Goal: Transaction & Acquisition: Book appointment/travel/reservation

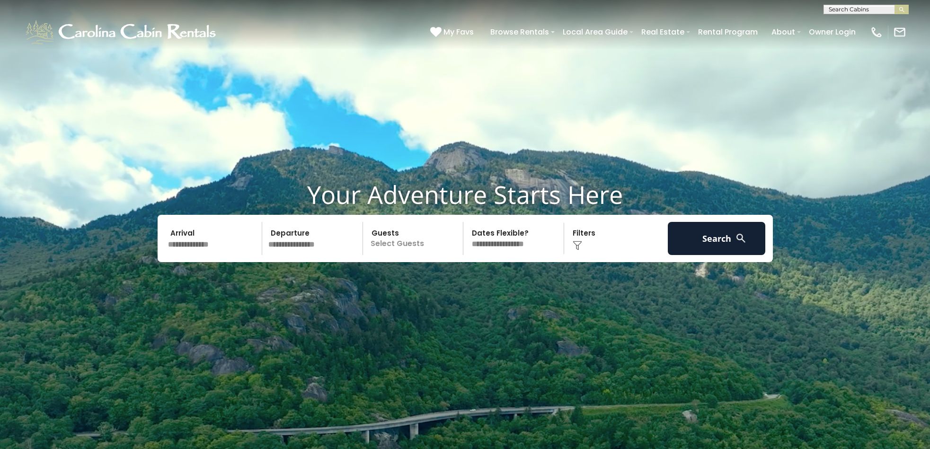
click at [177, 239] on input "text" at bounding box center [214, 238] width 98 height 33
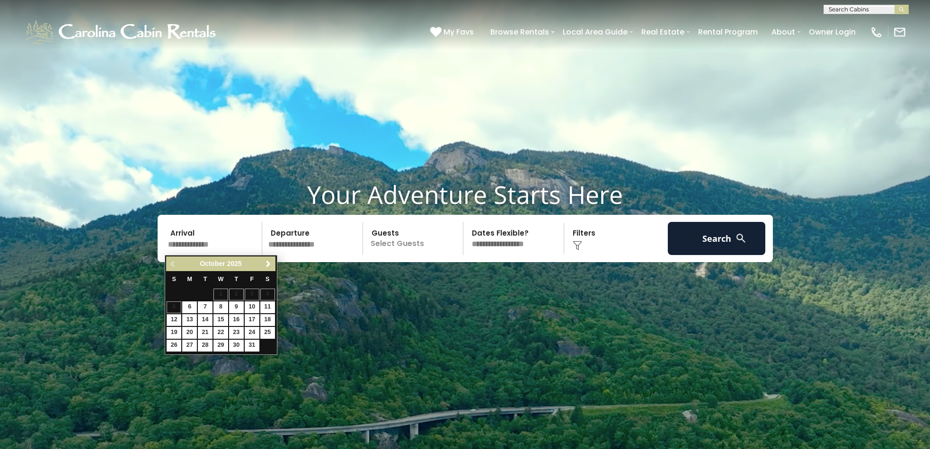
click at [173, 318] on link "12" at bounding box center [174, 320] width 15 height 12
type input "********"
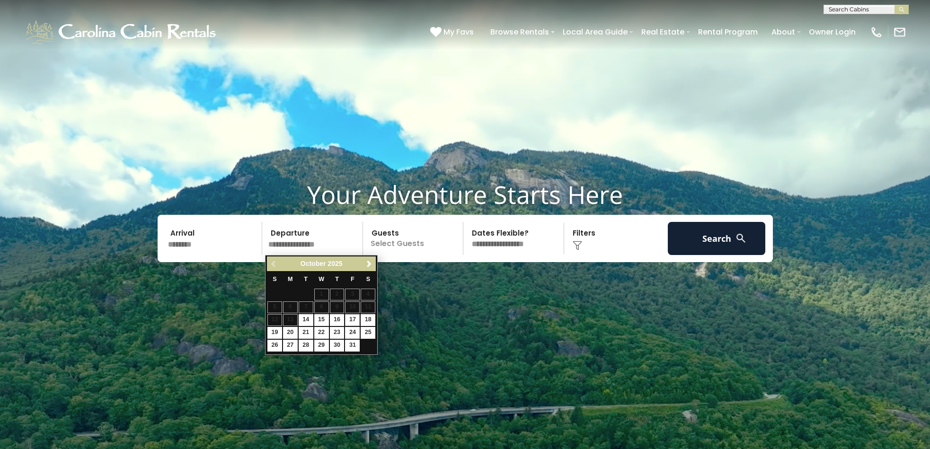
click at [353, 317] on link "17" at bounding box center [352, 320] width 15 height 12
type input "********"
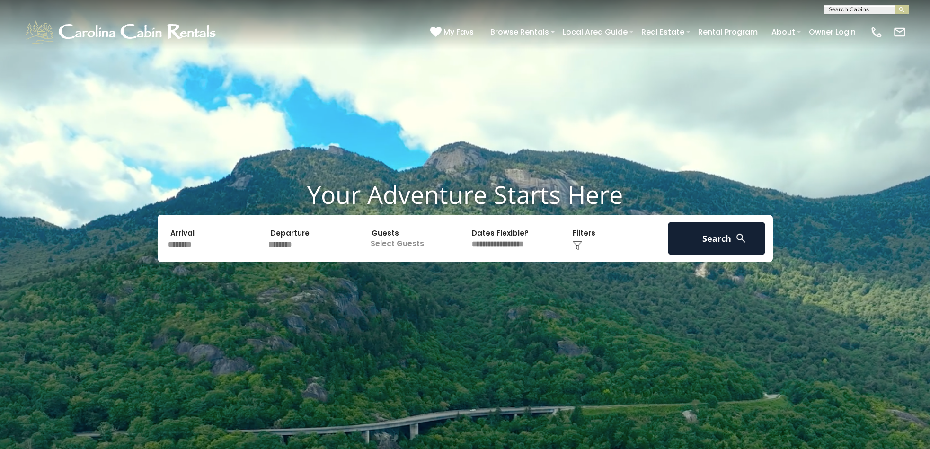
select select "*"
click at [704, 241] on button "Search" at bounding box center [717, 238] width 98 height 33
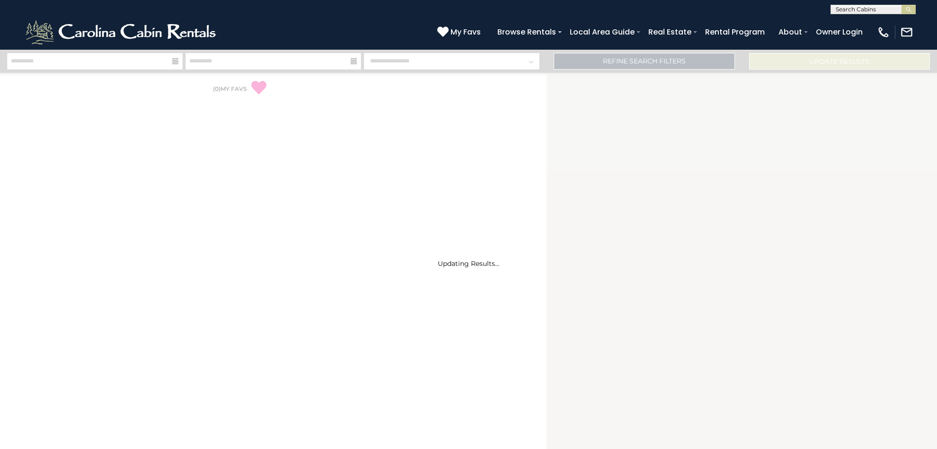
select select "*"
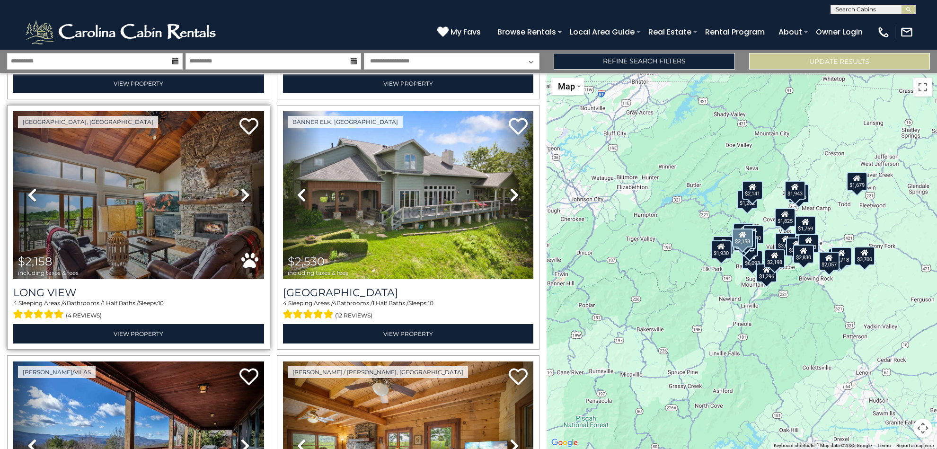
scroll to position [752, 0]
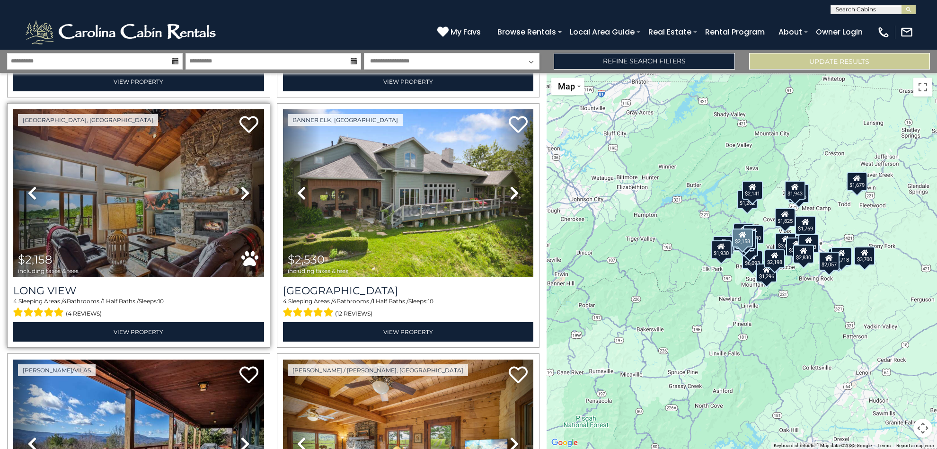
click at [175, 210] on img at bounding box center [138, 193] width 251 height 168
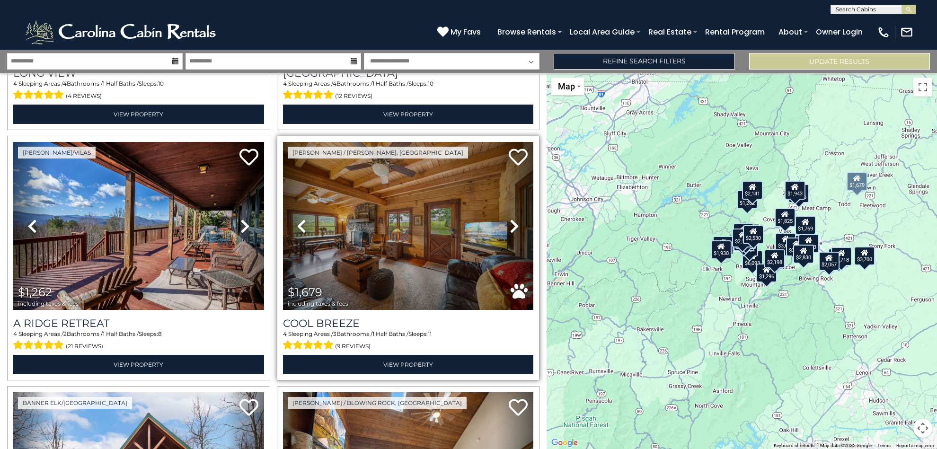
scroll to position [972, 0]
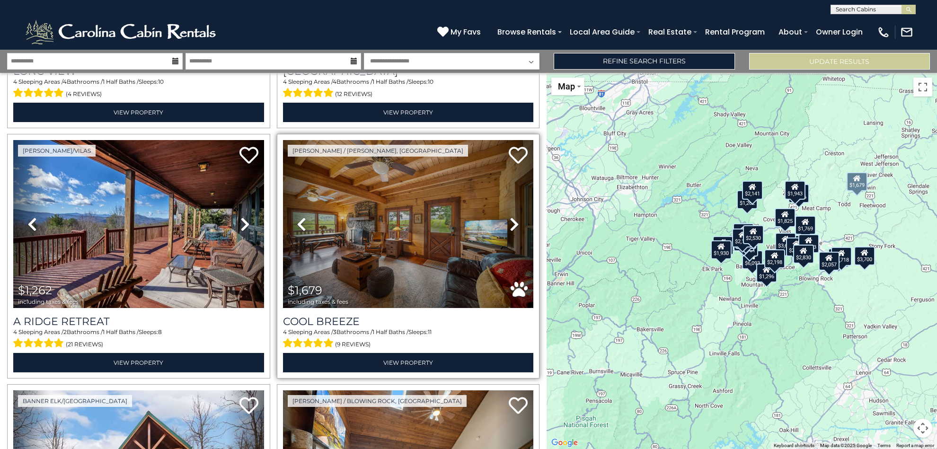
click at [413, 236] on img at bounding box center [408, 224] width 251 height 168
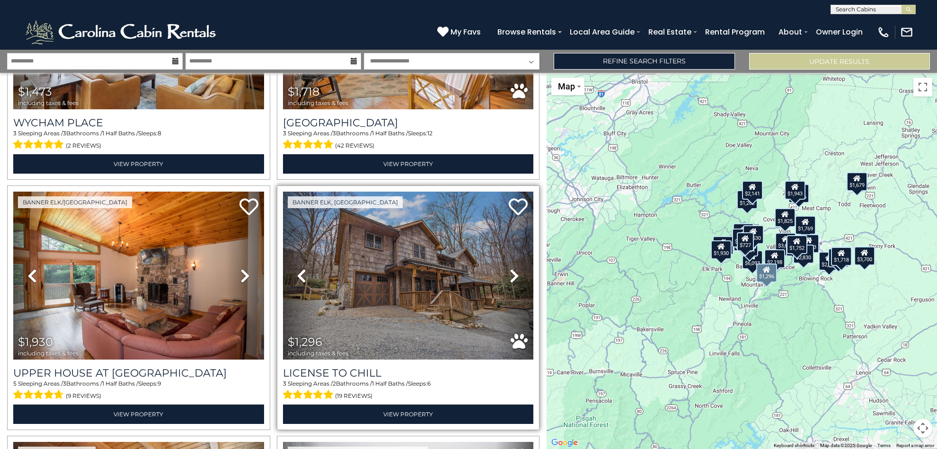
scroll to position [2215, 0]
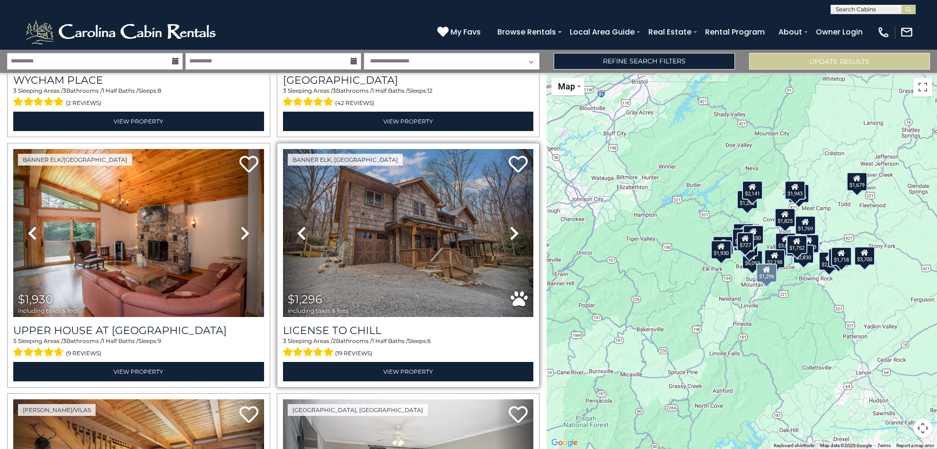
click at [413, 251] on img at bounding box center [408, 233] width 251 height 168
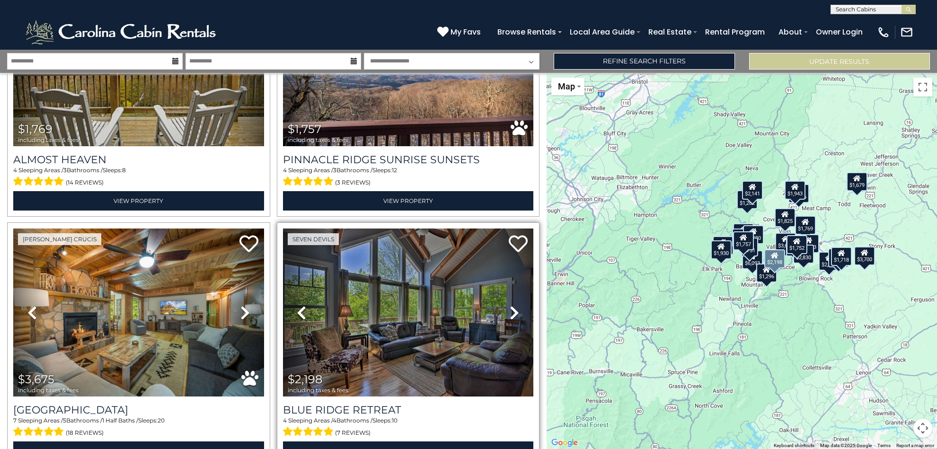
scroll to position [2954, 0]
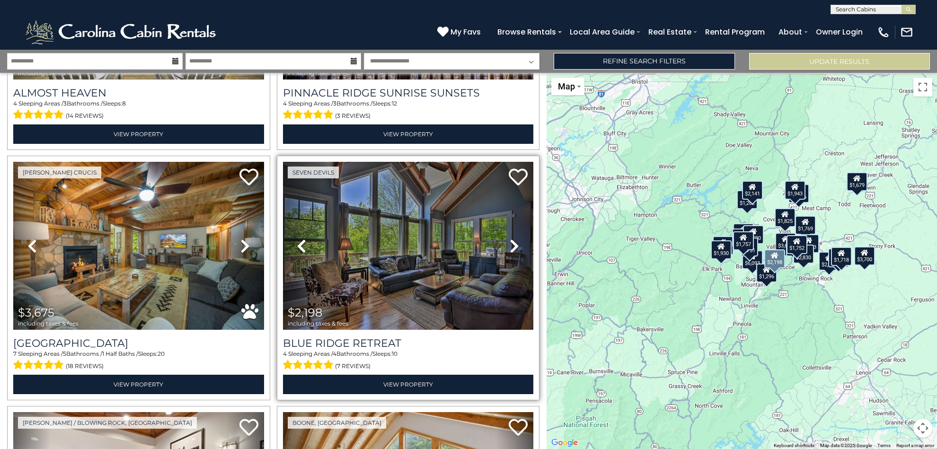
click at [411, 257] on img at bounding box center [408, 246] width 251 height 168
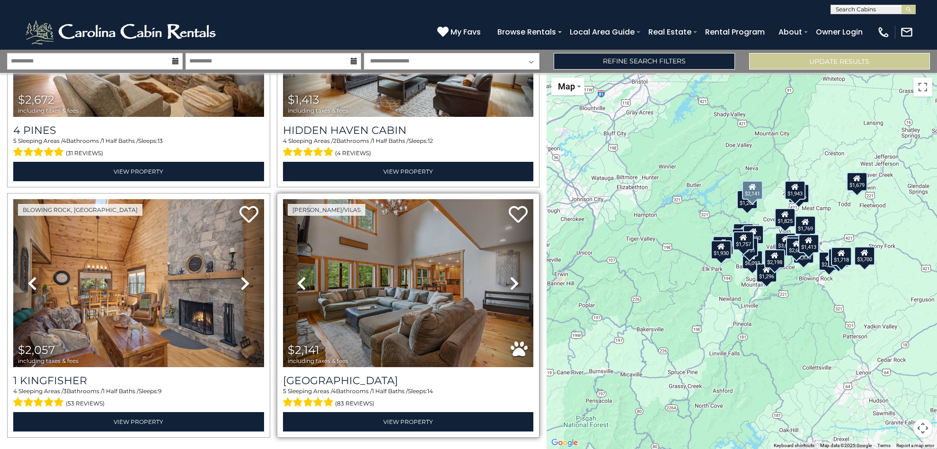
scroll to position [3442, 0]
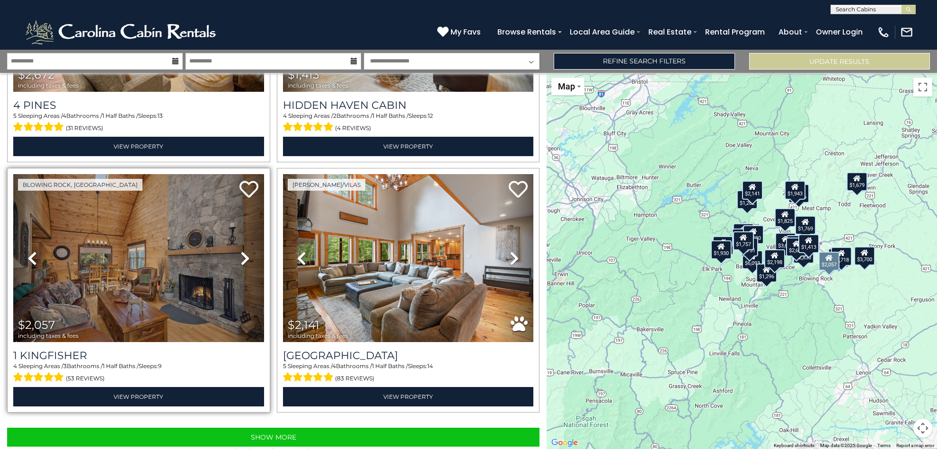
click at [135, 268] on img at bounding box center [138, 258] width 251 height 168
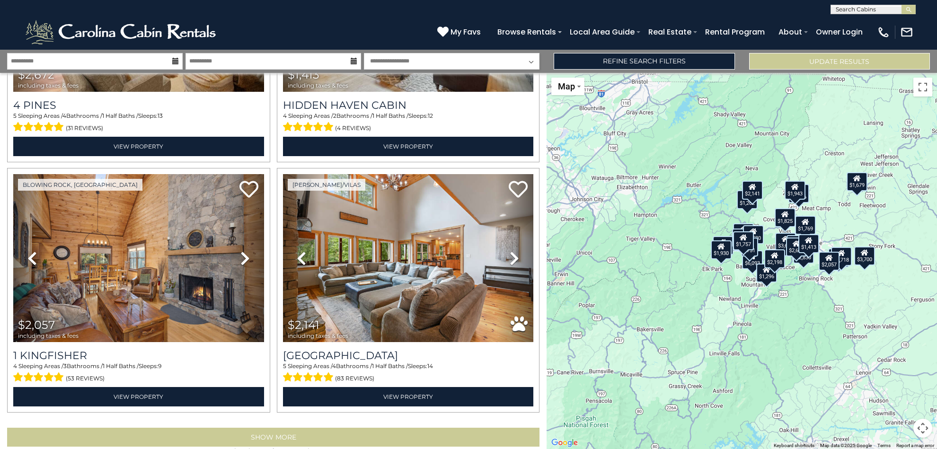
click at [270, 428] on button "Show More" at bounding box center [273, 437] width 533 height 19
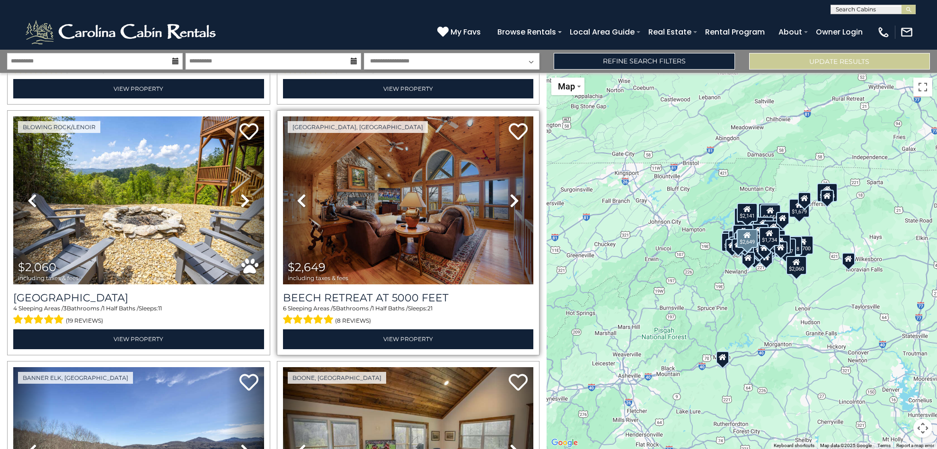
scroll to position [3742, 0]
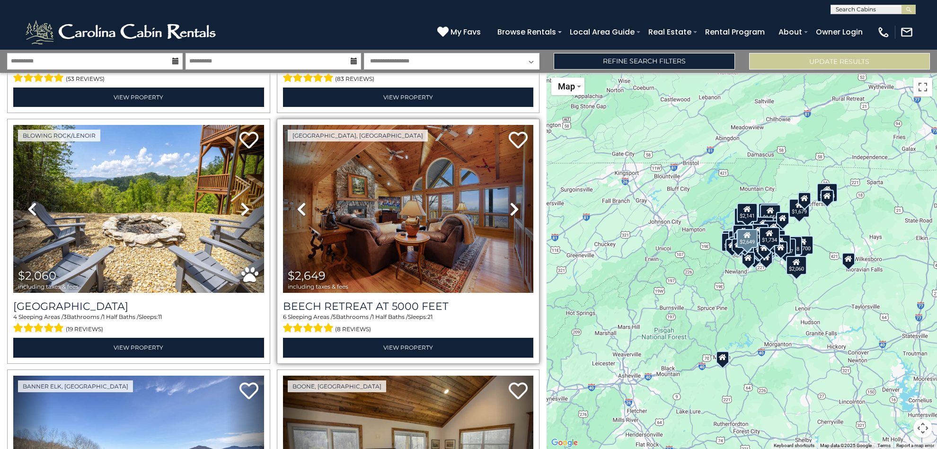
click at [422, 213] on img at bounding box center [408, 209] width 251 height 168
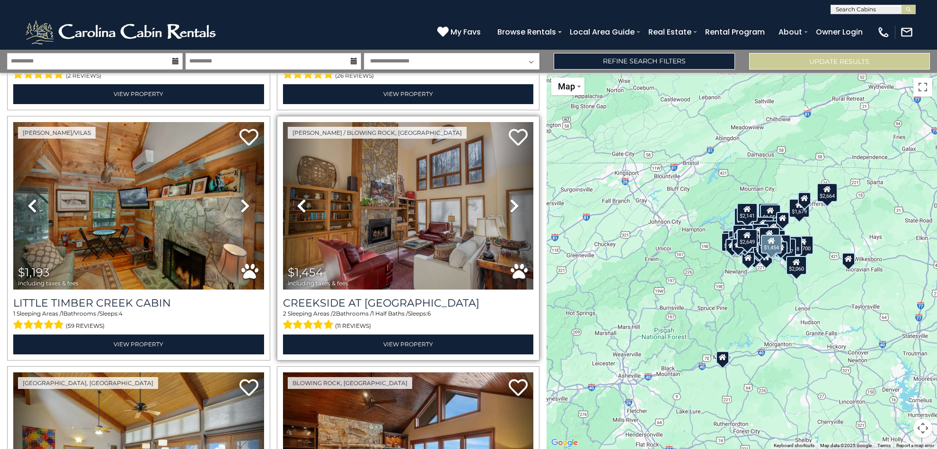
scroll to position [4495, 0]
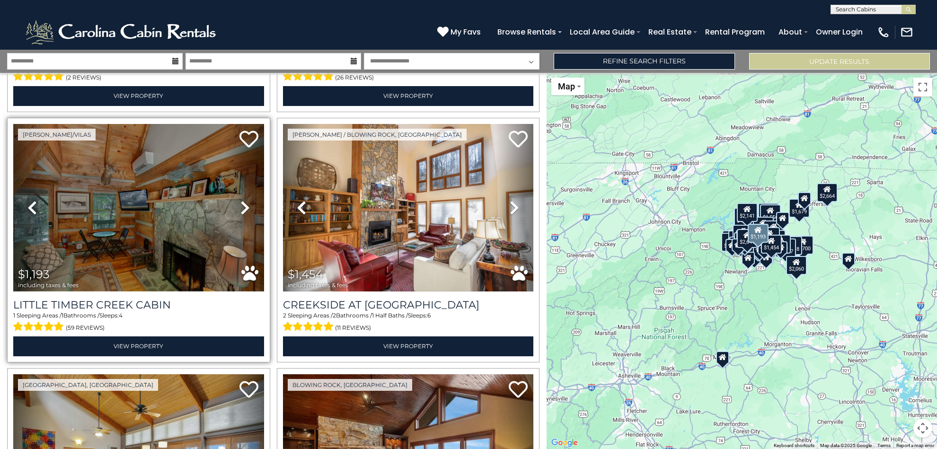
click at [143, 196] on img at bounding box center [138, 208] width 251 height 168
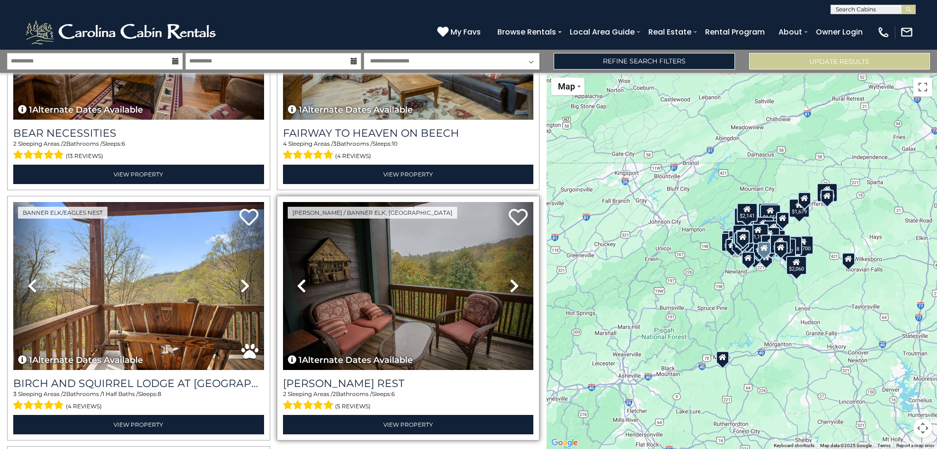
scroll to position [6919, 0]
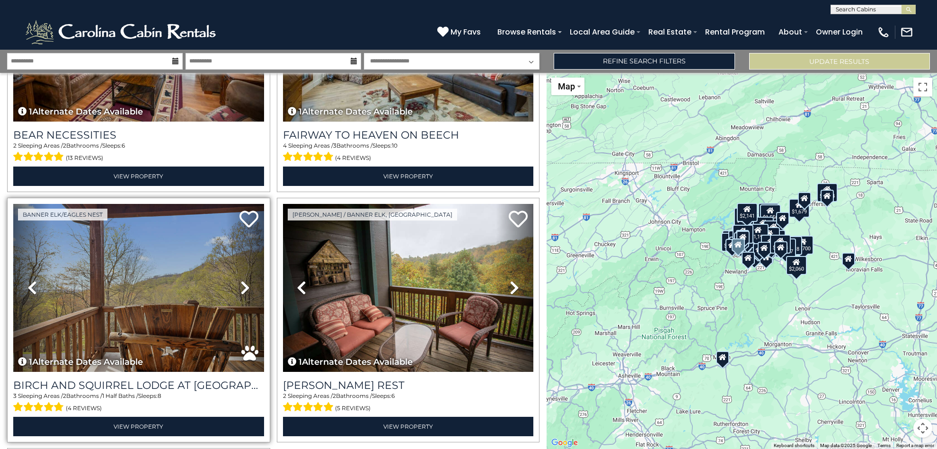
click at [152, 268] on img at bounding box center [138, 288] width 251 height 168
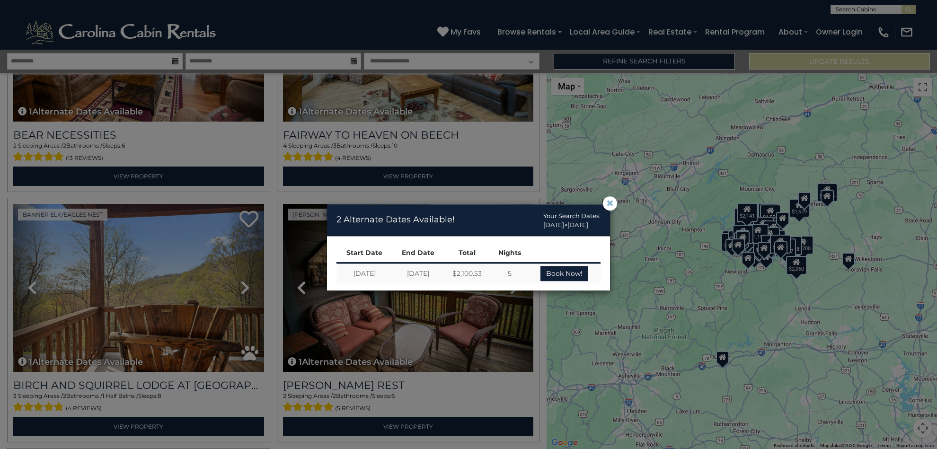
click at [611, 204] on span "×" at bounding box center [610, 204] width 9 height 0
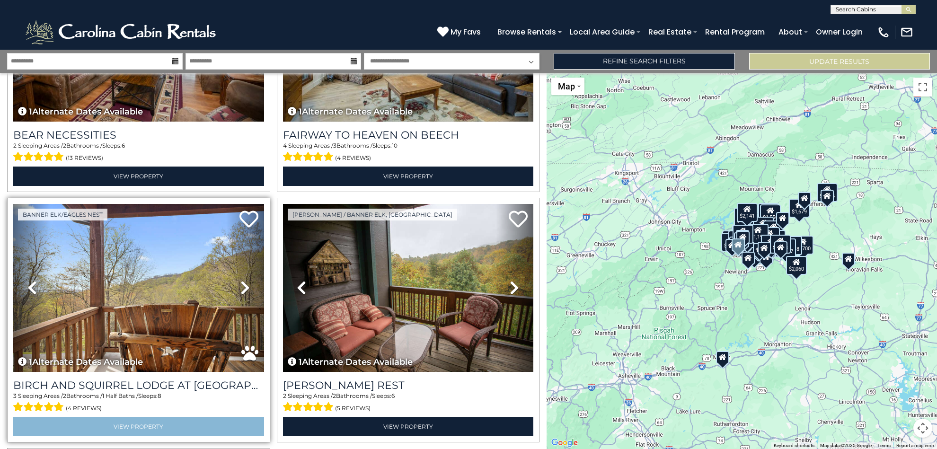
click at [142, 417] on link "View Property" at bounding box center [138, 426] width 251 height 19
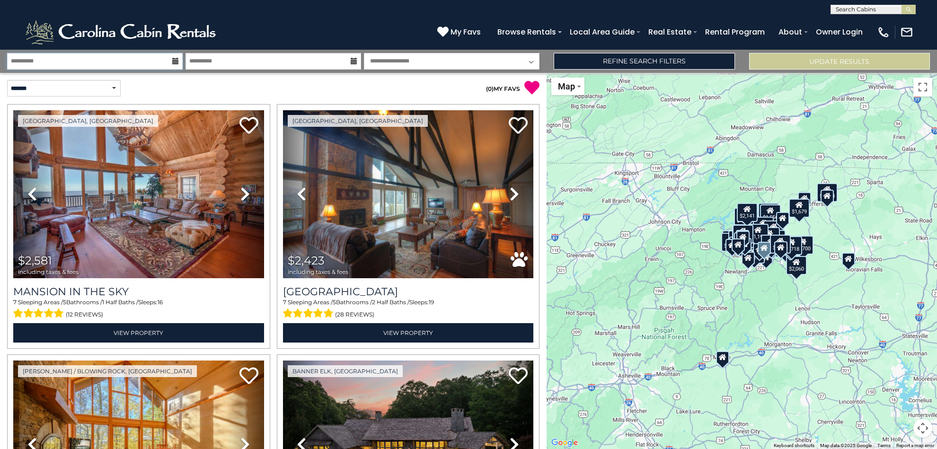
click at [62, 62] on input "**********" at bounding box center [95, 61] width 176 height 17
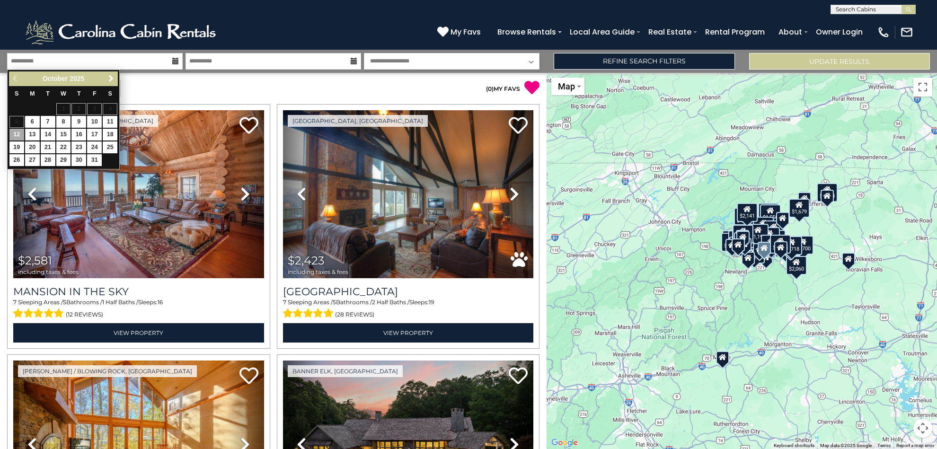
click at [31, 131] on link "13" at bounding box center [32, 135] width 15 height 12
type input "********"
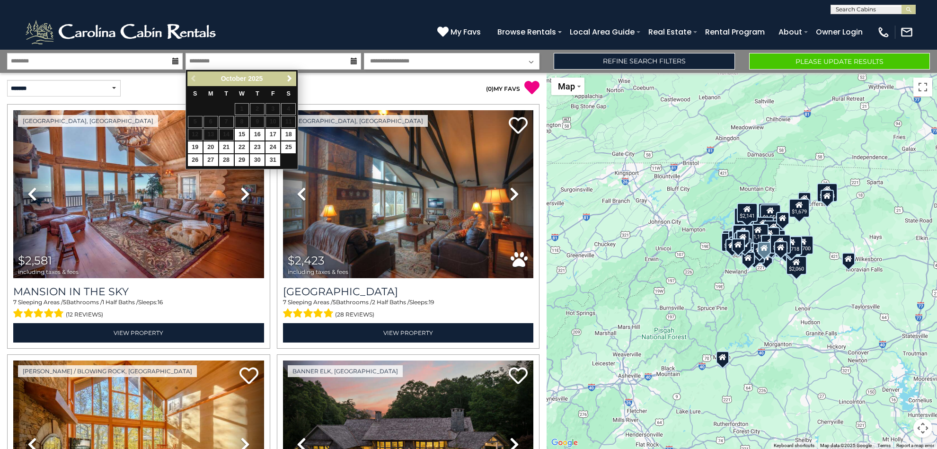
click at [293, 132] on link "18" at bounding box center [288, 135] width 15 height 12
type input "********"
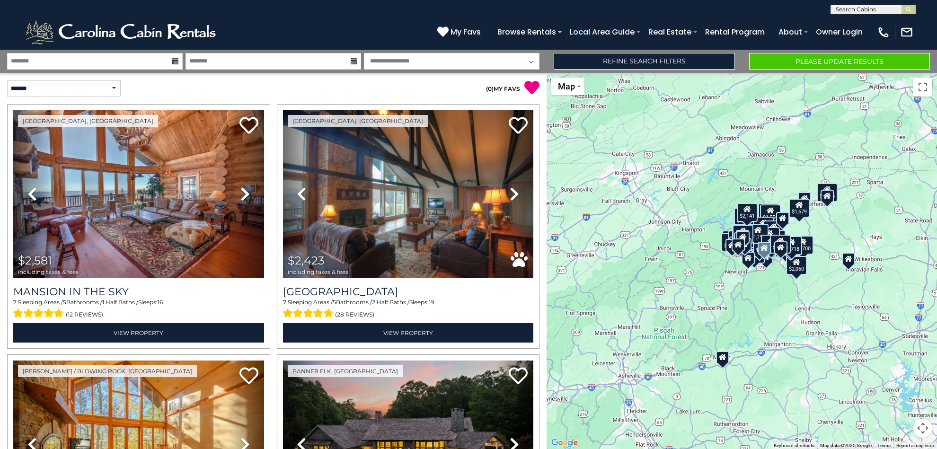
click at [792, 61] on button "Please Update Results" at bounding box center [839, 61] width 181 height 17
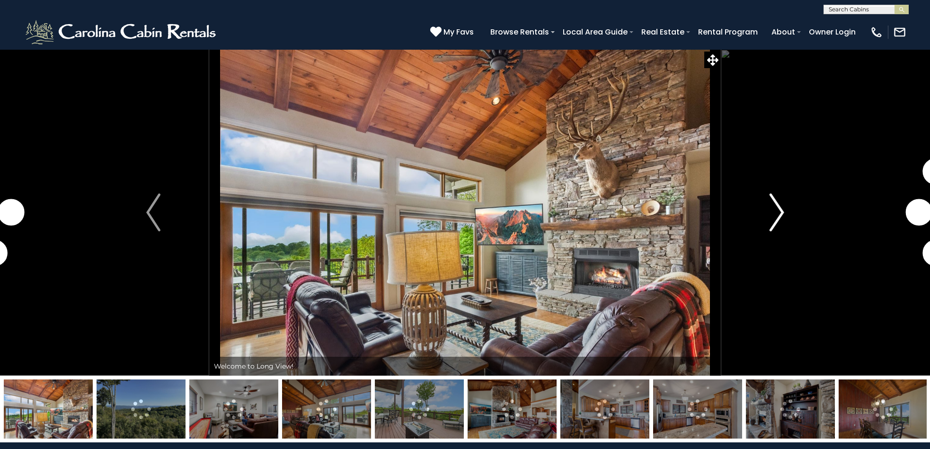
click at [780, 214] on img "Next" at bounding box center [777, 213] width 14 height 38
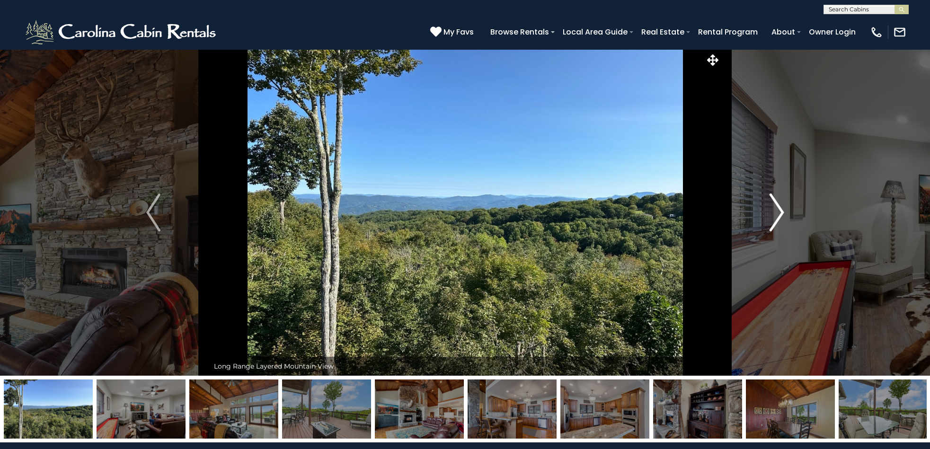
click at [773, 213] on img "Next" at bounding box center [777, 213] width 14 height 38
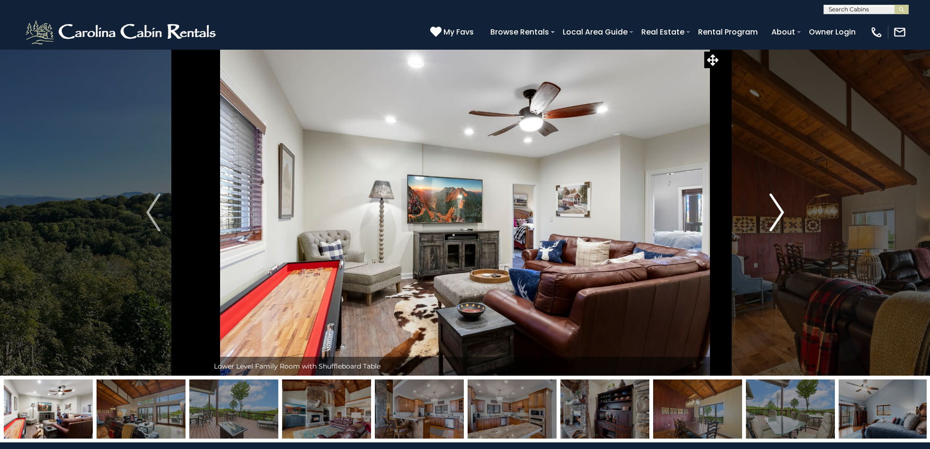
click at [773, 213] on img "Next" at bounding box center [777, 213] width 14 height 38
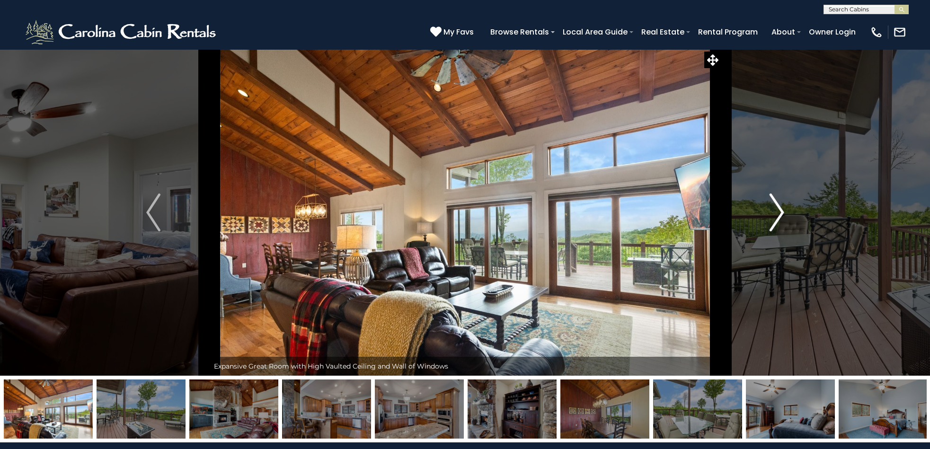
click at [773, 213] on img "Next" at bounding box center [777, 213] width 14 height 38
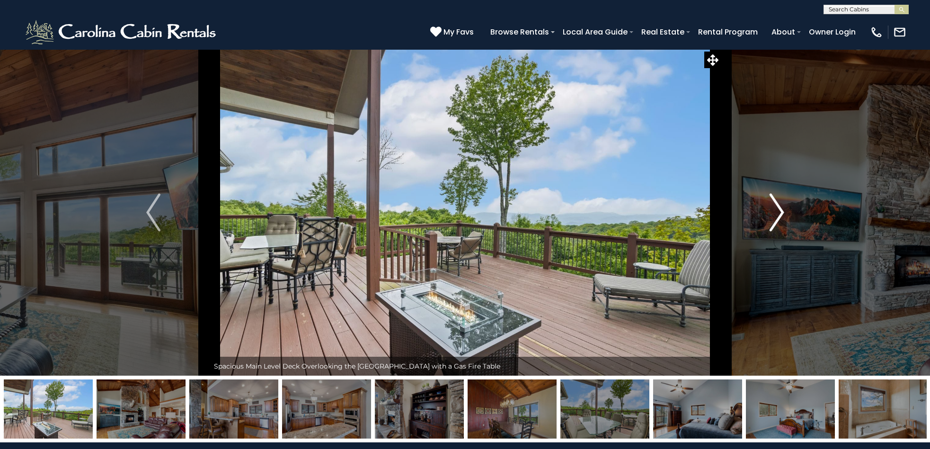
click at [773, 213] on img "Next" at bounding box center [777, 213] width 14 height 38
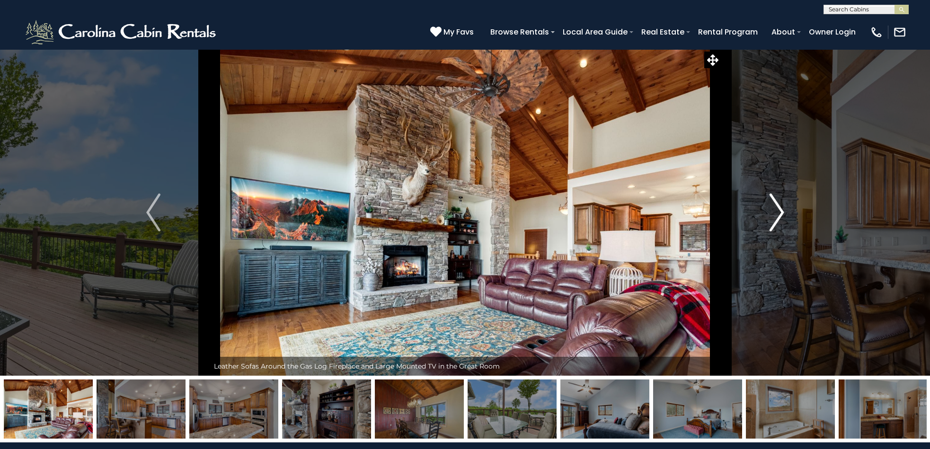
click at [773, 213] on img "Next" at bounding box center [777, 213] width 14 height 38
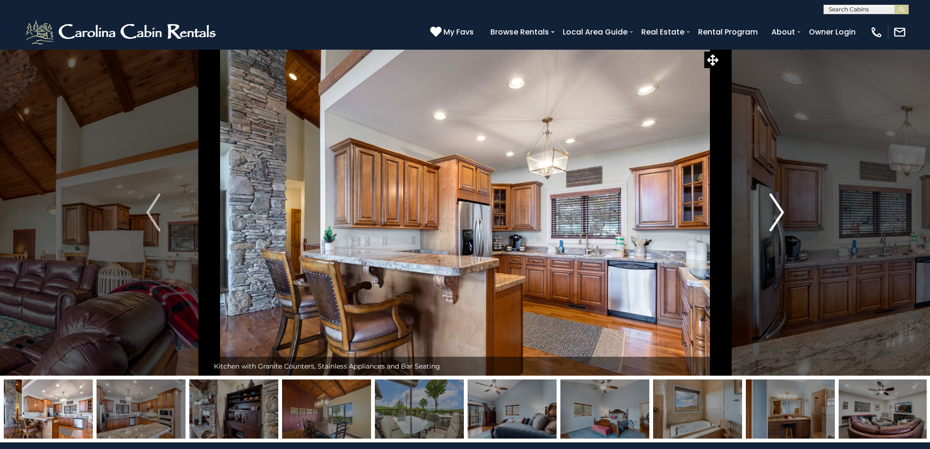
click at [773, 213] on img "Next" at bounding box center [777, 213] width 14 height 38
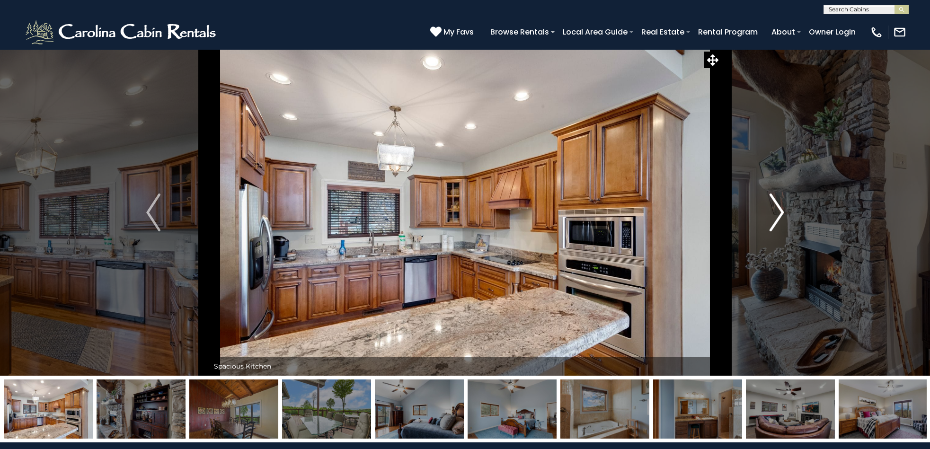
click at [773, 213] on img "Next" at bounding box center [777, 213] width 14 height 38
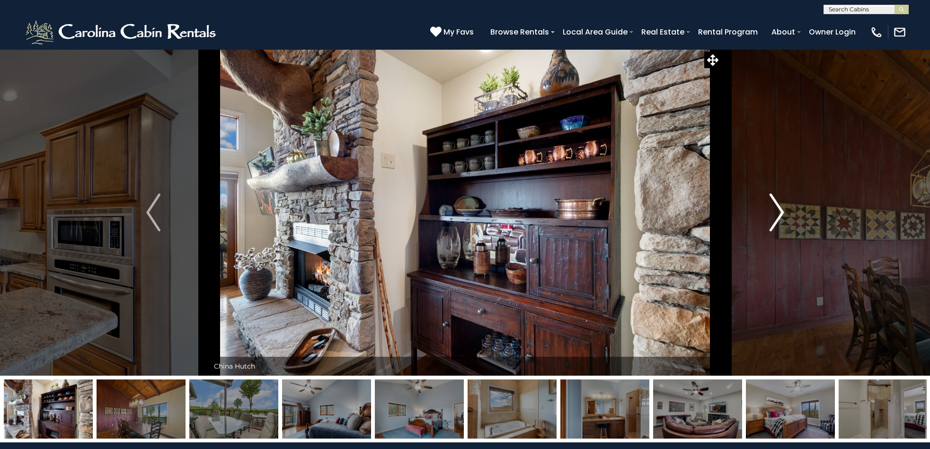
click at [773, 213] on img "Next" at bounding box center [777, 213] width 14 height 38
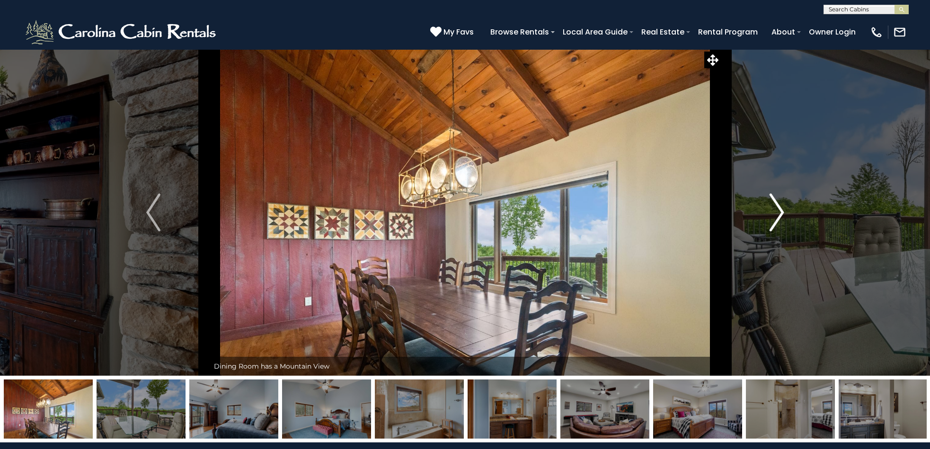
click at [773, 213] on img "Next" at bounding box center [777, 213] width 14 height 38
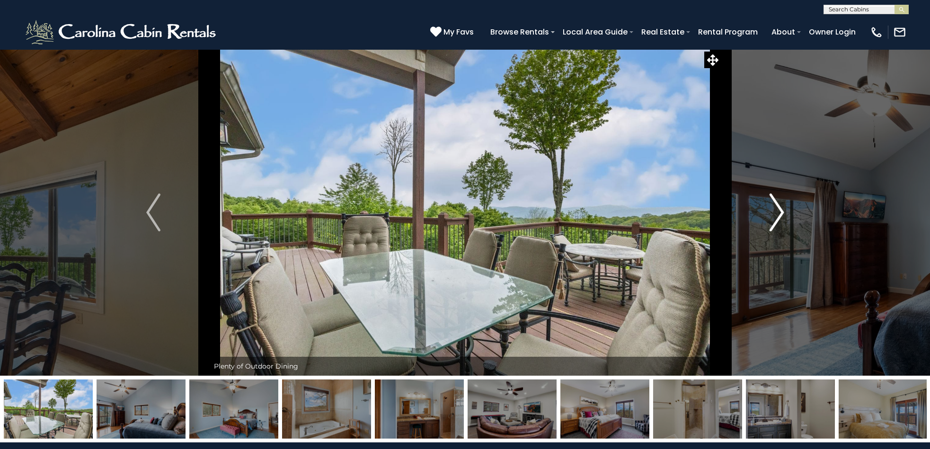
click at [773, 213] on img "Next" at bounding box center [777, 213] width 14 height 38
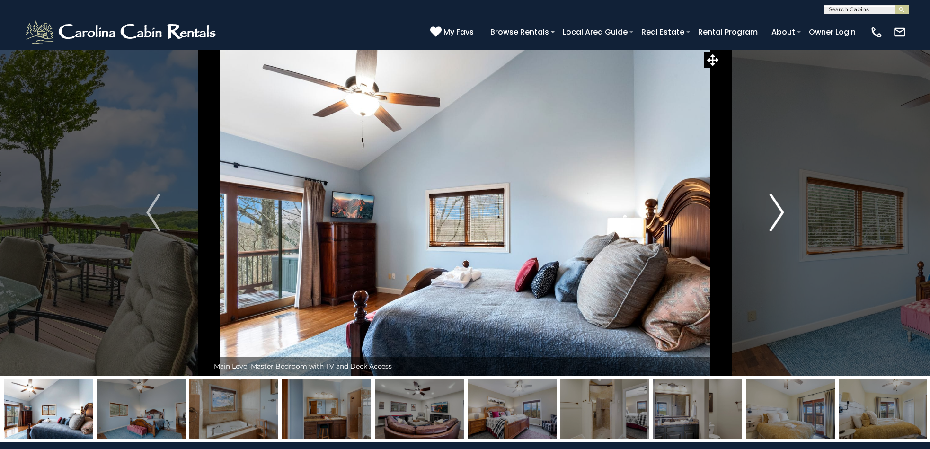
click at [773, 213] on img "Next" at bounding box center [777, 213] width 14 height 38
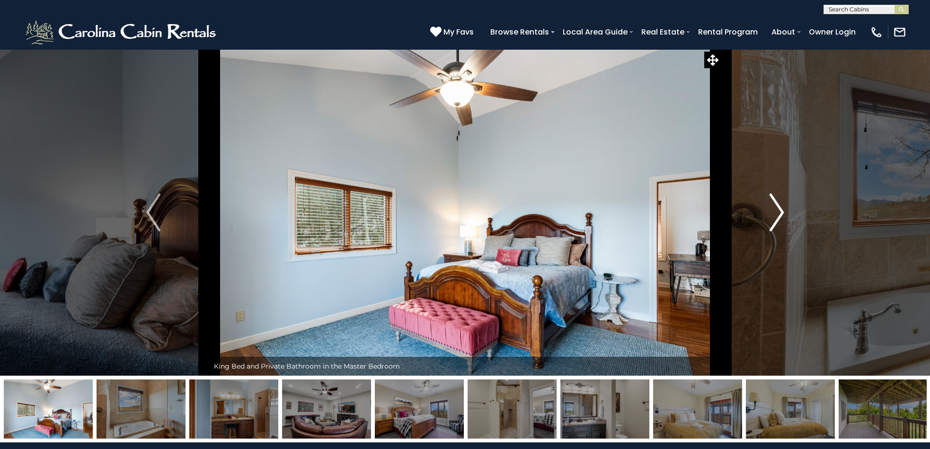
click at [773, 213] on img "Next" at bounding box center [777, 213] width 14 height 38
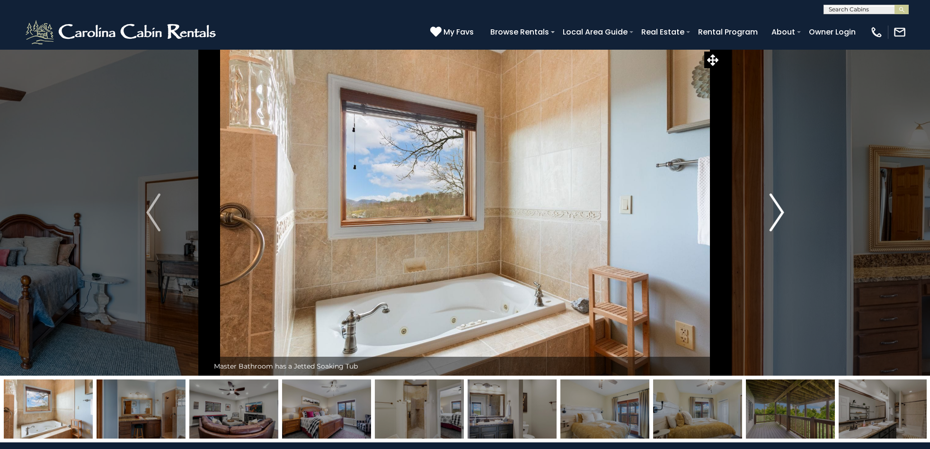
click at [773, 213] on img "Next" at bounding box center [777, 213] width 14 height 38
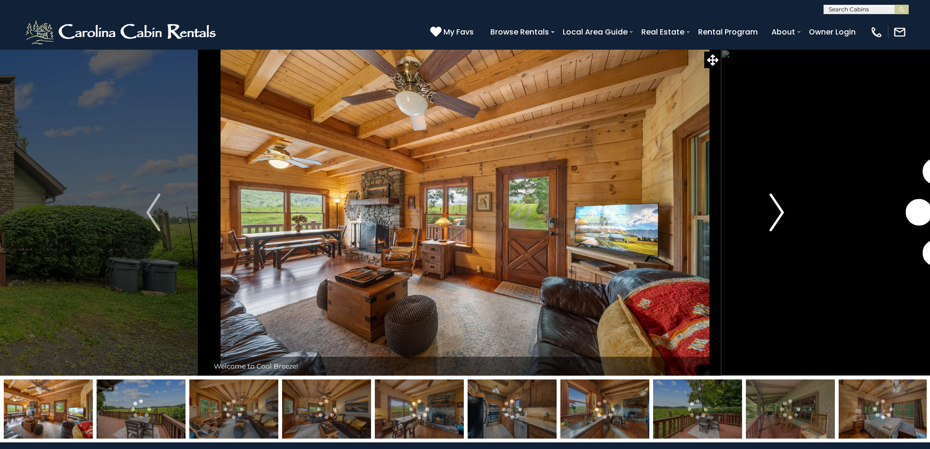
click at [779, 214] on img "Next" at bounding box center [777, 213] width 14 height 38
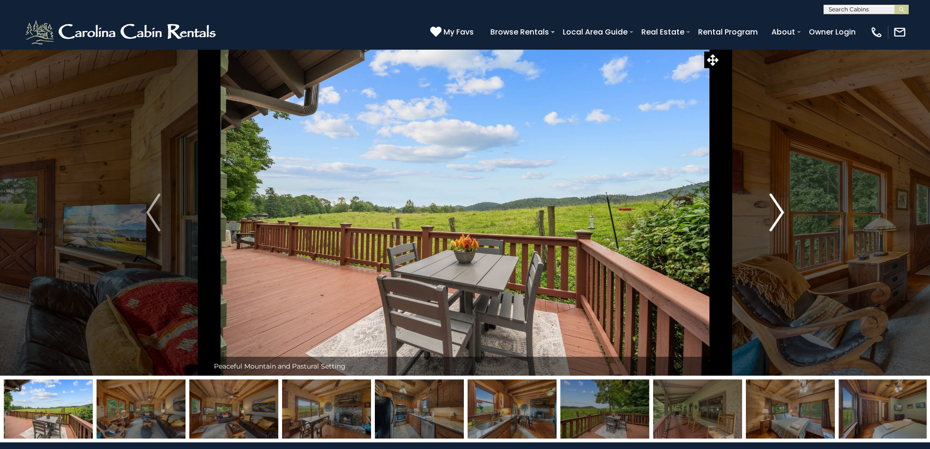
click at [779, 214] on img "Next" at bounding box center [777, 213] width 14 height 38
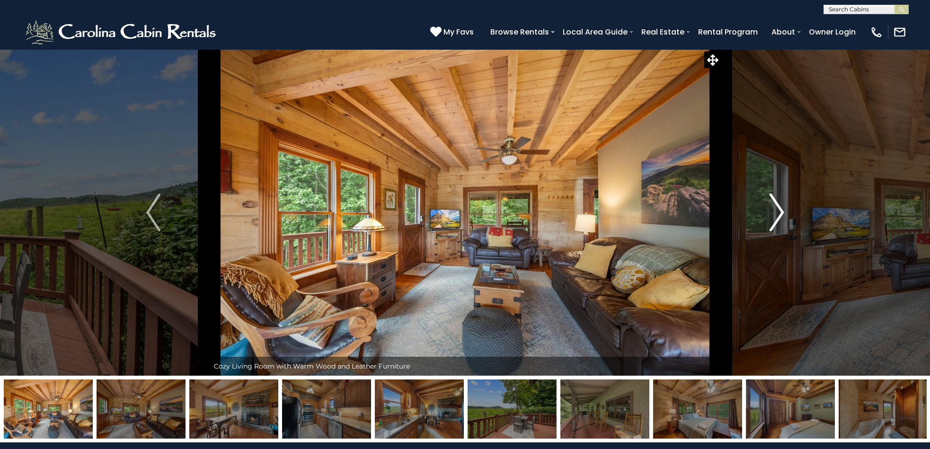
click at [779, 214] on img "Next" at bounding box center [777, 213] width 14 height 38
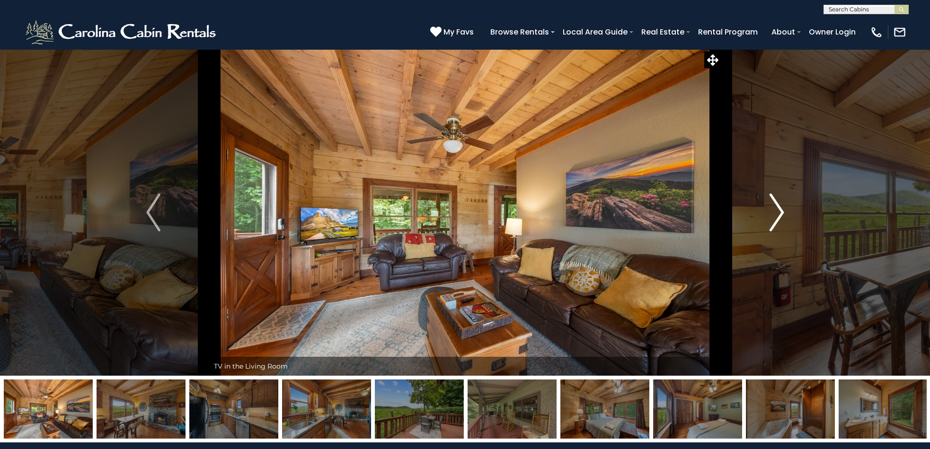
click at [779, 214] on img "Next" at bounding box center [777, 213] width 14 height 38
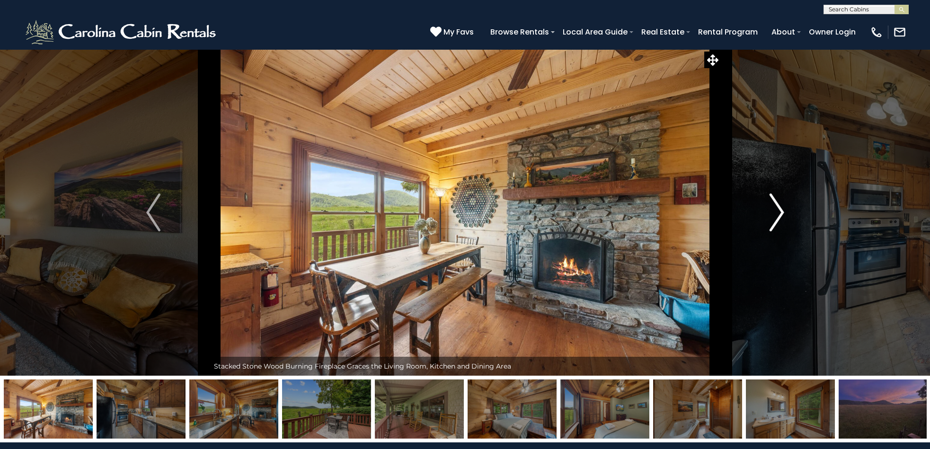
click at [779, 214] on img "Next" at bounding box center [777, 213] width 14 height 38
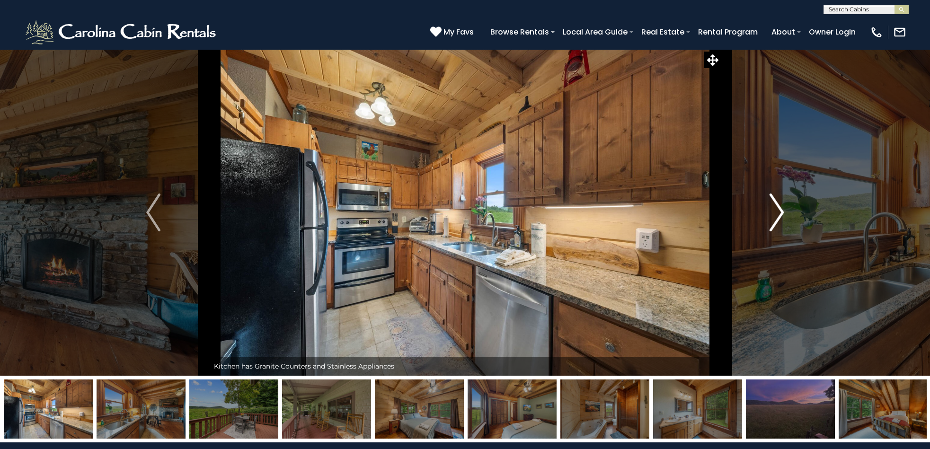
click at [779, 214] on img "Next" at bounding box center [777, 213] width 14 height 38
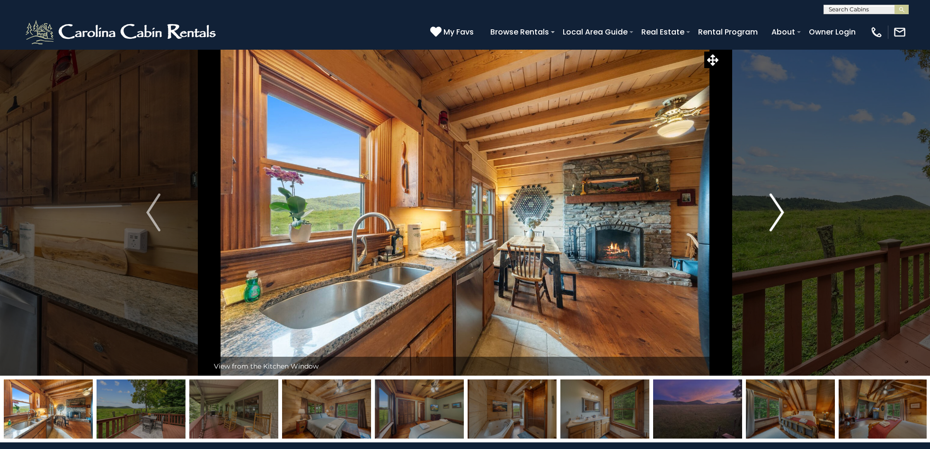
click at [779, 214] on img "Next" at bounding box center [777, 213] width 14 height 38
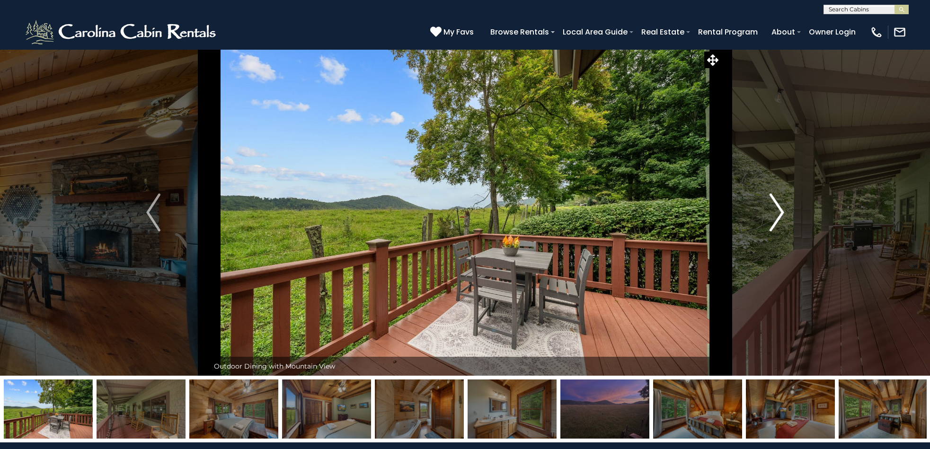
click at [779, 214] on img "Next" at bounding box center [777, 213] width 14 height 38
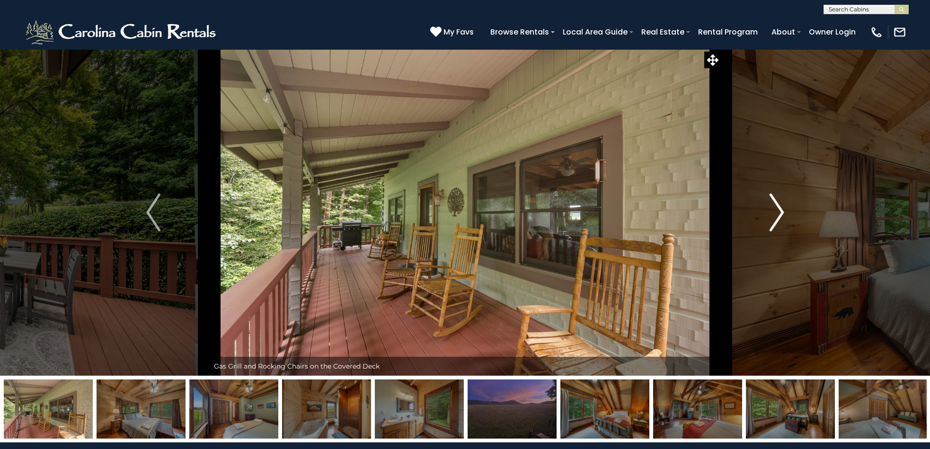
click at [779, 214] on img "Next" at bounding box center [777, 213] width 14 height 38
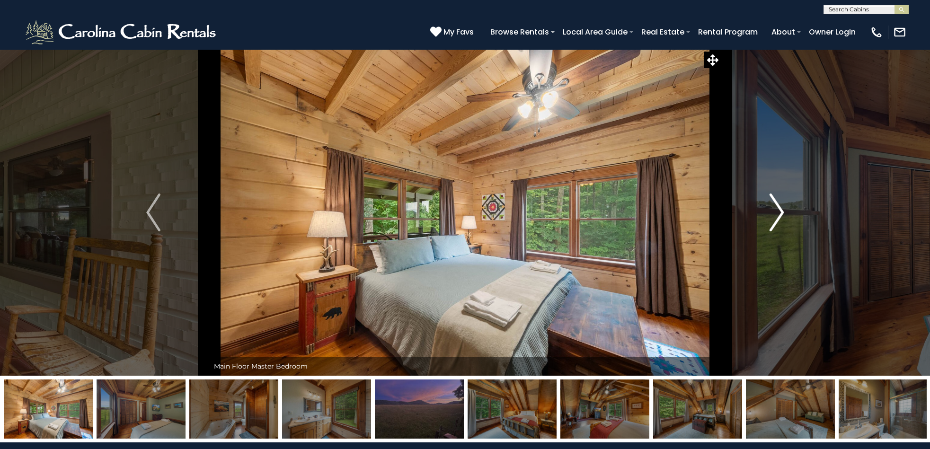
click at [779, 214] on img "Next" at bounding box center [777, 213] width 14 height 38
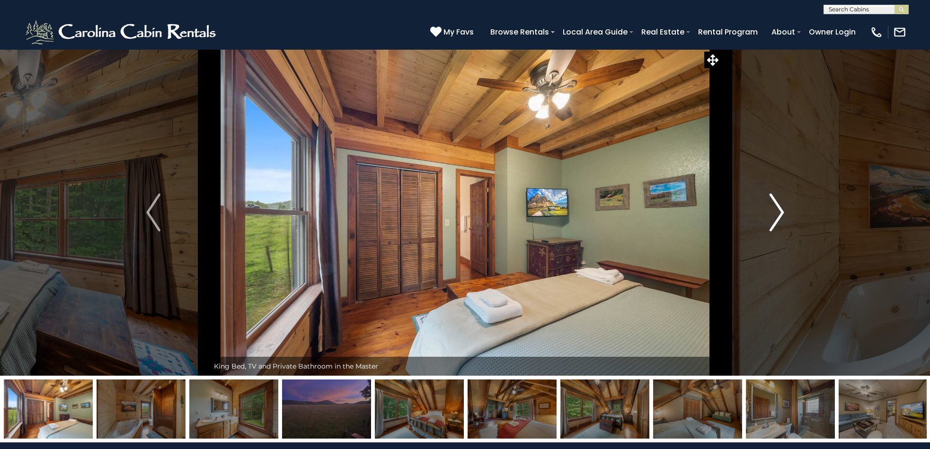
click at [779, 214] on img "Next" at bounding box center [777, 213] width 14 height 38
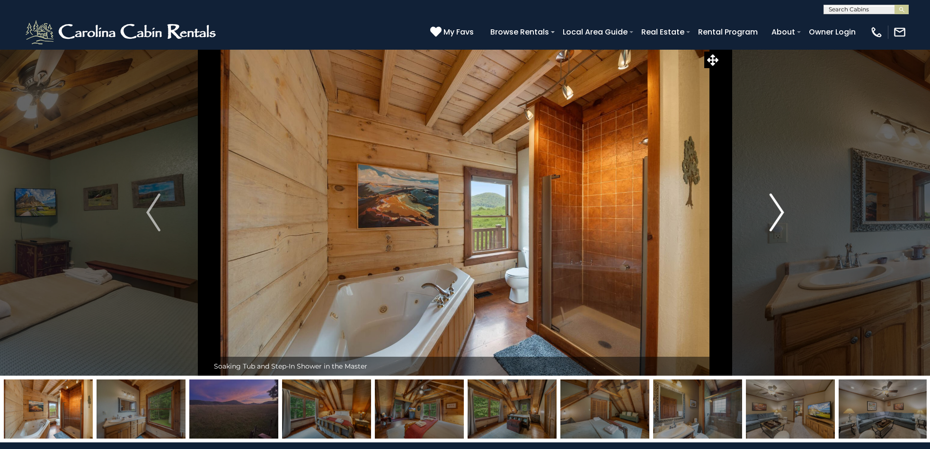
click at [779, 214] on img "Next" at bounding box center [777, 213] width 14 height 38
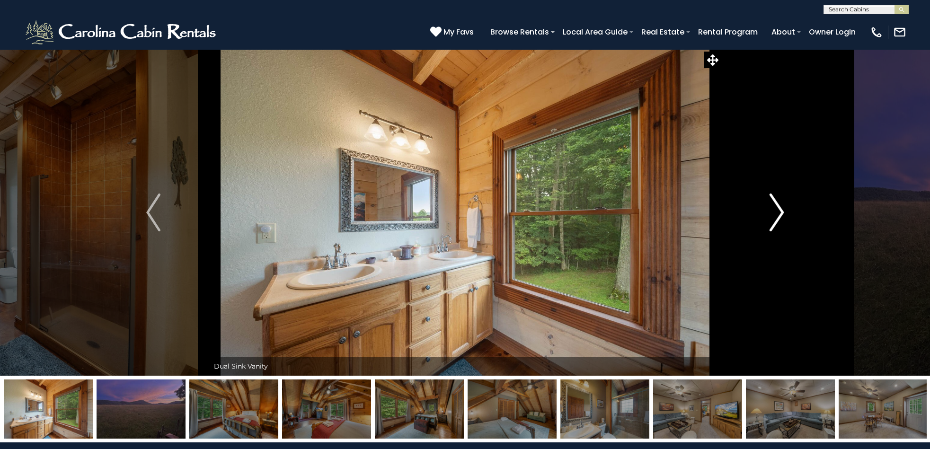
click at [779, 214] on img "Next" at bounding box center [777, 213] width 14 height 38
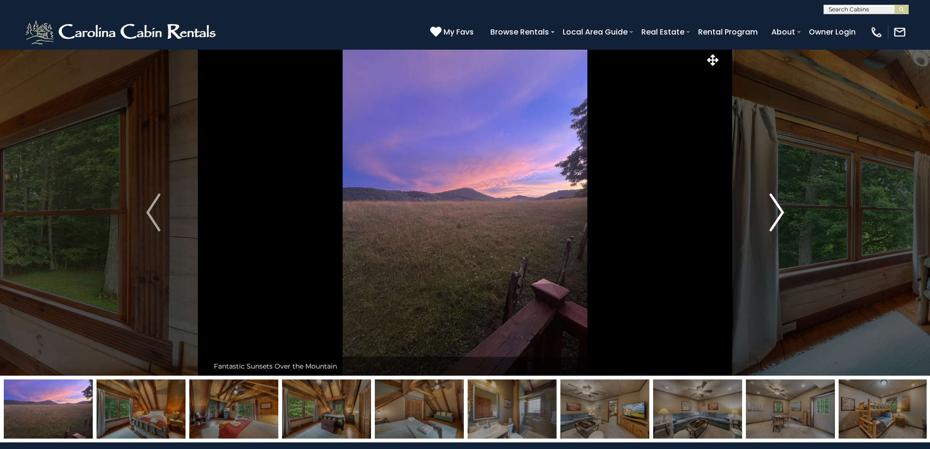
click at [779, 214] on img "Next" at bounding box center [777, 213] width 14 height 38
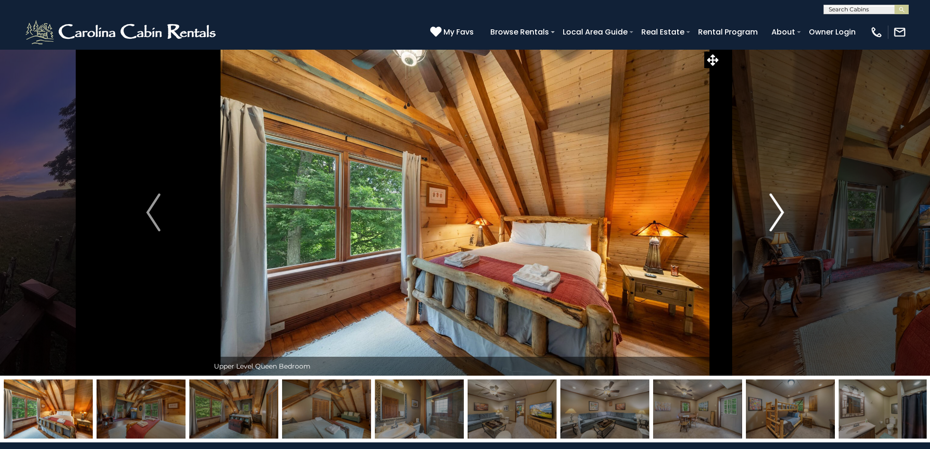
click at [779, 213] on img "Next" at bounding box center [777, 213] width 14 height 38
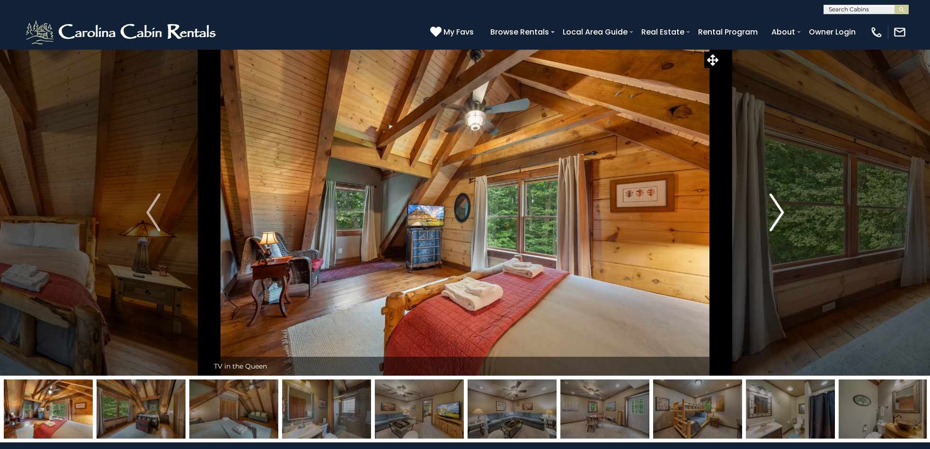
click at [779, 213] on img "Next" at bounding box center [777, 213] width 14 height 38
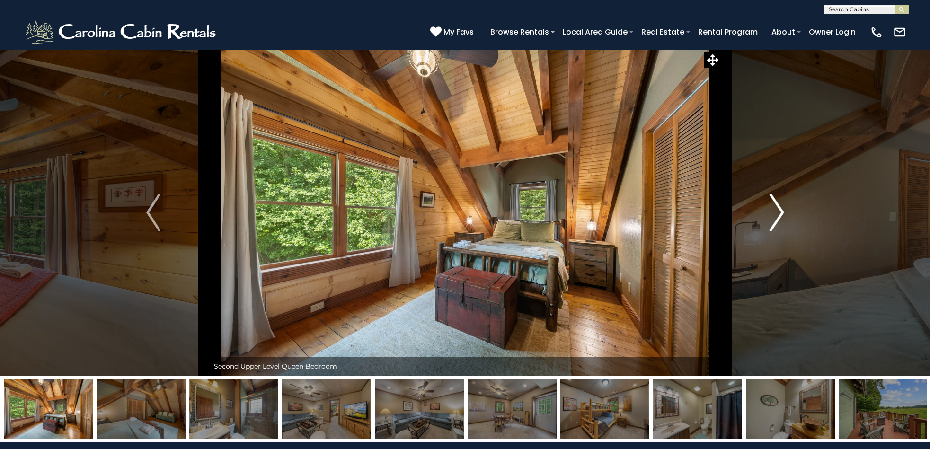
click at [779, 213] on img "Next" at bounding box center [777, 213] width 14 height 38
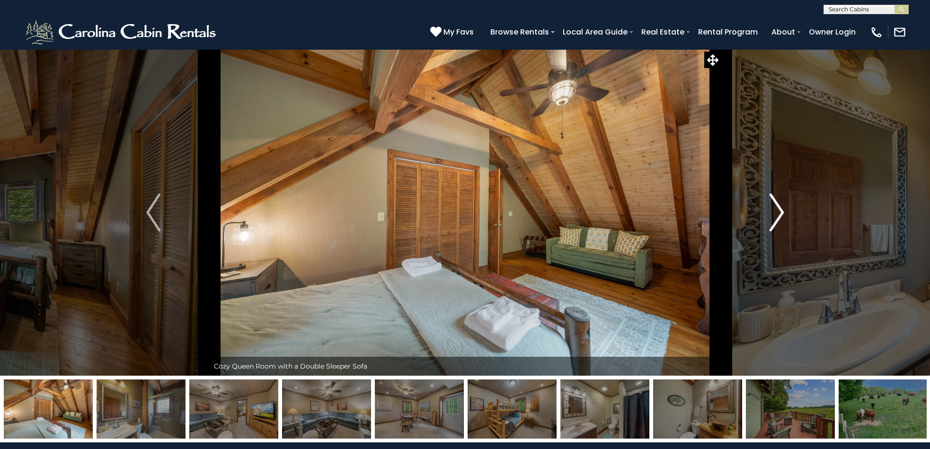
click at [779, 213] on img "Next" at bounding box center [777, 213] width 14 height 38
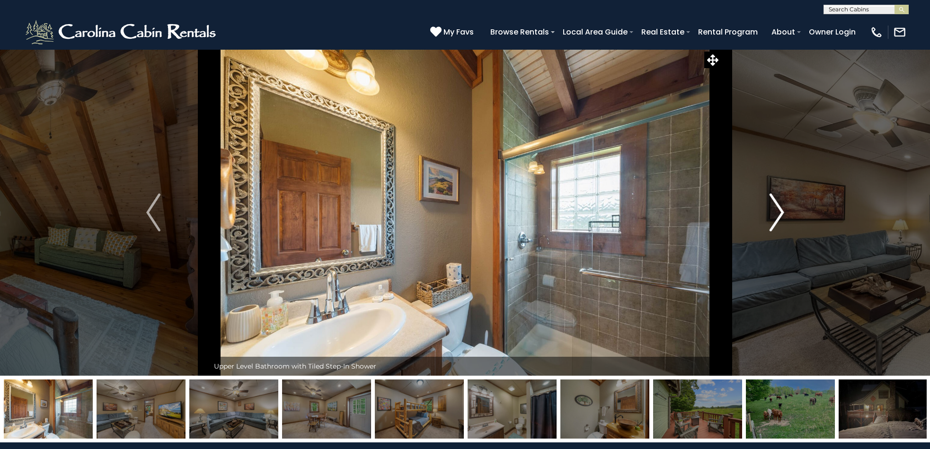
click at [779, 213] on img "Next" at bounding box center [777, 213] width 14 height 38
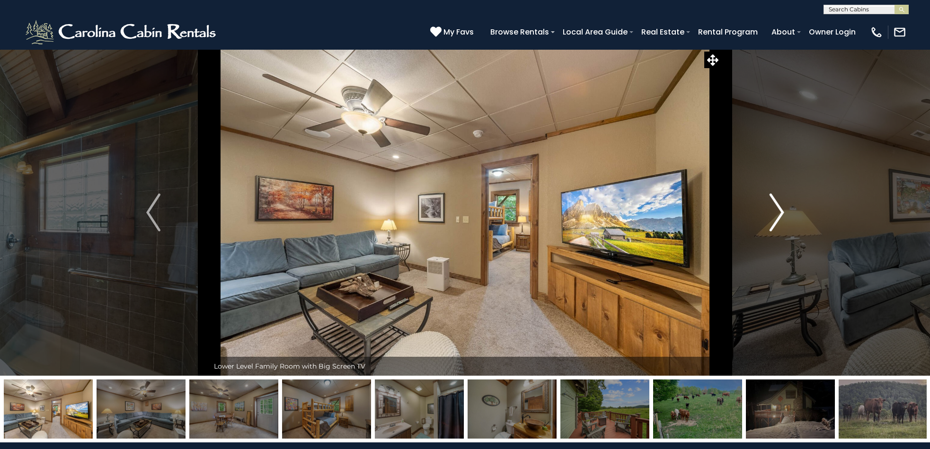
click at [779, 213] on img "Next" at bounding box center [777, 213] width 14 height 38
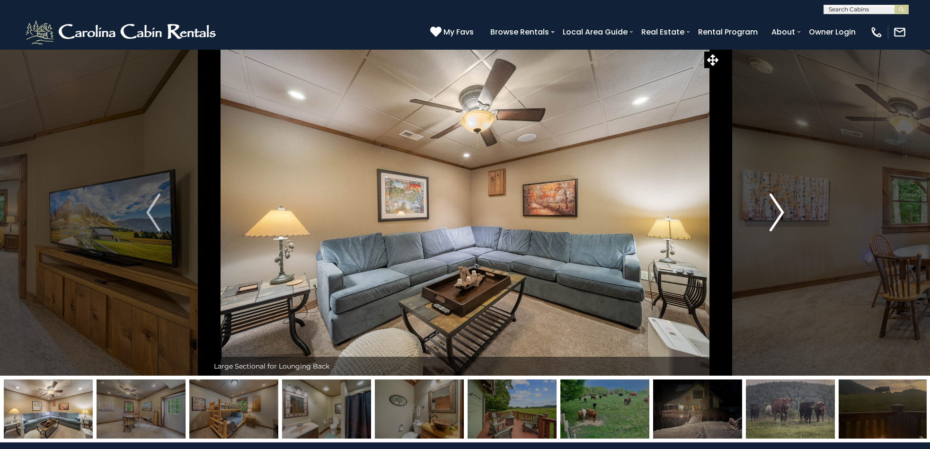
click at [779, 213] on img "Next" at bounding box center [777, 213] width 14 height 38
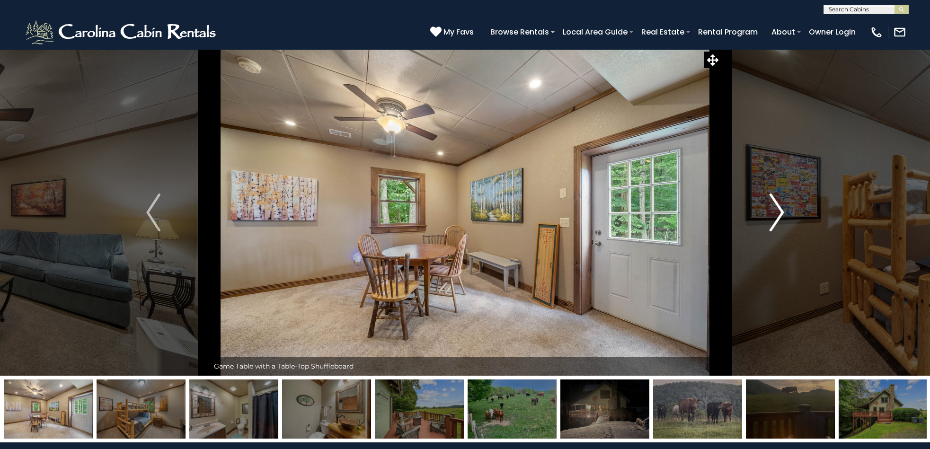
click at [779, 213] on img "Next" at bounding box center [777, 213] width 14 height 38
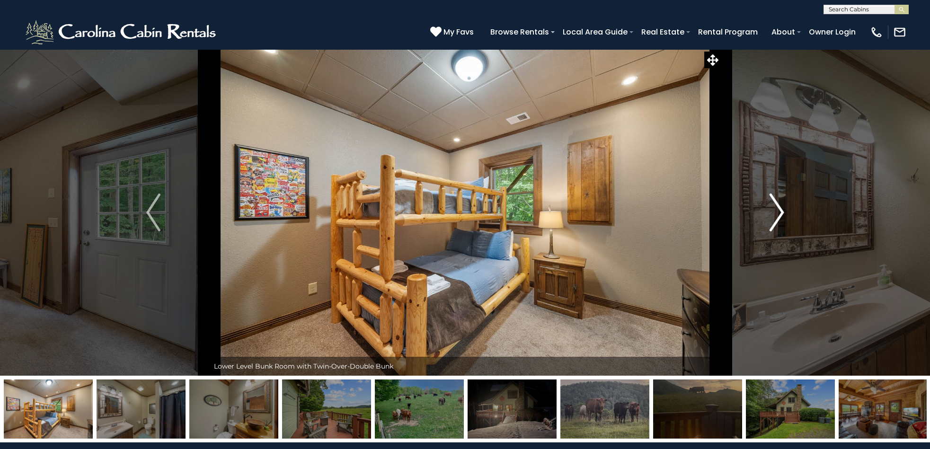
click at [779, 213] on img "Next" at bounding box center [777, 213] width 14 height 38
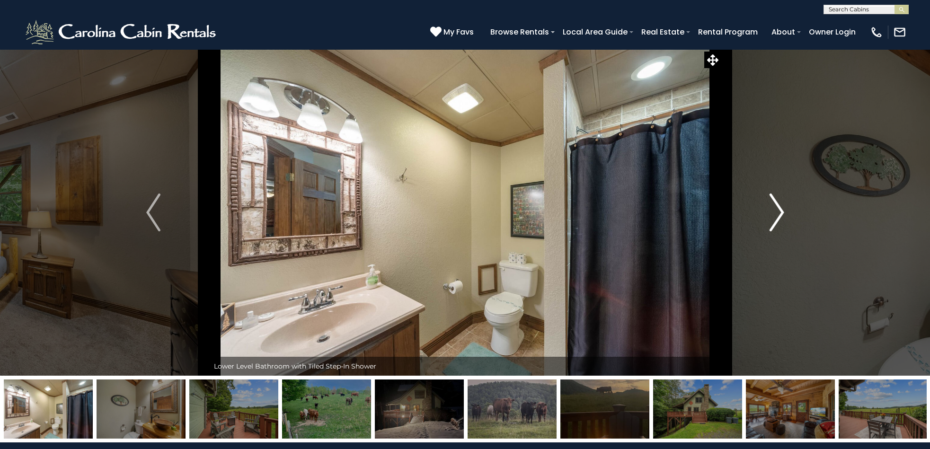
click at [779, 213] on img "Next" at bounding box center [777, 213] width 14 height 38
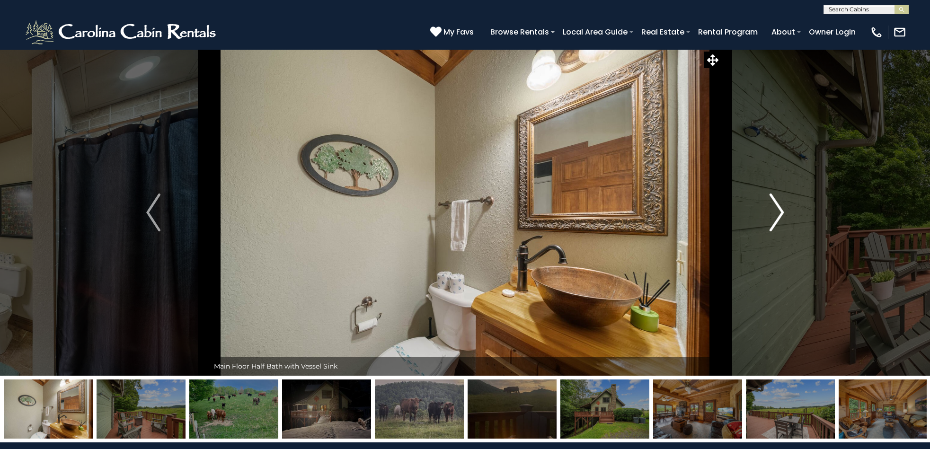
click at [779, 213] on img "Next" at bounding box center [777, 213] width 14 height 38
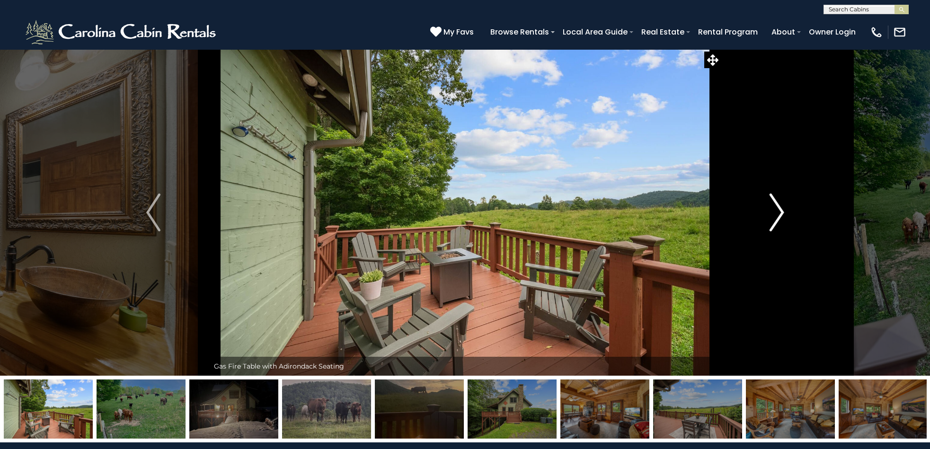
click at [779, 213] on img "Next" at bounding box center [777, 213] width 14 height 38
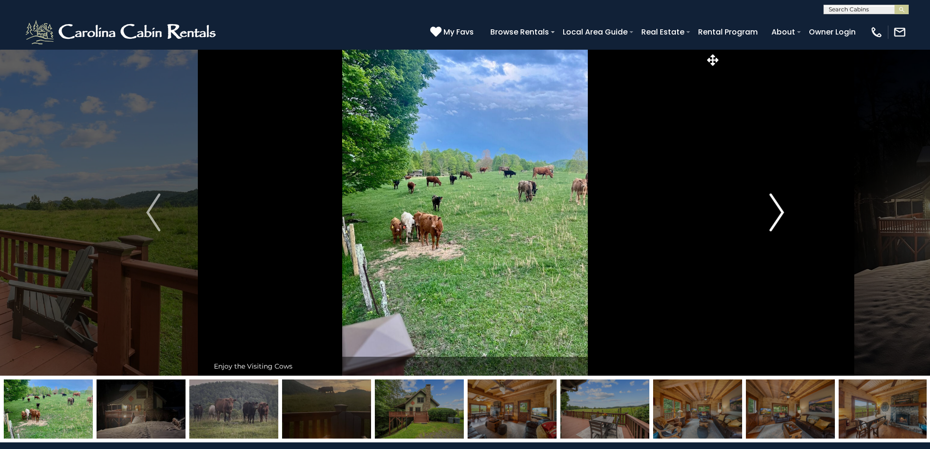
click at [779, 213] on img "Next" at bounding box center [777, 213] width 14 height 38
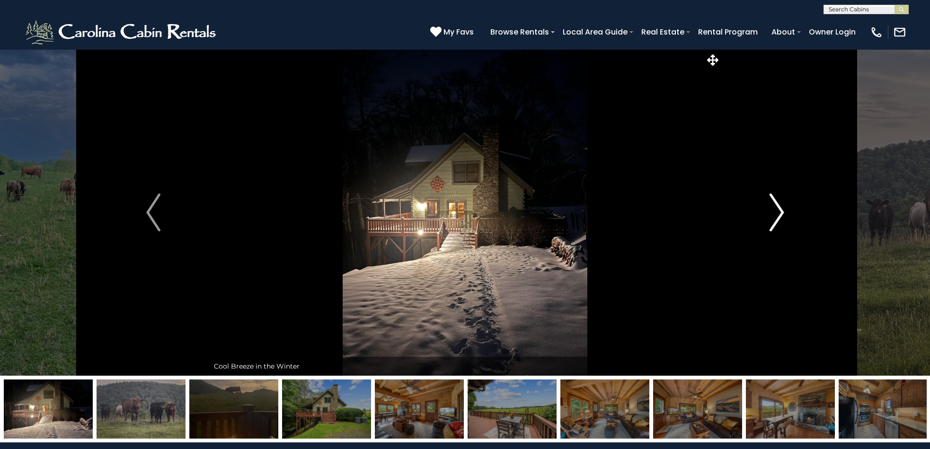
click at [779, 213] on img "Next" at bounding box center [777, 213] width 14 height 38
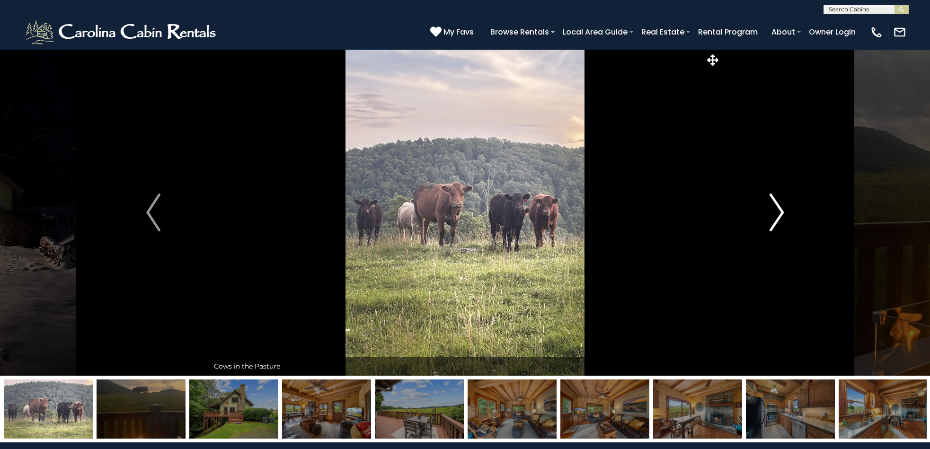
click at [778, 213] on img "Next" at bounding box center [777, 213] width 14 height 38
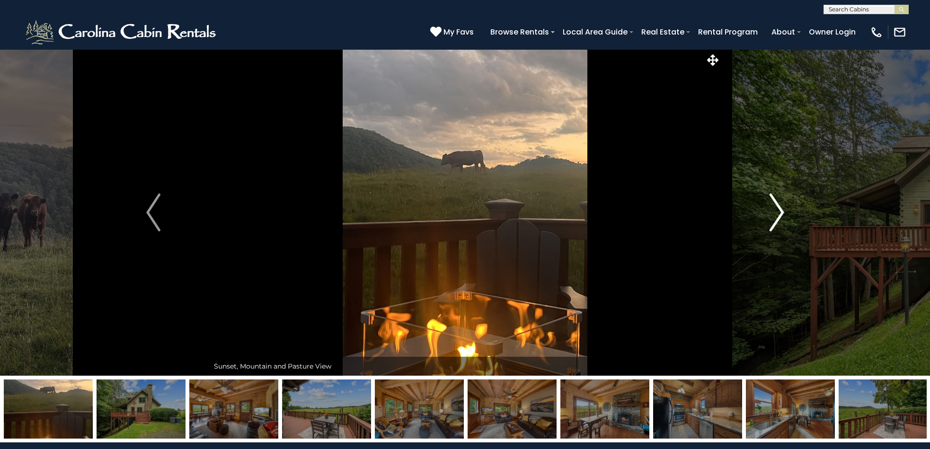
click at [778, 212] on img "Next" at bounding box center [777, 213] width 14 height 38
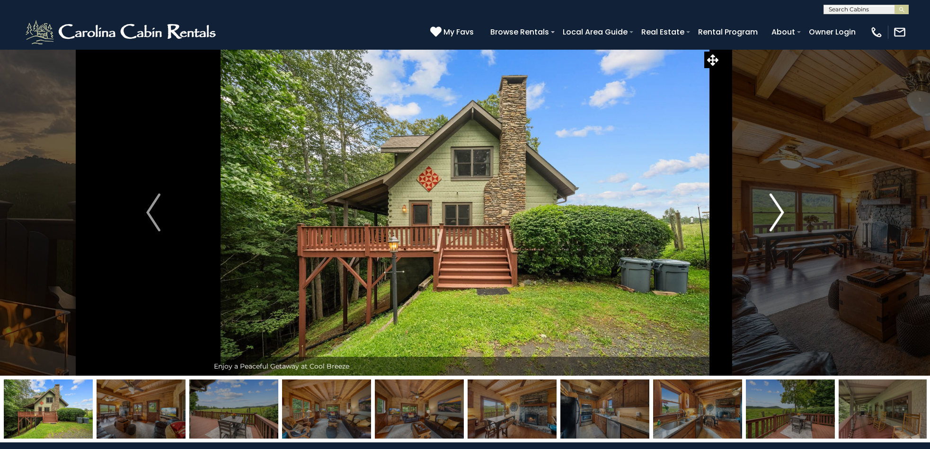
click at [778, 212] on img "Next" at bounding box center [777, 213] width 14 height 38
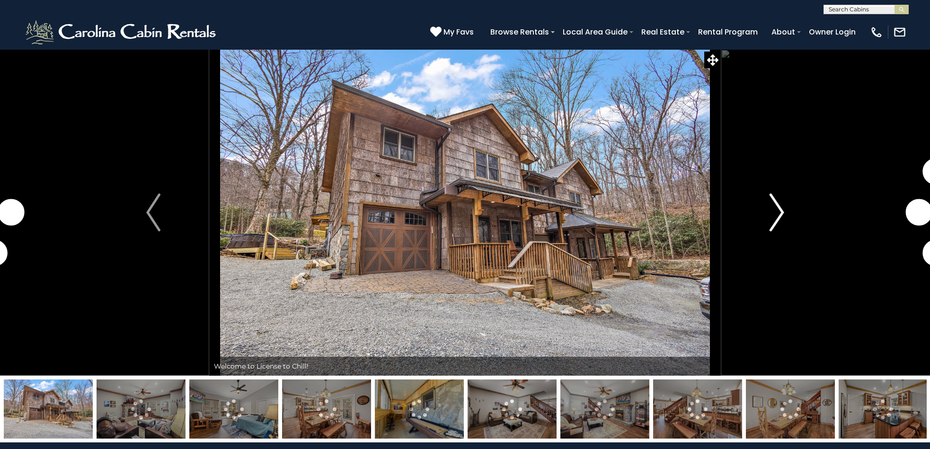
click at [781, 210] on img "Next" at bounding box center [777, 213] width 14 height 38
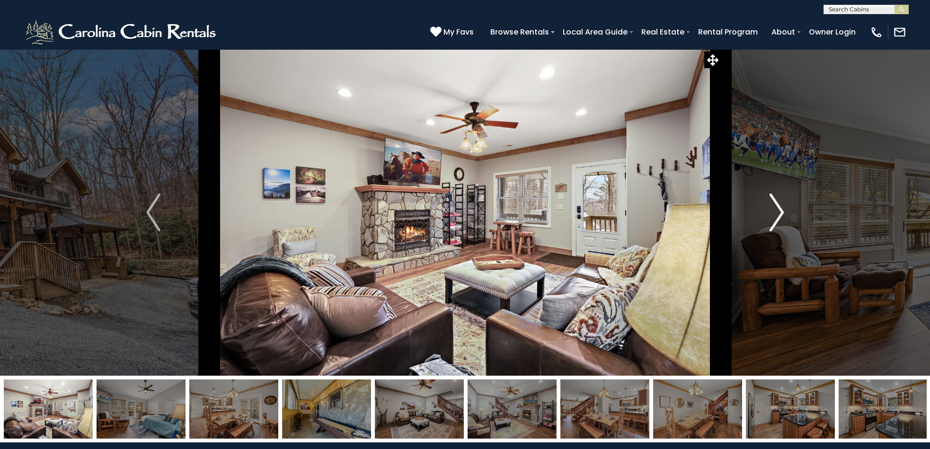
click at [781, 210] on img "Next" at bounding box center [777, 213] width 14 height 38
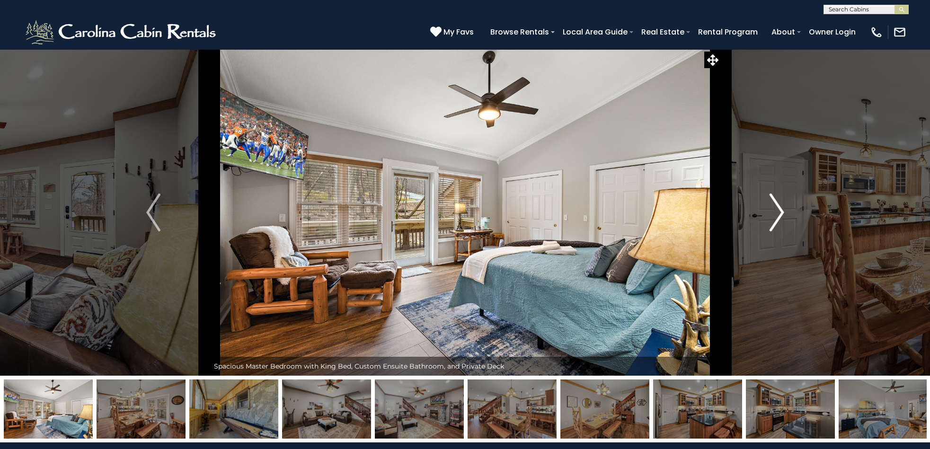
click at [781, 210] on img "Next" at bounding box center [777, 213] width 14 height 38
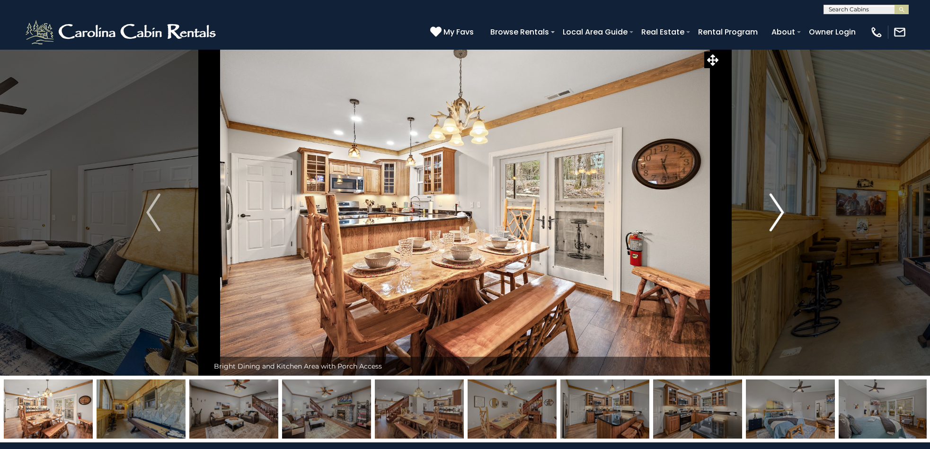
click at [781, 210] on img "Next" at bounding box center [777, 213] width 14 height 38
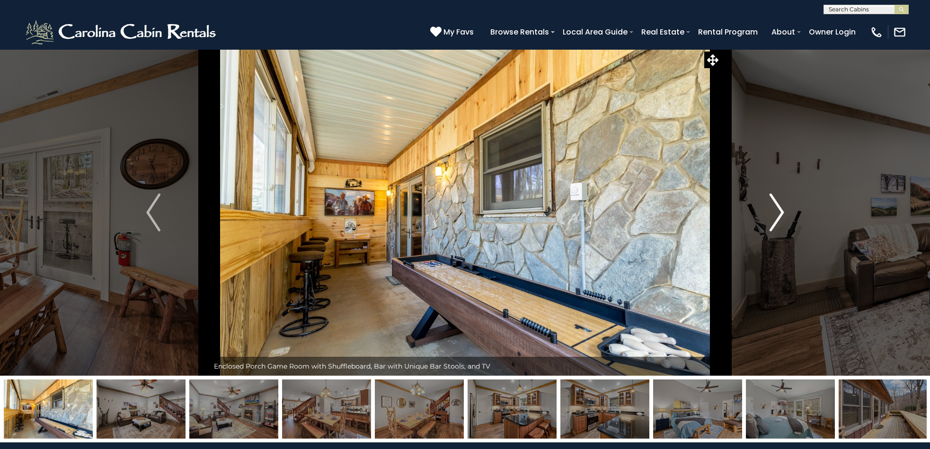
click at [781, 210] on img "Next" at bounding box center [777, 213] width 14 height 38
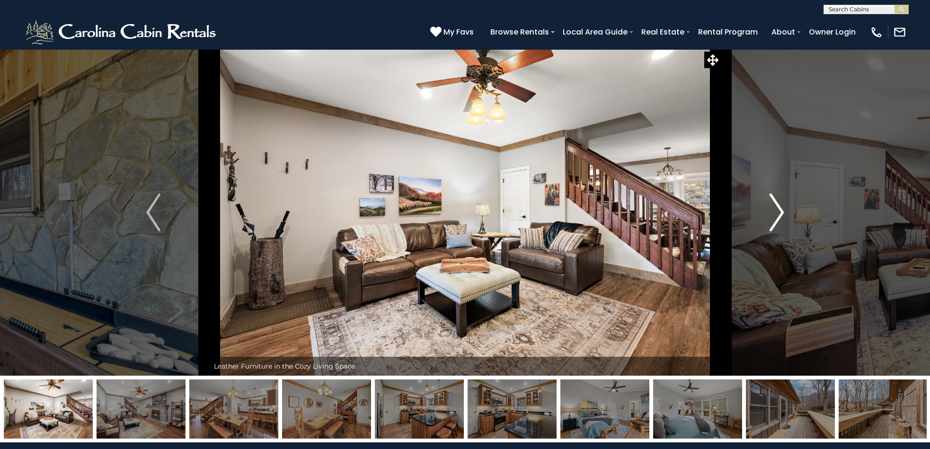
click at [781, 210] on img "Next" at bounding box center [777, 213] width 14 height 38
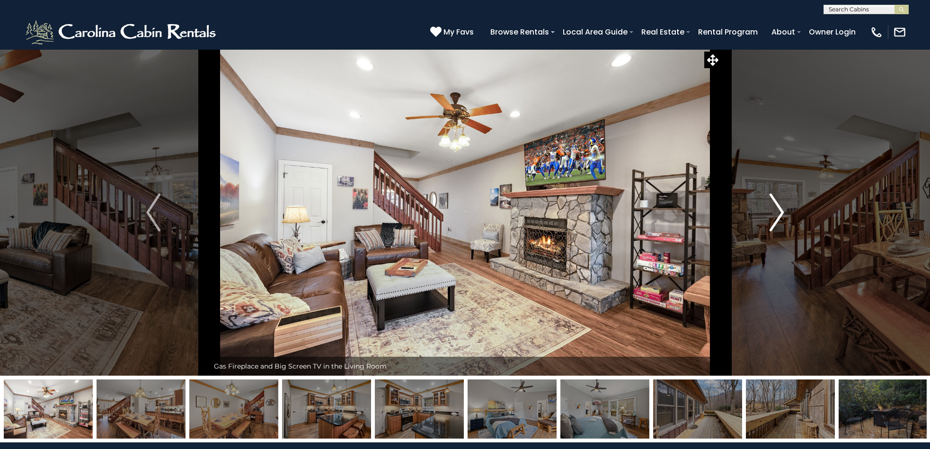
click at [781, 210] on img "Next" at bounding box center [777, 213] width 14 height 38
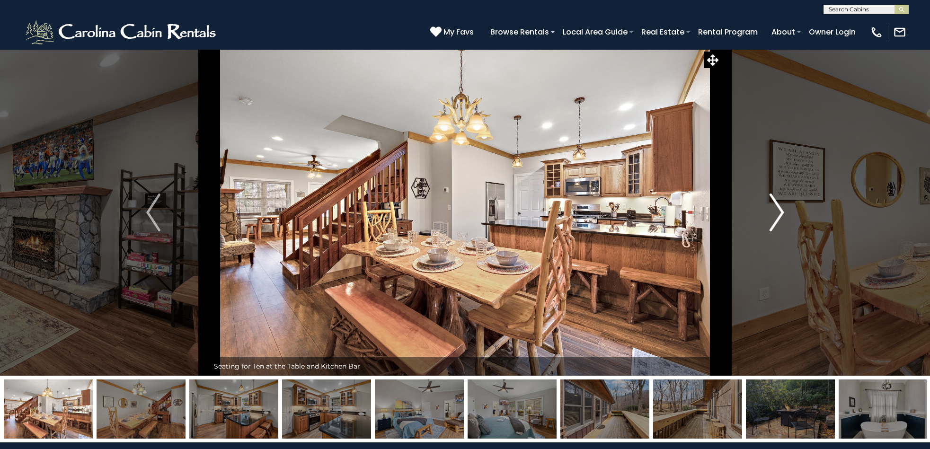
click at [781, 210] on img "Next" at bounding box center [777, 213] width 14 height 38
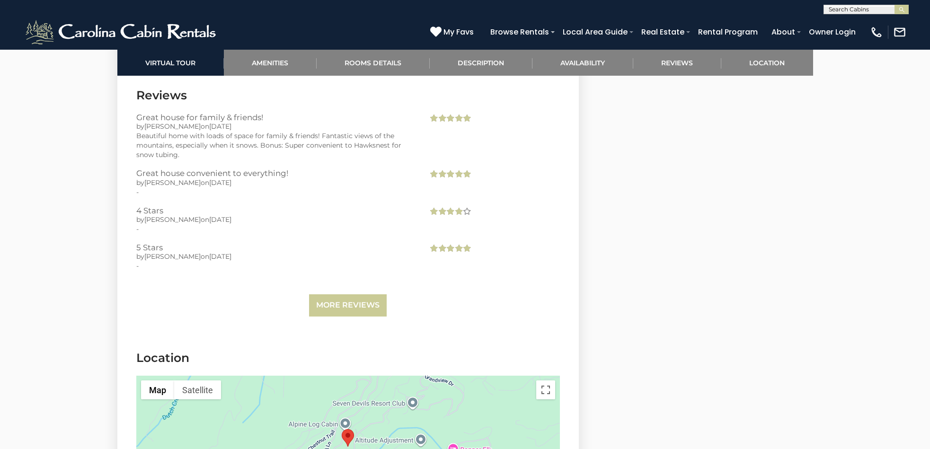
scroll to position [2057, 0]
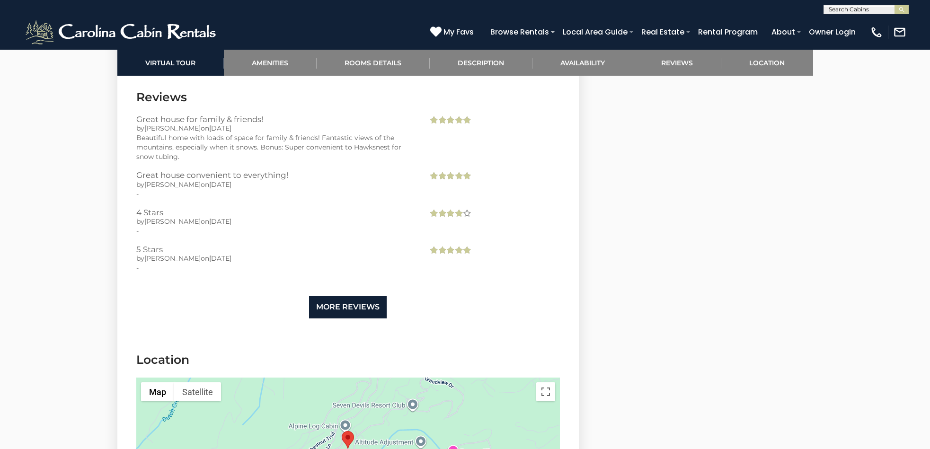
click at [333, 304] on link "More Reviews" at bounding box center [348, 307] width 78 height 22
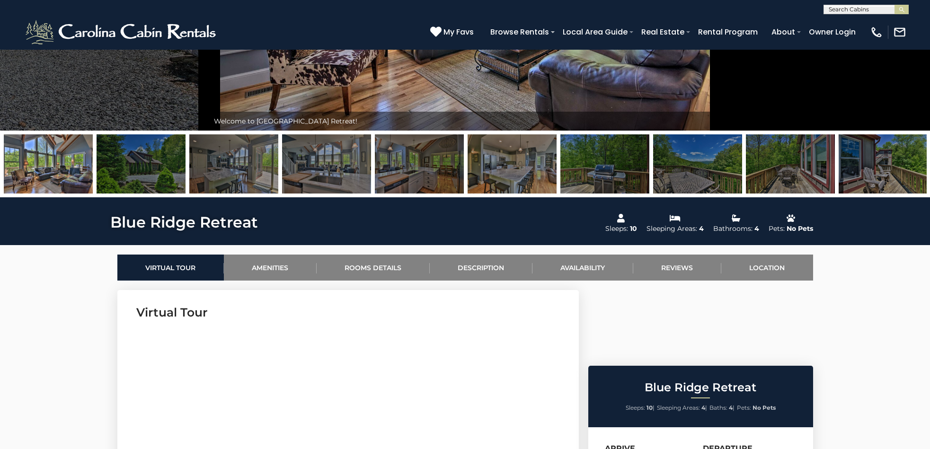
scroll to position [0, 0]
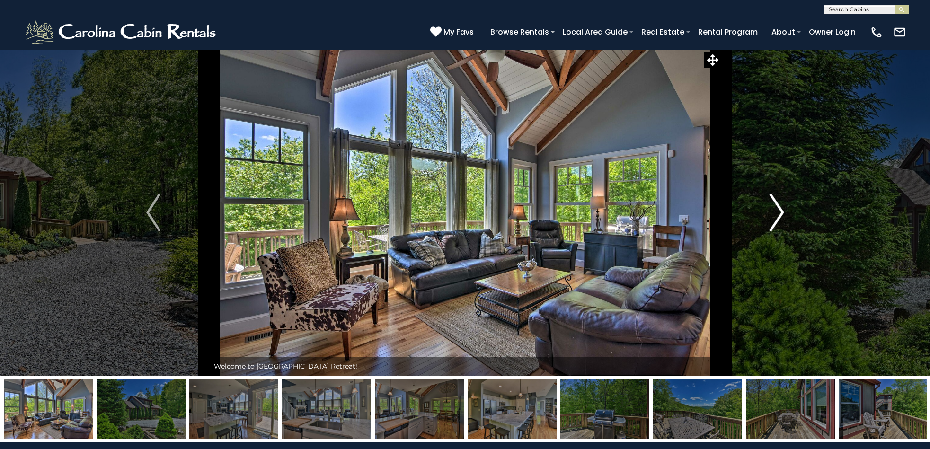
click at [780, 213] on img "Next" at bounding box center [777, 213] width 14 height 38
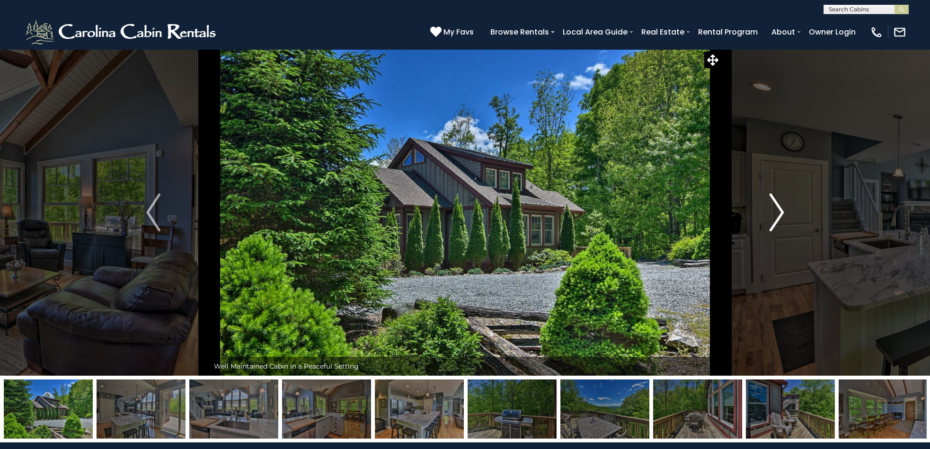
click at [779, 213] on img "Next" at bounding box center [777, 213] width 14 height 38
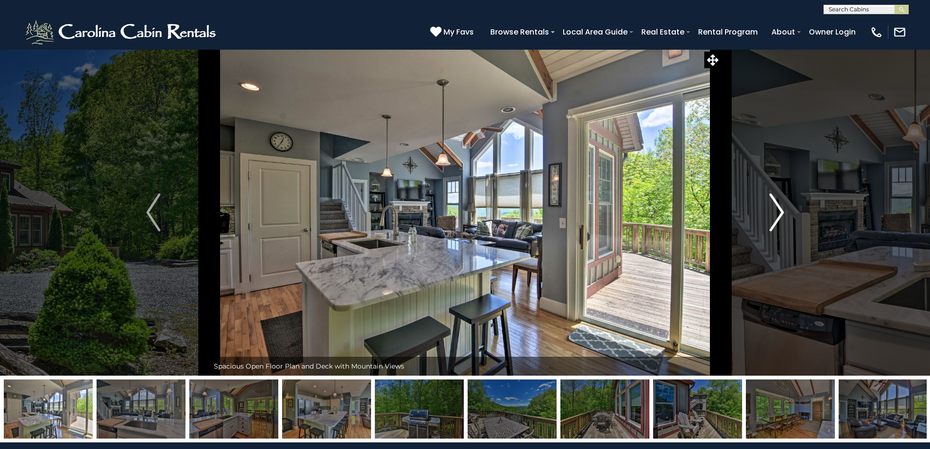
click at [779, 213] on img "Next" at bounding box center [777, 213] width 14 height 38
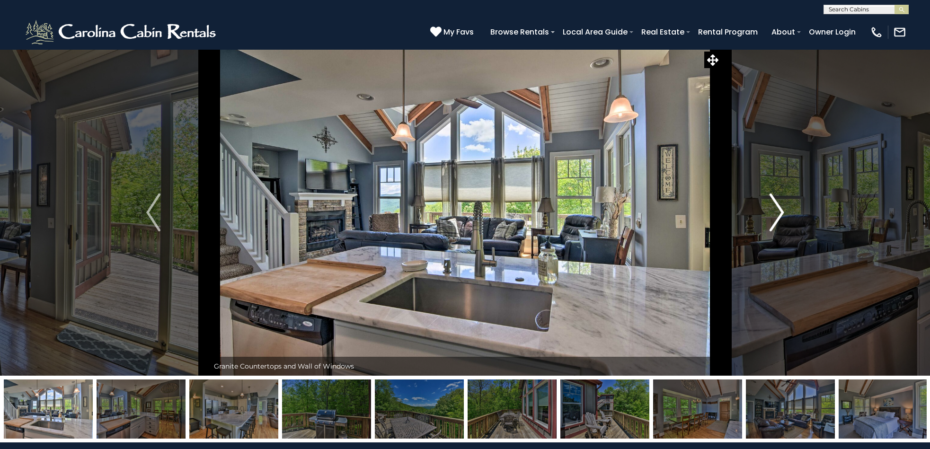
click at [779, 213] on img "Next" at bounding box center [777, 213] width 14 height 38
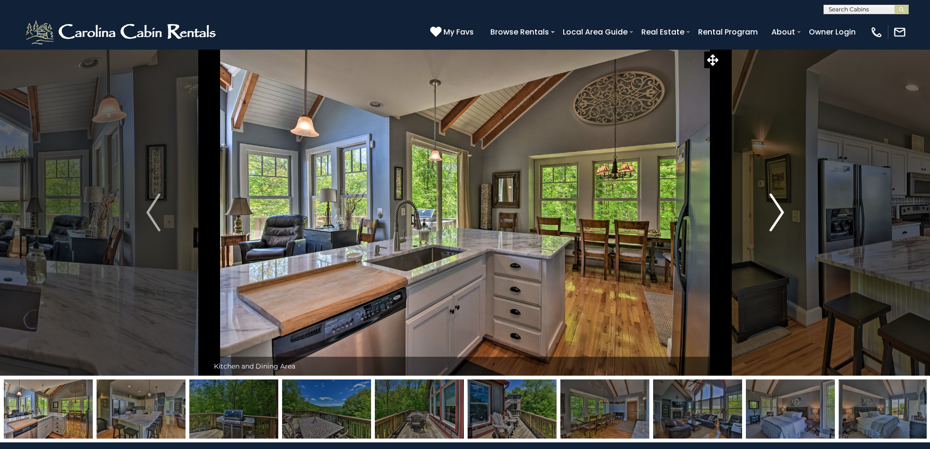
click at [779, 213] on img "Next" at bounding box center [777, 213] width 14 height 38
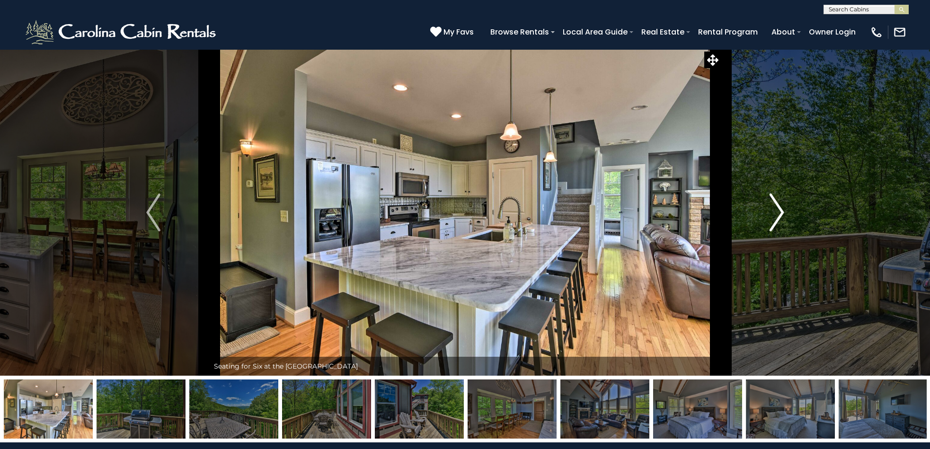
click at [782, 209] on img "Next" at bounding box center [777, 213] width 14 height 38
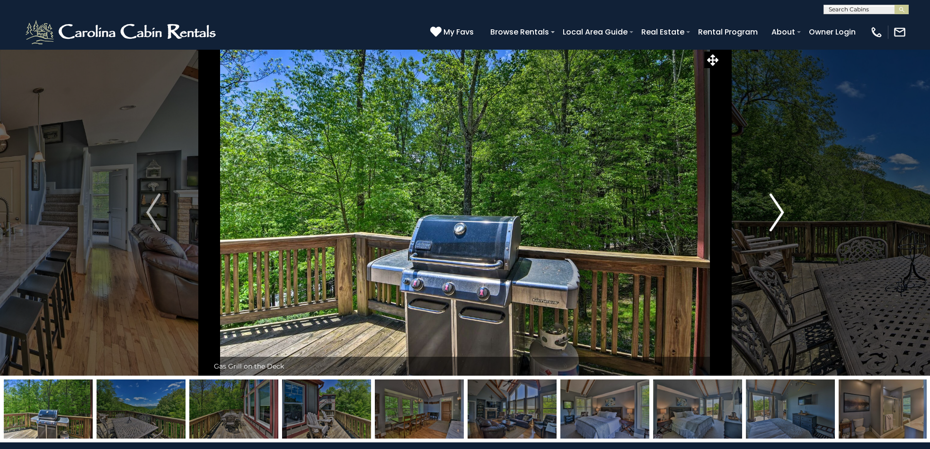
click at [782, 209] on img "Next" at bounding box center [777, 213] width 14 height 38
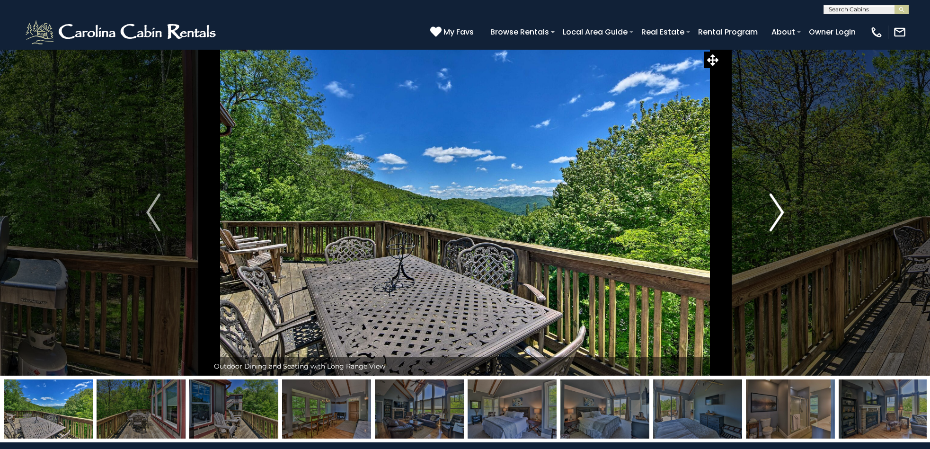
click at [782, 209] on img "Next" at bounding box center [777, 213] width 14 height 38
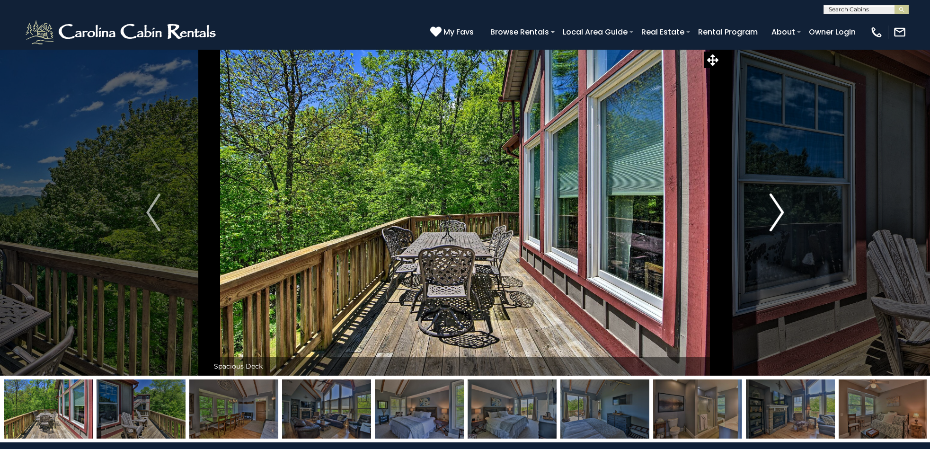
click at [780, 209] on img "Next" at bounding box center [777, 213] width 14 height 38
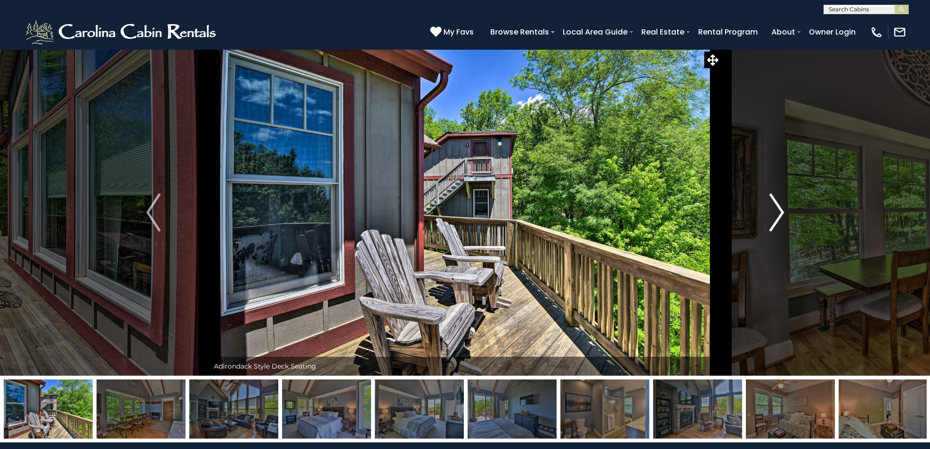
click at [780, 209] on img "Next" at bounding box center [777, 213] width 14 height 38
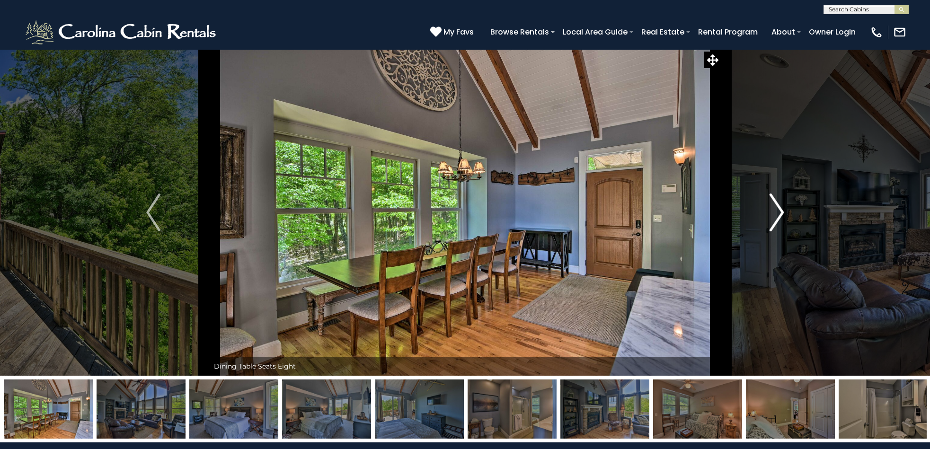
click at [780, 209] on img "Next" at bounding box center [777, 213] width 14 height 38
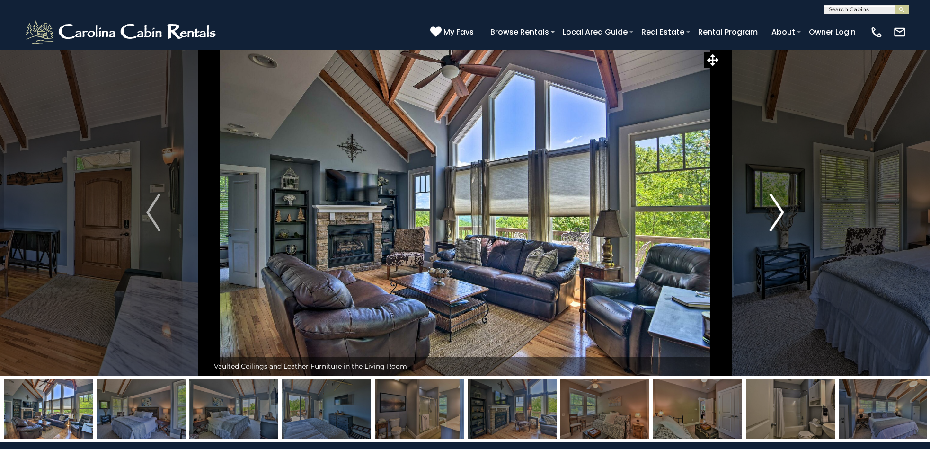
click at [780, 209] on img "Next" at bounding box center [777, 213] width 14 height 38
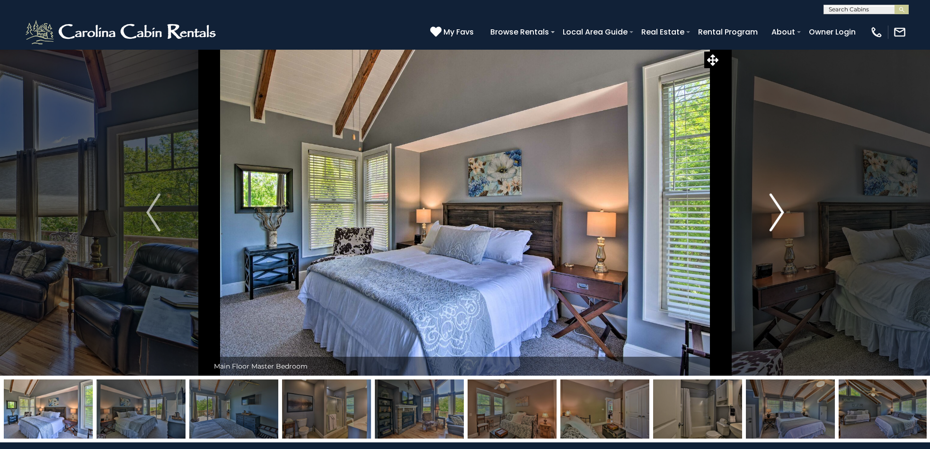
click at [780, 209] on img "Next" at bounding box center [777, 213] width 14 height 38
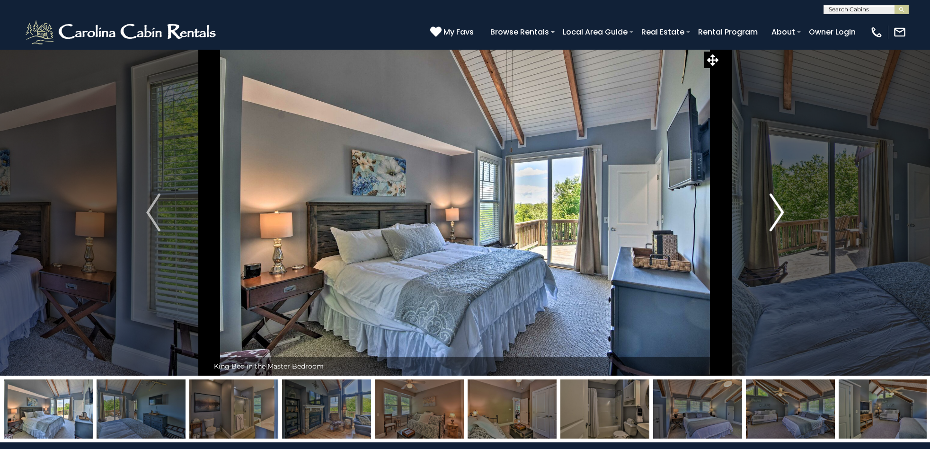
click at [780, 209] on img "Next" at bounding box center [777, 213] width 14 height 38
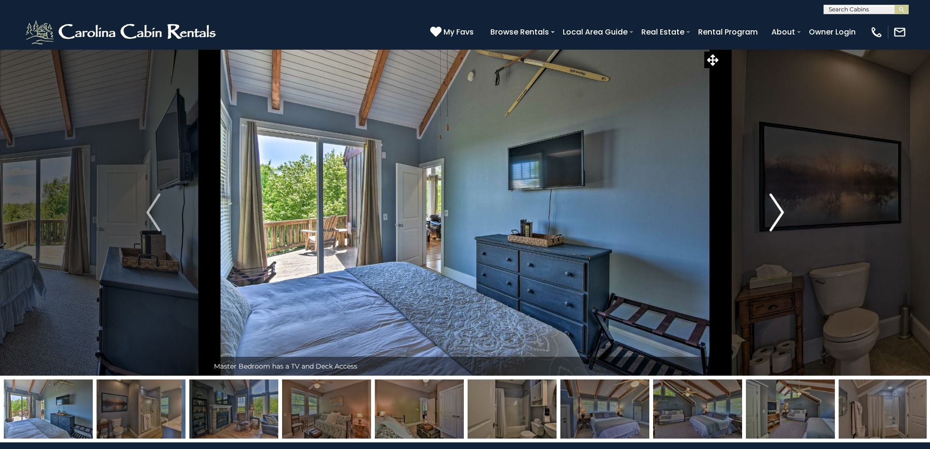
click at [780, 209] on img "Next" at bounding box center [777, 213] width 14 height 38
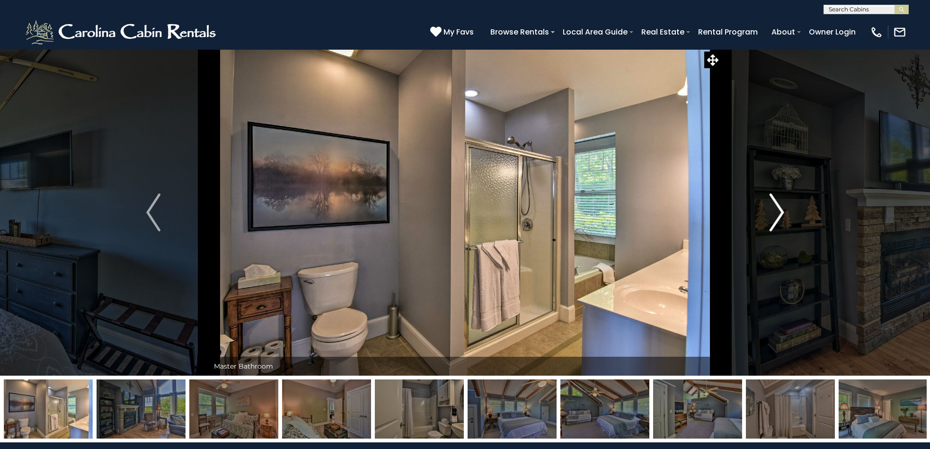
click at [780, 209] on img "Next" at bounding box center [777, 213] width 14 height 38
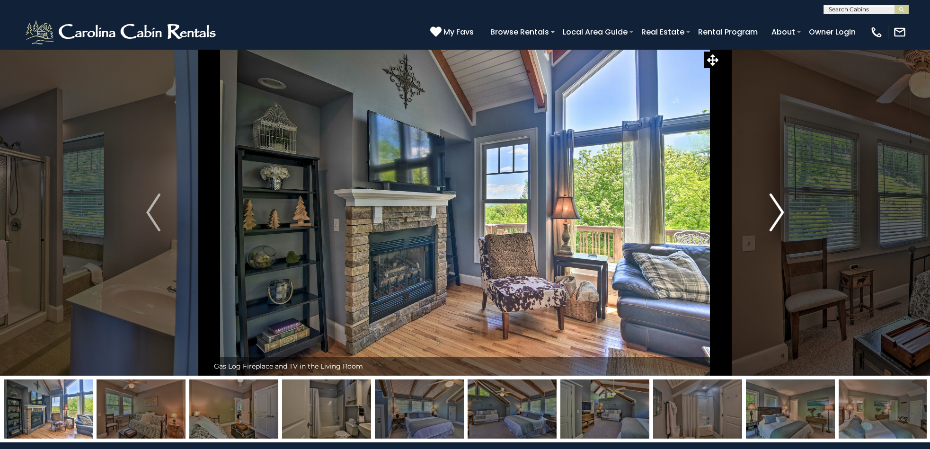
click at [780, 209] on img "Next" at bounding box center [777, 213] width 14 height 38
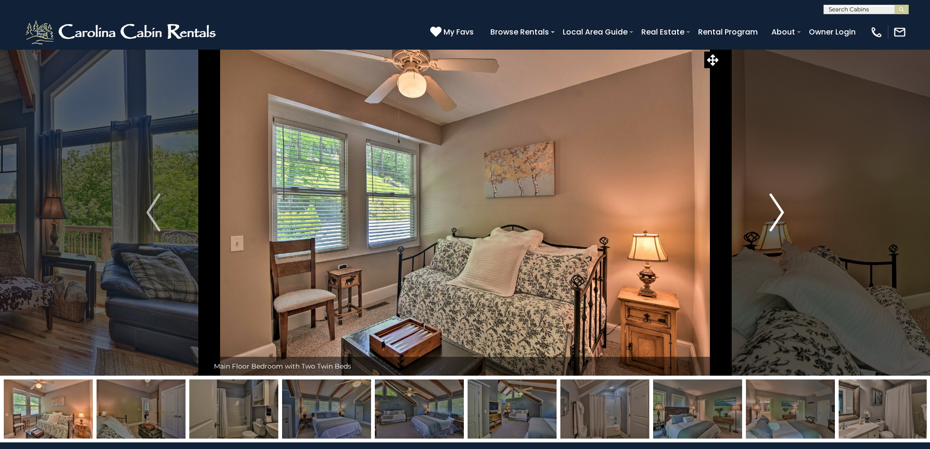
click at [780, 209] on img "Next" at bounding box center [777, 213] width 14 height 38
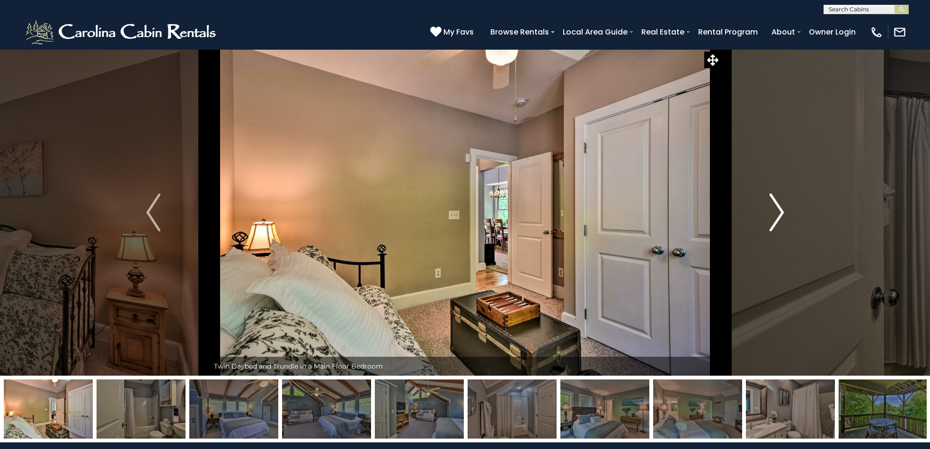
click at [780, 209] on img "Next" at bounding box center [777, 213] width 14 height 38
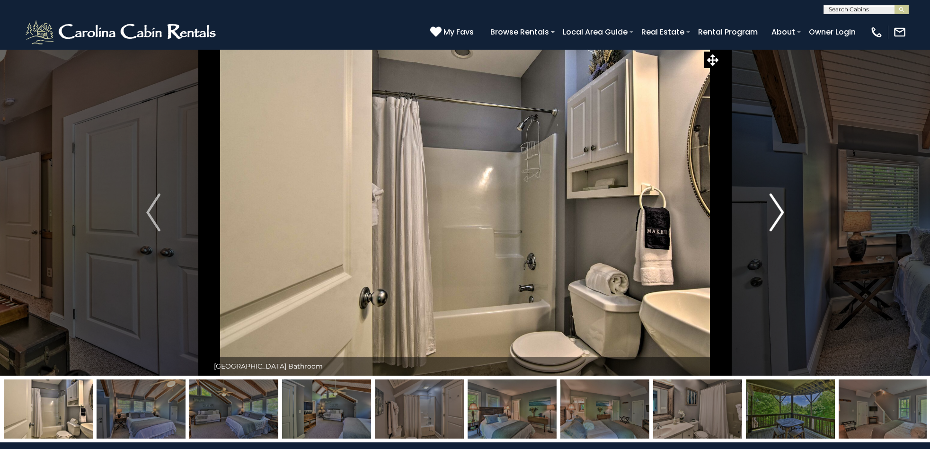
click at [780, 209] on img "Next" at bounding box center [777, 213] width 14 height 38
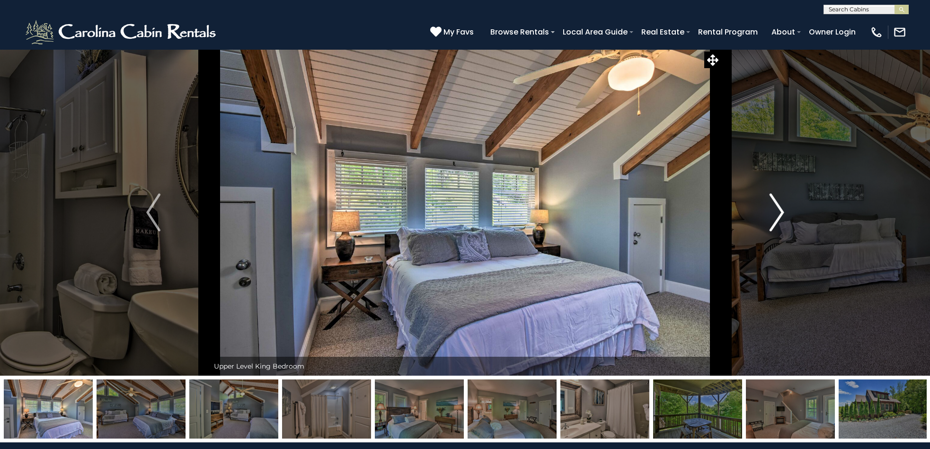
click at [780, 209] on img "Next" at bounding box center [777, 213] width 14 height 38
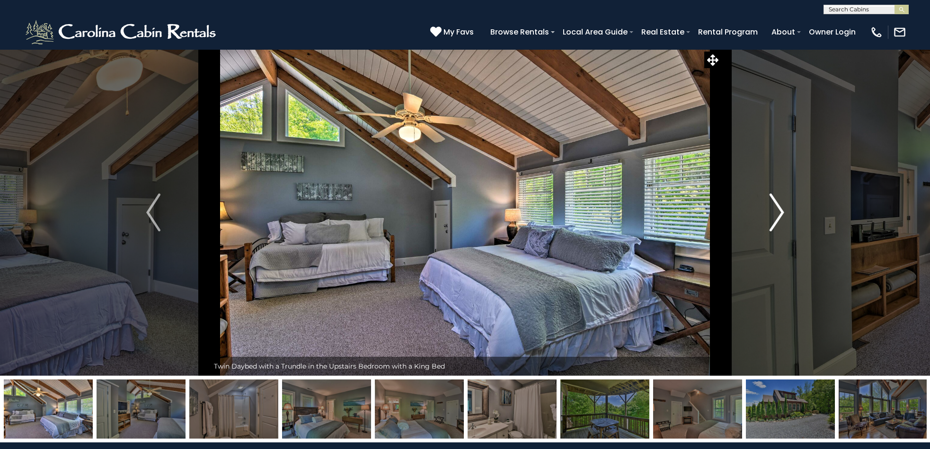
click at [780, 209] on img "Next" at bounding box center [777, 213] width 14 height 38
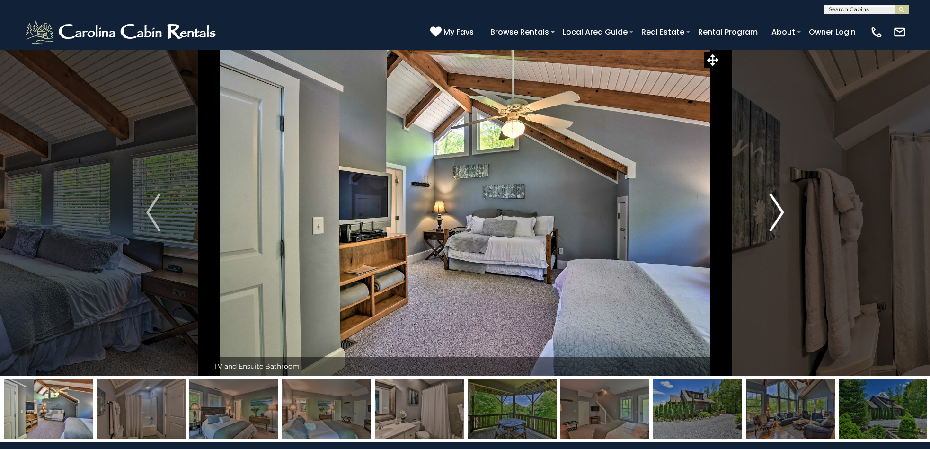
click at [780, 209] on img "Next" at bounding box center [777, 213] width 14 height 38
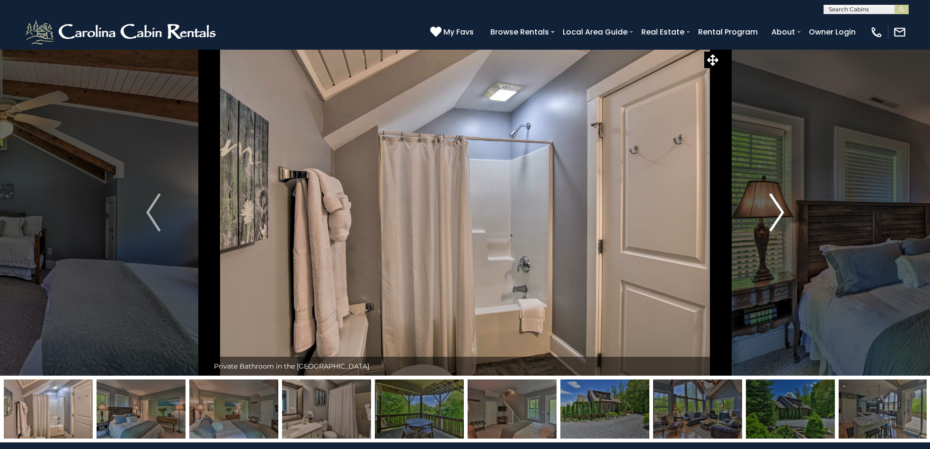
click at [780, 209] on img "Next" at bounding box center [777, 213] width 14 height 38
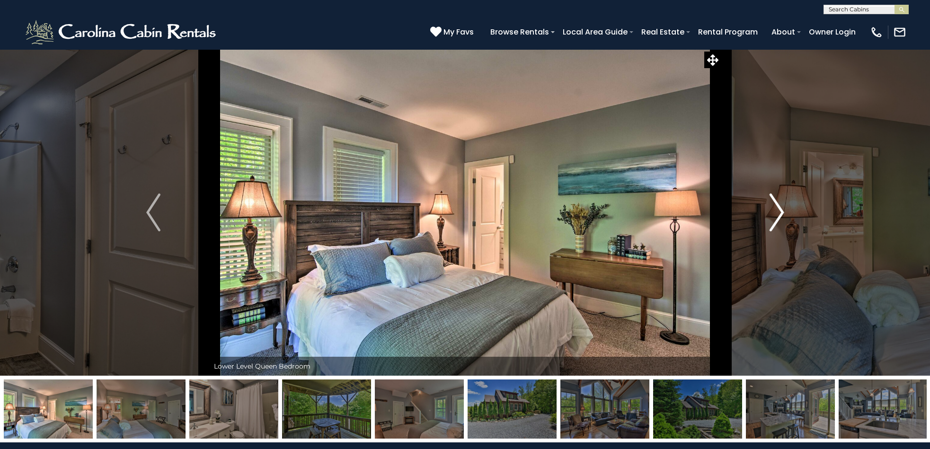
click at [780, 209] on img "Next" at bounding box center [777, 213] width 14 height 38
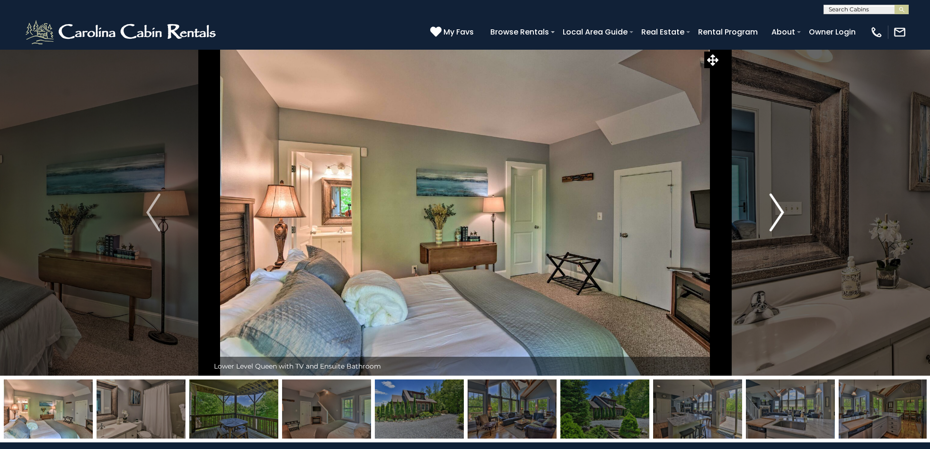
click at [780, 209] on img "Next" at bounding box center [777, 213] width 14 height 38
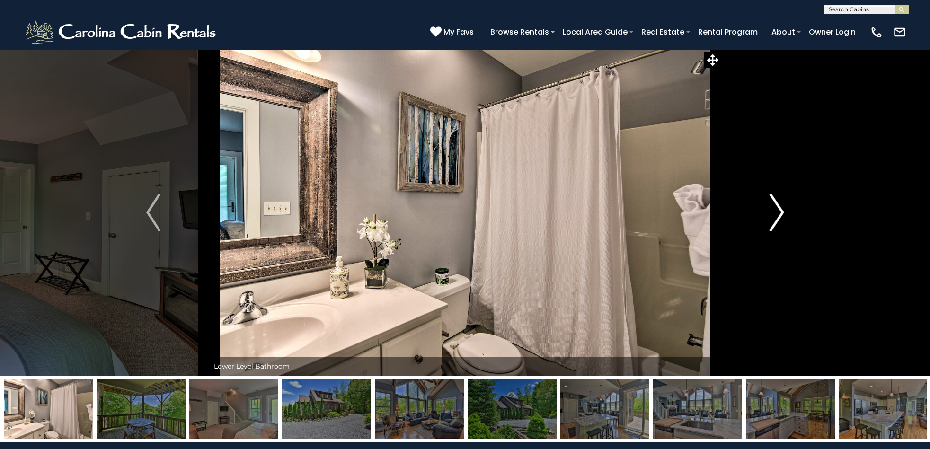
click at [780, 209] on img "Next" at bounding box center [777, 213] width 14 height 38
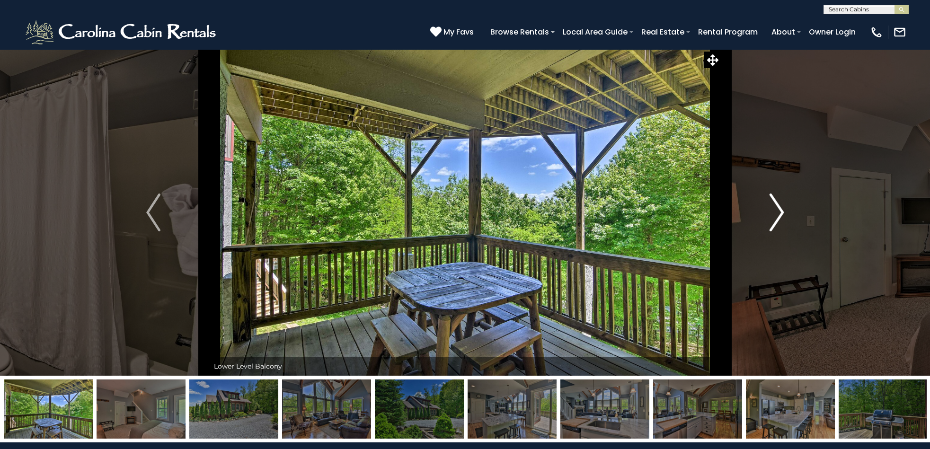
click at [780, 209] on img "Next" at bounding box center [777, 213] width 14 height 38
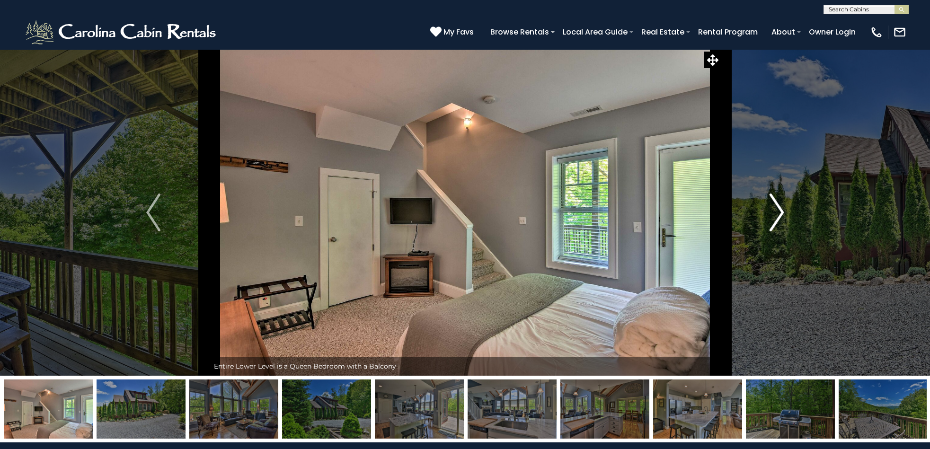
click at [780, 209] on img "Next" at bounding box center [777, 213] width 14 height 38
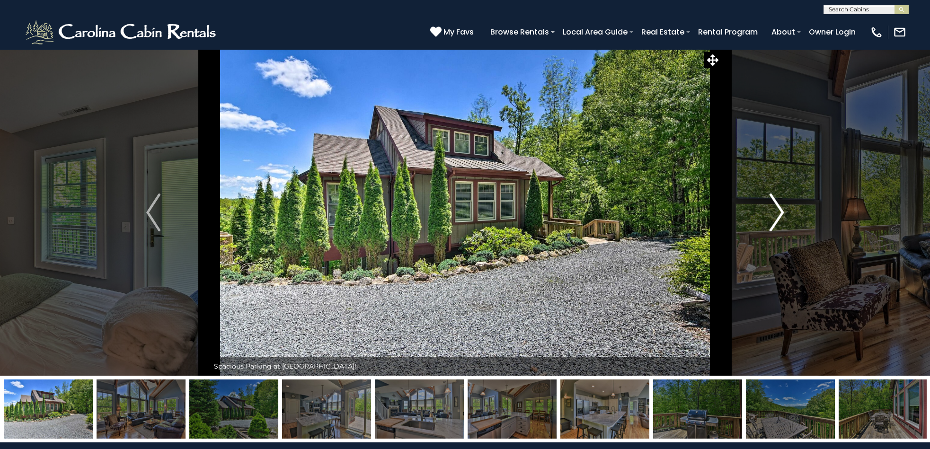
click at [780, 209] on img "Next" at bounding box center [777, 213] width 14 height 38
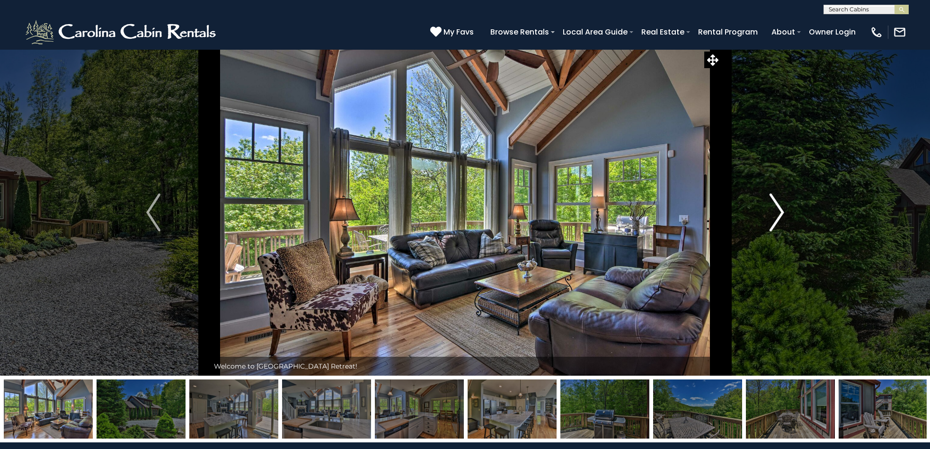
click at [780, 209] on img "Next" at bounding box center [777, 213] width 14 height 38
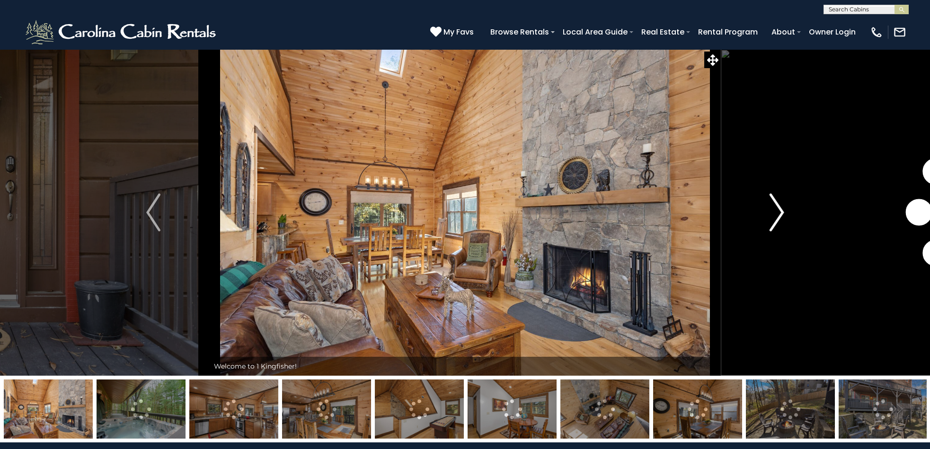
click at [779, 212] on img "Next" at bounding box center [777, 213] width 14 height 38
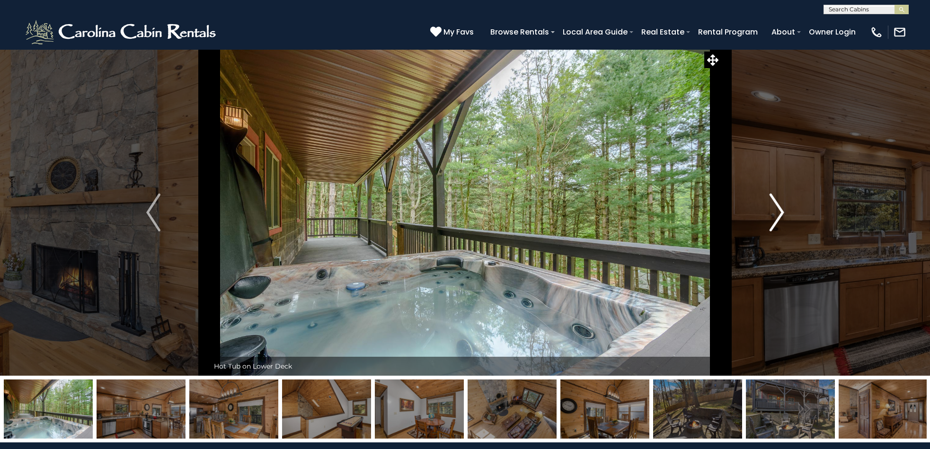
click at [779, 212] on img "Next" at bounding box center [777, 213] width 14 height 38
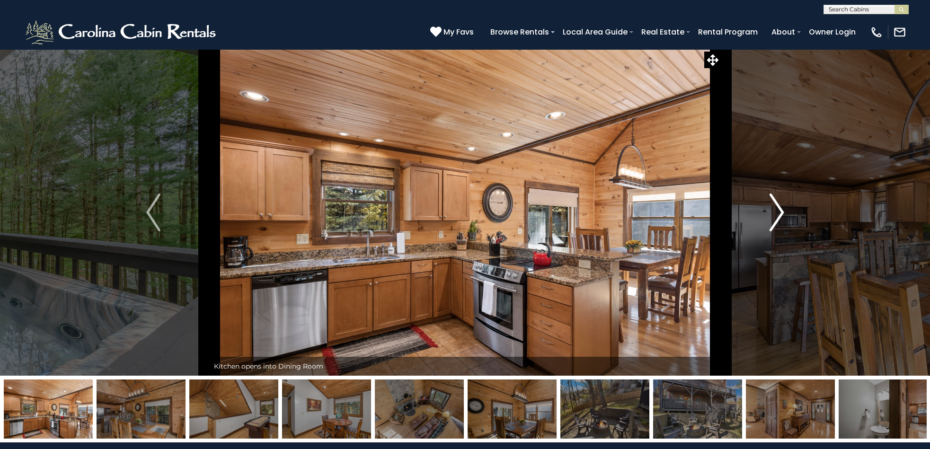
click at [779, 211] on img "Next" at bounding box center [777, 213] width 14 height 38
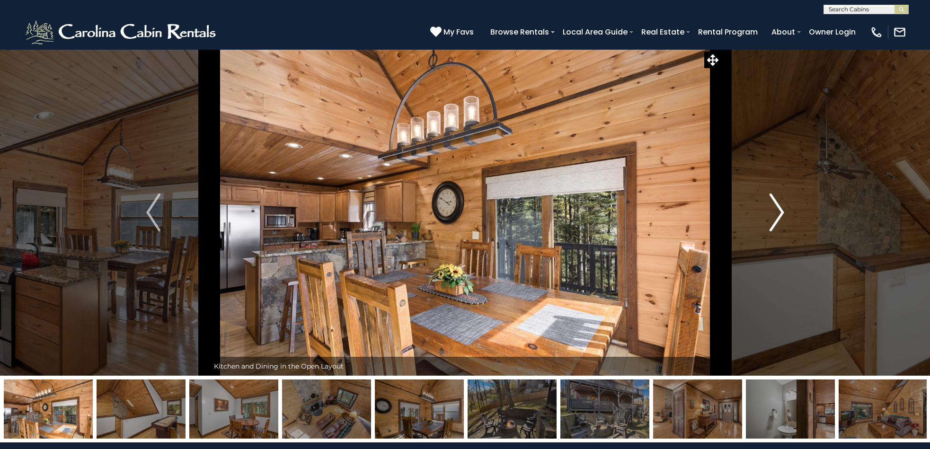
click at [779, 211] on img "Next" at bounding box center [777, 213] width 14 height 38
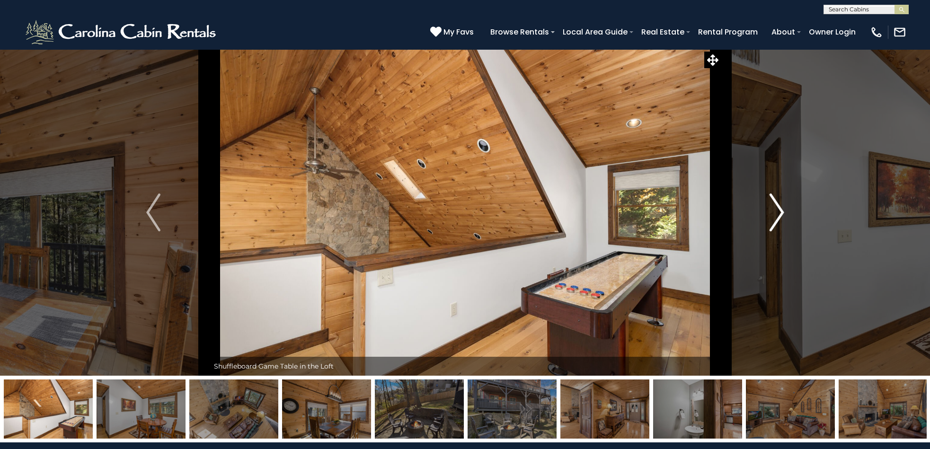
click at [779, 211] on img "Next" at bounding box center [777, 213] width 14 height 38
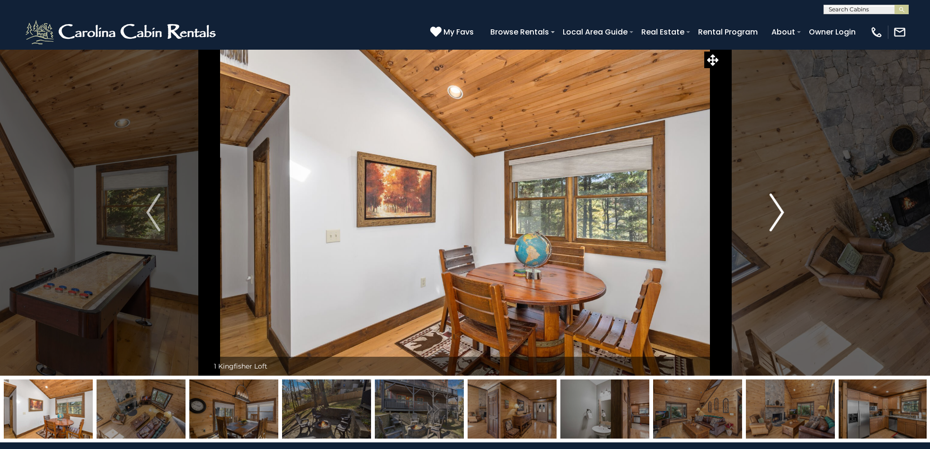
click at [779, 211] on img "Next" at bounding box center [777, 213] width 14 height 38
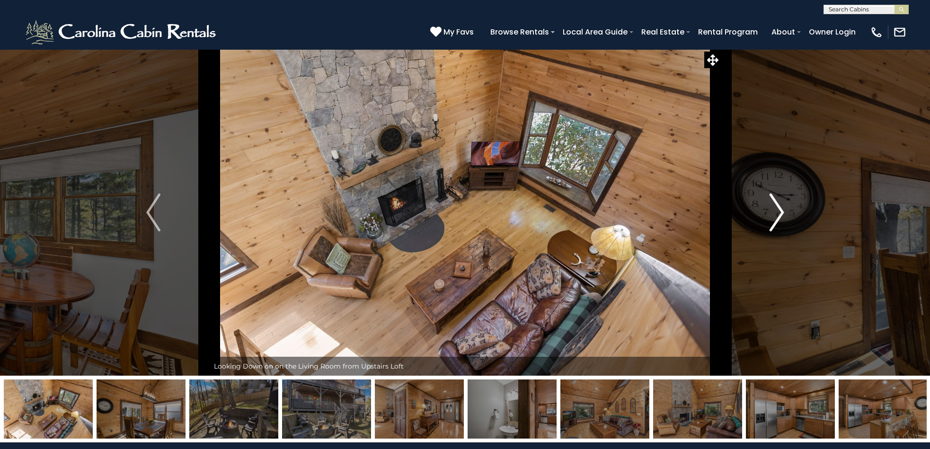
click at [779, 211] on img "Next" at bounding box center [777, 213] width 14 height 38
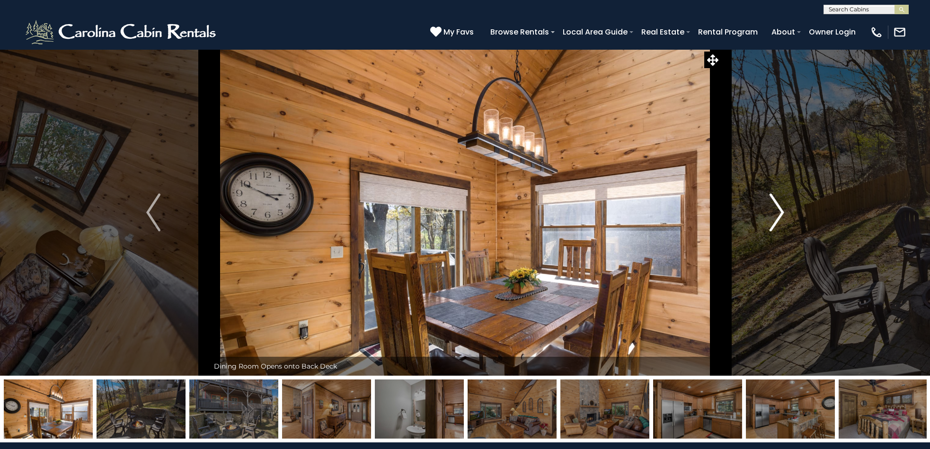
click at [779, 211] on img "Next" at bounding box center [777, 213] width 14 height 38
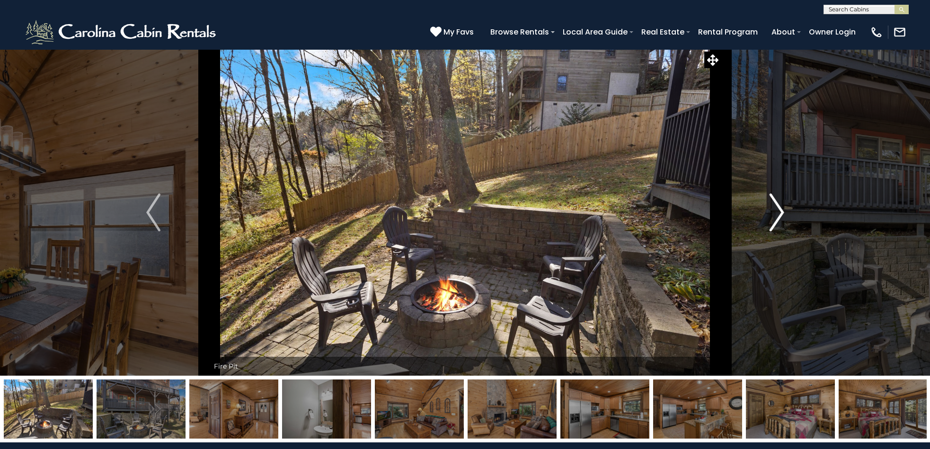
click at [779, 211] on img "Next" at bounding box center [777, 213] width 14 height 38
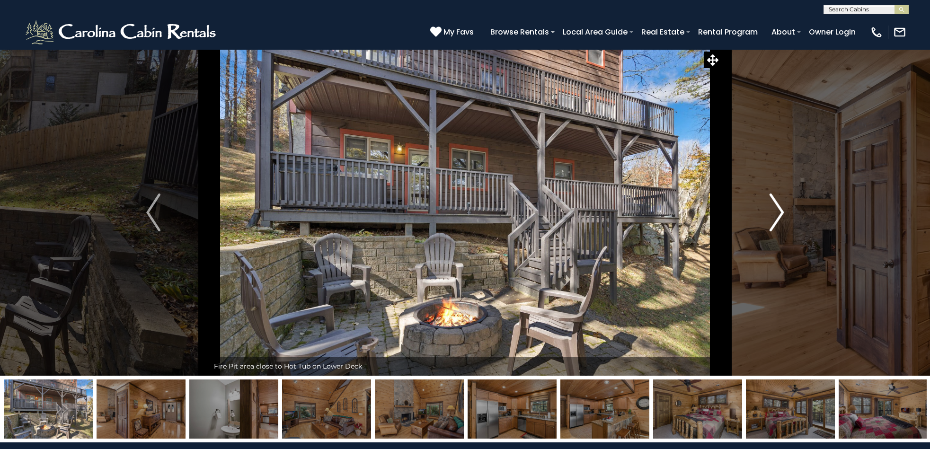
click at [779, 211] on img "Next" at bounding box center [777, 213] width 14 height 38
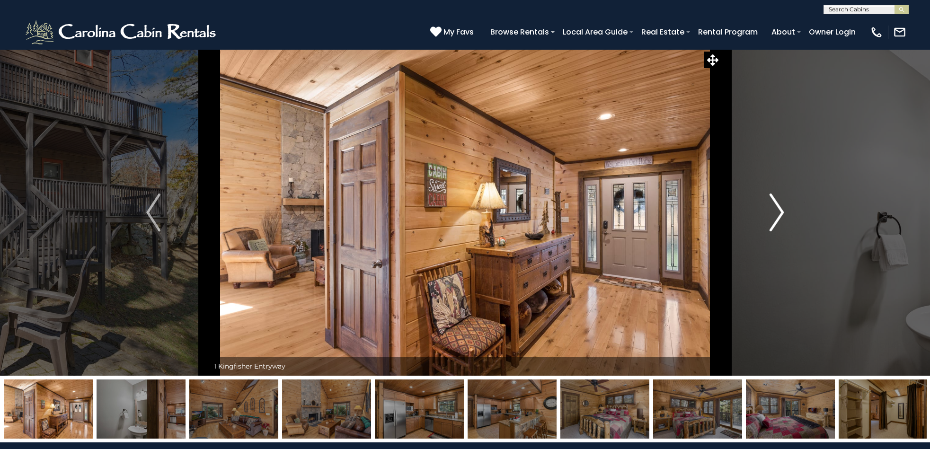
click at [779, 211] on img "Next" at bounding box center [777, 213] width 14 height 38
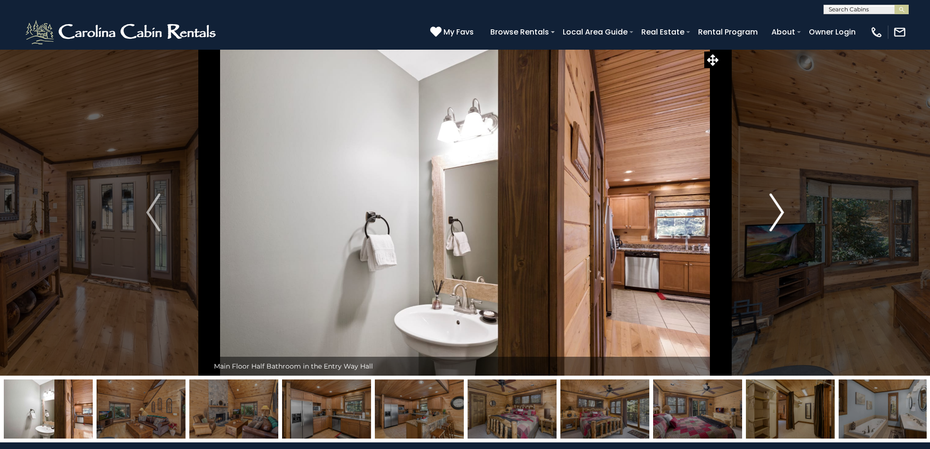
click at [779, 211] on img "Next" at bounding box center [777, 213] width 14 height 38
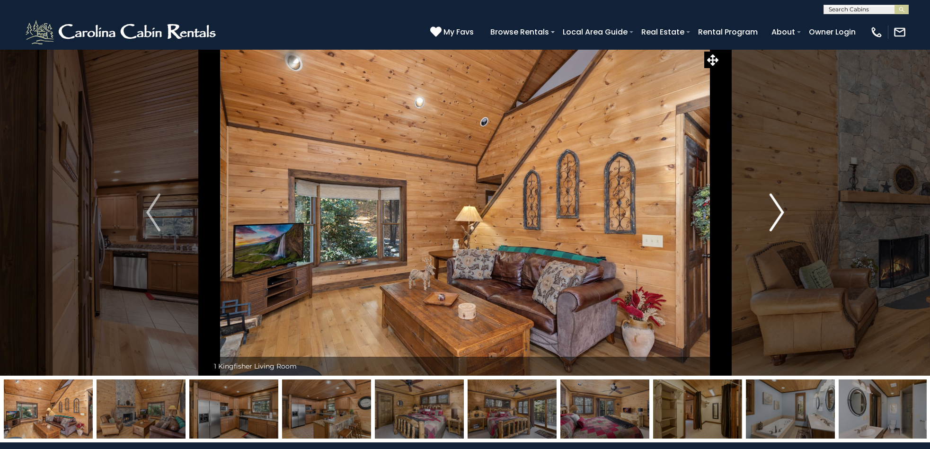
click at [779, 211] on img "Next" at bounding box center [777, 213] width 14 height 38
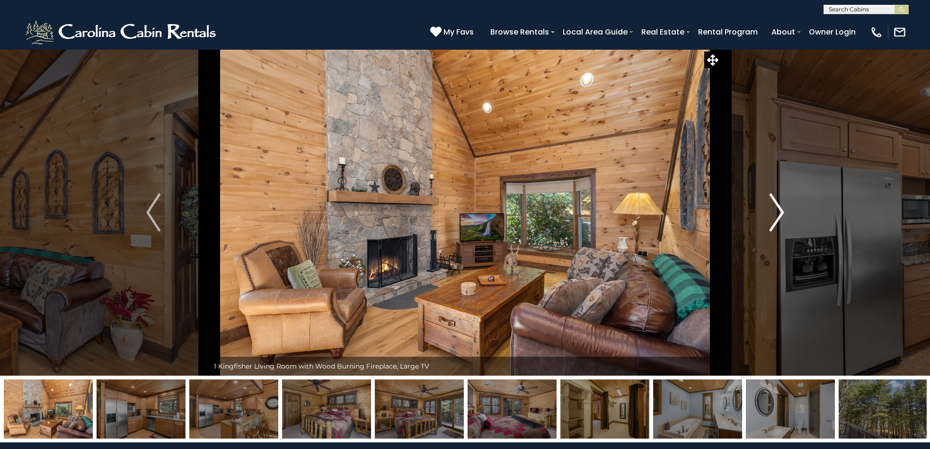
click at [779, 211] on img "Next" at bounding box center [777, 213] width 14 height 38
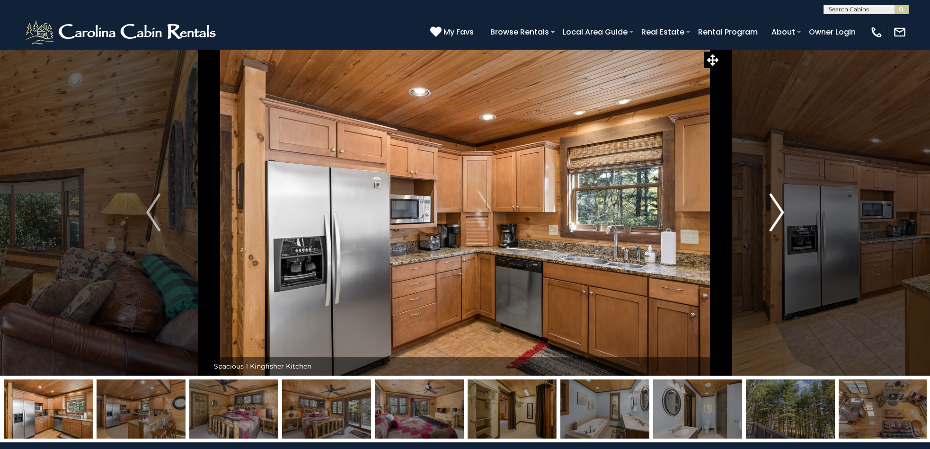
click at [779, 211] on img "Next" at bounding box center [777, 213] width 14 height 38
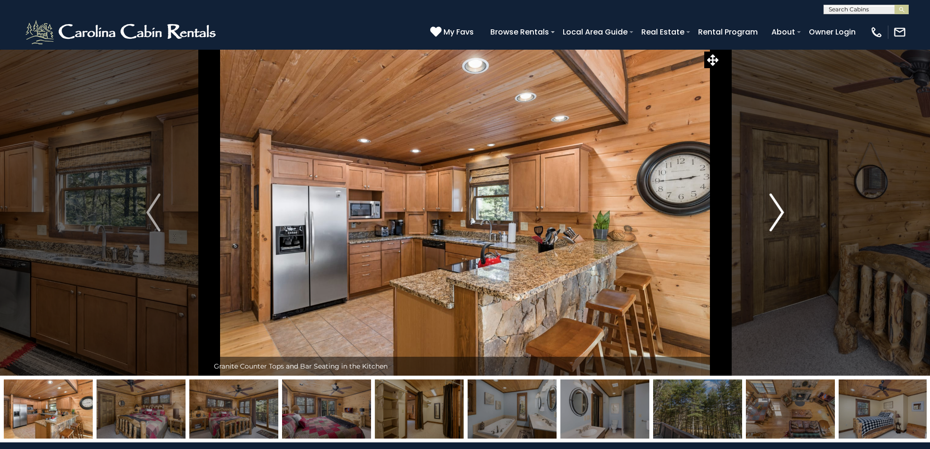
click at [779, 211] on img "Next" at bounding box center [777, 213] width 14 height 38
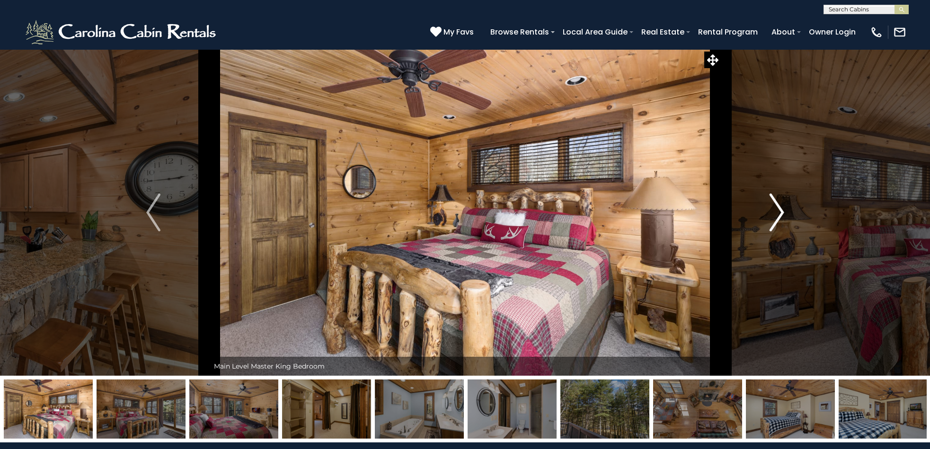
click at [779, 211] on img "Next" at bounding box center [777, 213] width 14 height 38
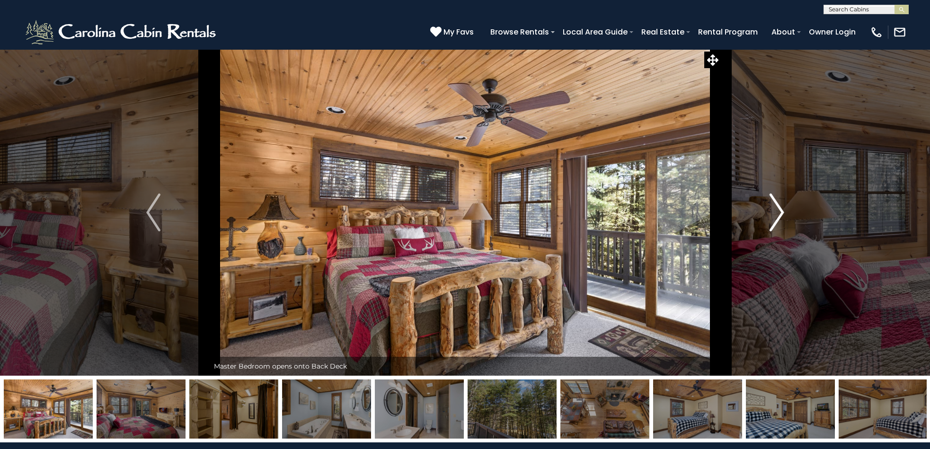
click at [779, 211] on img "Next" at bounding box center [777, 213] width 14 height 38
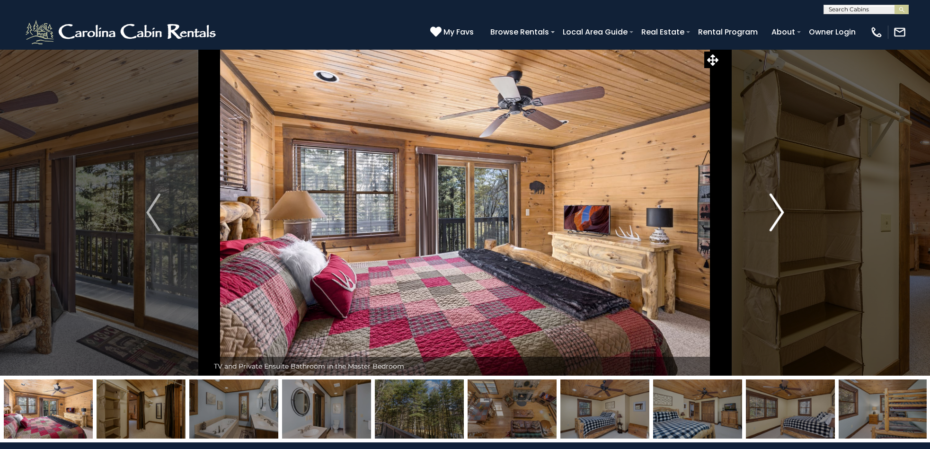
click at [779, 211] on img "Next" at bounding box center [777, 213] width 14 height 38
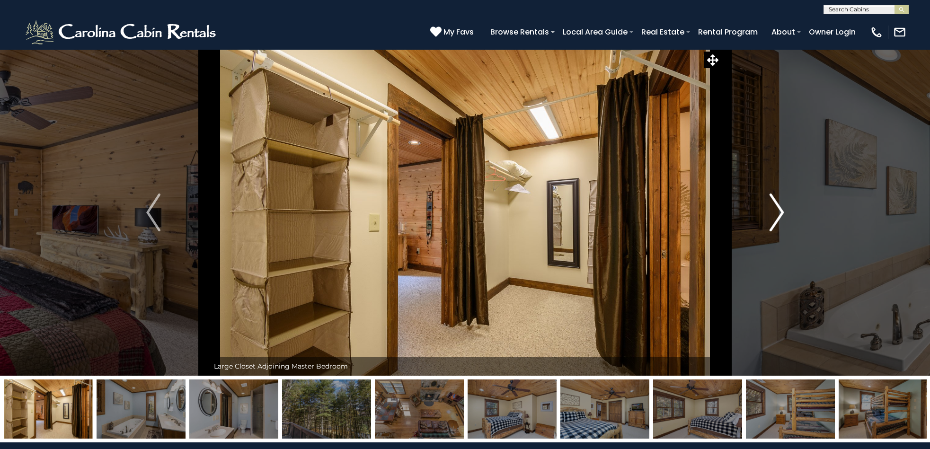
click at [779, 211] on img "Next" at bounding box center [777, 213] width 14 height 38
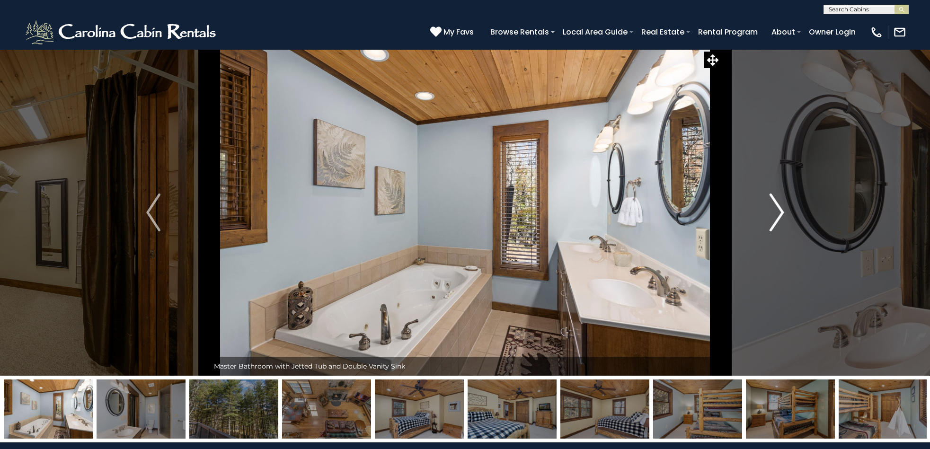
click at [779, 211] on img "Next" at bounding box center [777, 213] width 14 height 38
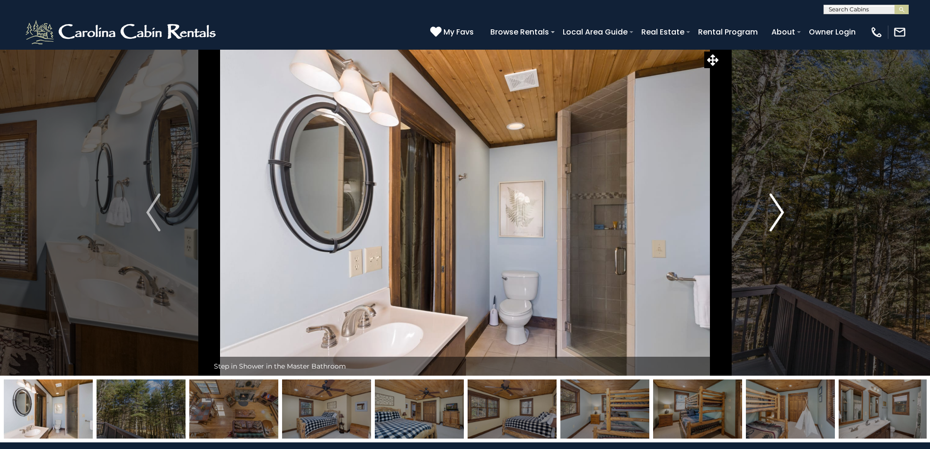
click at [779, 211] on img "Next" at bounding box center [777, 213] width 14 height 38
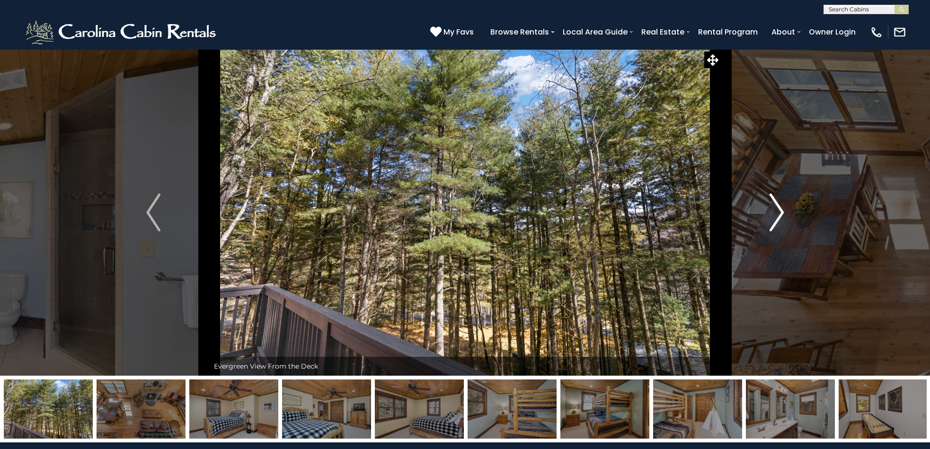
click at [779, 211] on img "Next" at bounding box center [777, 213] width 14 height 38
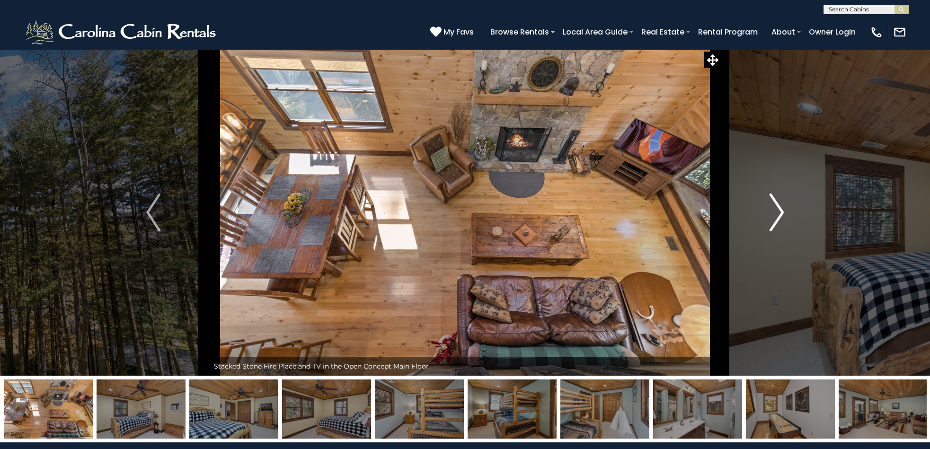
click at [779, 211] on img "Next" at bounding box center [777, 213] width 14 height 38
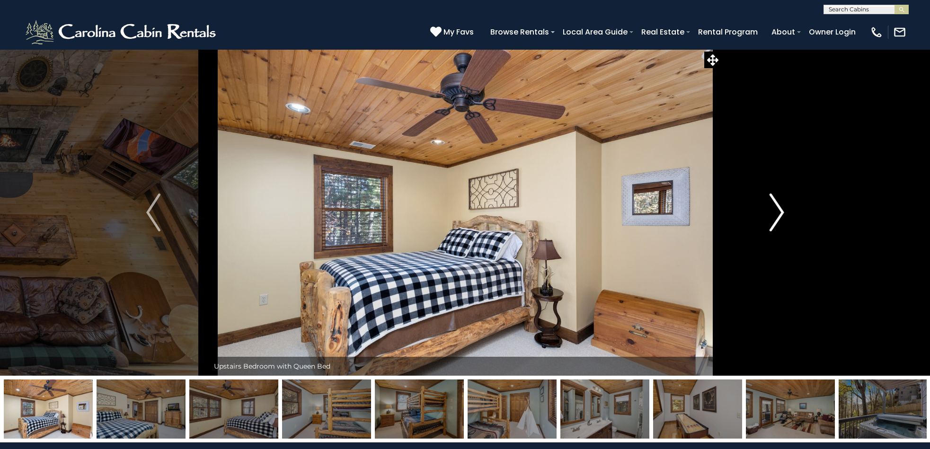
click at [779, 211] on img "Next" at bounding box center [777, 213] width 14 height 38
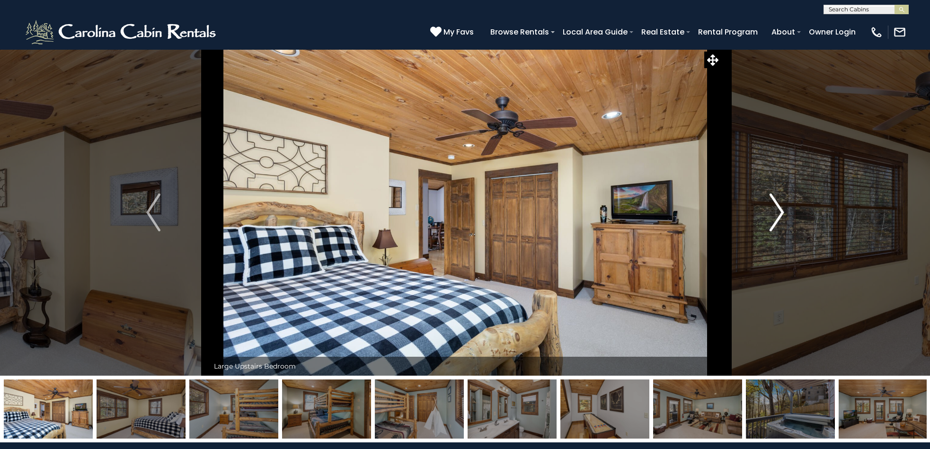
click at [779, 211] on img "Next" at bounding box center [777, 213] width 14 height 38
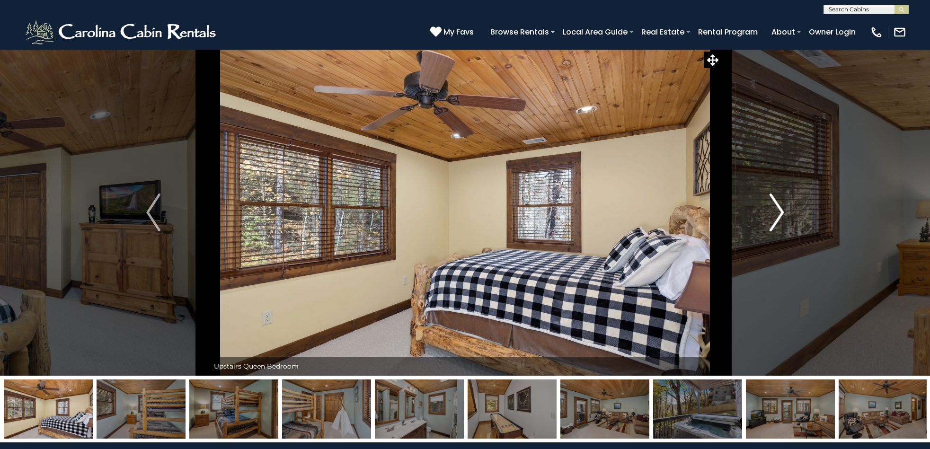
click at [779, 211] on img "Next" at bounding box center [777, 213] width 14 height 38
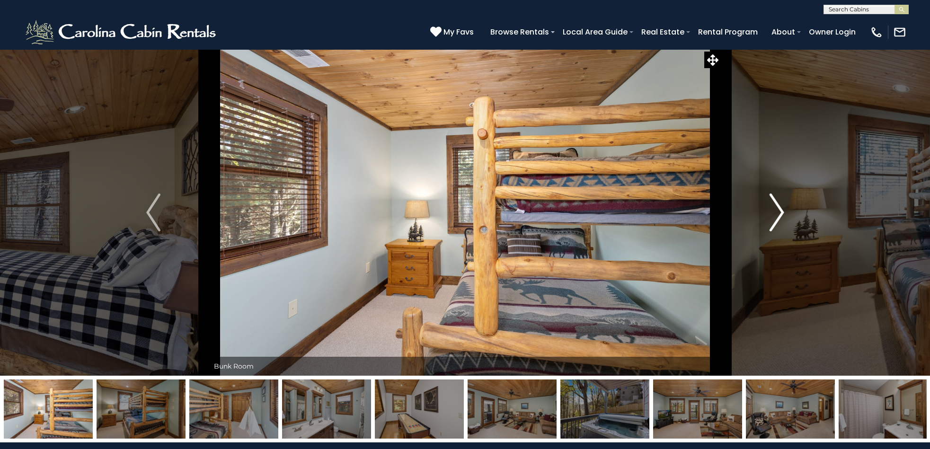
click at [779, 211] on img "Next" at bounding box center [777, 213] width 14 height 38
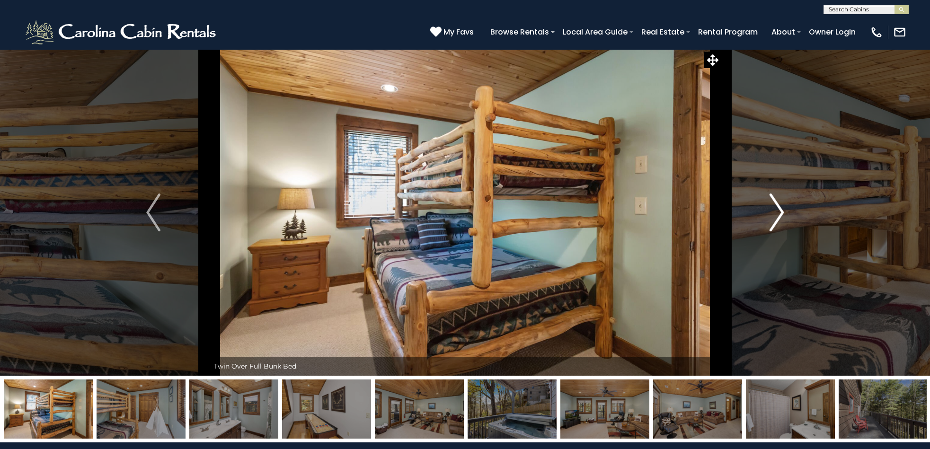
click at [779, 211] on img "Next" at bounding box center [777, 213] width 14 height 38
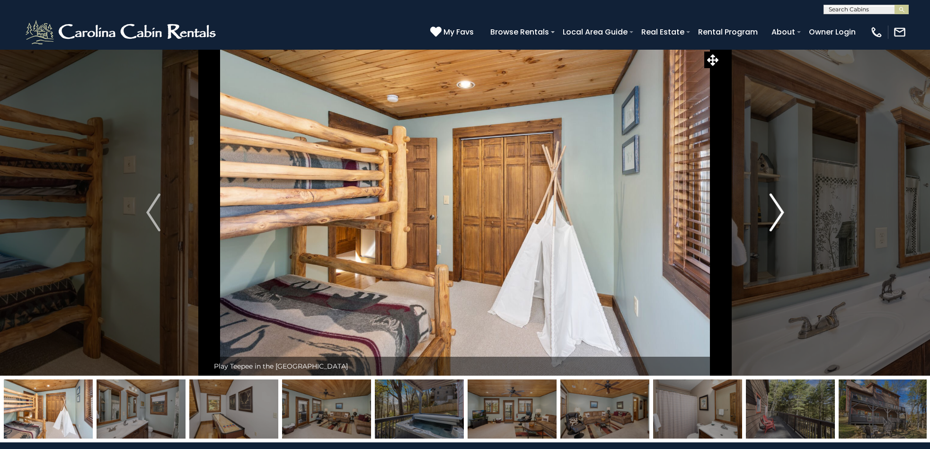
click at [779, 211] on img "Next" at bounding box center [777, 213] width 14 height 38
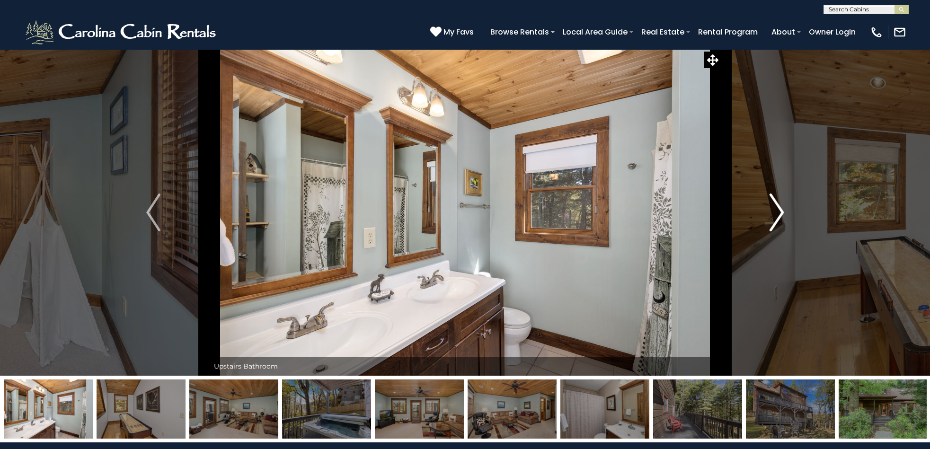
click at [779, 211] on img "Next" at bounding box center [777, 213] width 14 height 38
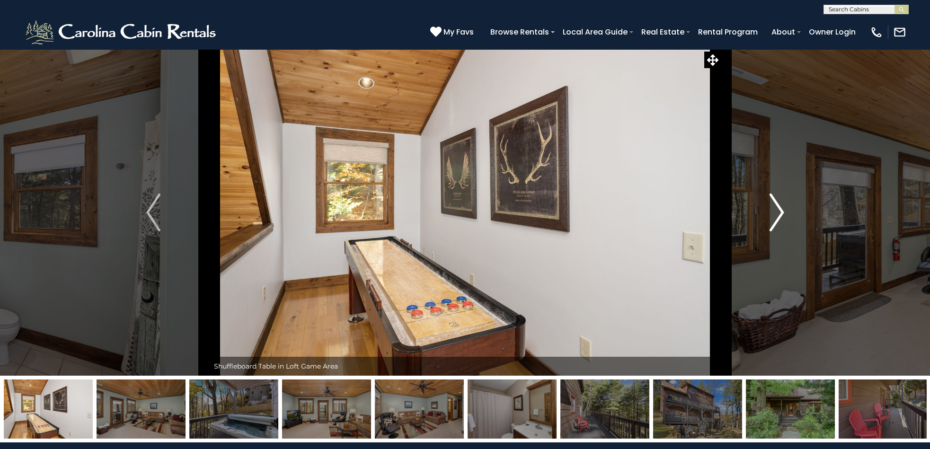
click at [779, 211] on img "Next" at bounding box center [777, 213] width 14 height 38
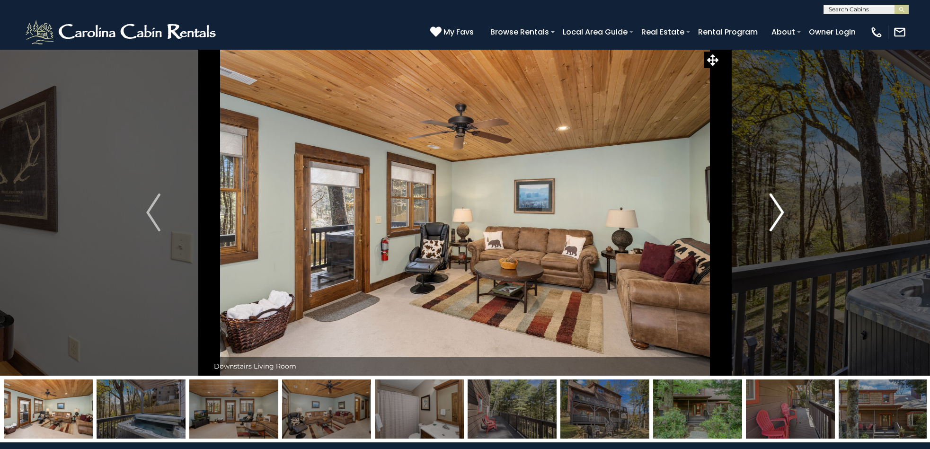
click at [779, 211] on img "Next" at bounding box center [777, 213] width 14 height 38
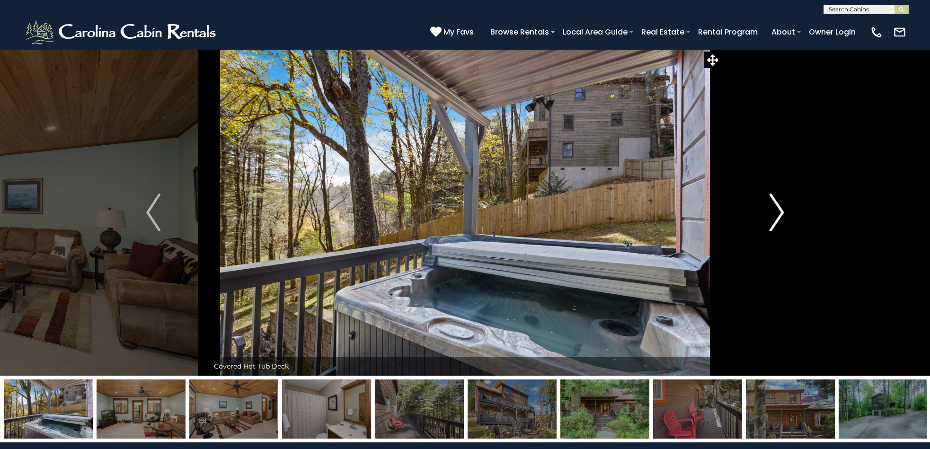
click at [779, 211] on img "Next" at bounding box center [777, 213] width 14 height 38
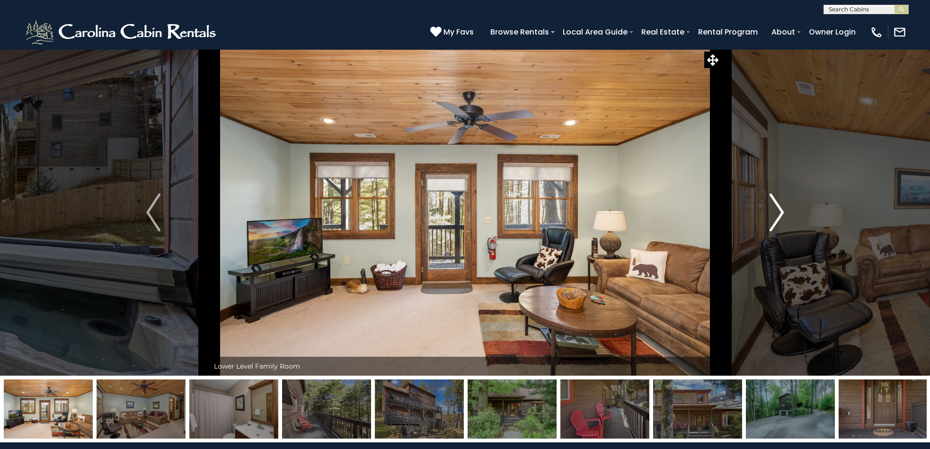
click at [779, 211] on img "Next" at bounding box center [777, 213] width 14 height 38
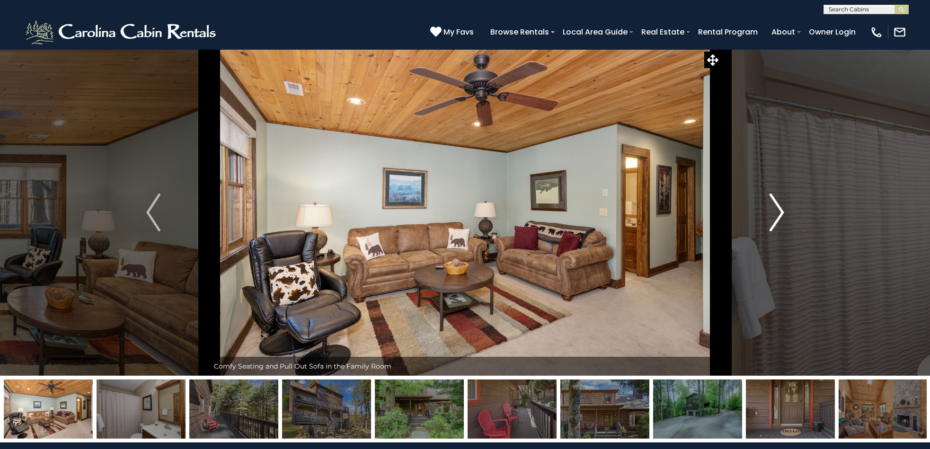
click at [779, 211] on img "Next" at bounding box center [777, 213] width 14 height 38
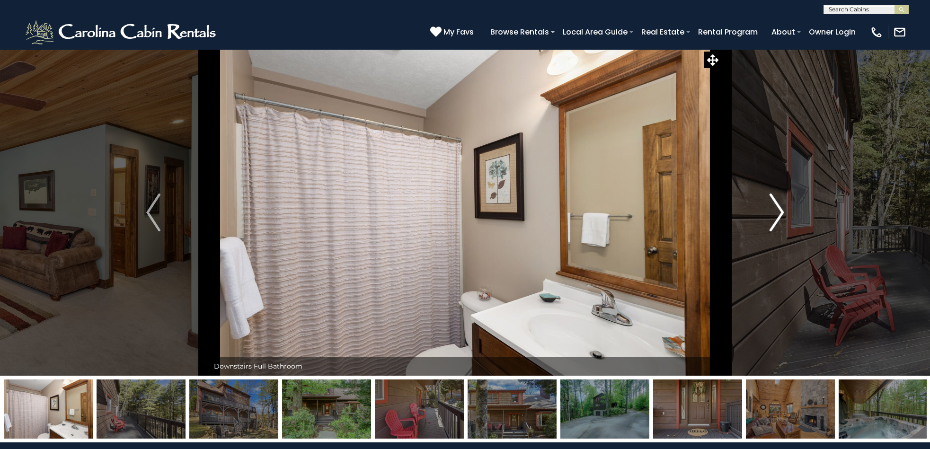
click at [779, 211] on img "Next" at bounding box center [777, 213] width 14 height 38
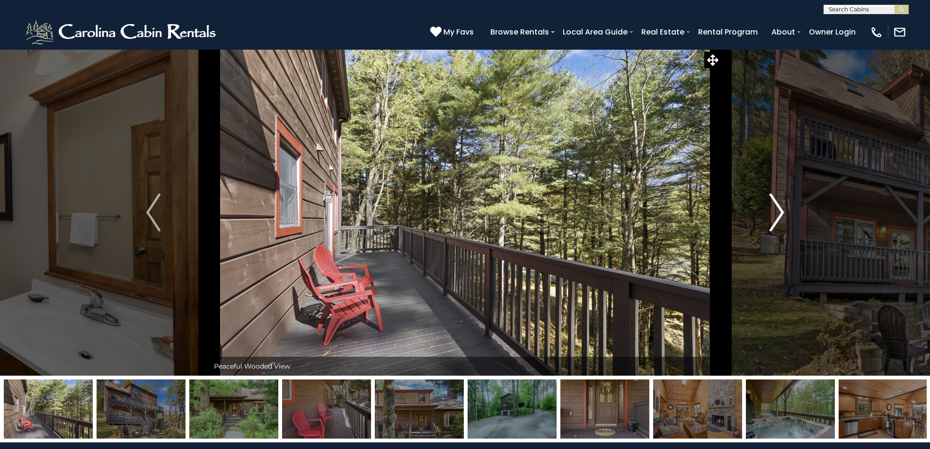
click at [779, 211] on img "Next" at bounding box center [777, 213] width 14 height 38
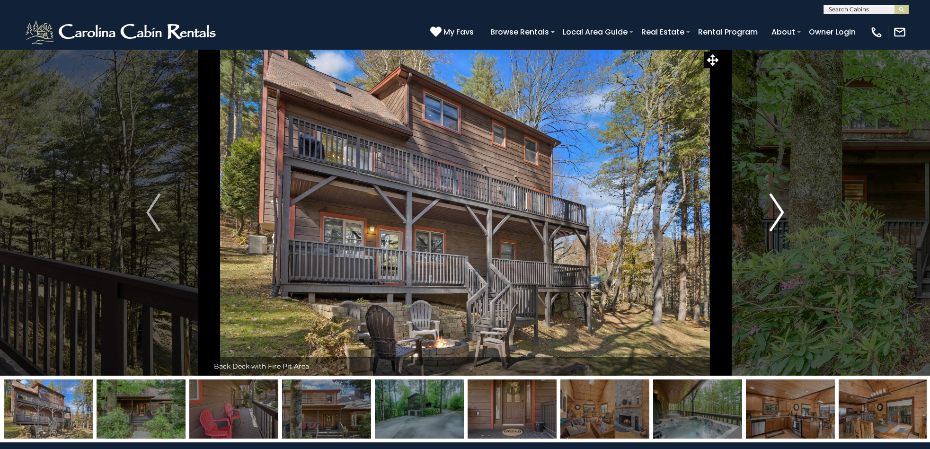
click at [779, 211] on img "Next" at bounding box center [777, 213] width 14 height 38
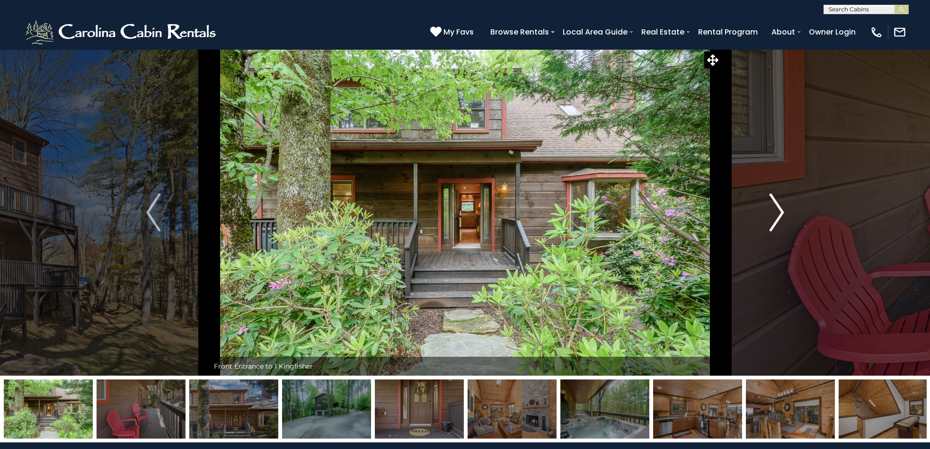
click at [779, 211] on img "Next" at bounding box center [777, 213] width 14 height 38
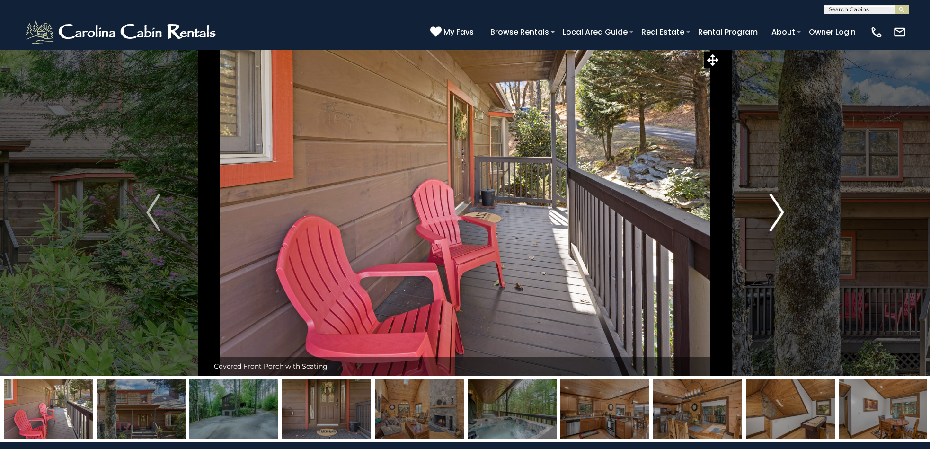
click at [779, 211] on img "Next" at bounding box center [777, 213] width 14 height 38
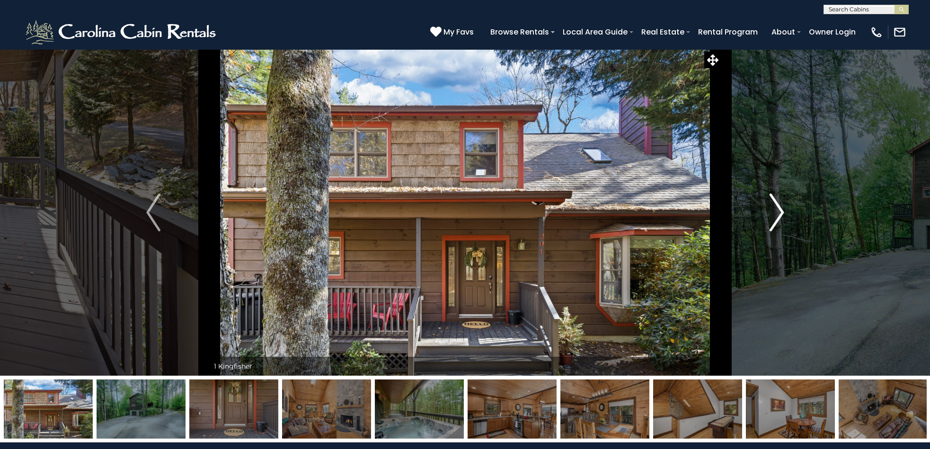
click at [779, 211] on img "Next" at bounding box center [777, 213] width 14 height 38
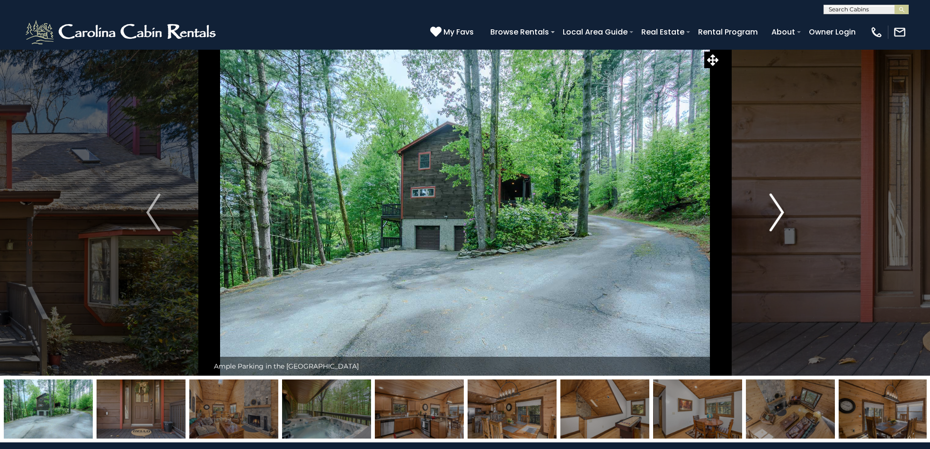
click at [779, 211] on img "Next" at bounding box center [777, 213] width 14 height 38
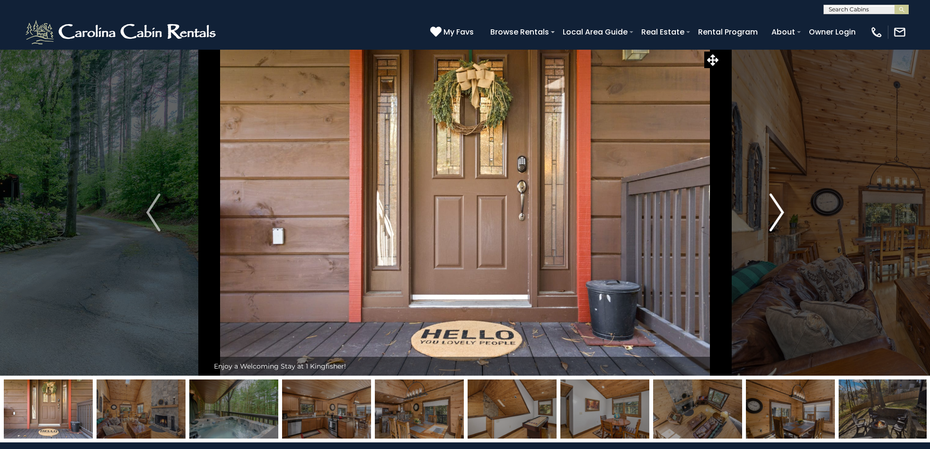
click at [779, 211] on img "Next" at bounding box center [777, 213] width 14 height 38
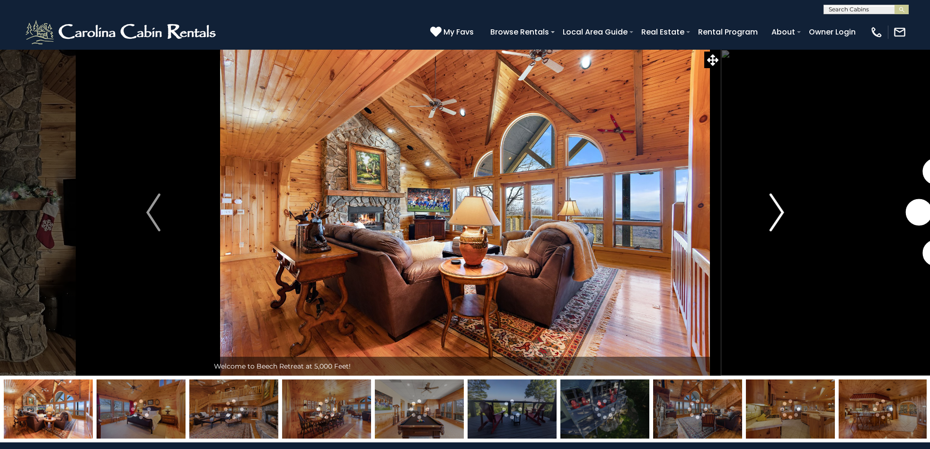
click at [781, 213] on img "Next" at bounding box center [777, 213] width 14 height 38
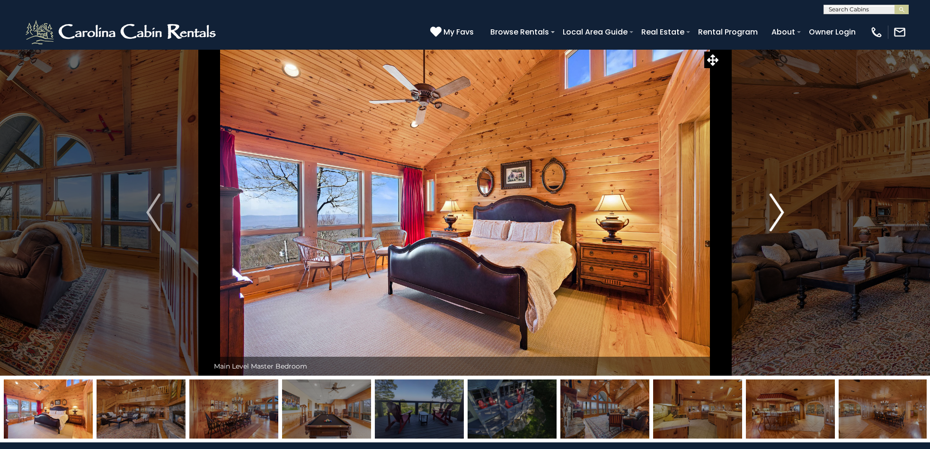
click at [781, 213] on img "Next" at bounding box center [777, 213] width 14 height 38
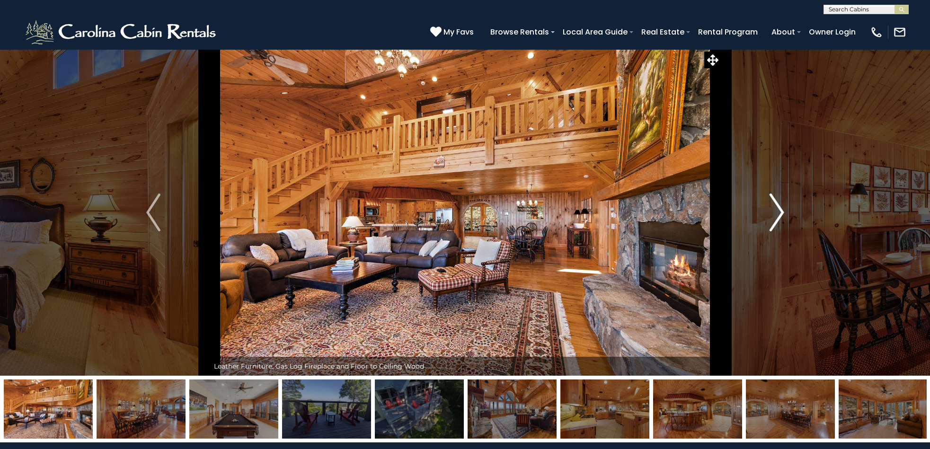
click at [781, 213] on img "Next" at bounding box center [777, 213] width 14 height 38
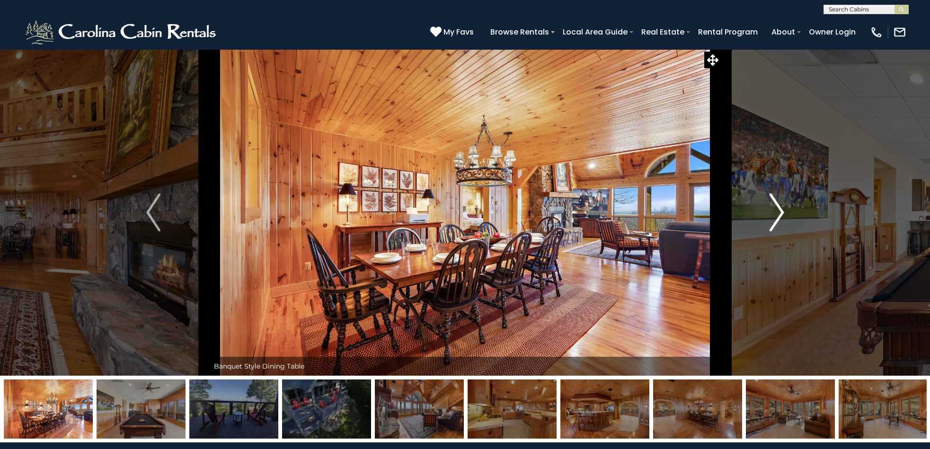
click at [781, 213] on img "Next" at bounding box center [777, 213] width 14 height 38
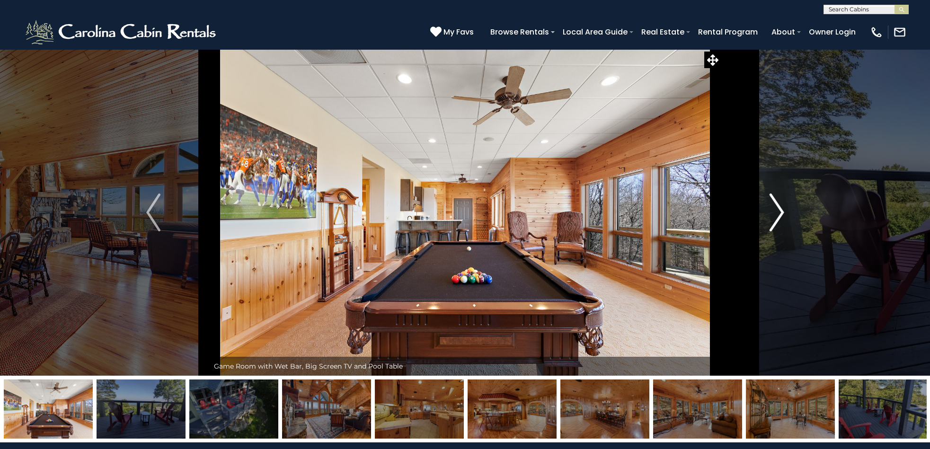
click at [781, 213] on img "Next" at bounding box center [777, 213] width 14 height 38
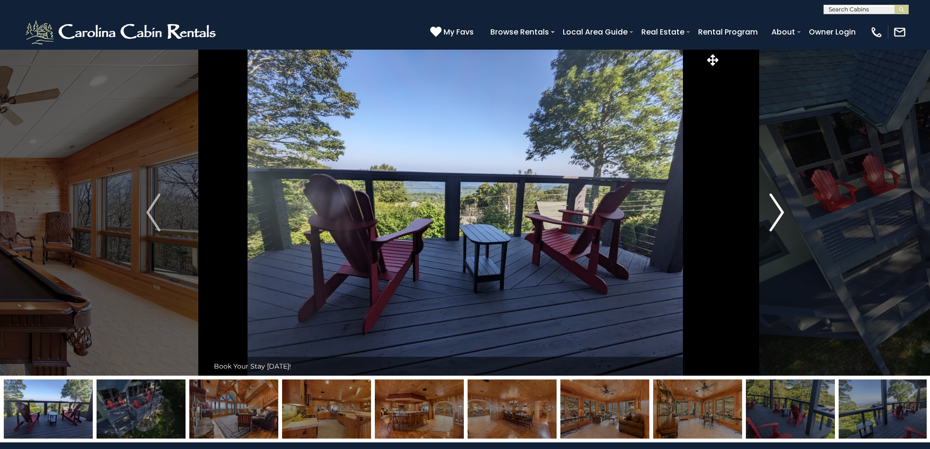
click at [781, 213] on img "Next" at bounding box center [777, 213] width 14 height 38
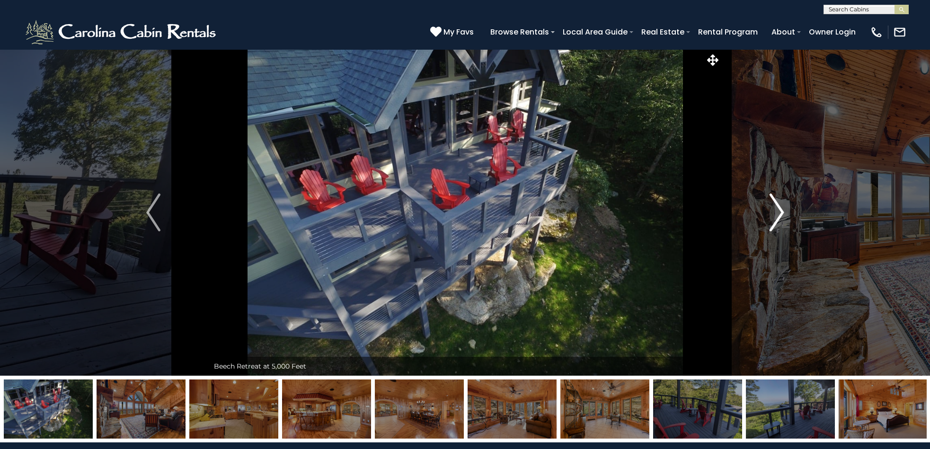
click at [781, 213] on img "Next" at bounding box center [777, 213] width 14 height 38
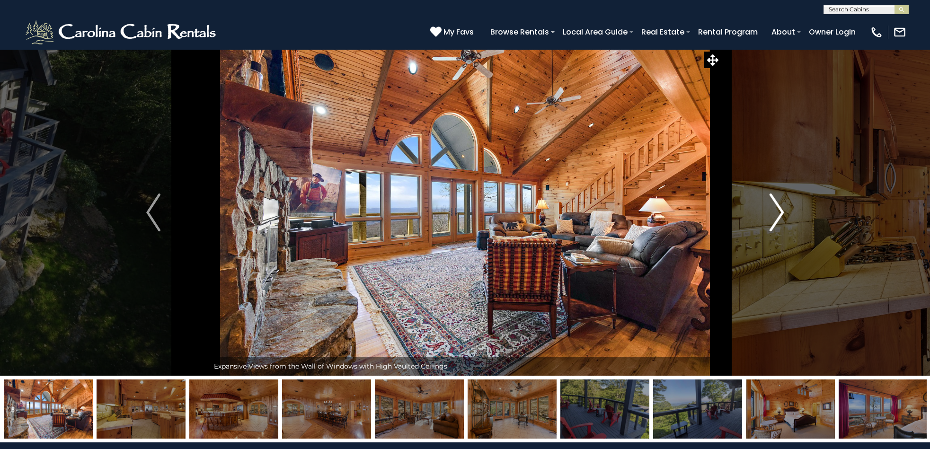
click at [781, 213] on img "Next" at bounding box center [777, 213] width 14 height 38
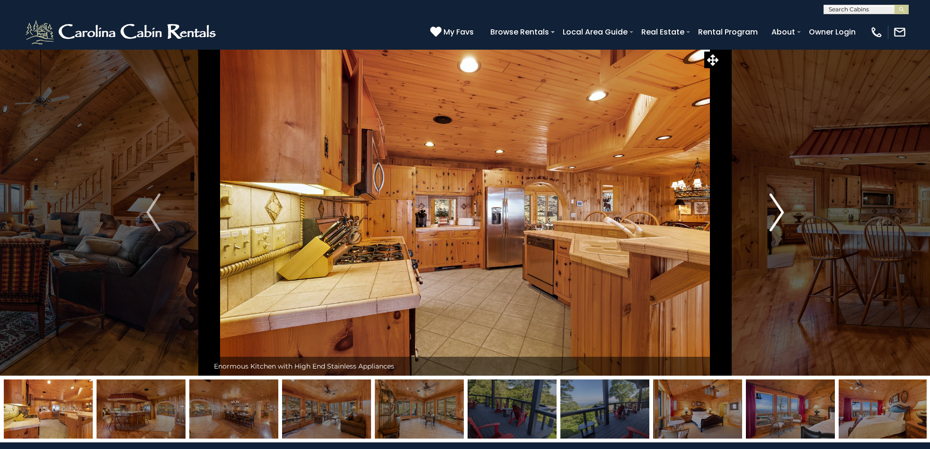
click at [781, 213] on img "Next" at bounding box center [777, 213] width 14 height 38
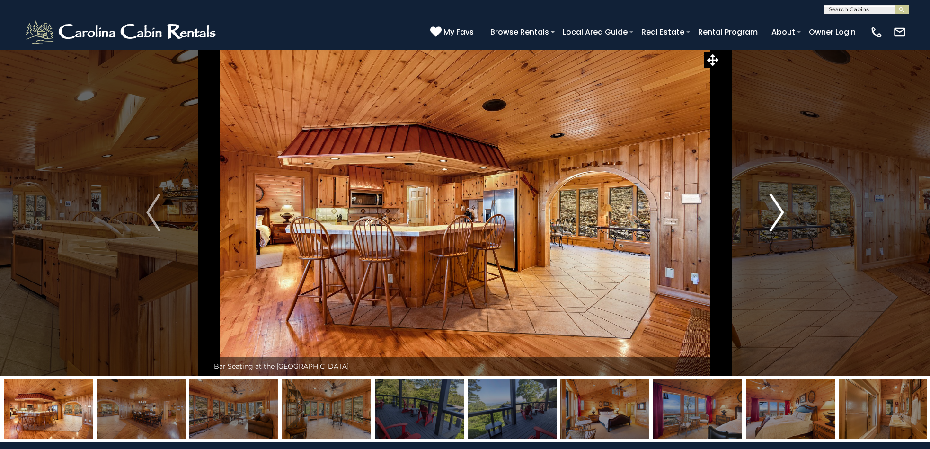
click at [781, 213] on img "Next" at bounding box center [777, 213] width 14 height 38
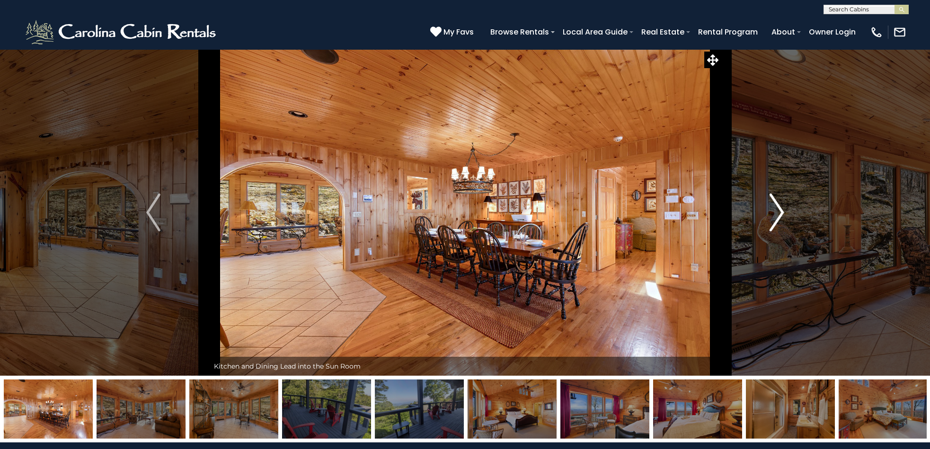
click at [781, 213] on img "Next" at bounding box center [777, 213] width 14 height 38
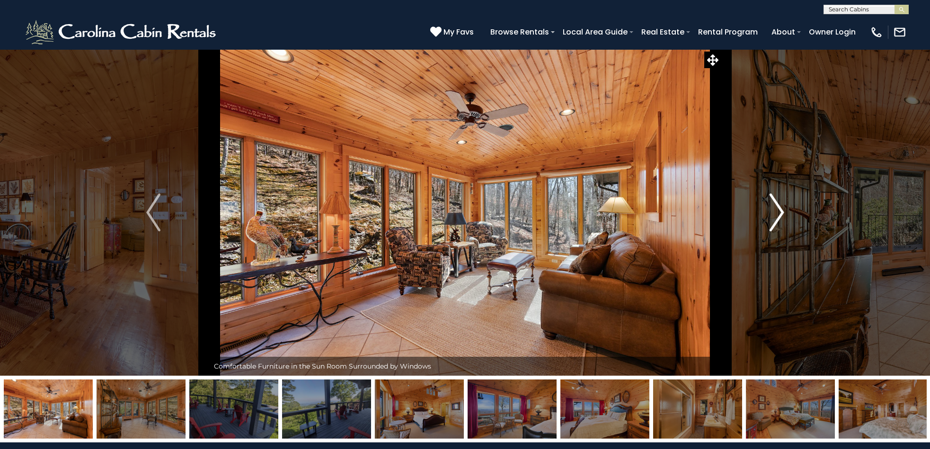
click at [781, 213] on img "Next" at bounding box center [777, 213] width 14 height 38
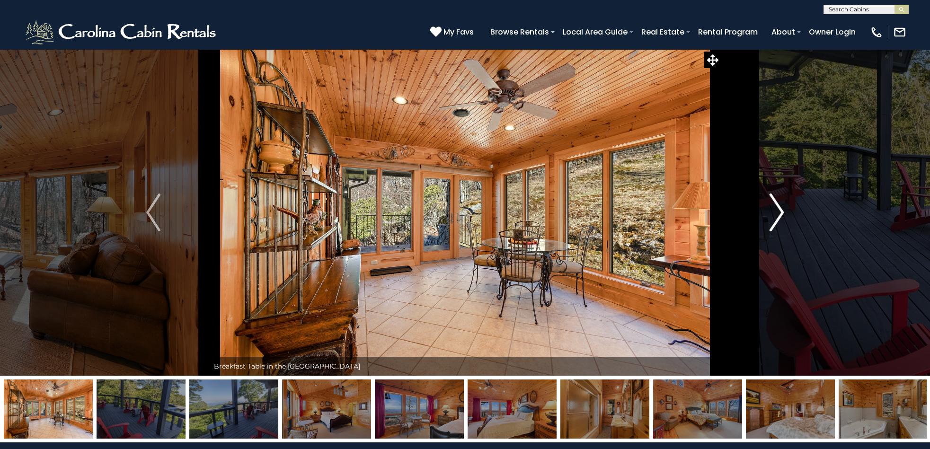
click at [781, 213] on img "Next" at bounding box center [777, 213] width 14 height 38
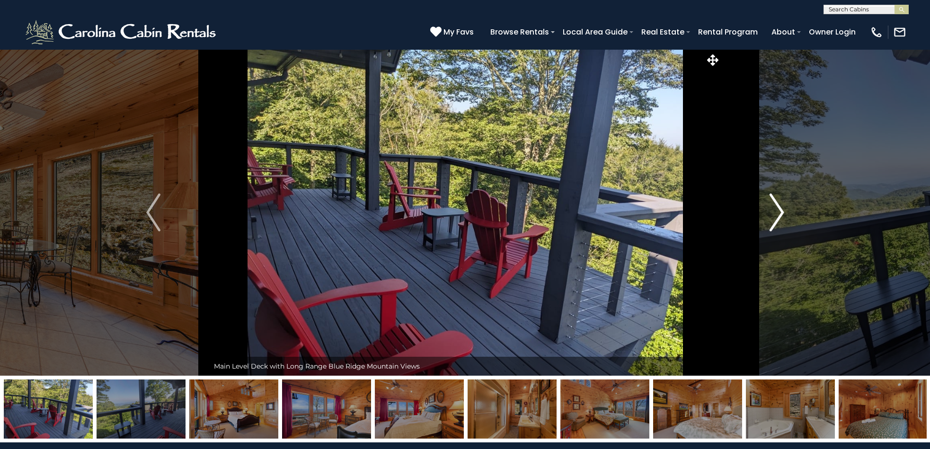
click at [781, 213] on img "Next" at bounding box center [777, 213] width 14 height 38
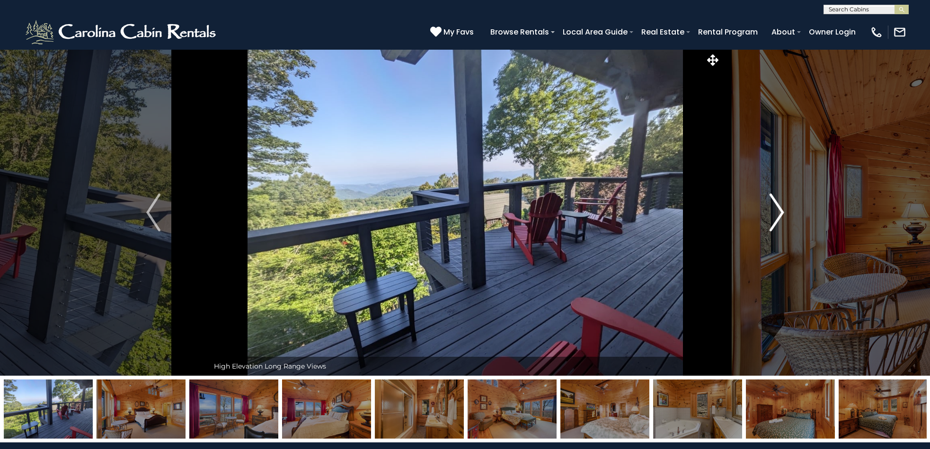
click at [780, 213] on img "Next" at bounding box center [777, 213] width 14 height 38
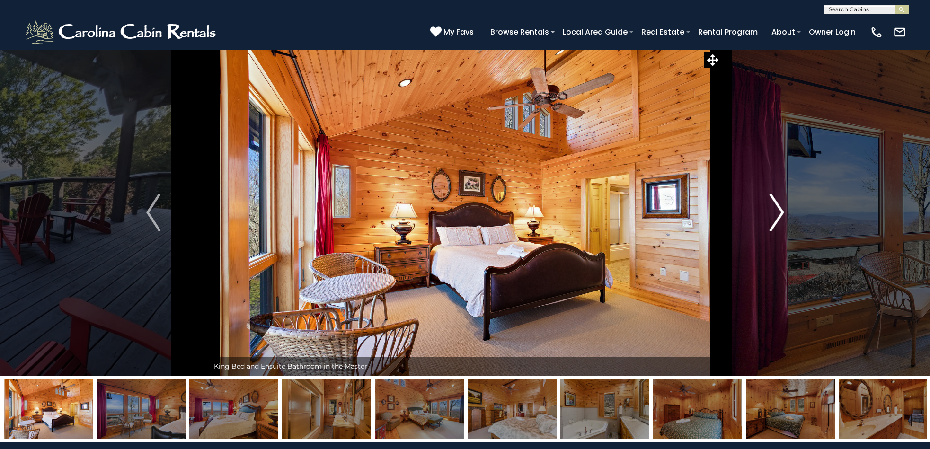
click at [780, 213] on img "Next" at bounding box center [777, 213] width 14 height 38
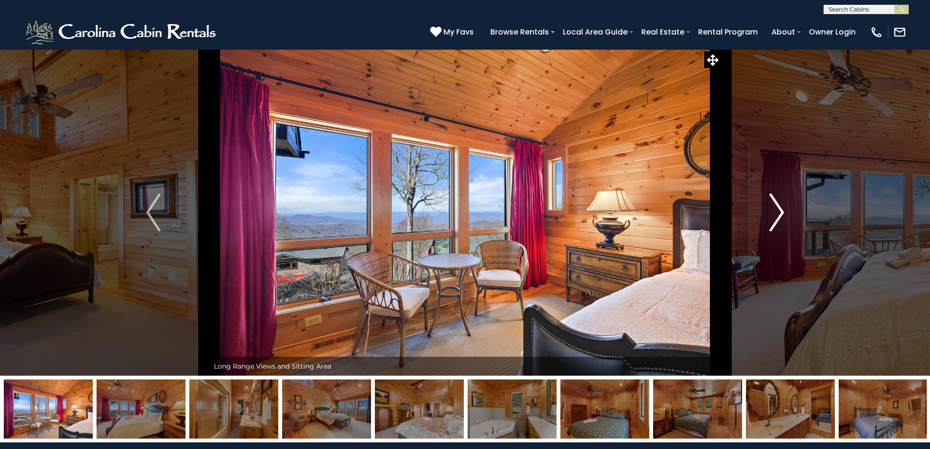
click at [780, 213] on img "Next" at bounding box center [777, 213] width 14 height 38
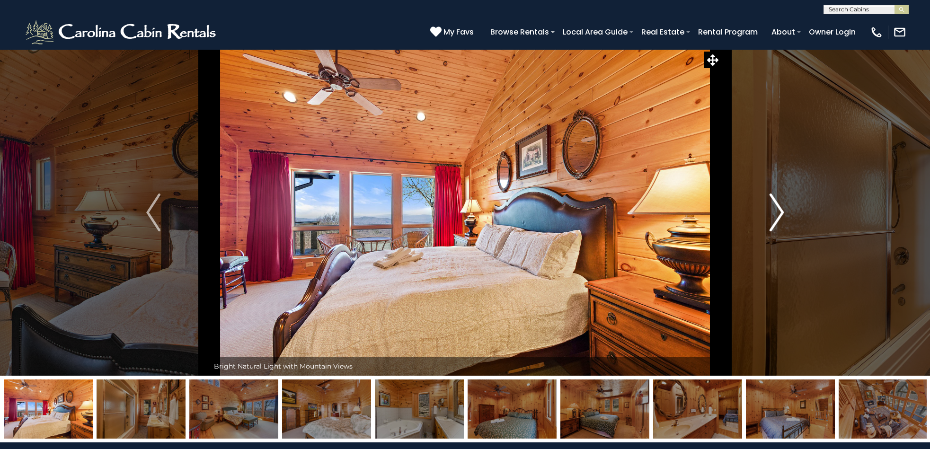
click at [780, 213] on img "Next" at bounding box center [777, 213] width 14 height 38
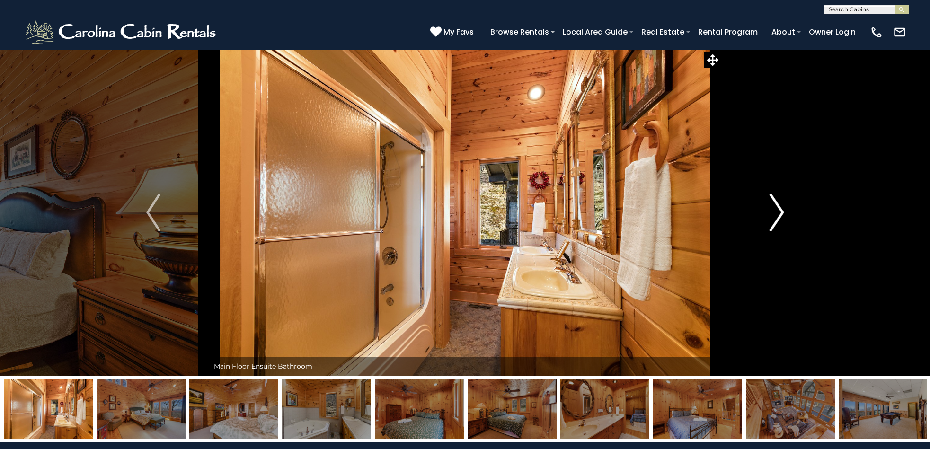
click at [780, 213] on img "Next" at bounding box center [777, 213] width 14 height 38
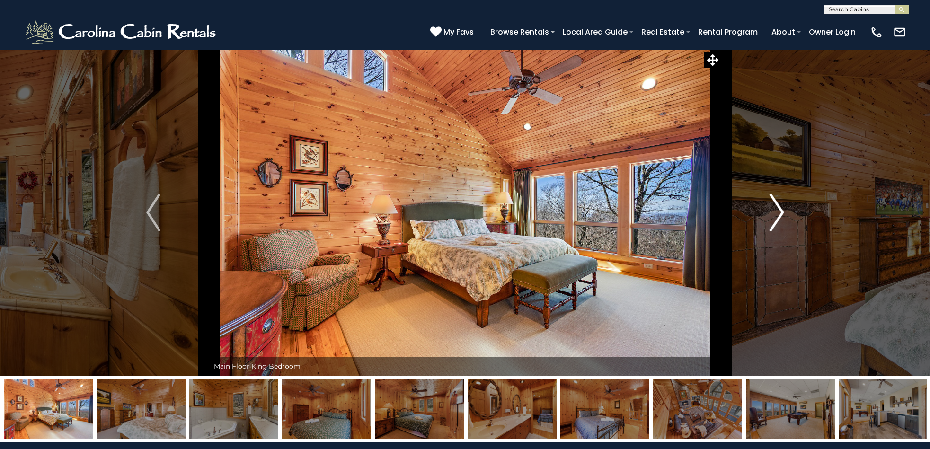
click at [780, 213] on img "Next" at bounding box center [777, 213] width 14 height 38
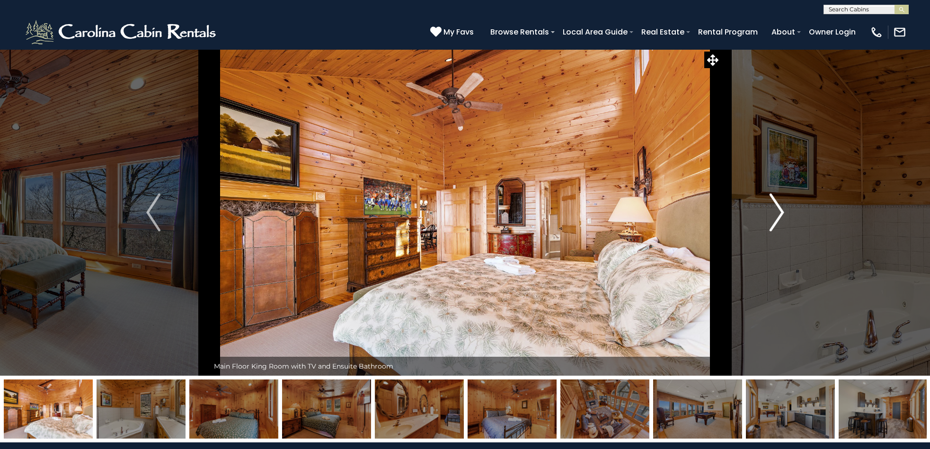
click at [780, 213] on img "Next" at bounding box center [777, 213] width 14 height 38
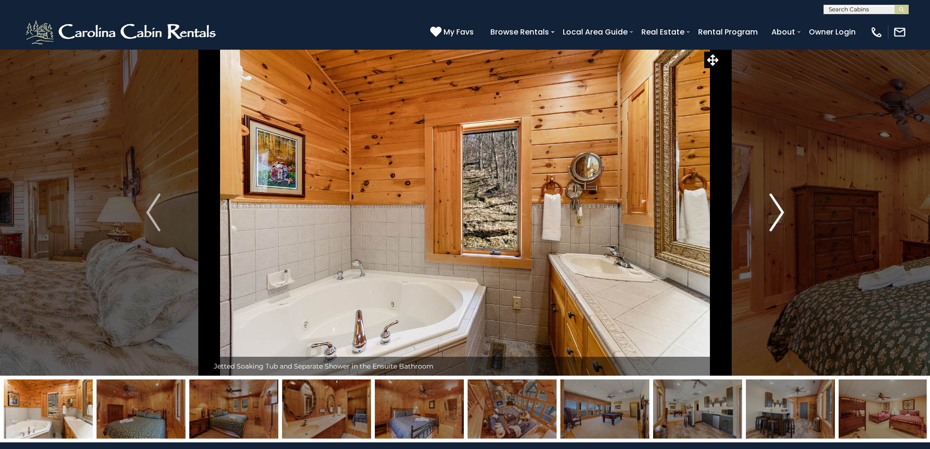
click at [780, 213] on img "Next" at bounding box center [777, 213] width 14 height 38
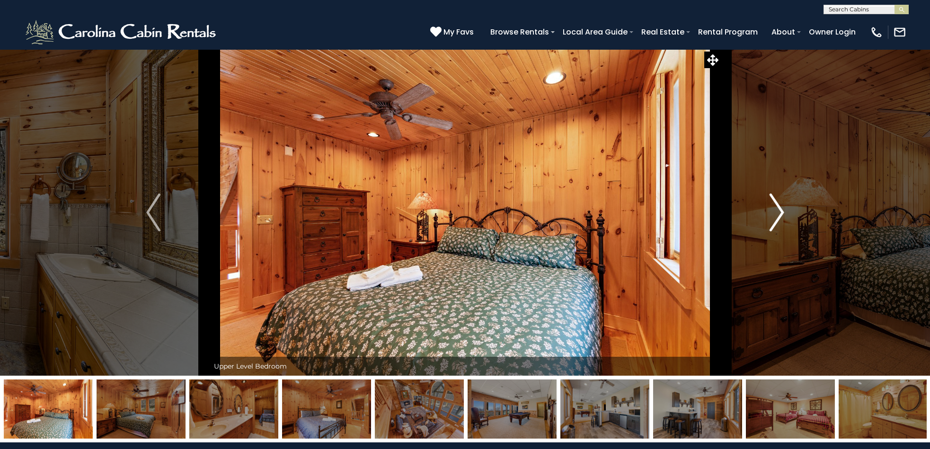
click at [780, 213] on img "Next" at bounding box center [777, 213] width 14 height 38
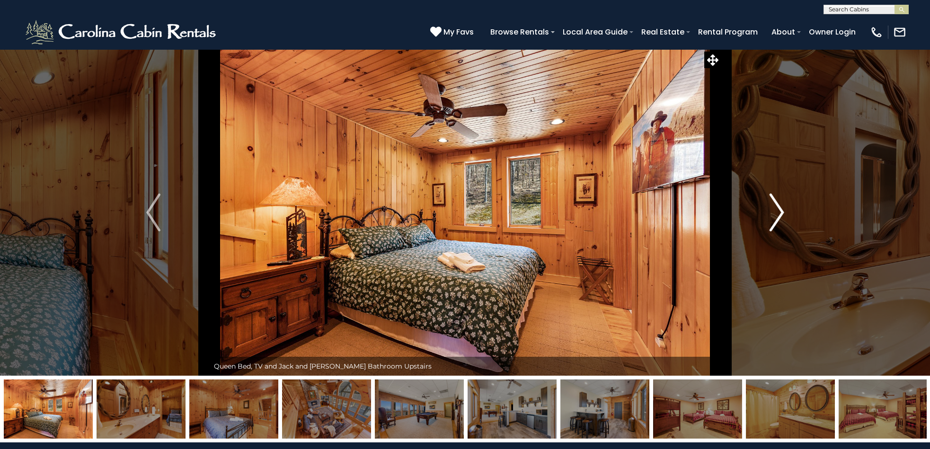
click at [779, 213] on img "Next" at bounding box center [777, 213] width 14 height 38
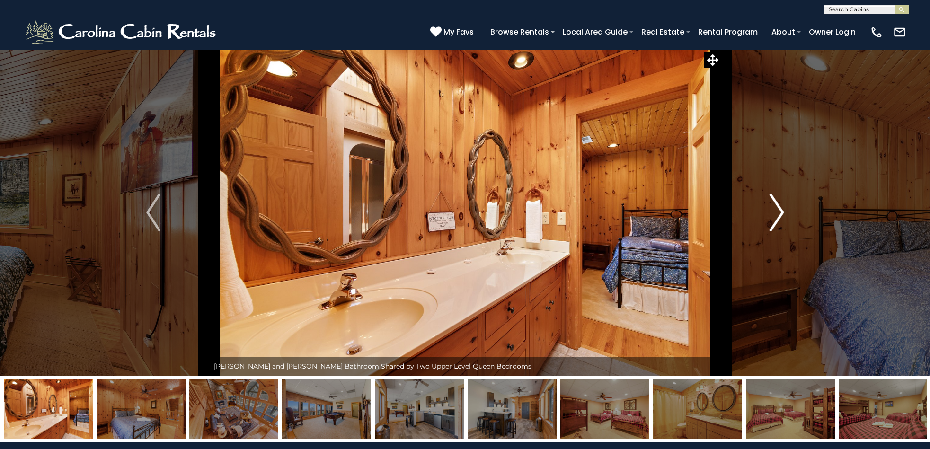
click at [779, 212] on img "Next" at bounding box center [777, 213] width 14 height 38
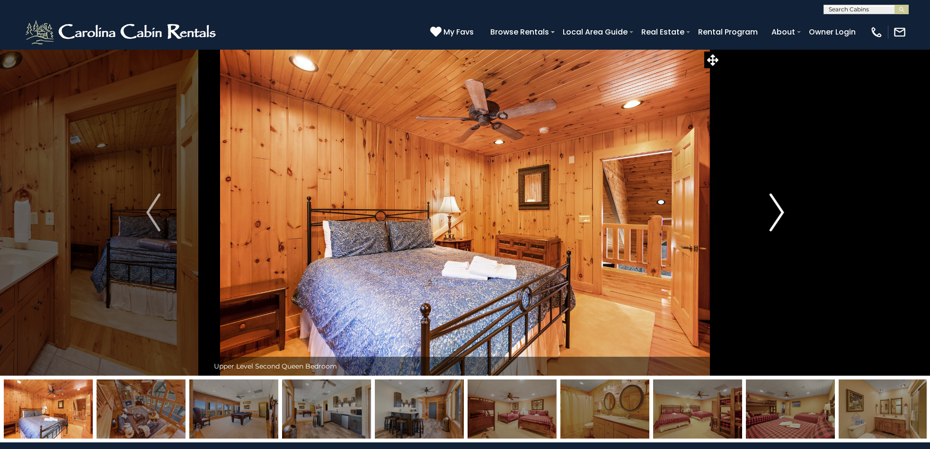
click at [779, 212] on img "Next" at bounding box center [777, 213] width 14 height 38
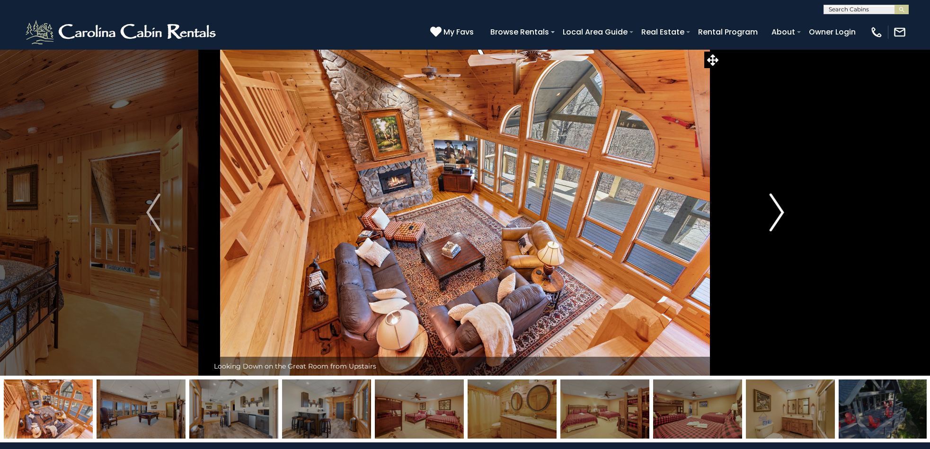
click at [776, 211] on img "Next" at bounding box center [777, 213] width 14 height 38
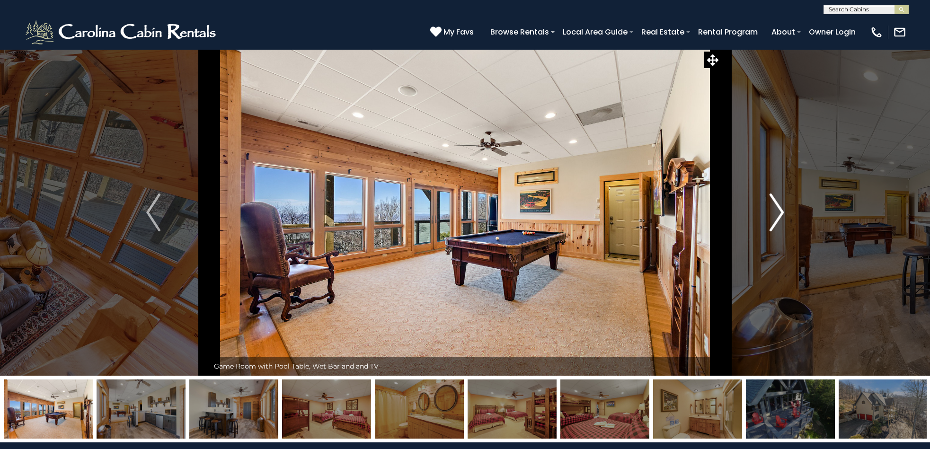
click at [775, 211] on img "Next" at bounding box center [777, 213] width 14 height 38
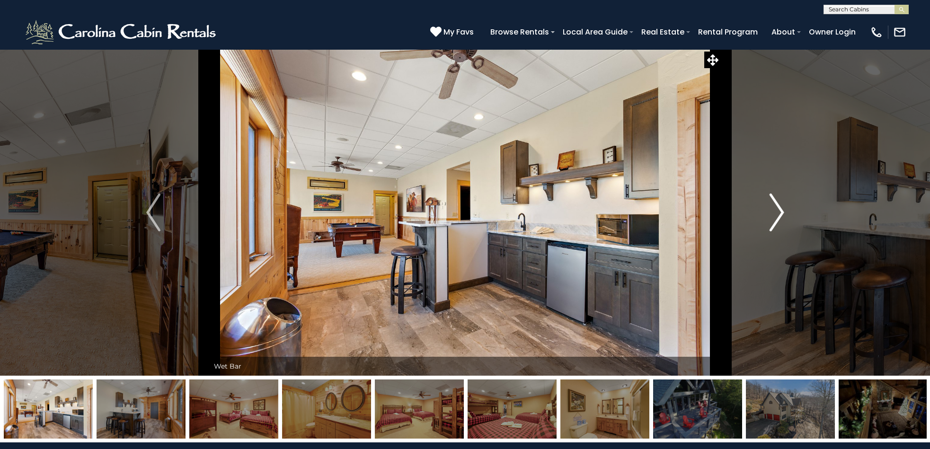
click at [775, 211] on img "Next" at bounding box center [777, 213] width 14 height 38
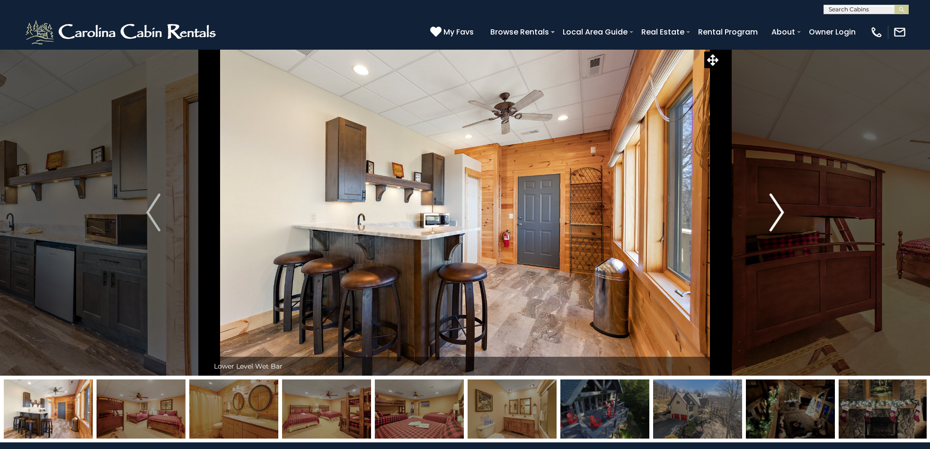
click at [775, 211] on img "Next" at bounding box center [777, 213] width 14 height 38
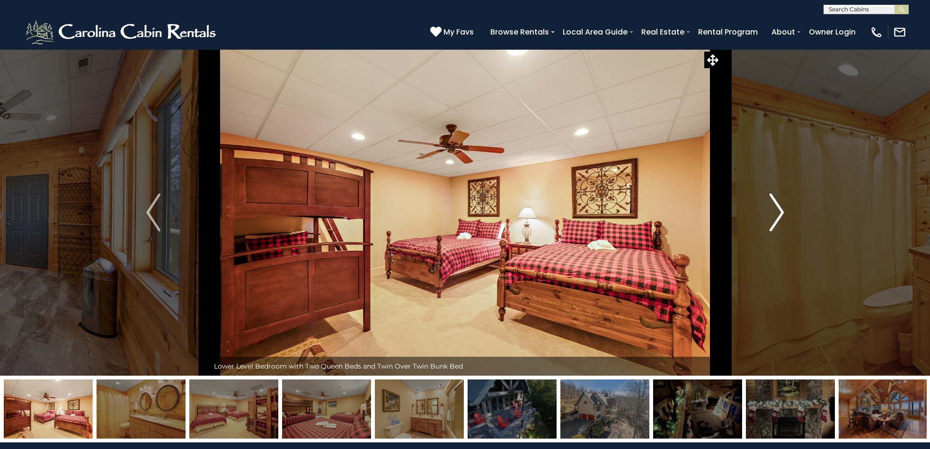
click at [775, 211] on img "Next" at bounding box center [777, 213] width 14 height 38
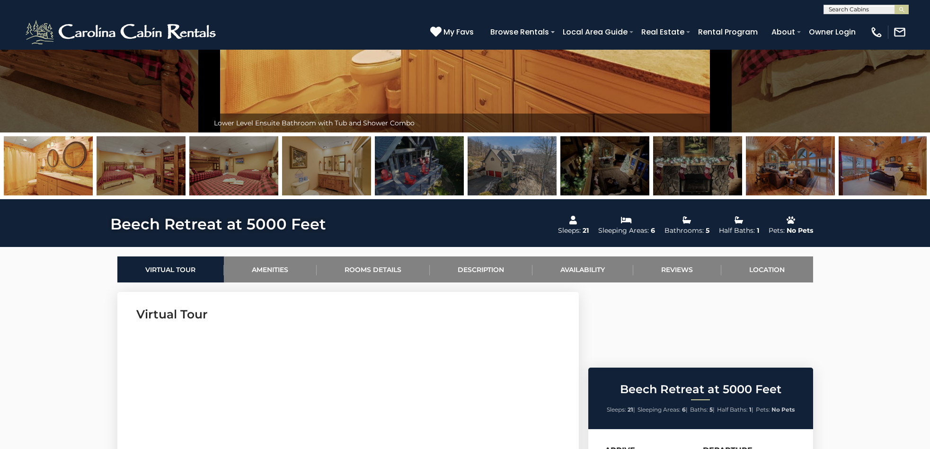
scroll to position [183, 0]
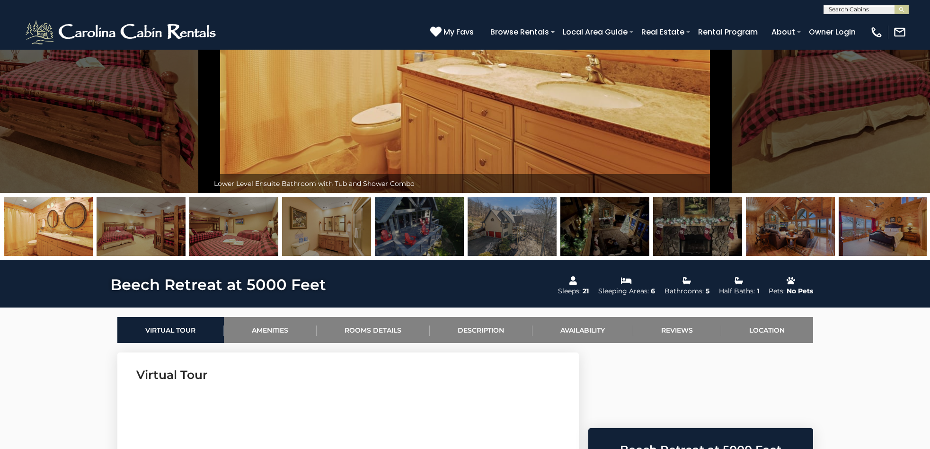
click at [507, 231] on img at bounding box center [512, 226] width 89 height 59
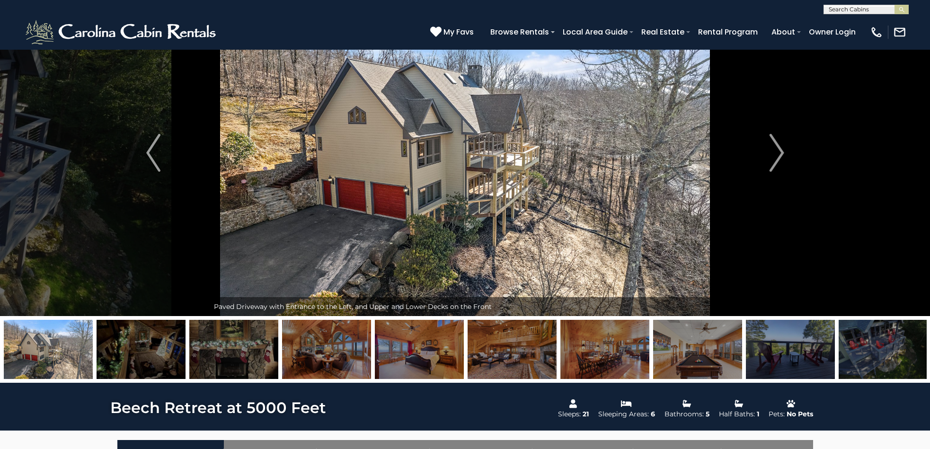
scroll to position [58, 0]
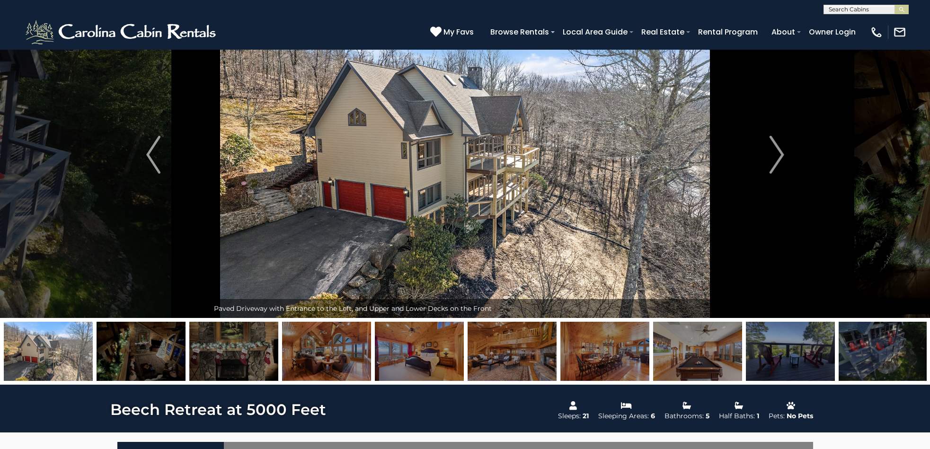
click at [144, 359] on img at bounding box center [141, 351] width 89 height 59
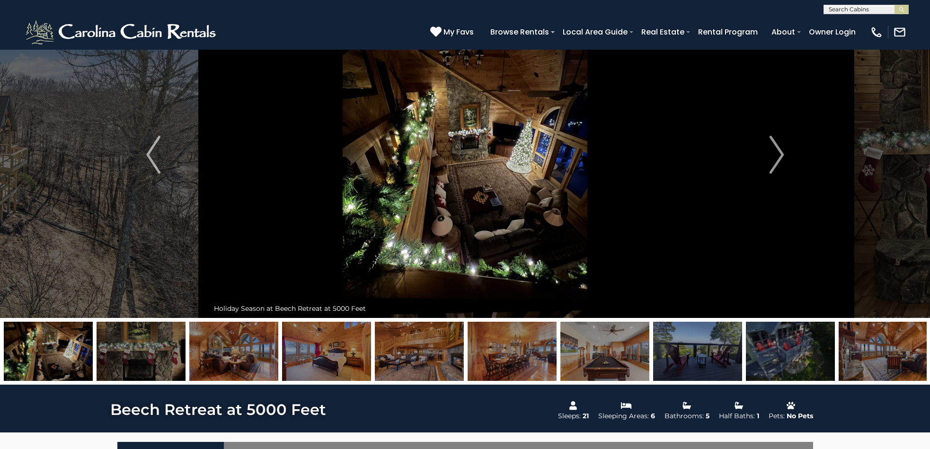
click at [222, 360] on img at bounding box center [233, 351] width 89 height 59
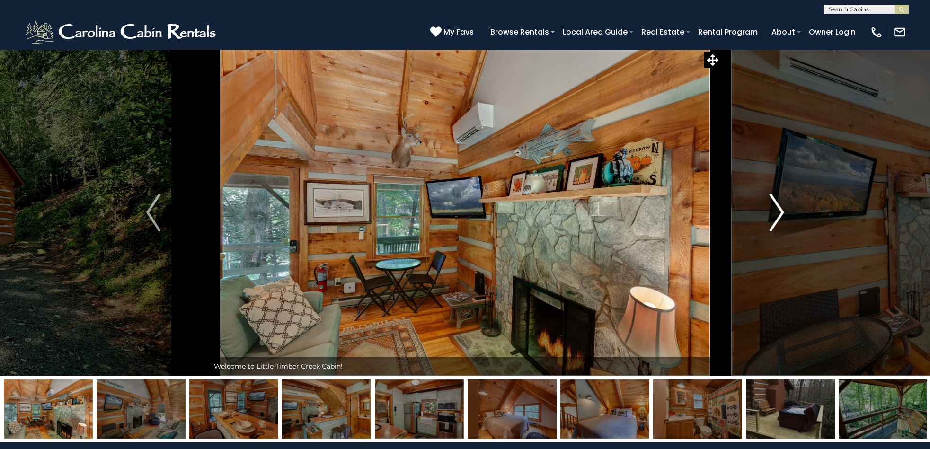
click at [782, 212] on img "Next" at bounding box center [777, 213] width 14 height 38
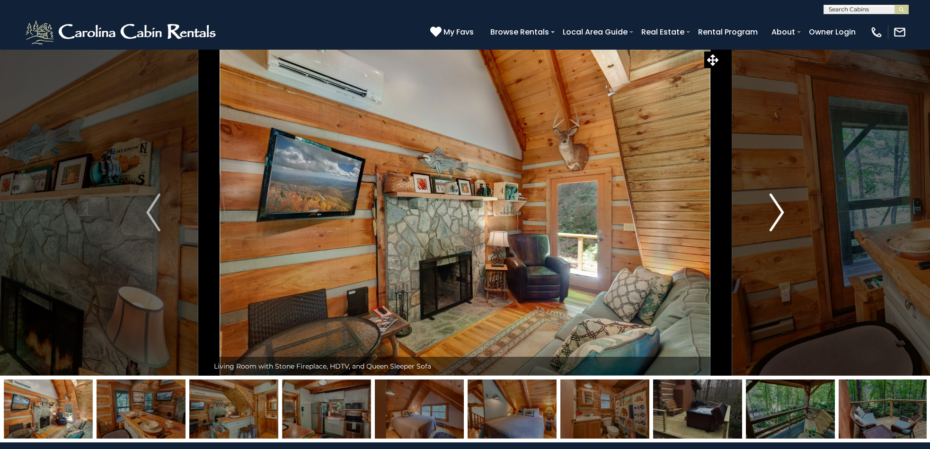
click at [782, 212] on img "Next" at bounding box center [777, 213] width 14 height 38
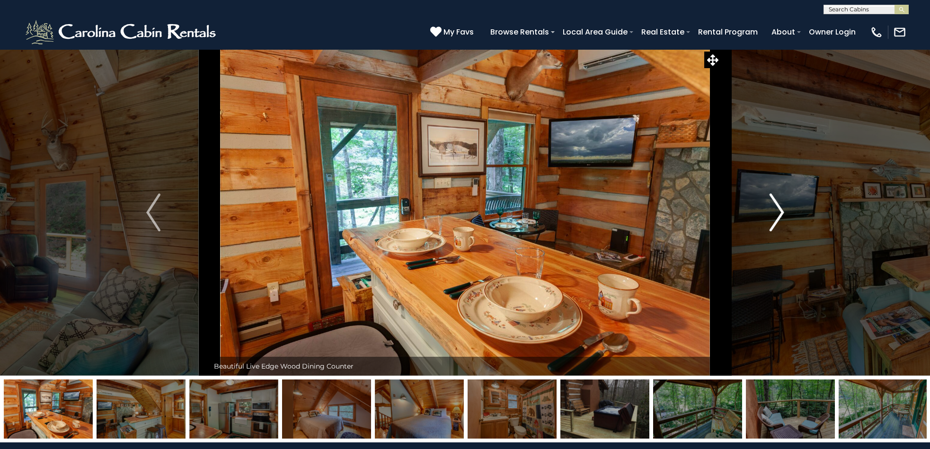
click at [782, 212] on img "Next" at bounding box center [777, 213] width 14 height 38
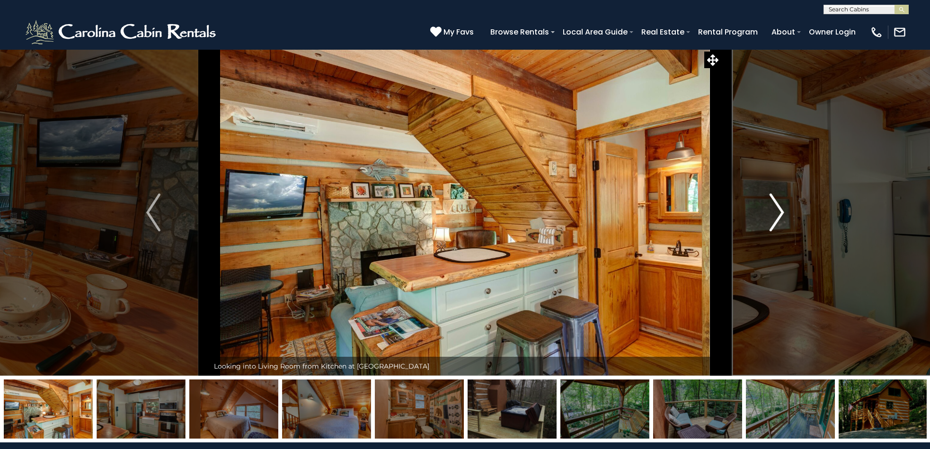
click at [781, 212] on img "Next" at bounding box center [777, 213] width 14 height 38
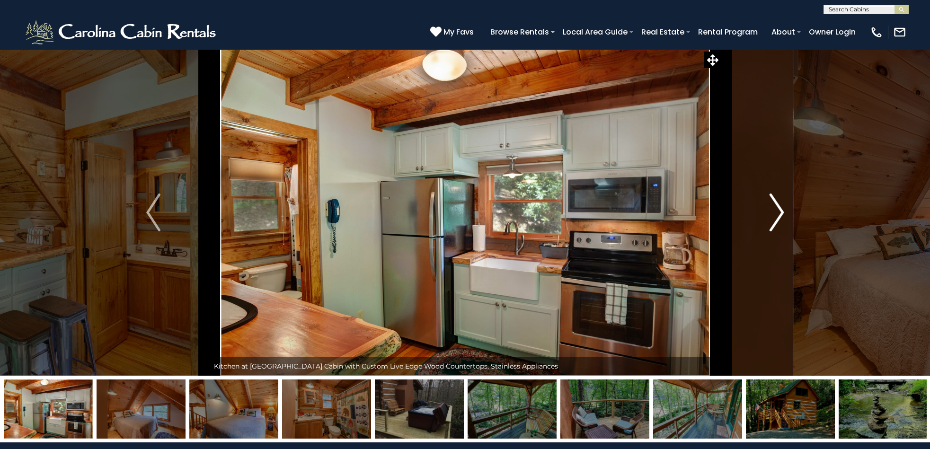
click at [781, 212] on img "Next" at bounding box center [777, 213] width 14 height 38
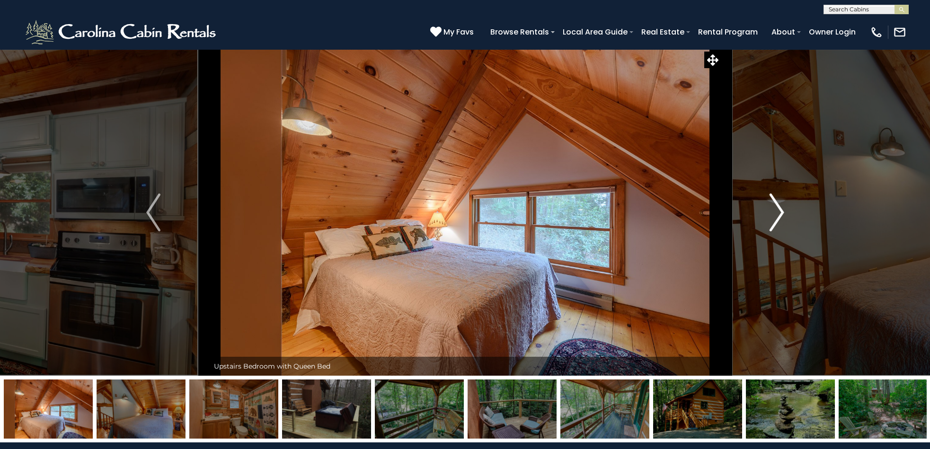
click at [781, 212] on img "Next" at bounding box center [777, 213] width 14 height 38
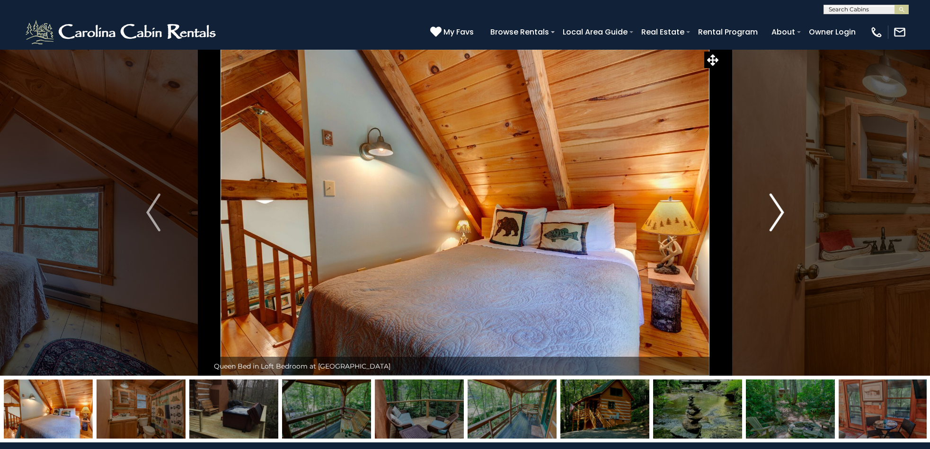
click at [781, 212] on img "Next" at bounding box center [777, 213] width 14 height 38
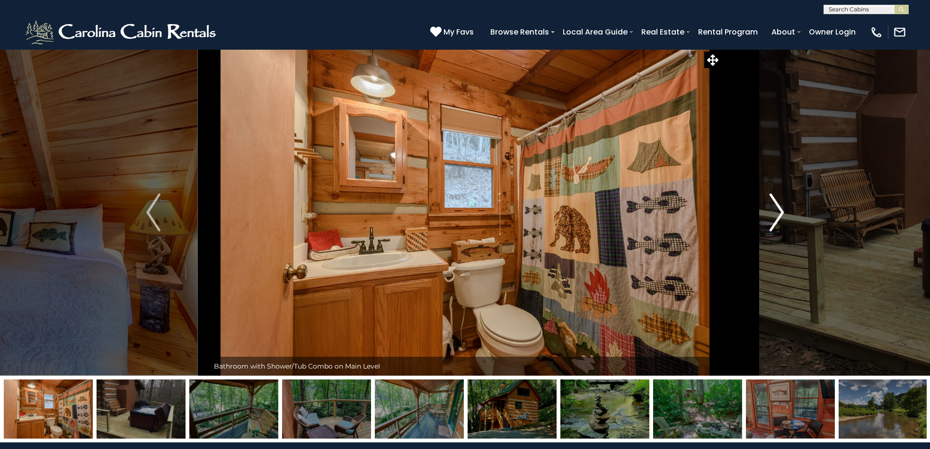
click at [781, 212] on img "Next" at bounding box center [777, 213] width 14 height 38
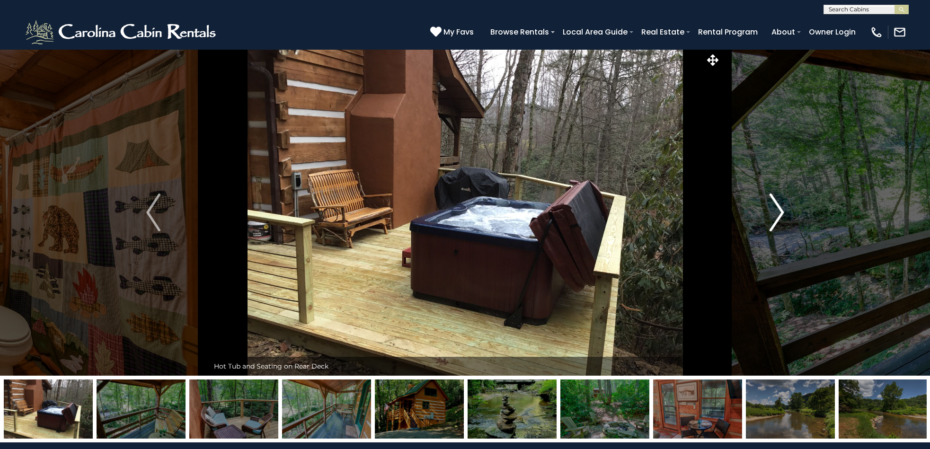
click at [781, 212] on img "Next" at bounding box center [777, 213] width 14 height 38
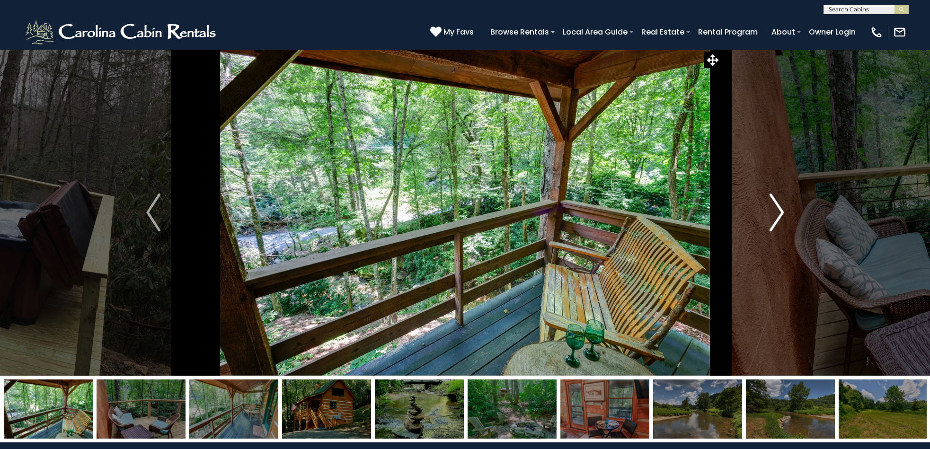
click at [781, 212] on img "Next" at bounding box center [777, 213] width 14 height 38
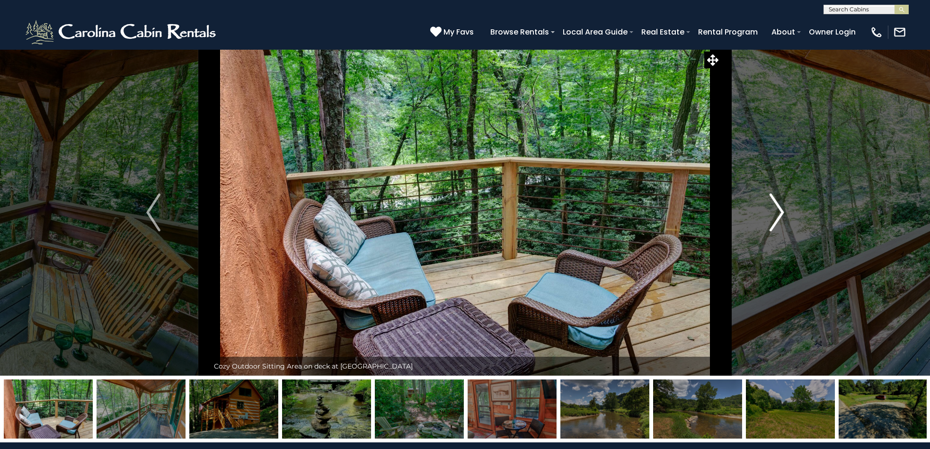
click at [781, 212] on img "Next" at bounding box center [777, 213] width 14 height 38
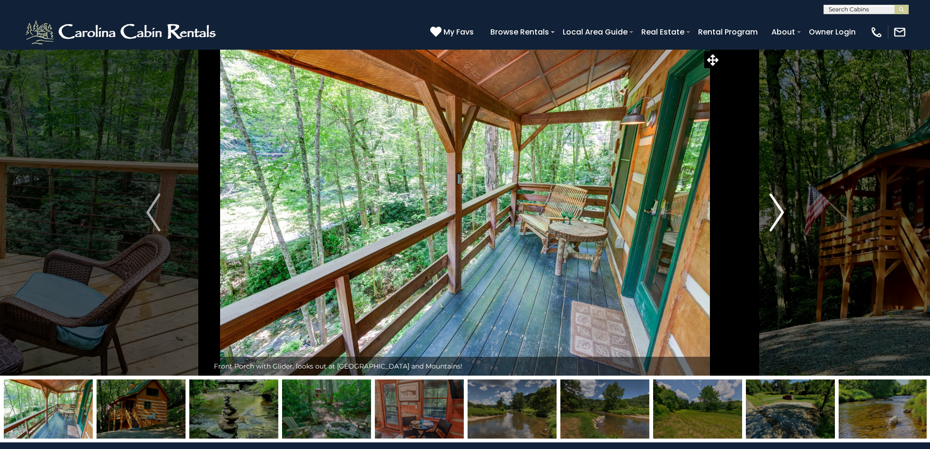
click at [781, 212] on img "Next" at bounding box center [777, 213] width 14 height 38
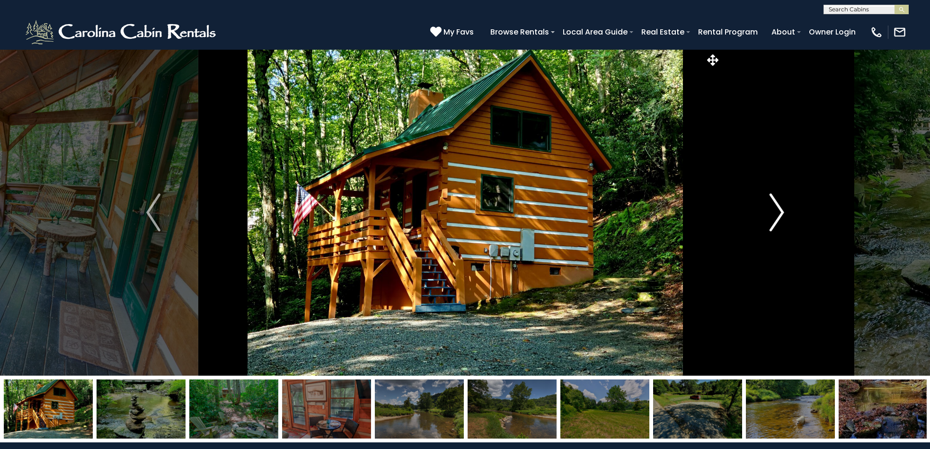
click at [781, 212] on img "Next" at bounding box center [777, 213] width 14 height 38
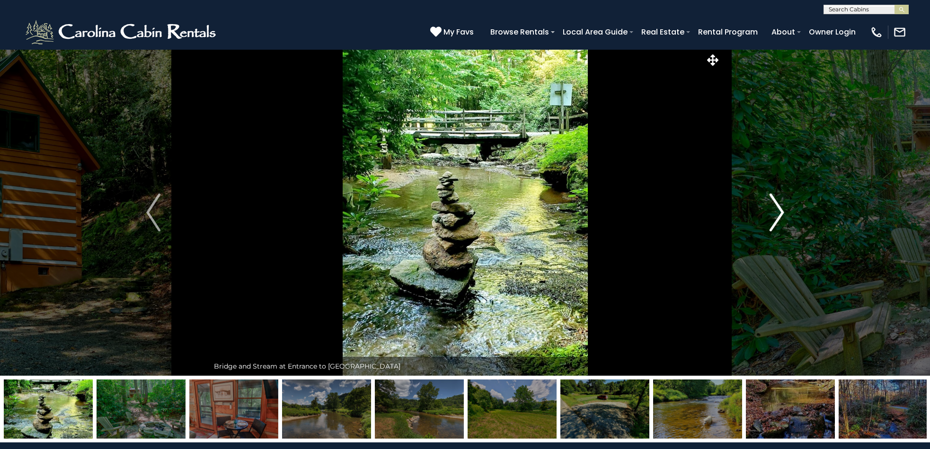
click at [781, 212] on img "Next" at bounding box center [777, 213] width 14 height 38
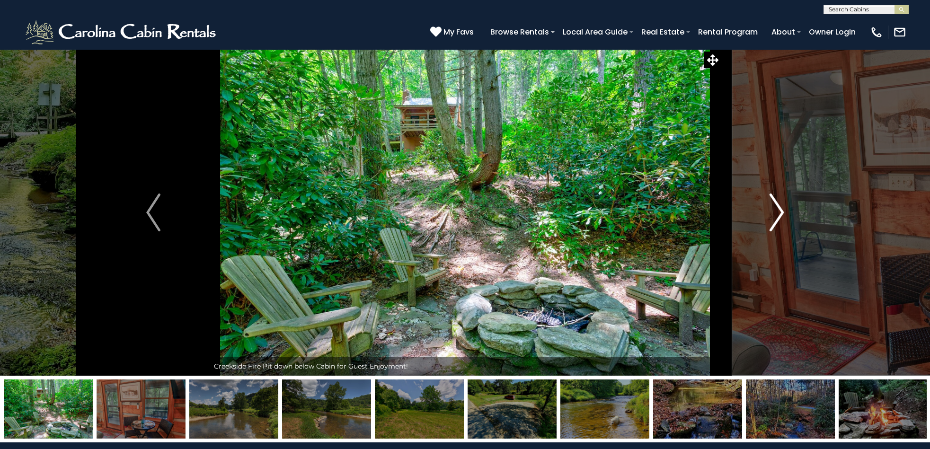
click at [781, 212] on img "Next" at bounding box center [777, 213] width 14 height 38
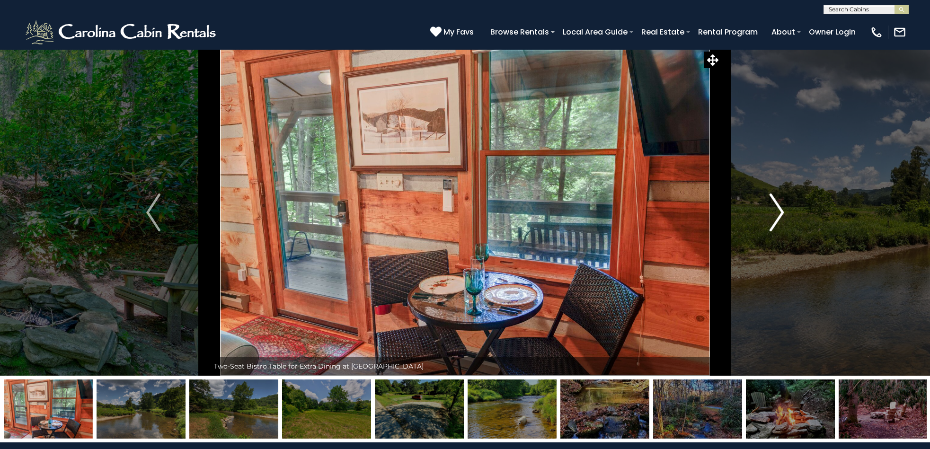
click at [780, 212] on img "Next" at bounding box center [777, 213] width 14 height 38
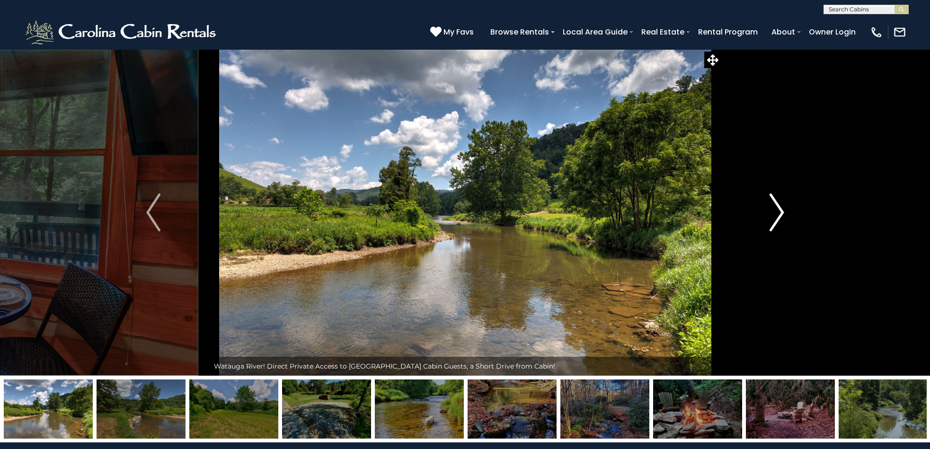
click at [780, 212] on img "Next" at bounding box center [777, 213] width 14 height 38
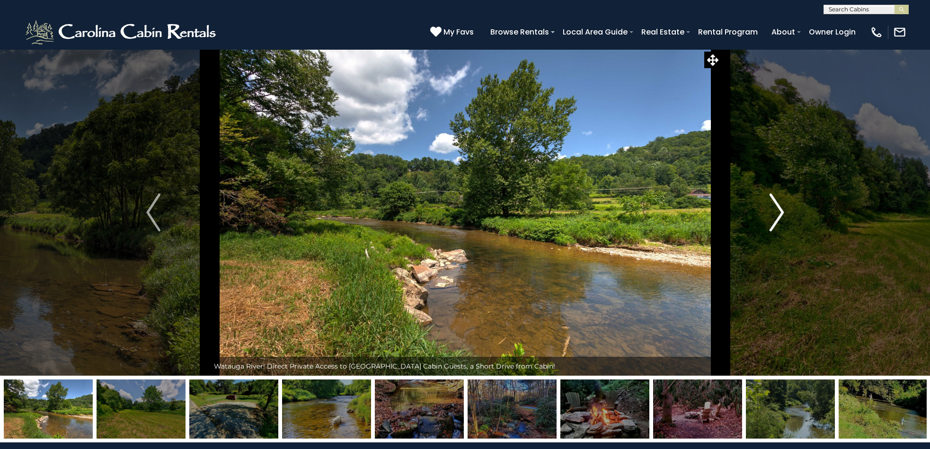
click at [780, 212] on img "Next" at bounding box center [777, 213] width 14 height 38
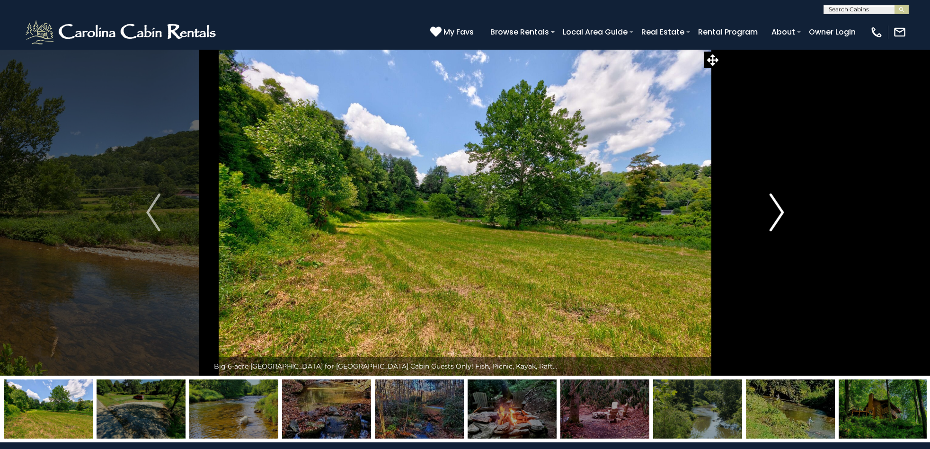
click at [780, 212] on img "Next" at bounding box center [777, 213] width 14 height 38
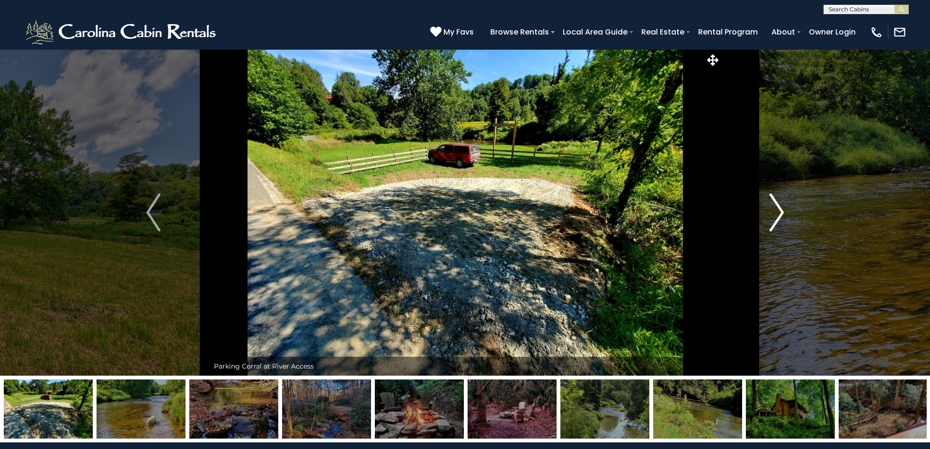
click at [780, 211] on img "Next" at bounding box center [777, 213] width 14 height 38
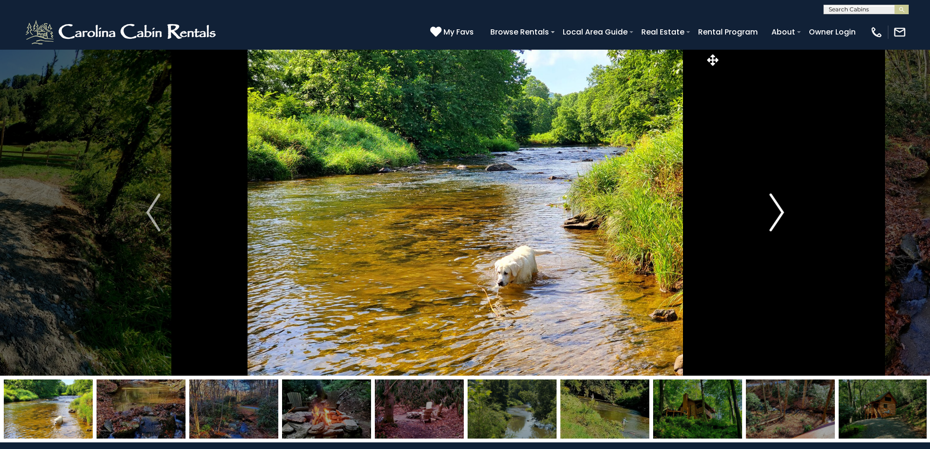
click at [779, 212] on img "Next" at bounding box center [777, 213] width 14 height 38
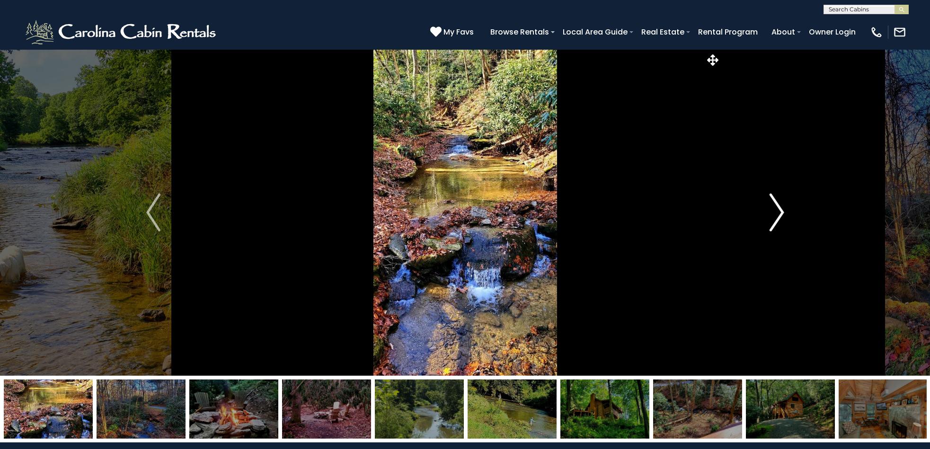
click at [779, 212] on img "Next" at bounding box center [777, 213] width 14 height 38
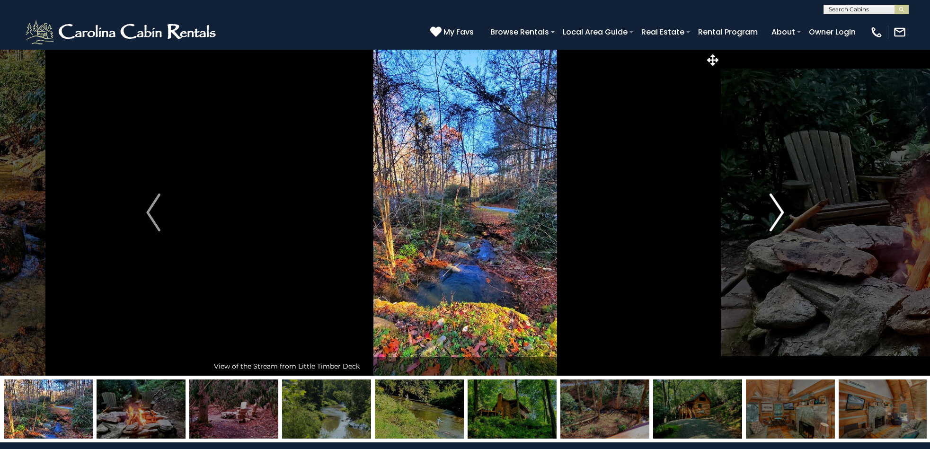
click at [779, 212] on img "Next" at bounding box center [777, 213] width 14 height 38
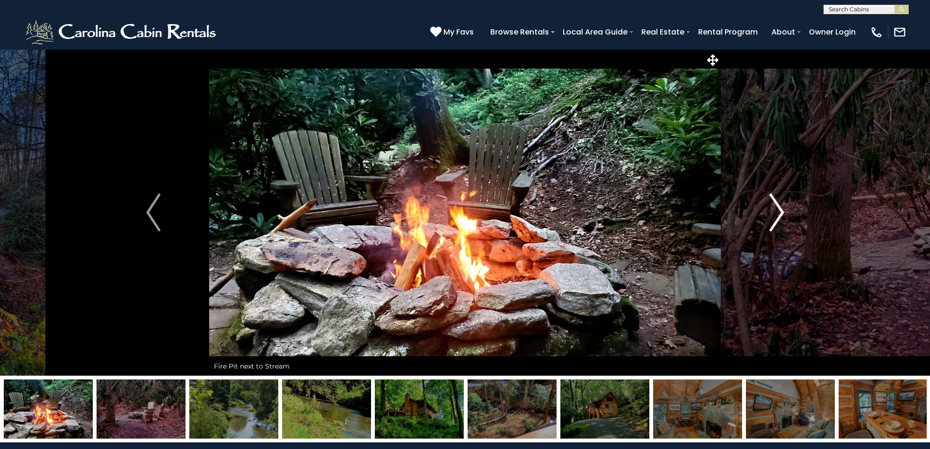
click at [779, 212] on img "Next" at bounding box center [777, 213] width 14 height 38
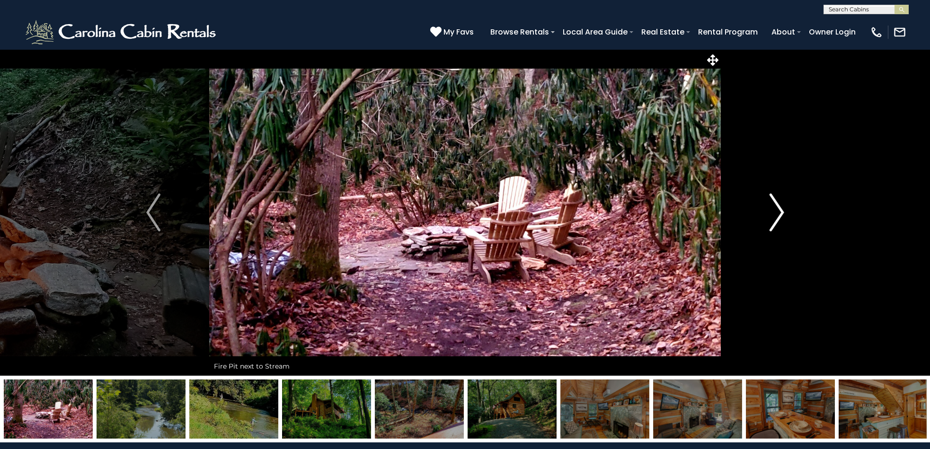
click at [779, 212] on img "Next" at bounding box center [777, 213] width 14 height 38
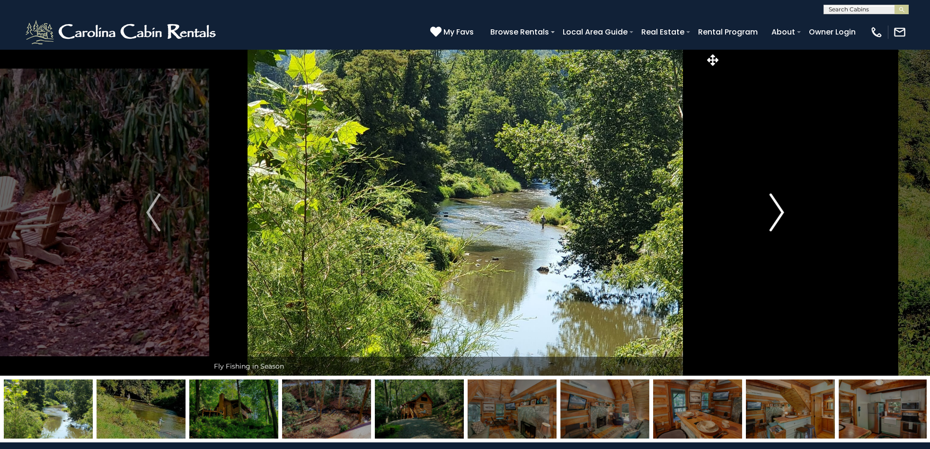
click at [779, 212] on img "Next" at bounding box center [777, 213] width 14 height 38
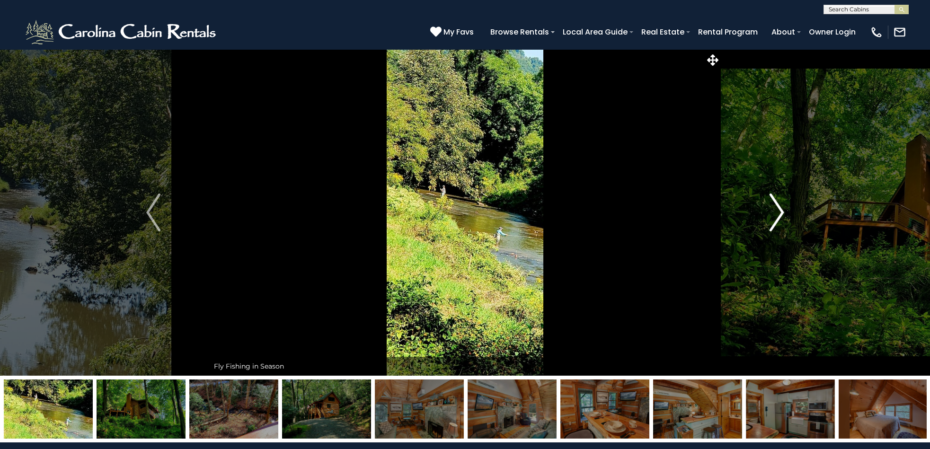
click at [779, 212] on img "Next" at bounding box center [777, 213] width 14 height 38
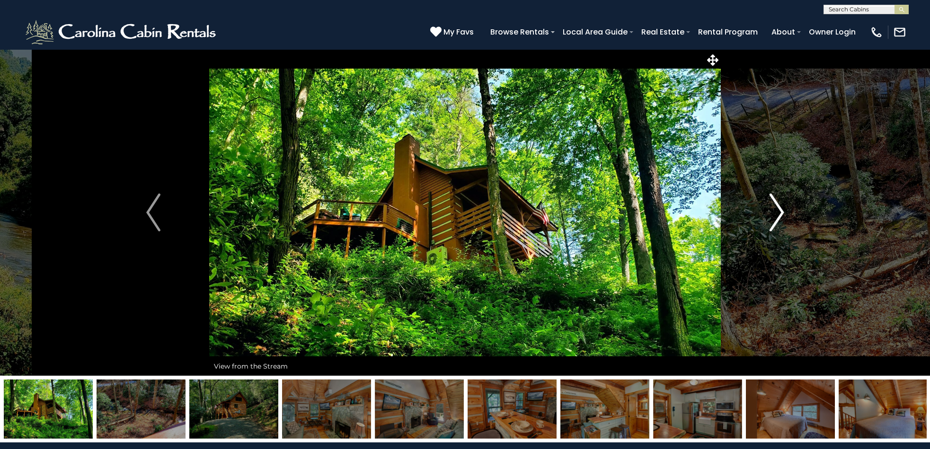
click at [779, 212] on img "Next" at bounding box center [777, 213] width 14 height 38
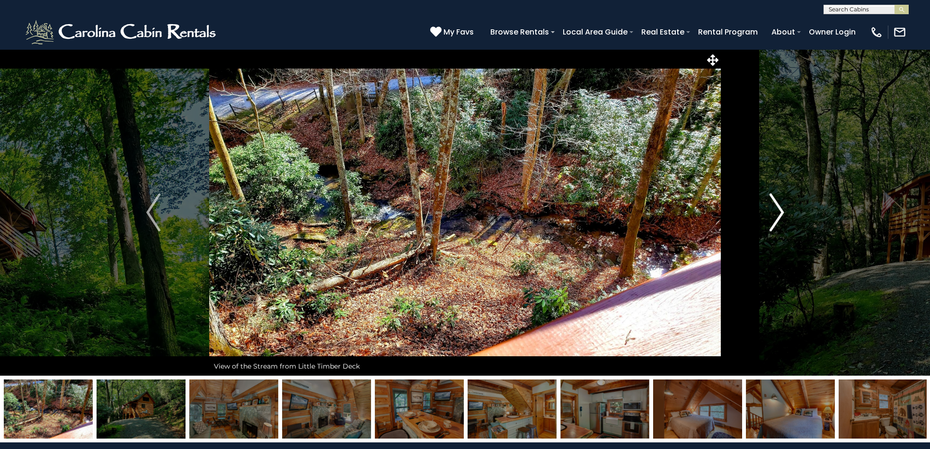
click at [779, 212] on img "Next" at bounding box center [777, 213] width 14 height 38
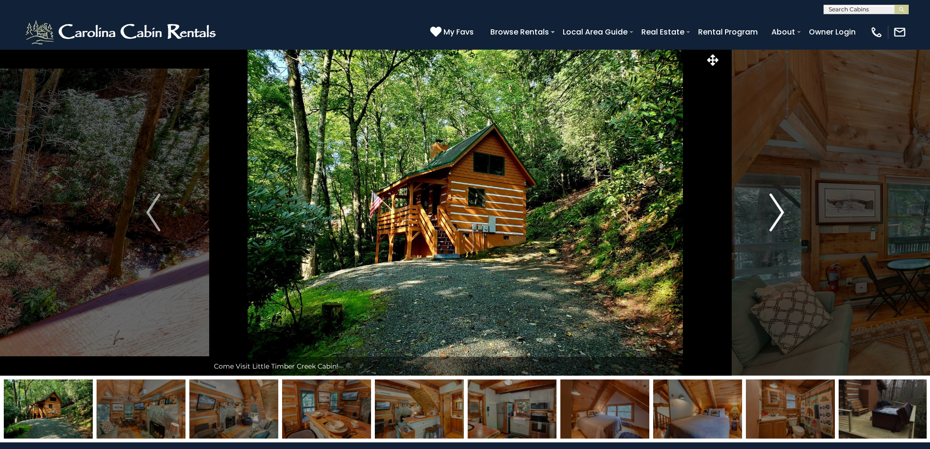
click at [779, 212] on img "Next" at bounding box center [777, 213] width 14 height 38
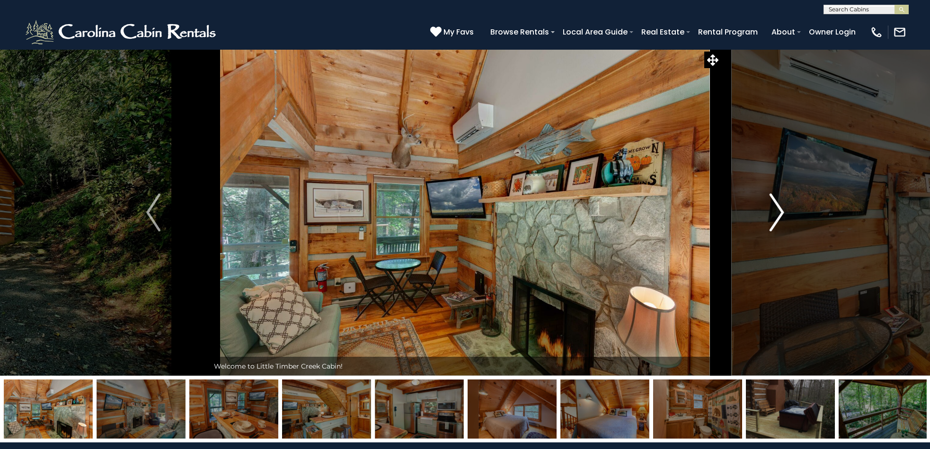
click at [779, 212] on img "Next" at bounding box center [777, 213] width 14 height 38
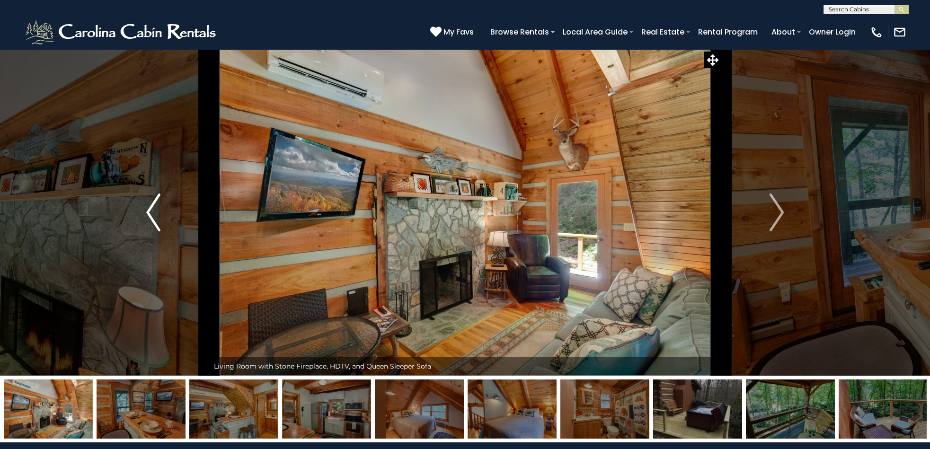
click at [152, 213] on img "Previous" at bounding box center [153, 213] width 14 height 38
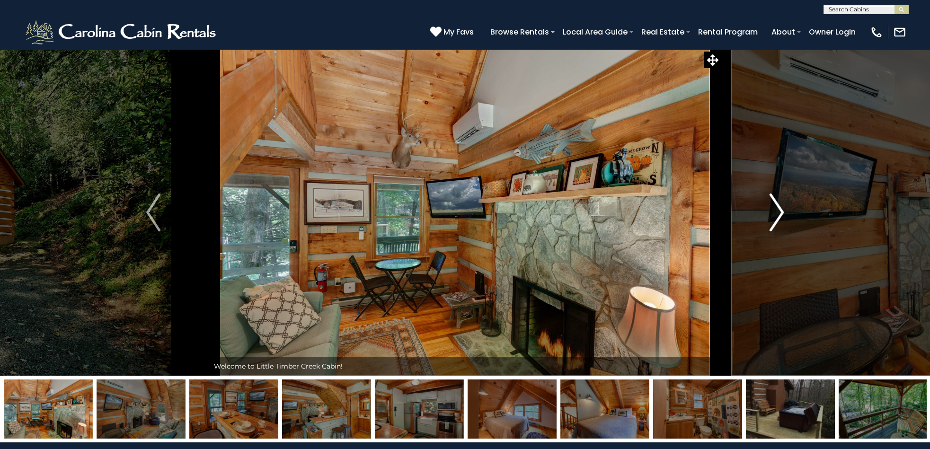
click at [782, 212] on img "Next" at bounding box center [777, 213] width 14 height 38
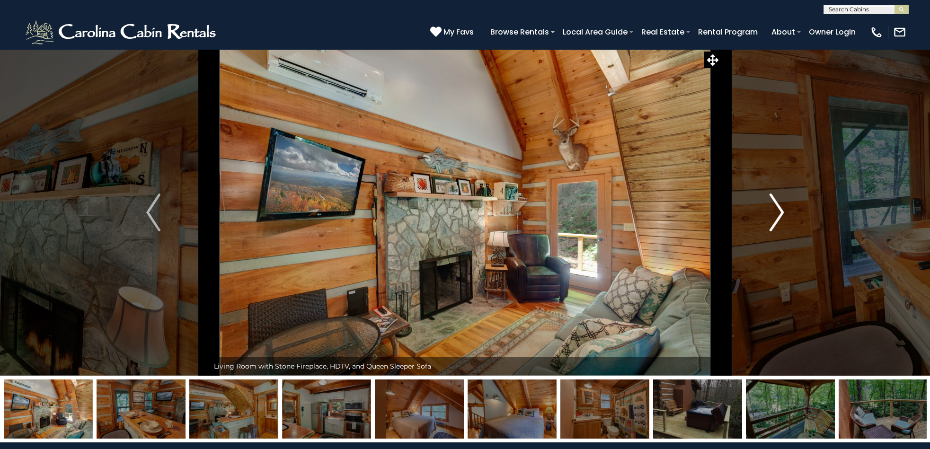
click at [782, 212] on img "Next" at bounding box center [777, 213] width 14 height 38
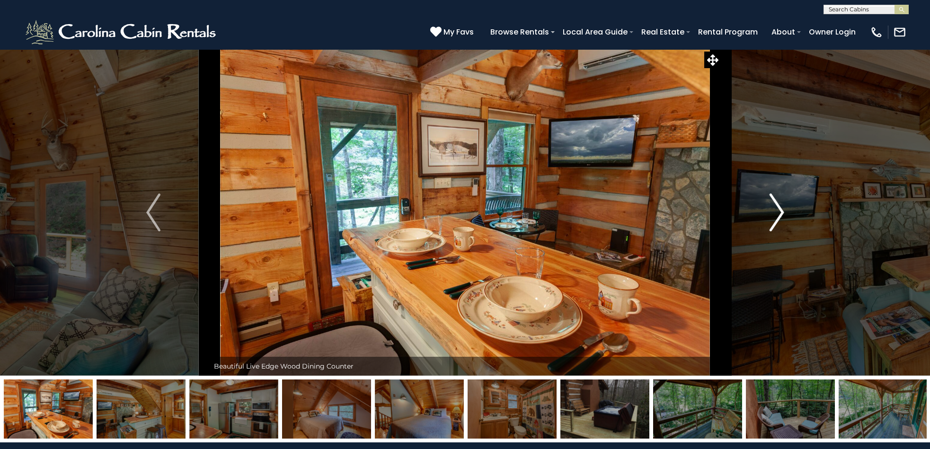
click at [782, 212] on img "Next" at bounding box center [777, 213] width 14 height 38
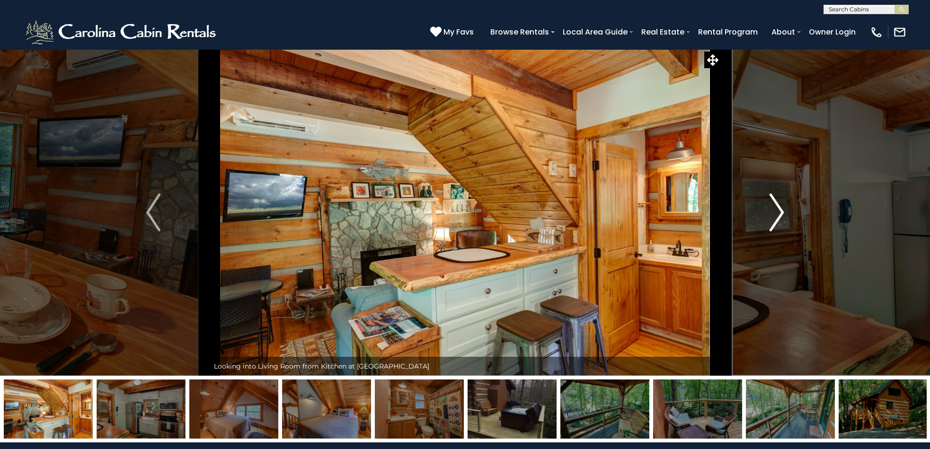
click at [782, 212] on img "Next" at bounding box center [777, 213] width 14 height 38
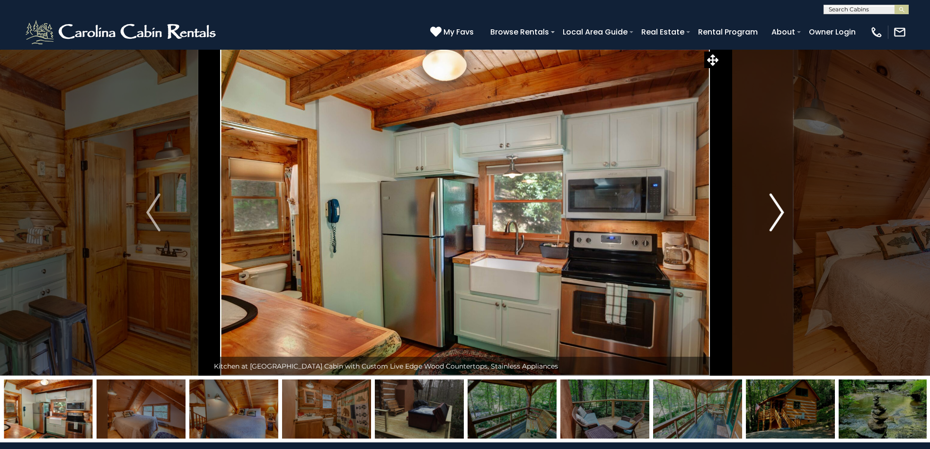
click at [782, 212] on img "Next" at bounding box center [777, 213] width 14 height 38
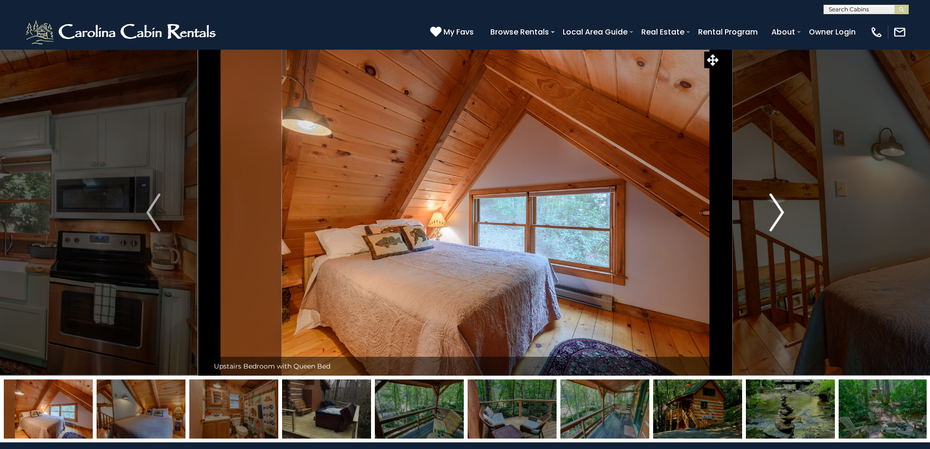
click at [782, 212] on img "Next" at bounding box center [777, 213] width 14 height 38
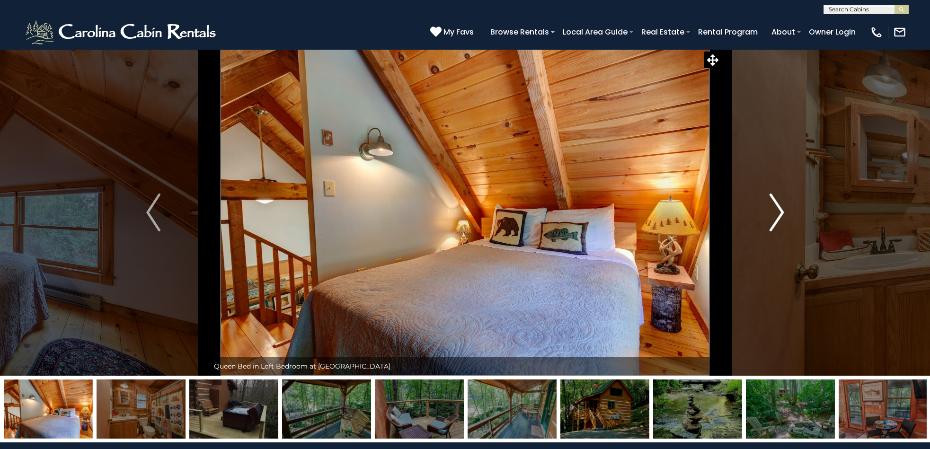
click at [782, 212] on img "Next" at bounding box center [777, 213] width 14 height 38
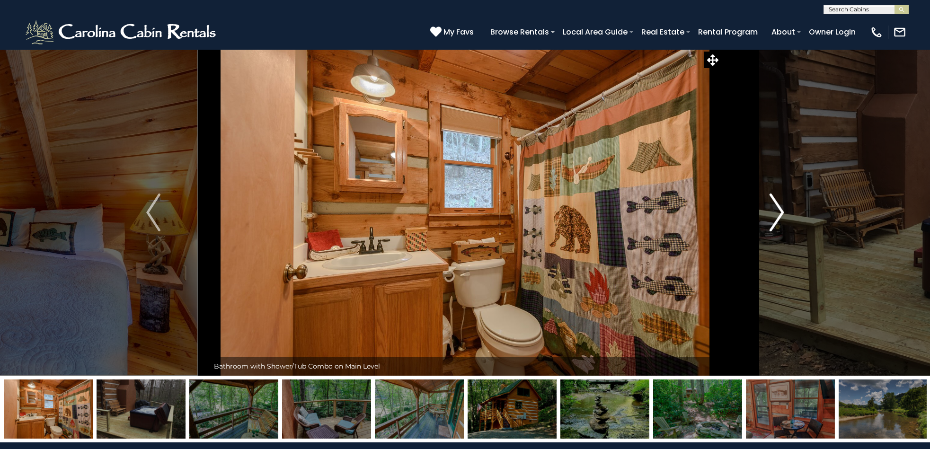
click at [782, 212] on img "Next" at bounding box center [777, 213] width 14 height 38
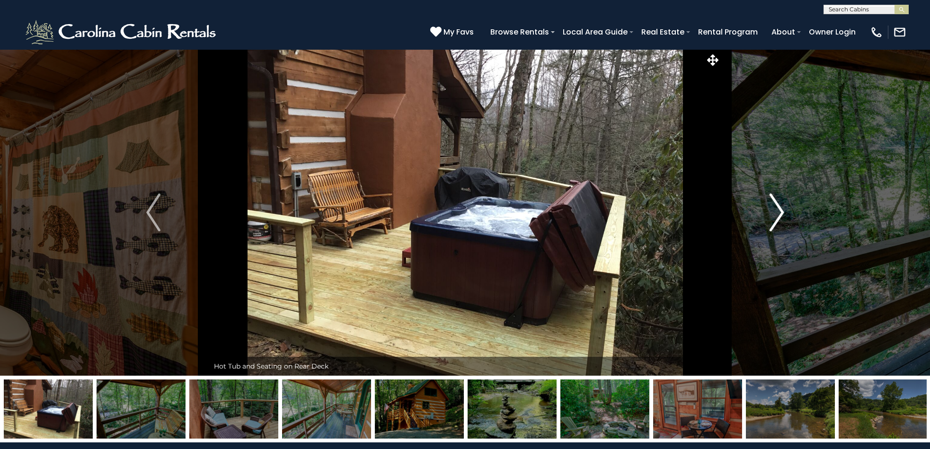
click at [782, 212] on img "Next" at bounding box center [777, 213] width 14 height 38
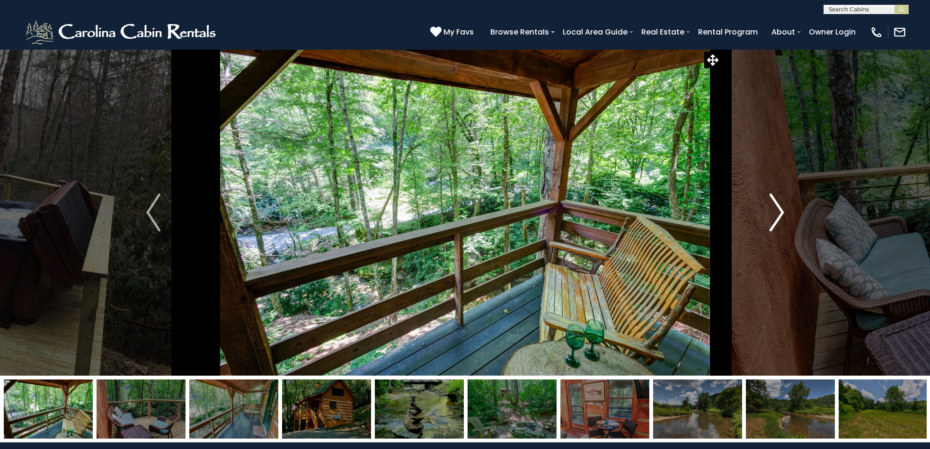
click at [779, 212] on img "Next" at bounding box center [777, 213] width 14 height 38
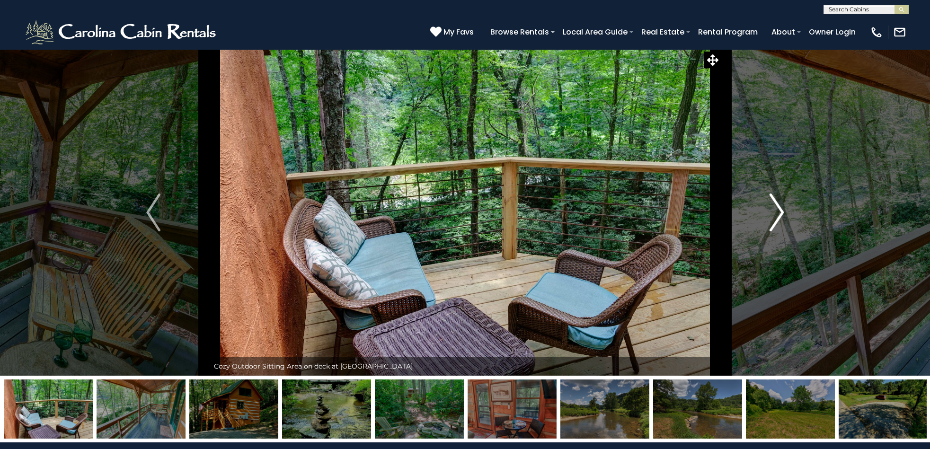
click at [779, 212] on img "Next" at bounding box center [777, 213] width 14 height 38
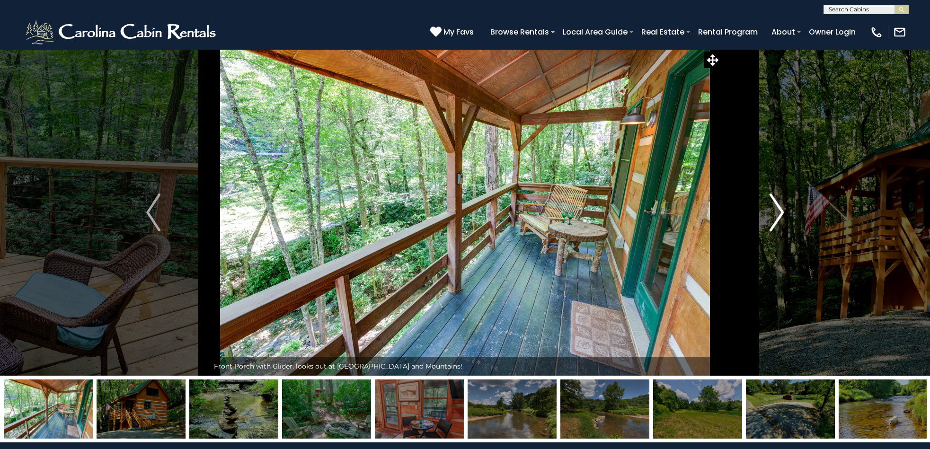
click at [779, 212] on img "Next" at bounding box center [777, 213] width 14 height 38
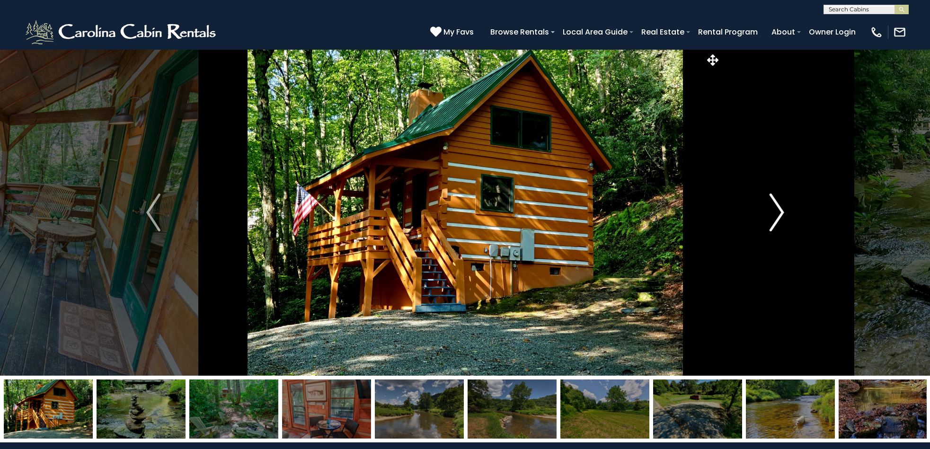
click at [779, 212] on img "Next" at bounding box center [777, 213] width 14 height 38
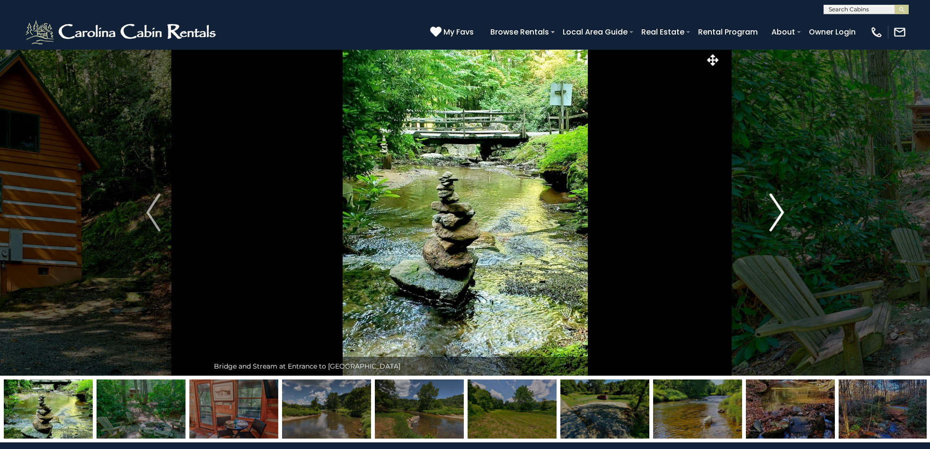
click at [779, 212] on img "Next" at bounding box center [777, 213] width 14 height 38
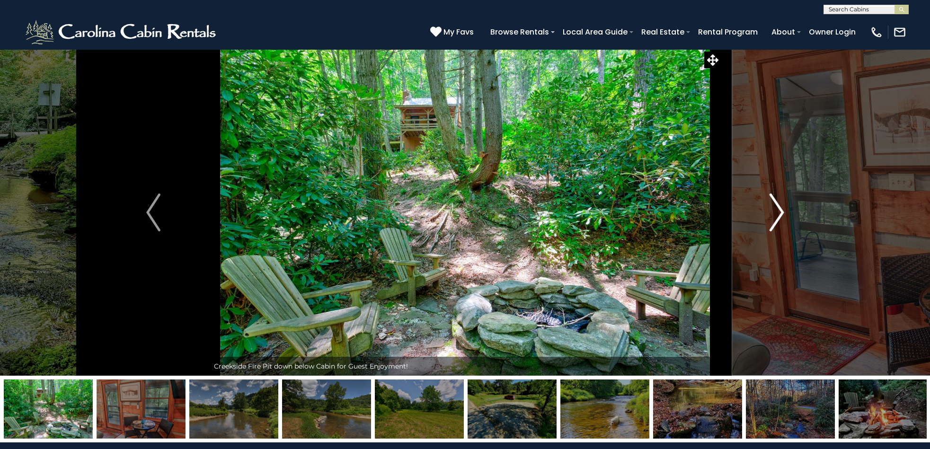
click at [779, 212] on img "Next" at bounding box center [777, 213] width 14 height 38
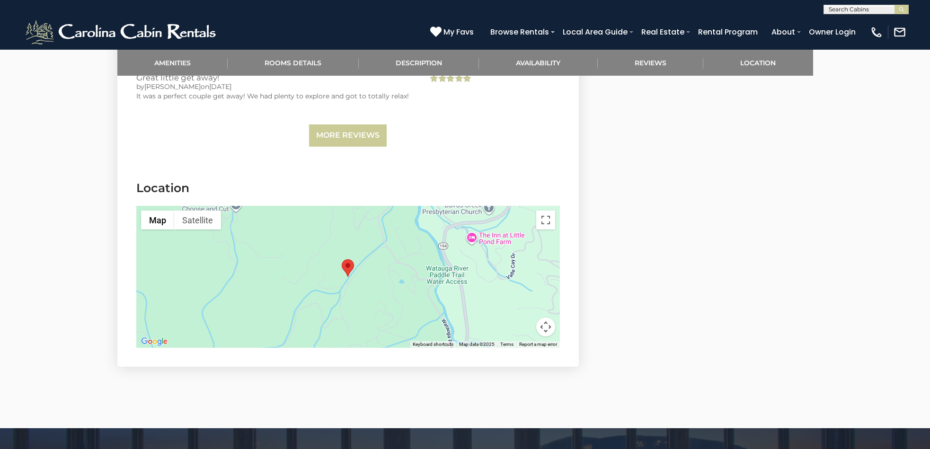
scroll to position [1943, 0]
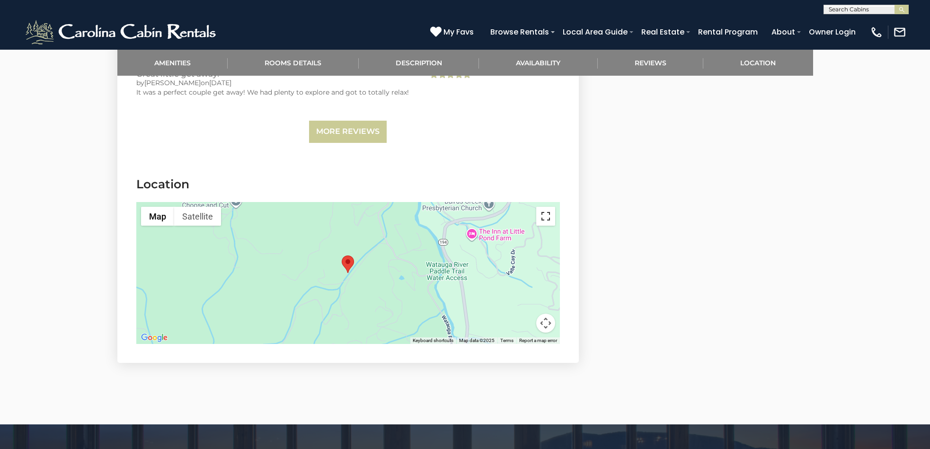
click at [547, 207] on button "Toggle fullscreen view" at bounding box center [545, 216] width 19 height 19
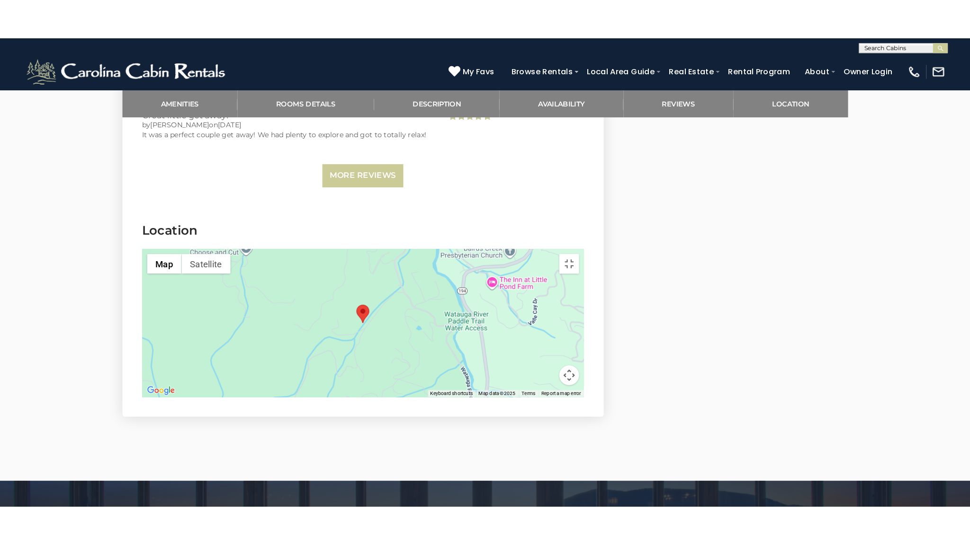
scroll to position [0, 0]
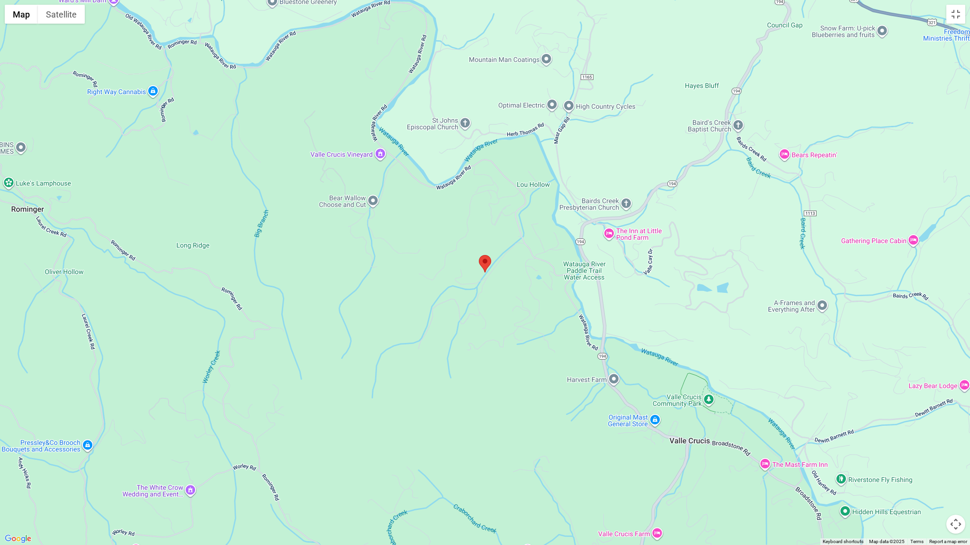
click at [930, 449] on button "Map camera controls" at bounding box center [955, 524] width 19 height 19
click at [929, 449] on button "Zoom out" at bounding box center [931, 524] width 19 height 19
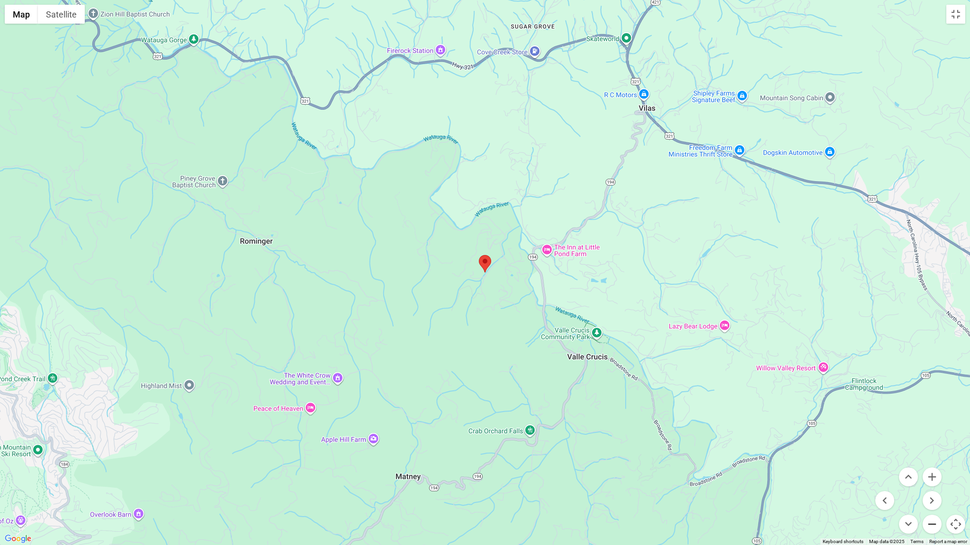
click at [929, 449] on button "Zoom out" at bounding box center [931, 524] width 19 height 19
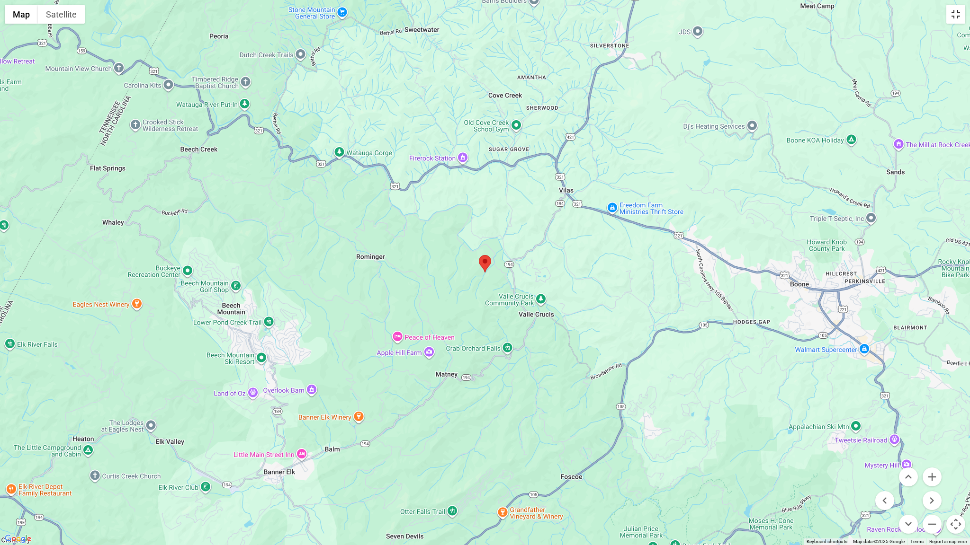
click at [930, 15] on button "Toggle fullscreen view" at bounding box center [955, 14] width 19 height 19
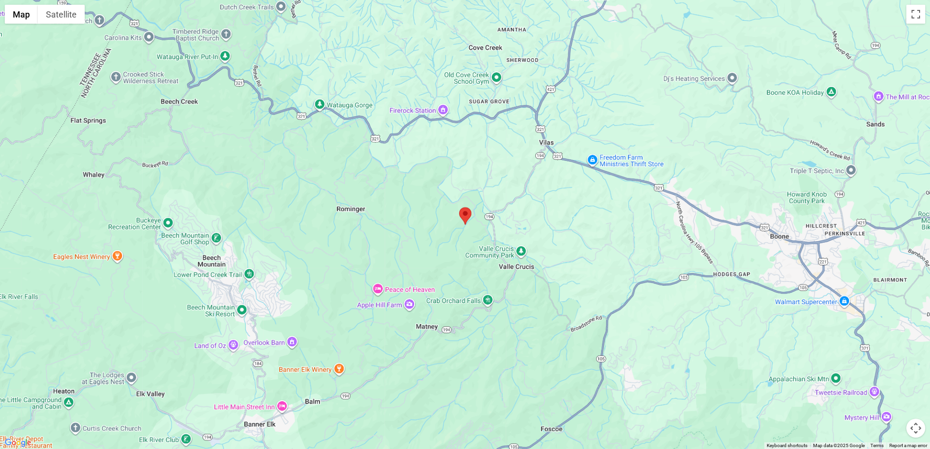
scroll to position [1858, 0]
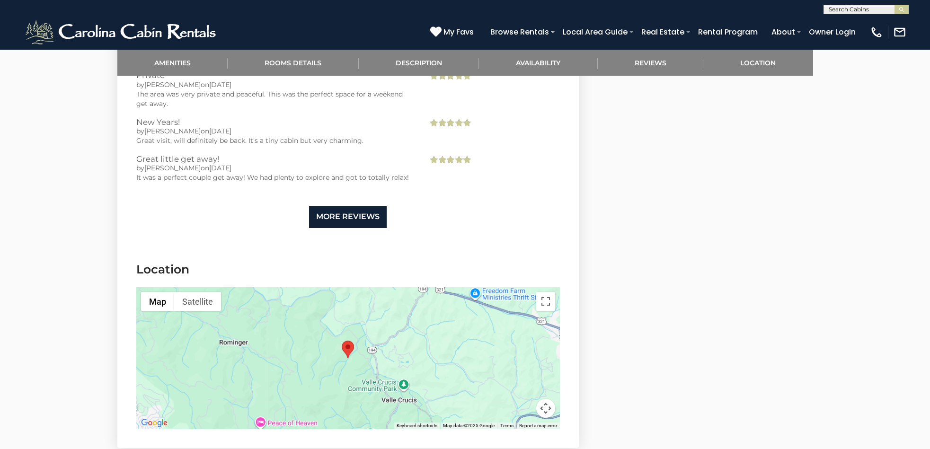
click at [363, 206] on link "More Reviews" at bounding box center [348, 217] width 78 height 22
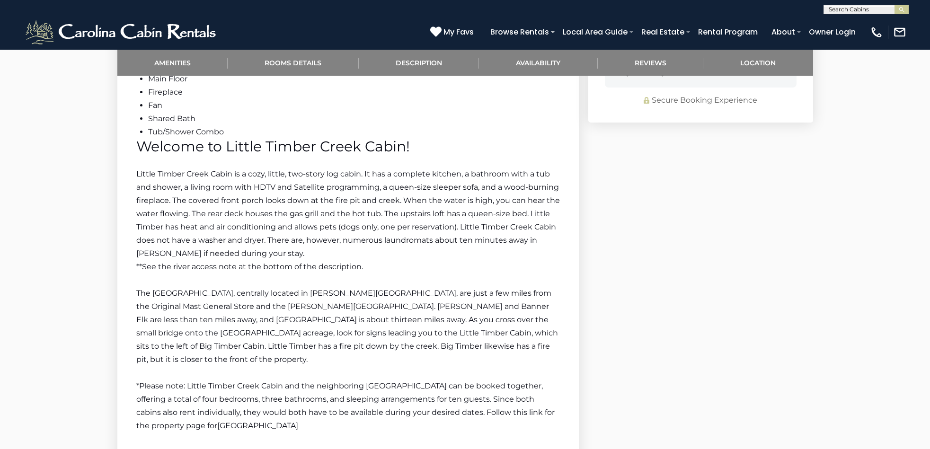
scroll to position [0, 0]
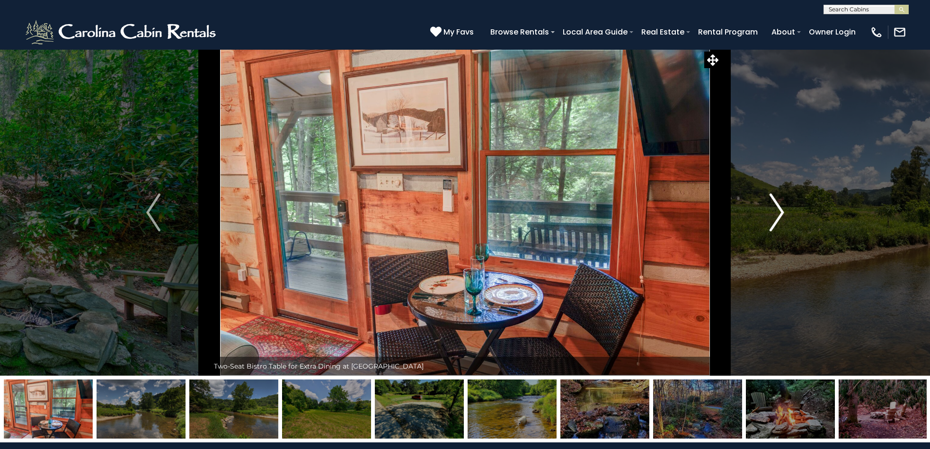
click at [780, 213] on img "Next" at bounding box center [777, 213] width 14 height 38
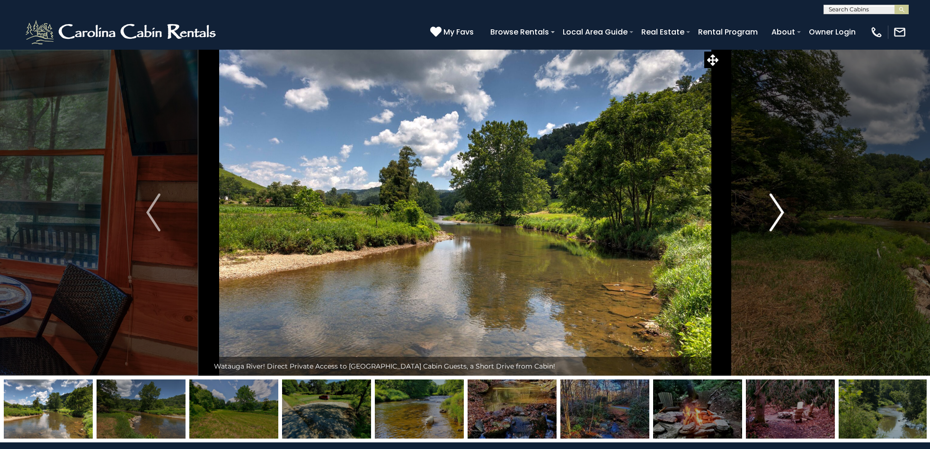
click at [780, 213] on img "Next" at bounding box center [777, 213] width 14 height 38
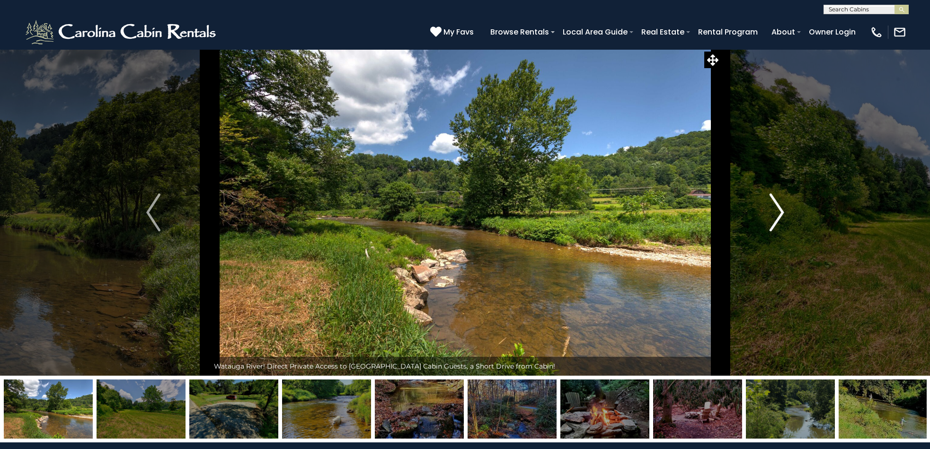
click at [780, 213] on img "Next" at bounding box center [777, 213] width 14 height 38
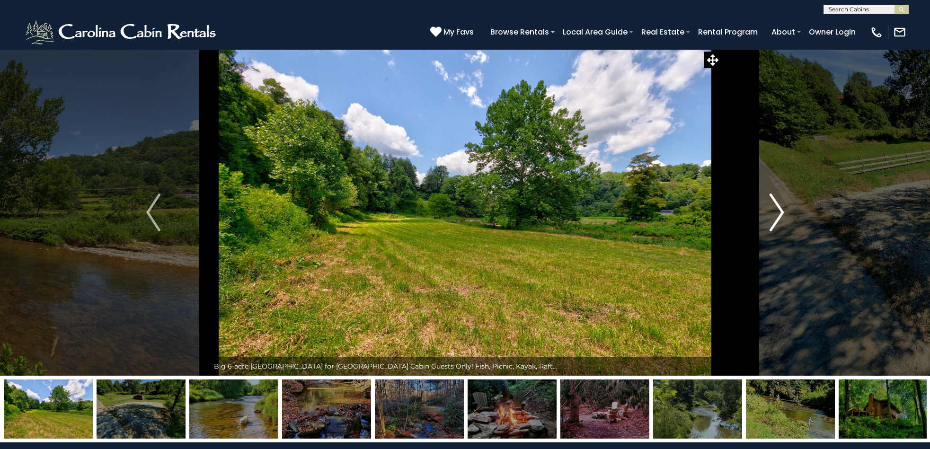
click at [780, 213] on img "Next" at bounding box center [777, 213] width 14 height 38
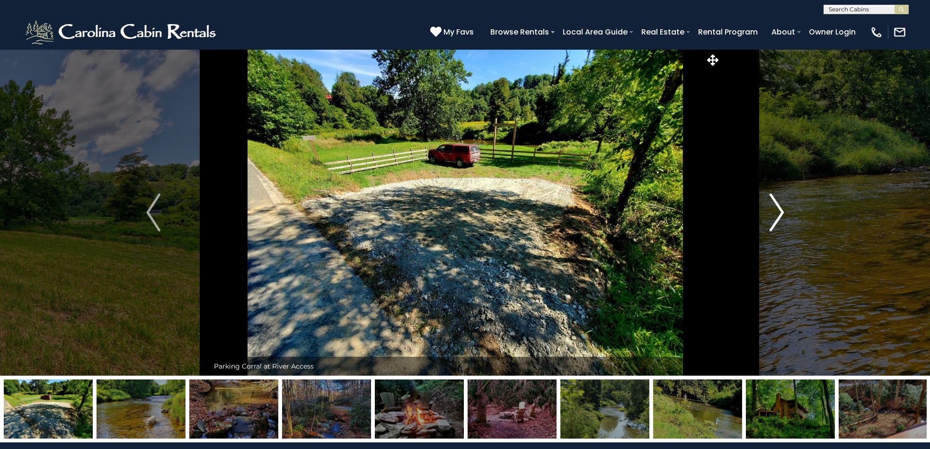
click at [780, 213] on img "Next" at bounding box center [777, 213] width 14 height 38
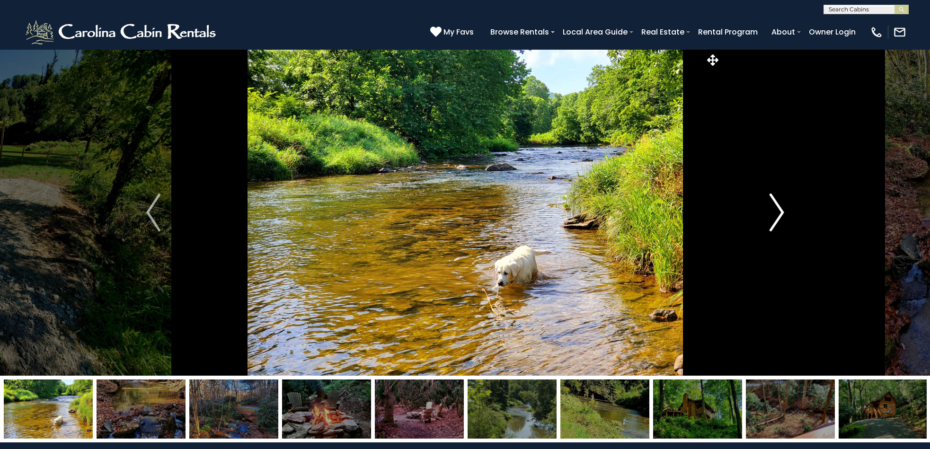
click at [780, 213] on img "Next" at bounding box center [777, 213] width 14 height 38
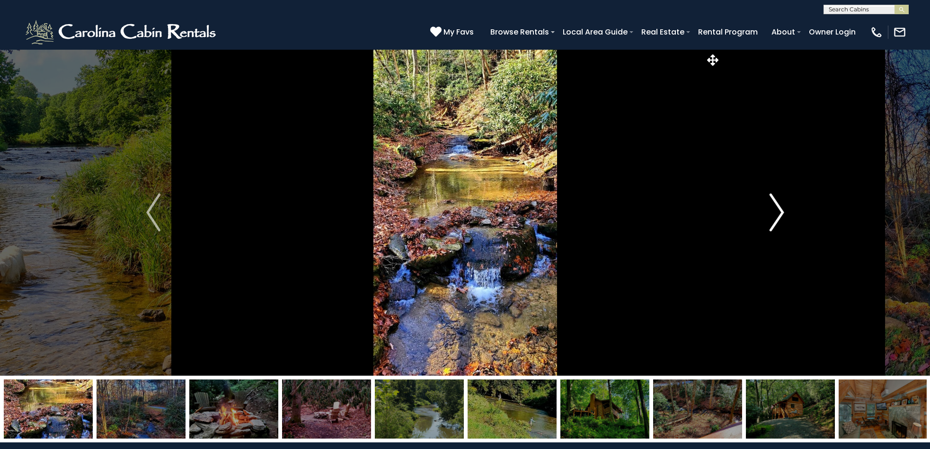
click at [780, 213] on img "Next" at bounding box center [777, 213] width 14 height 38
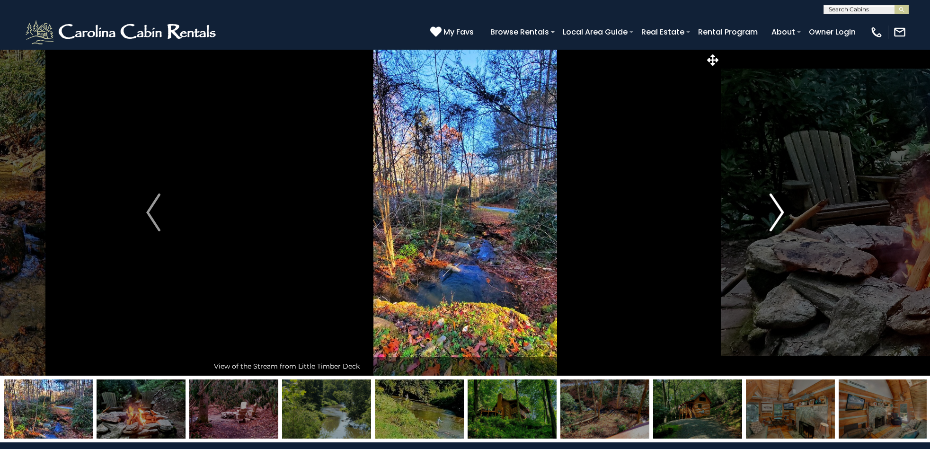
click at [780, 213] on img "Next" at bounding box center [777, 213] width 14 height 38
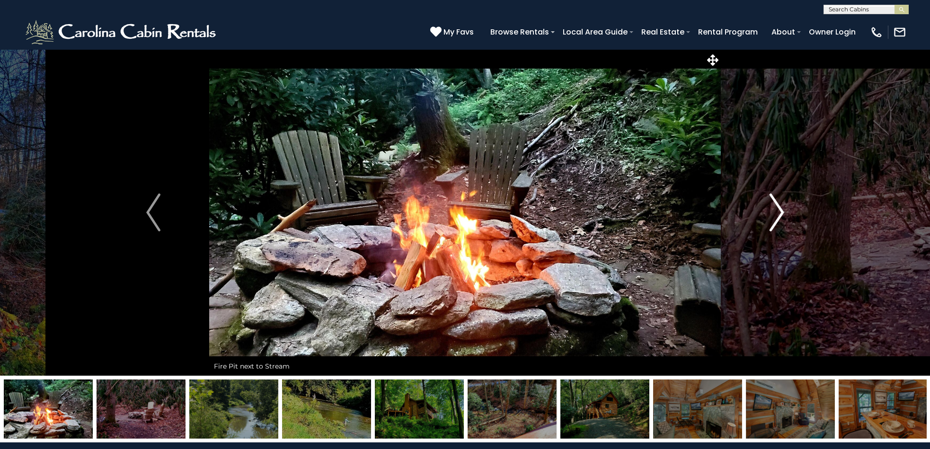
click at [780, 213] on img "Next" at bounding box center [777, 213] width 14 height 38
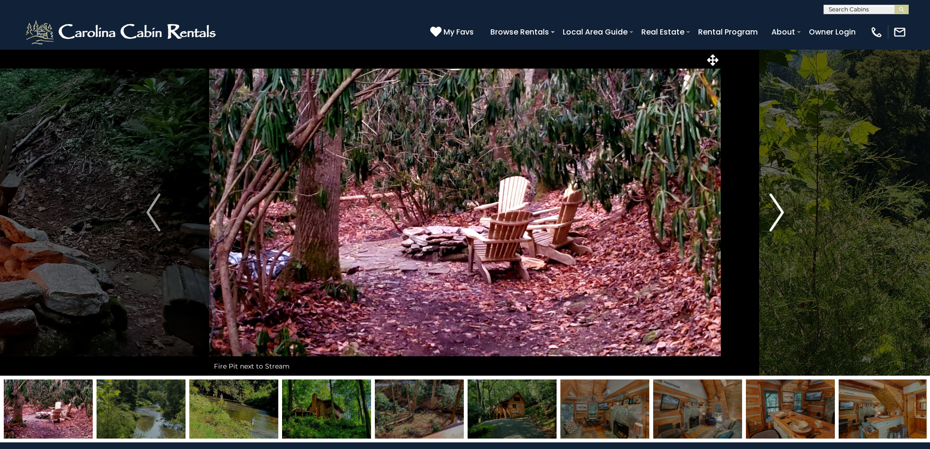
click at [780, 213] on img "Next" at bounding box center [777, 213] width 14 height 38
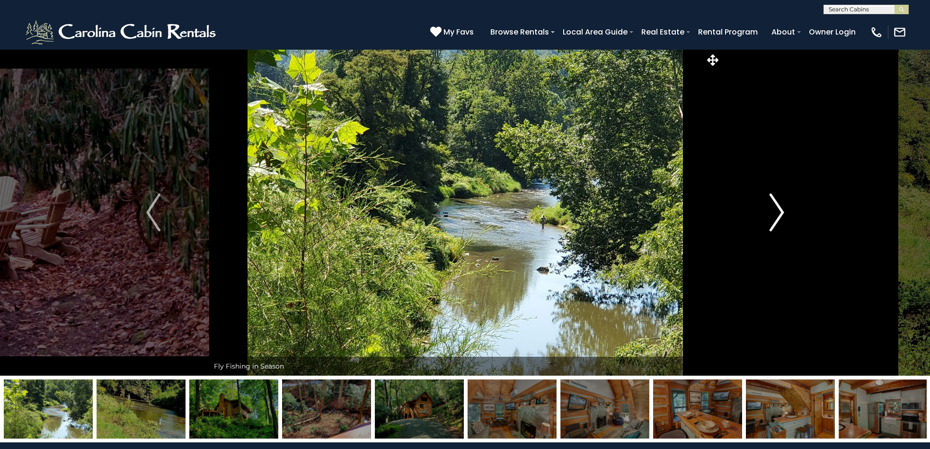
click at [780, 213] on img "Next" at bounding box center [777, 213] width 14 height 38
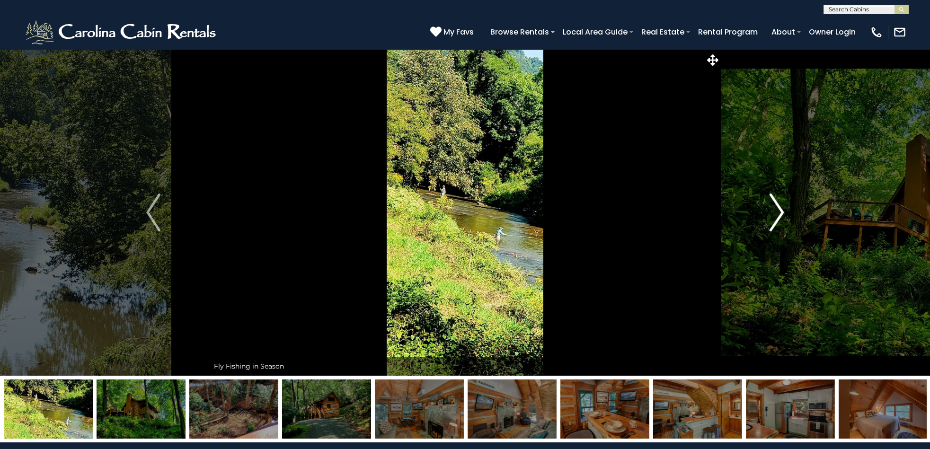
click at [780, 213] on img "Next" at bounding box center [777, 213] width 14 height 38
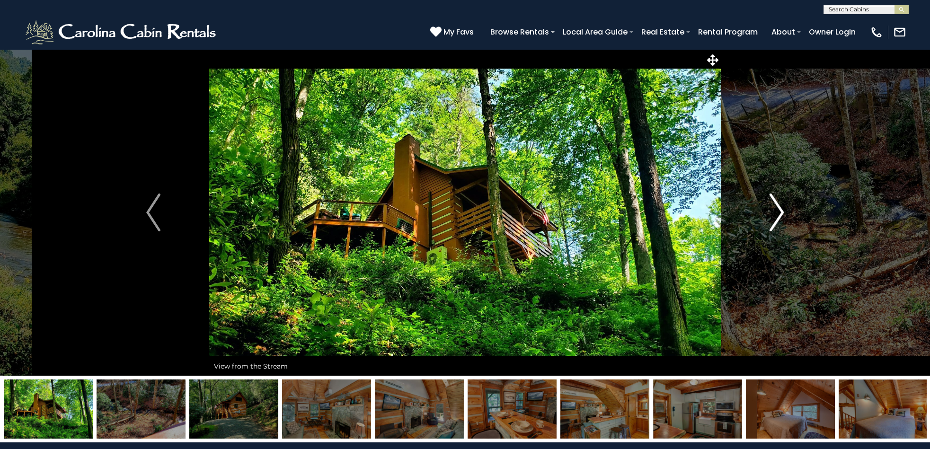
click at [780, 213] on img "Next" at bounding box center [777, 213] width 14 height 38
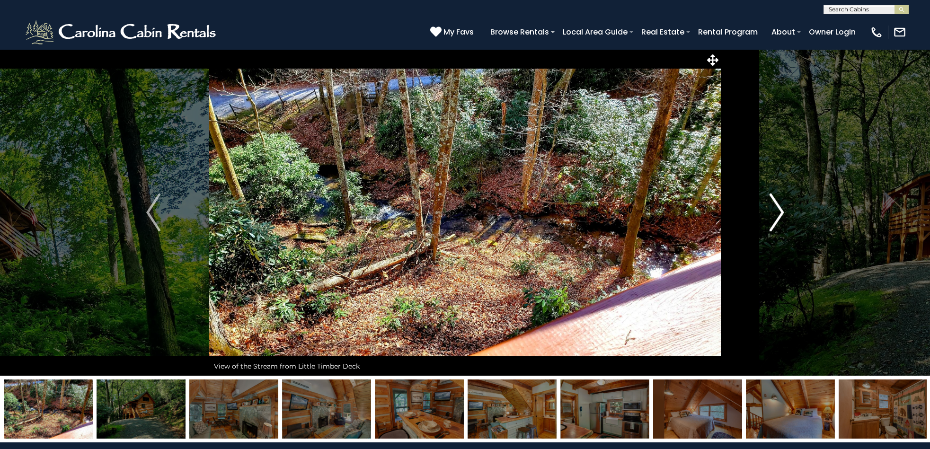
click at [779, 213] on img "Next" at bounding box center [777, 213] width 14 height 38
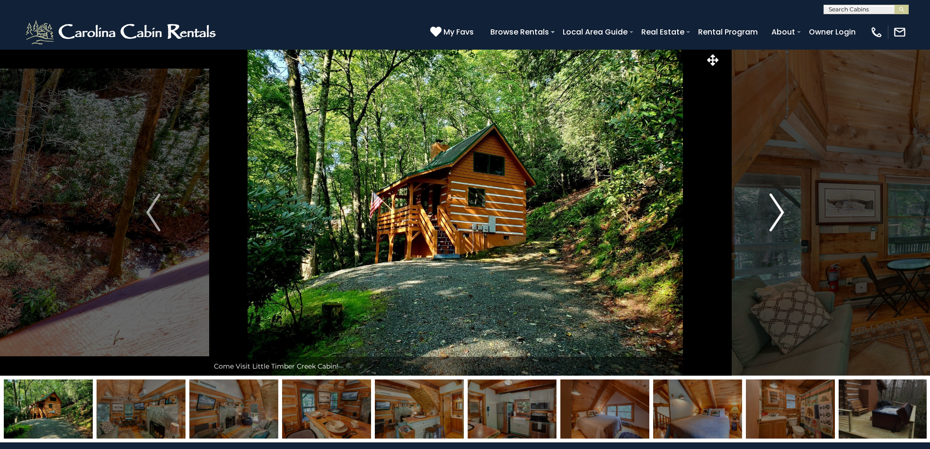
click at [779, 212] on img "Next" at bounding box center [777, 213] width 14 height 38
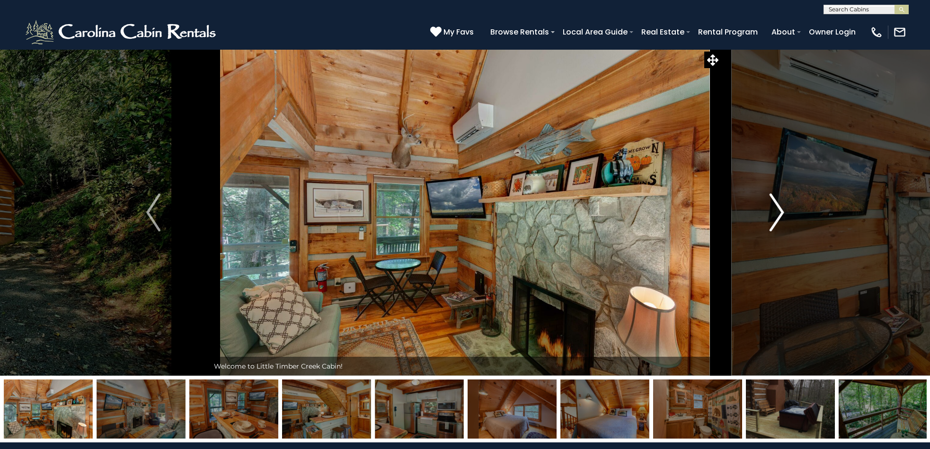
click at [779, 212] on img "Next" at bounding box center [777, 213] width 14 height 38
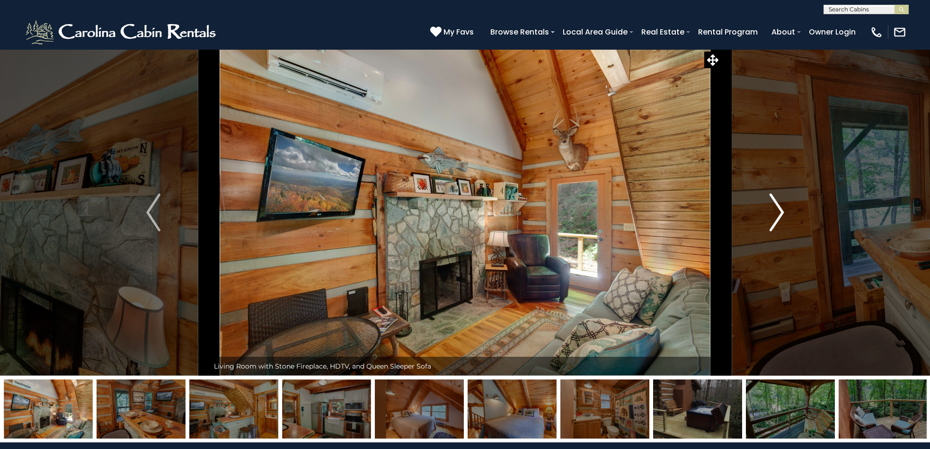
click at [779, 212] on img "Next" at bounding box center [777, 213] width 14 height 38
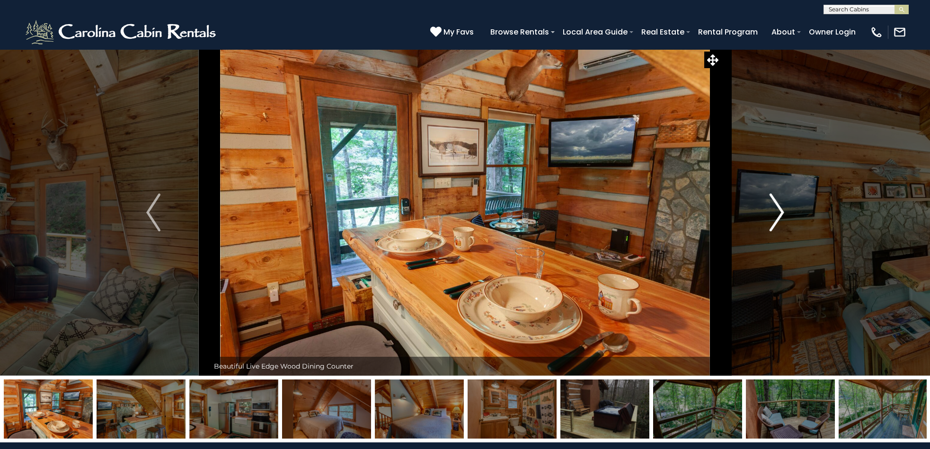
click at [779, 212] on img "Next" at bounding box center [777, 213] width 14 height 38
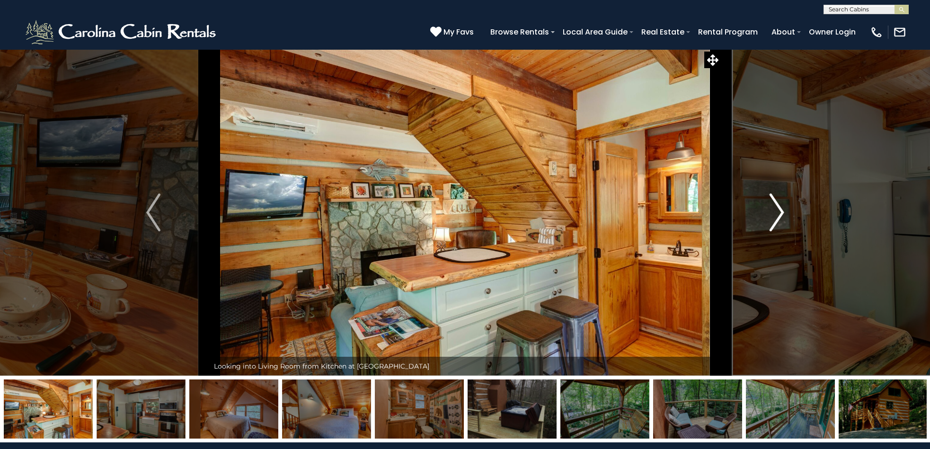
click at [779, 212] on img "Next" at bounding box center [777, 213] width 14 height 38
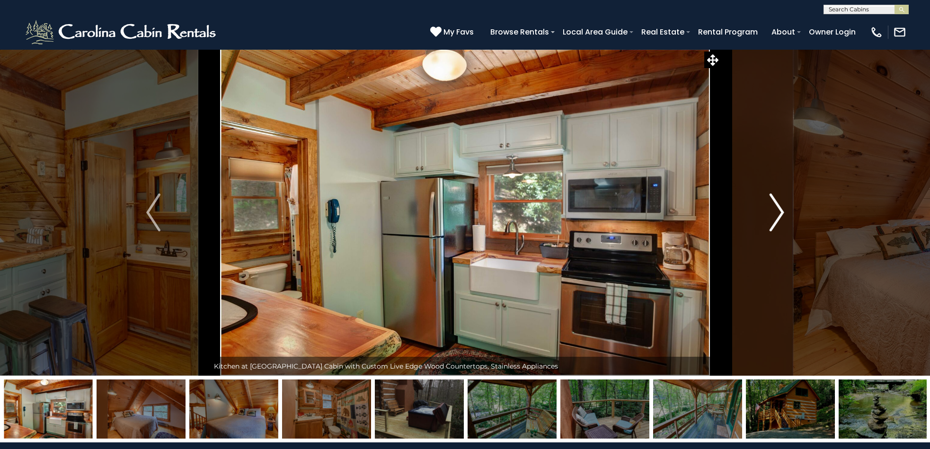
click at [779, 212] on img "Next" at bounding box center [777, 213] width 14 height 38
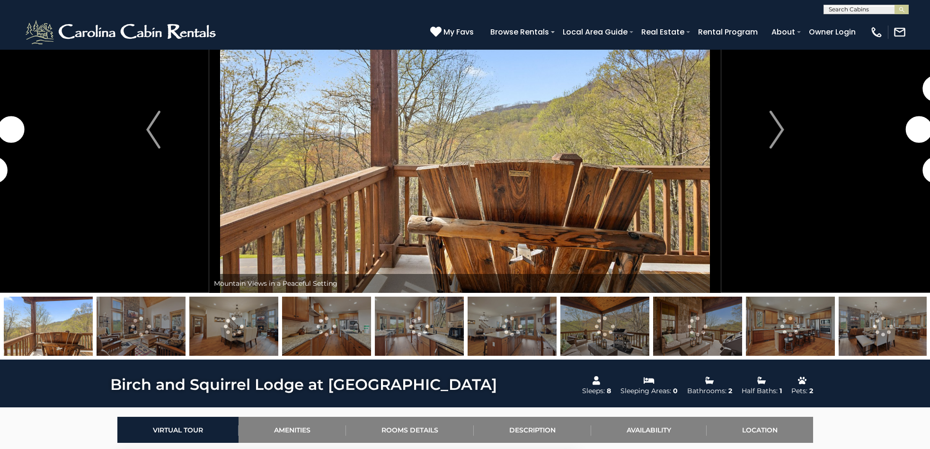
scroll to position [85, 0]
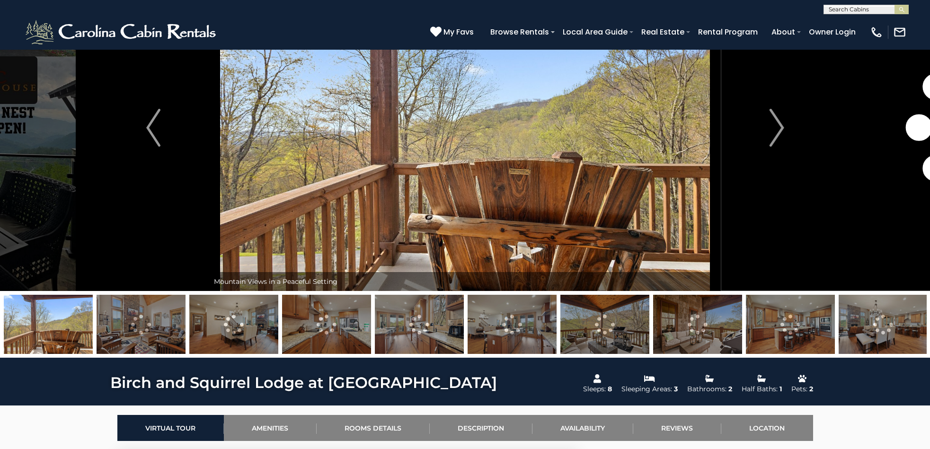
click at [137, 339] on img at bounding box center [141, 324] width 89 height 59
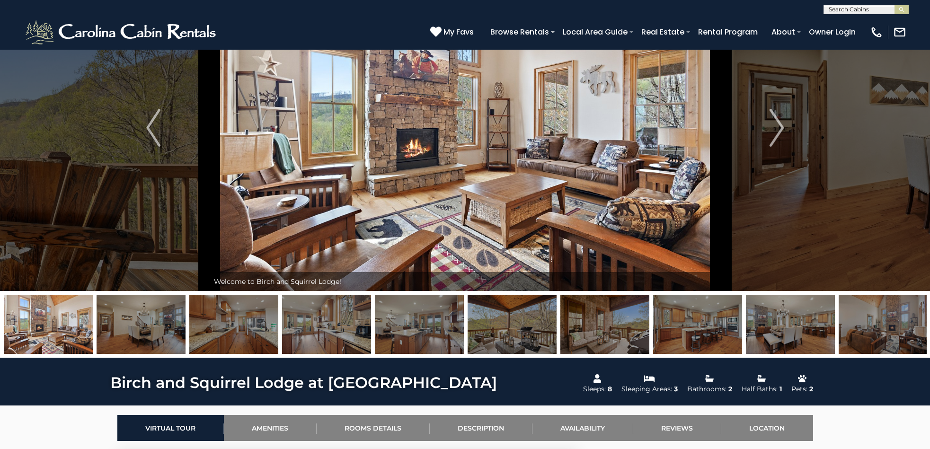
click at [208, 331] on img at bounding box center [233, 324] width 89 height 59
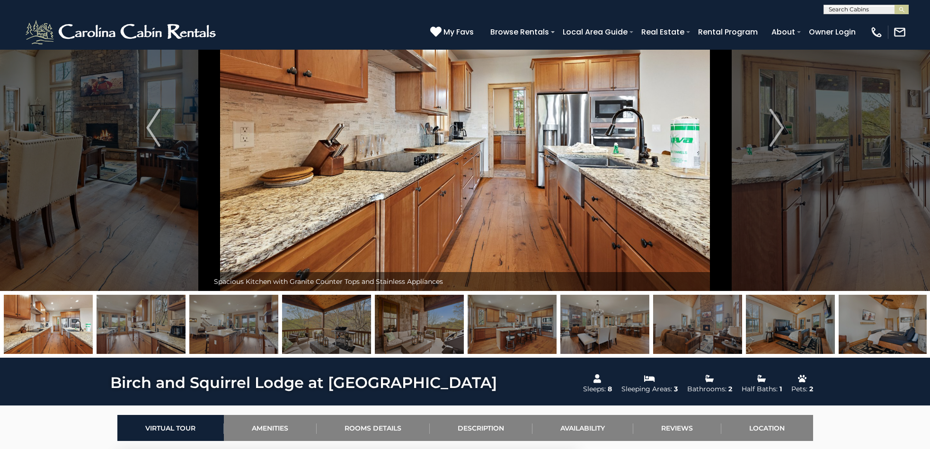
click at [250, 330] on img at bounding box center [233, 324] width 89 height 59
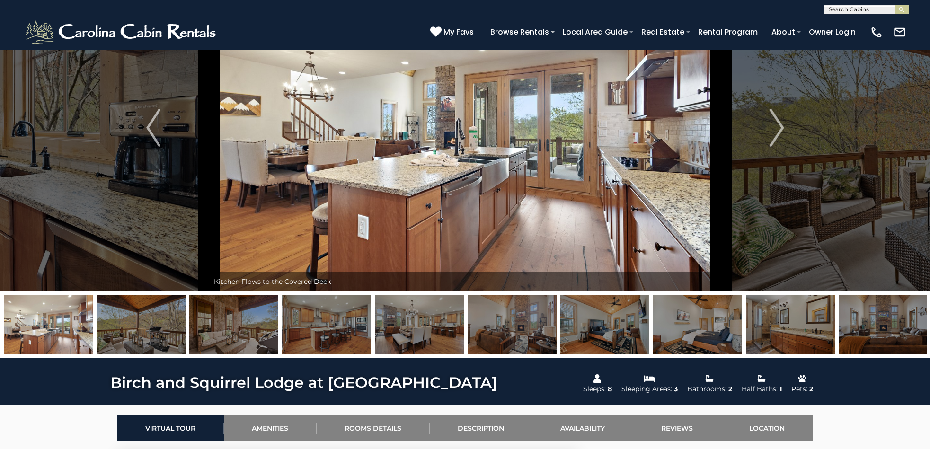
click at [330, 333] on img at bounding box center [326, 324] width 89 height 59
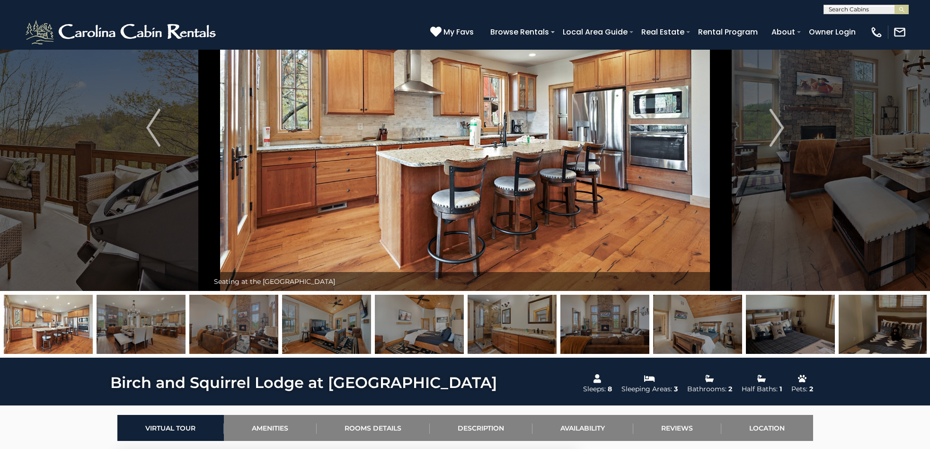
click at [23, 333] on img at bounding box center [48, 324] width 89 height 59
click at [151, 131] on img "Previous" at bounding box center [153, 128] width 14 height 38
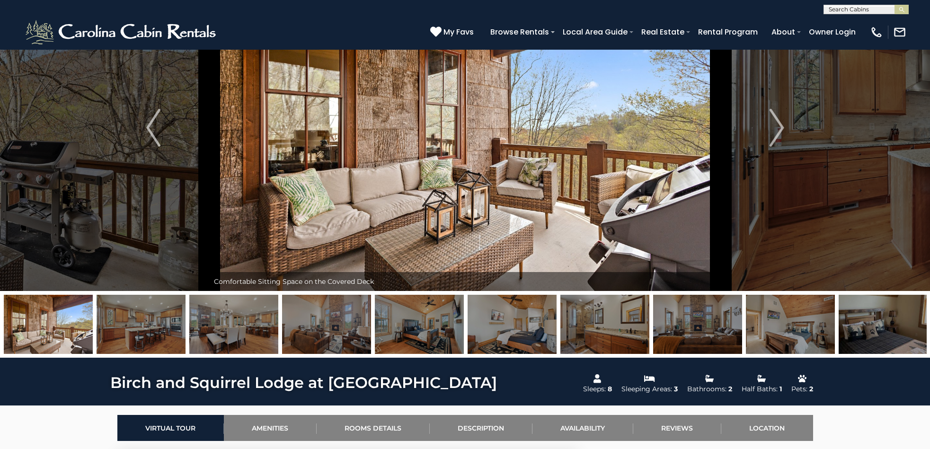
click at [44, 330] on img at bounding box center [48, 324] width 89 height 59
click at [152, 127] on img "Previous" at bounding box center [153, 128] width 14 height 38
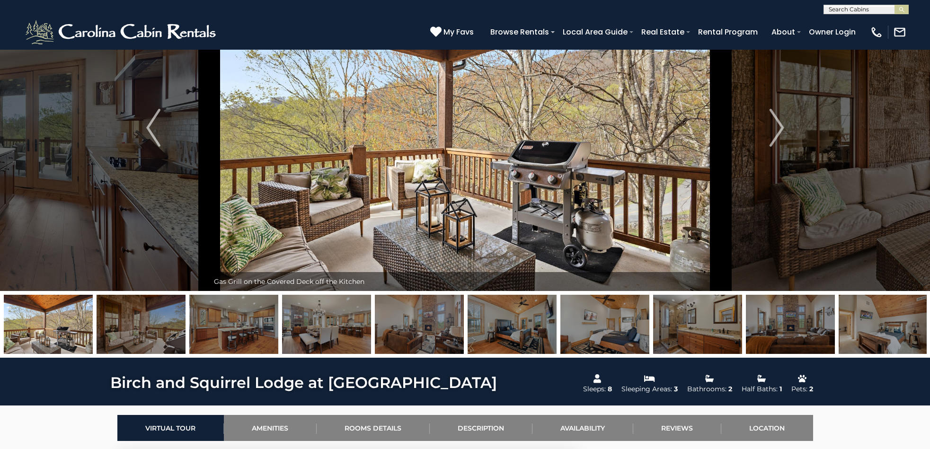
click at [255, 333] on img at bounding box center [233, 324] width 89 height 59
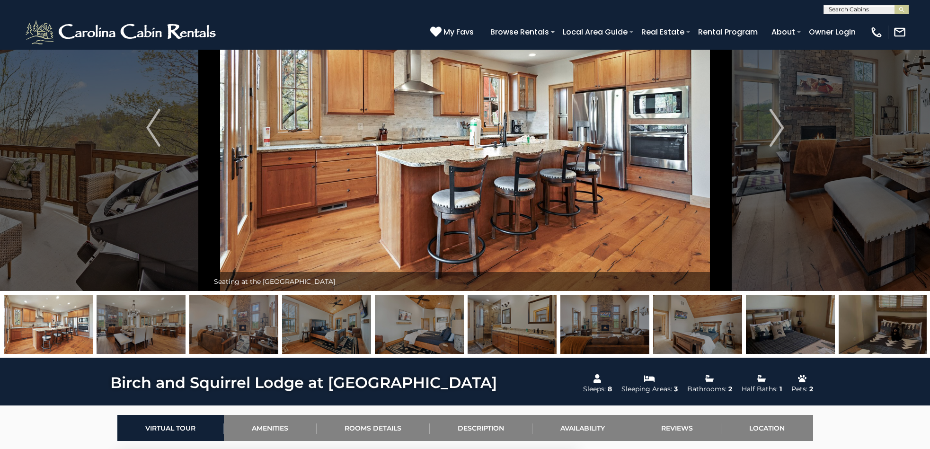
click at [326, 339] on img at bounding box center [326, 324] width 89 height 59
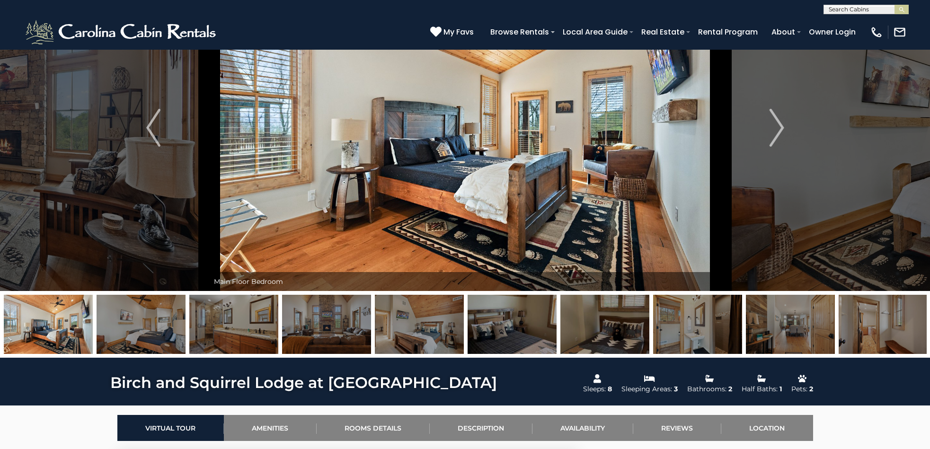
click at [391, 335] on img at bounding box center [419, 324] width 89 height 59
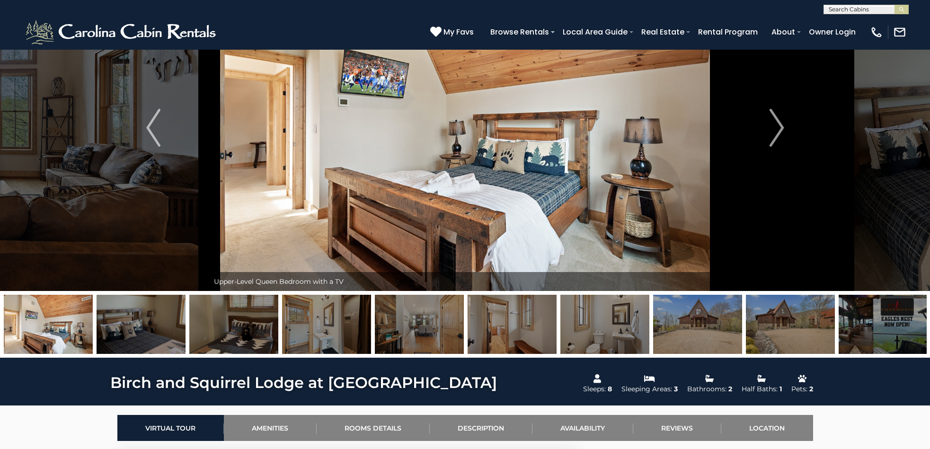
click at [434, 335] on img at bounding box center [419, 324] width 89 height 59
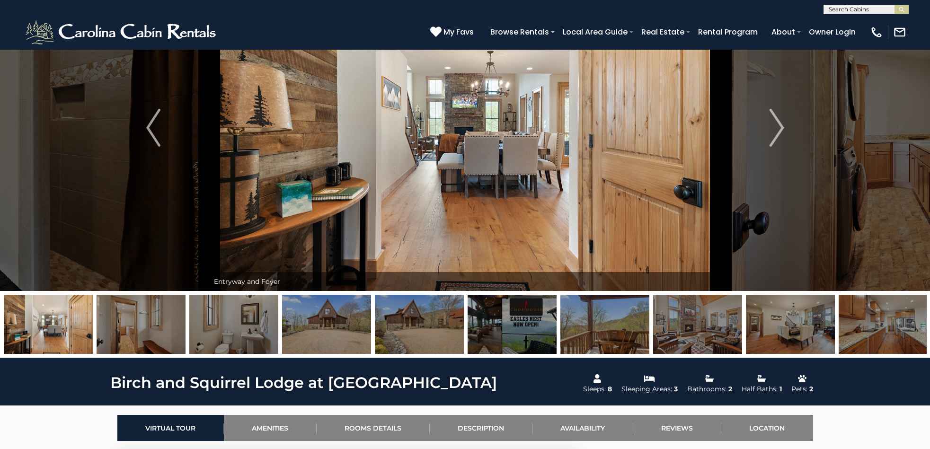
click at [504, 333] on img at bounding box center [512, 324] width 89 height 59
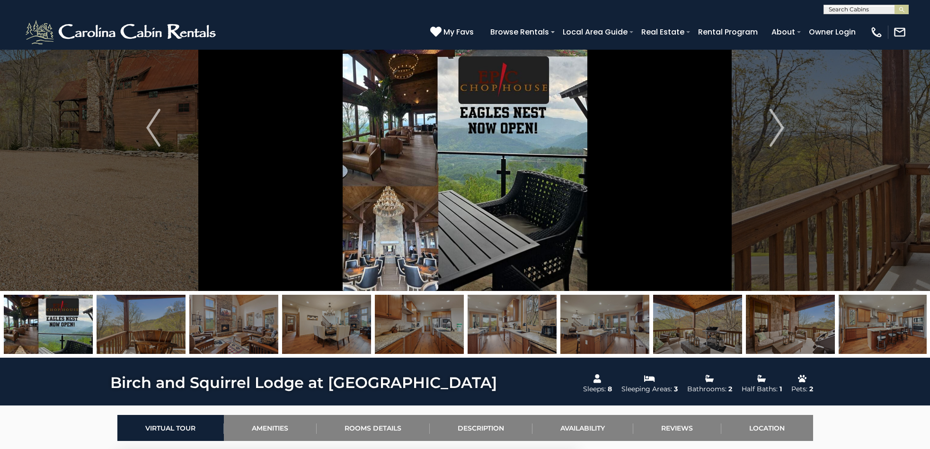
click at [401, 331] on img at bounding box center [419, 324] width 89 height 59
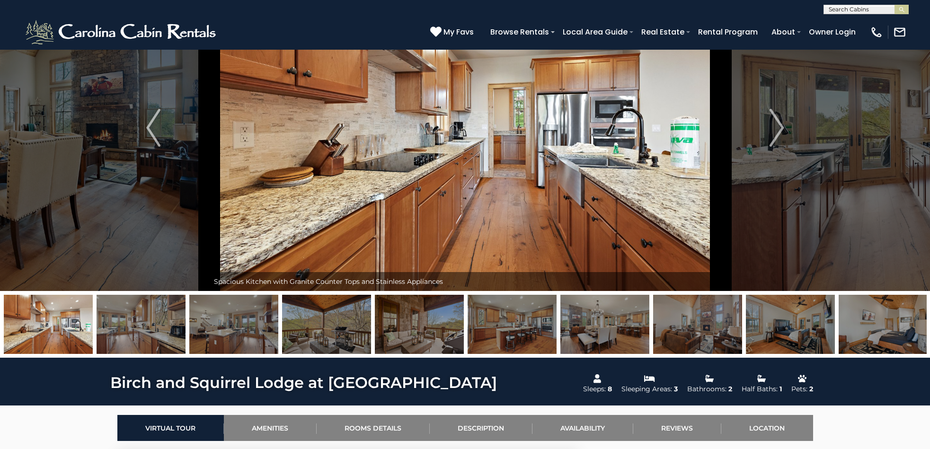
click at [501, 332] on img at bounding box center [512, 324] width 89 height 59
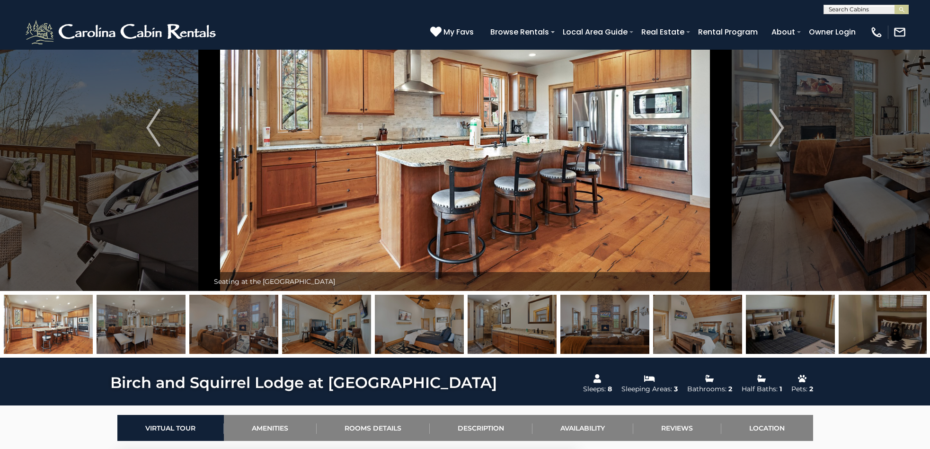
click at [598, 325] on img at bounding box center [605, 324] width 89 height 59
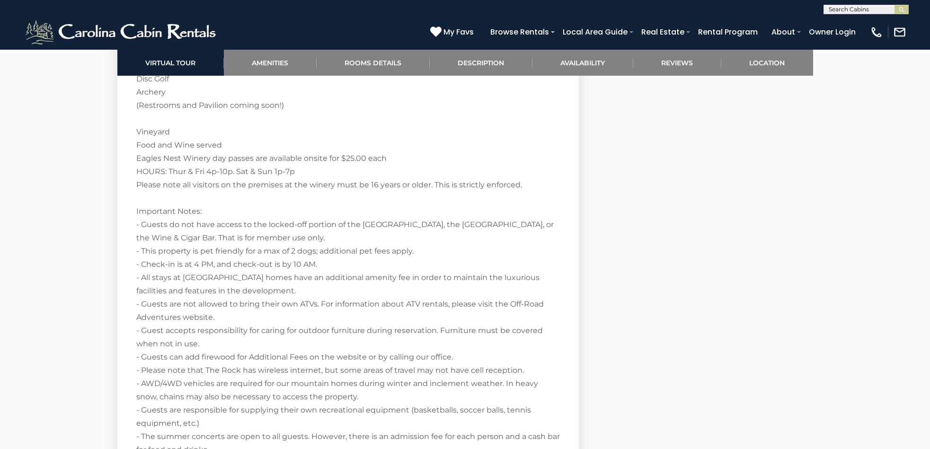
scroll to position [2022, 0]
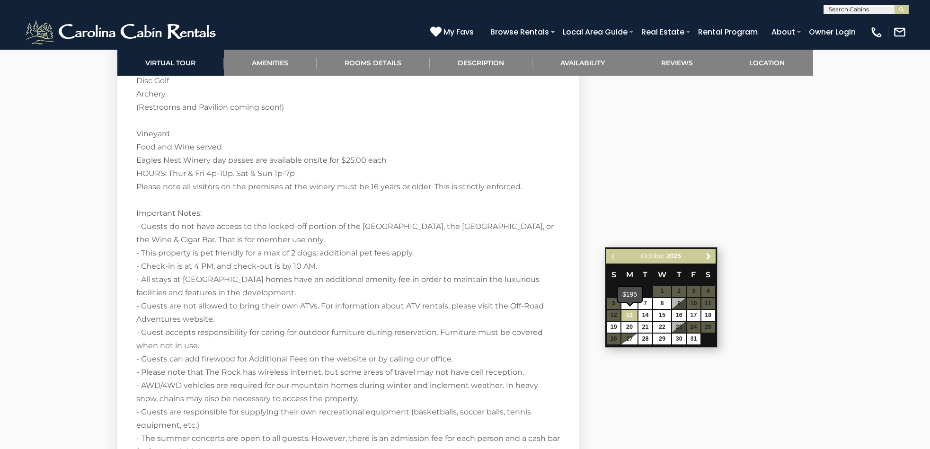
click at [632, 317] on link "13" at bounding box center [630, 315] width 16 height 11
type input "**********"
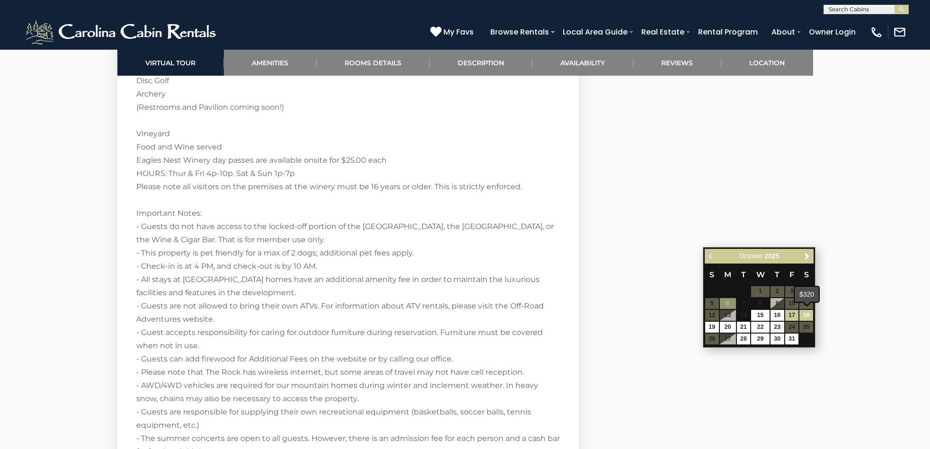
click at [806, 313] on link "18" at bounding box center [807, 315] width 14 height 11
type input "**********"
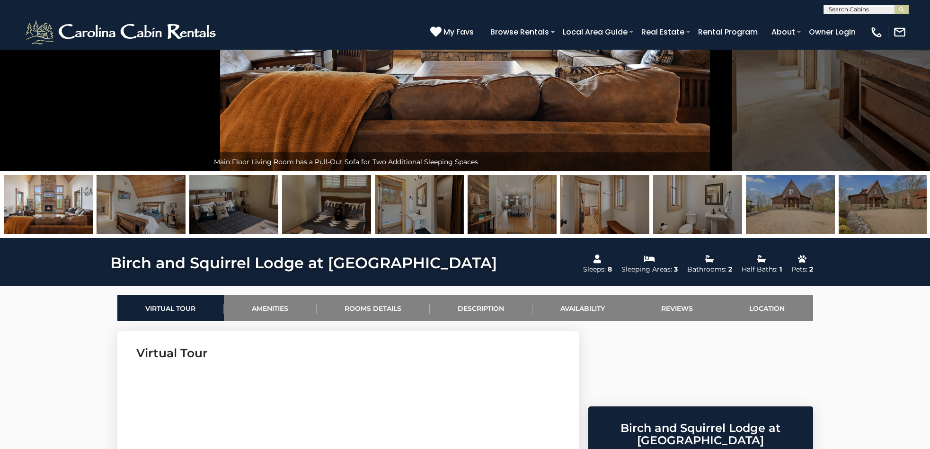
scroll to position [0, 0]
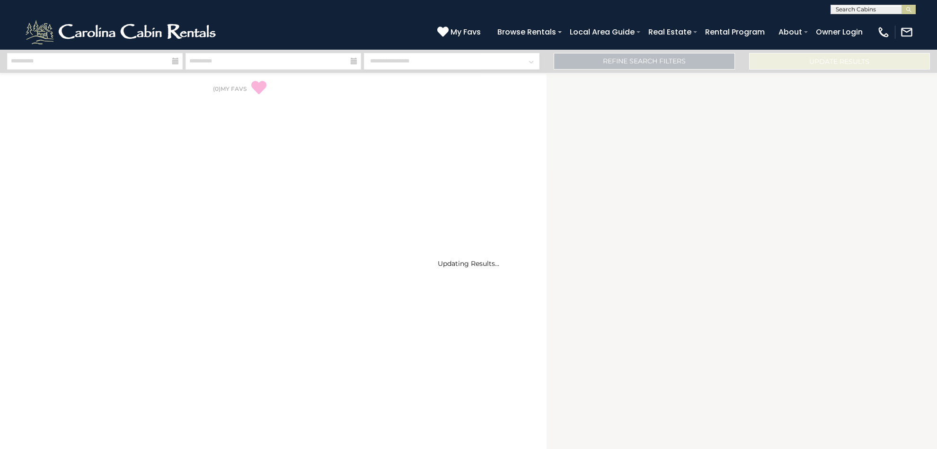
select select "*"
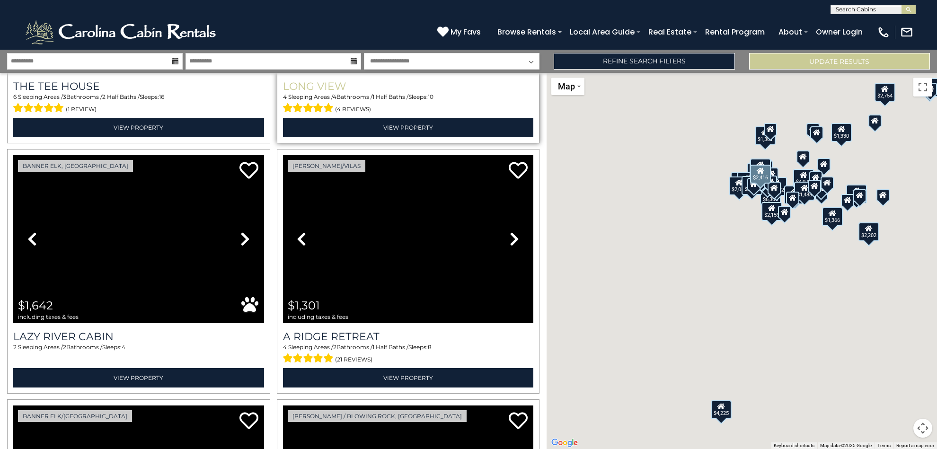
scroll to position [757, 0]
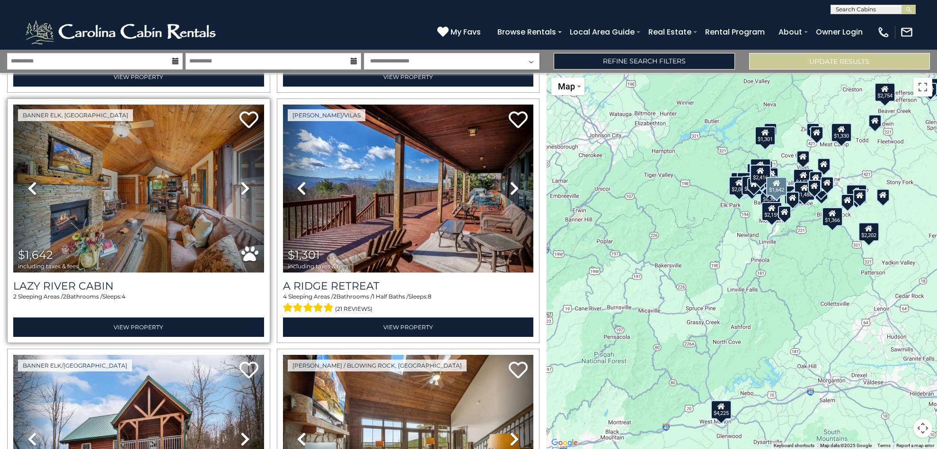
click at [172, 171] on img at bounding box center [138, 189] width 251 height 168
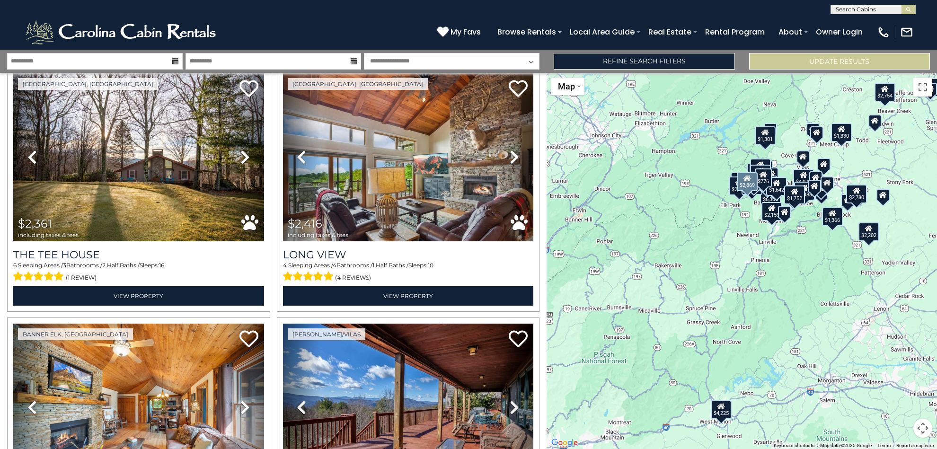
scroll to position [0, 0]
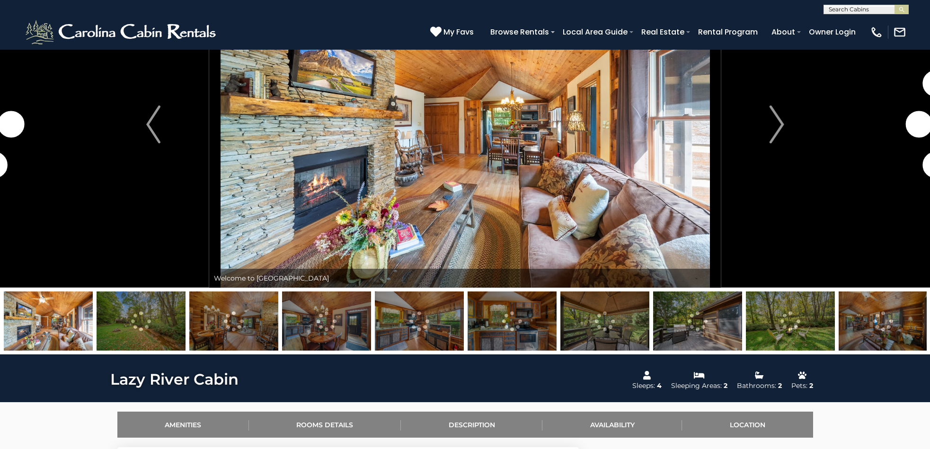
scroll to position [30, 0]
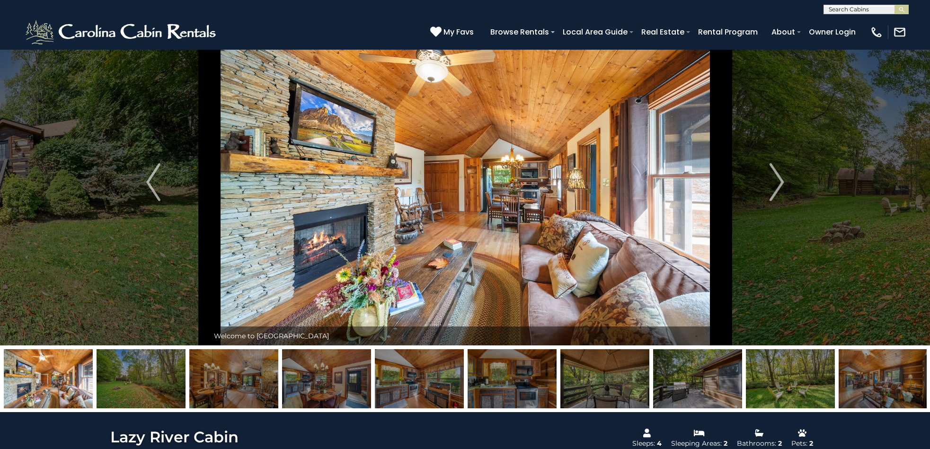
click at [142, 382] on img at bounding box center [141, 378] width 89 height 59
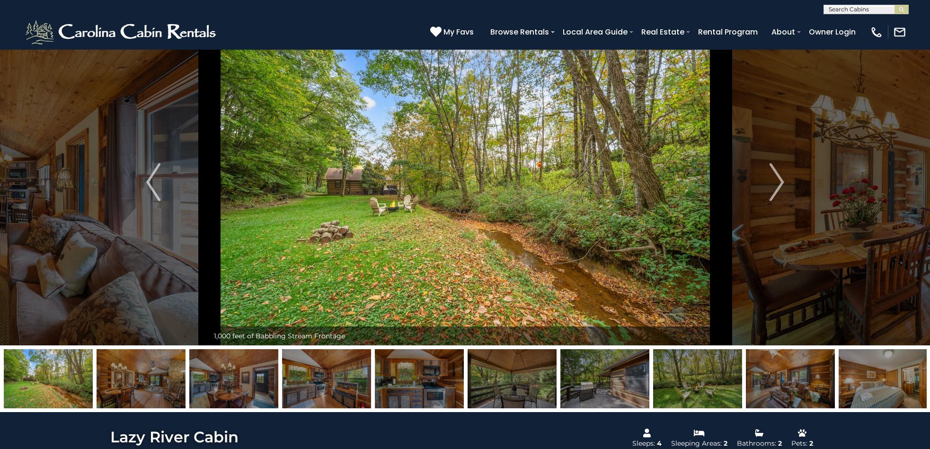
click at [154, 382] on img at bounding box center [141, 378] width 89 height 59
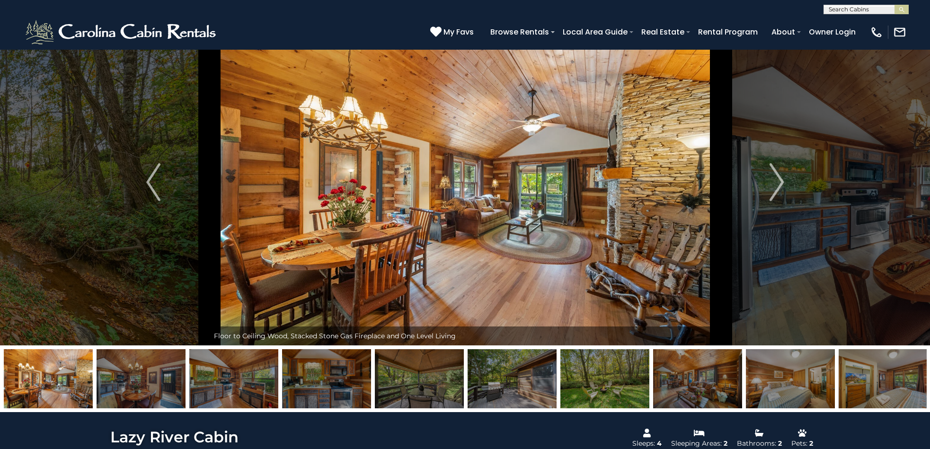
click at [219, 382] on img at bounding box center [233, 378] width 89 height 59
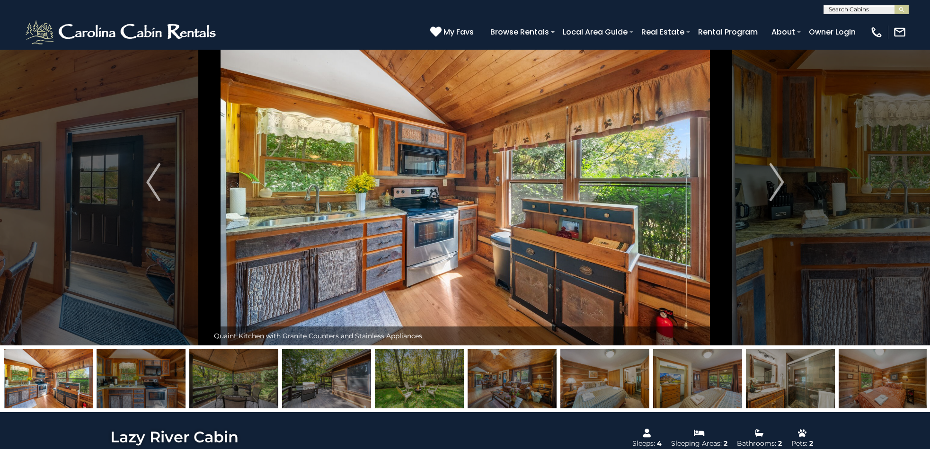
click at [251, 384] on img at bounding box center [233, 378] width 89 height 59
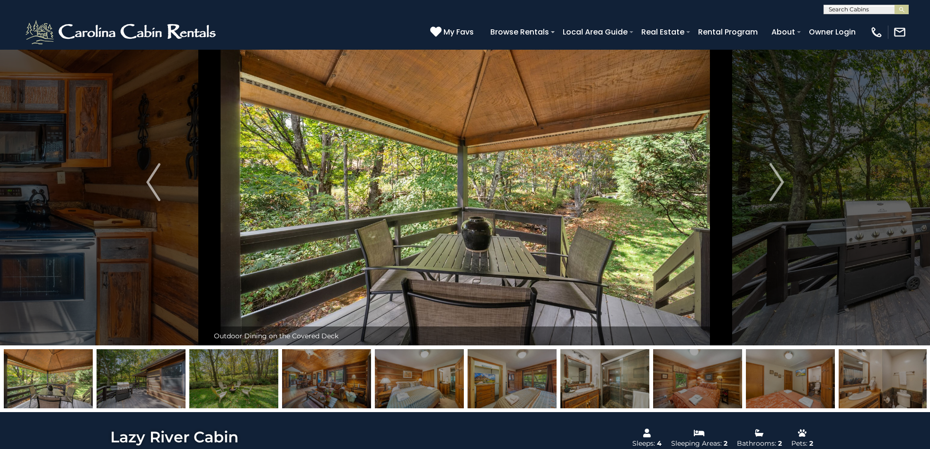
click at [306, 383] on img at bounding box center [326, 378] width 89 height 59
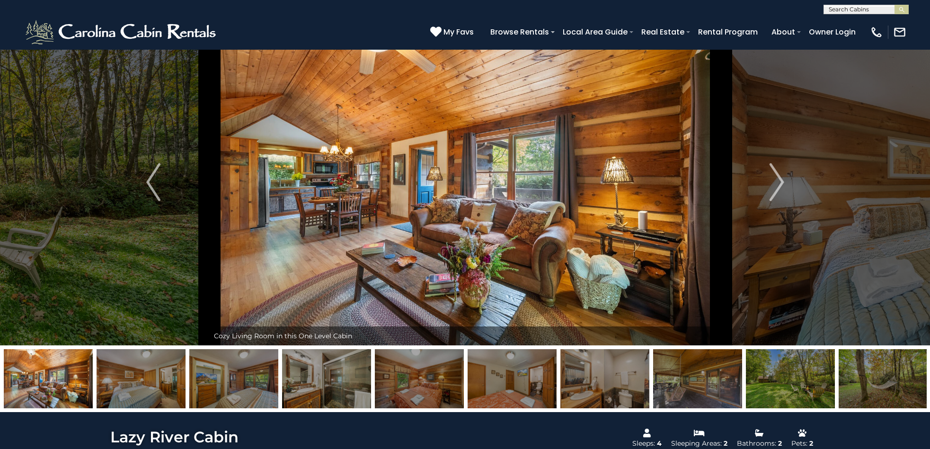
click at [37, 383] on img at bounding box center [48, 378] width 89 height 59
click at [128, 386] on img at bounding box center [141, 378] width 89 height 59
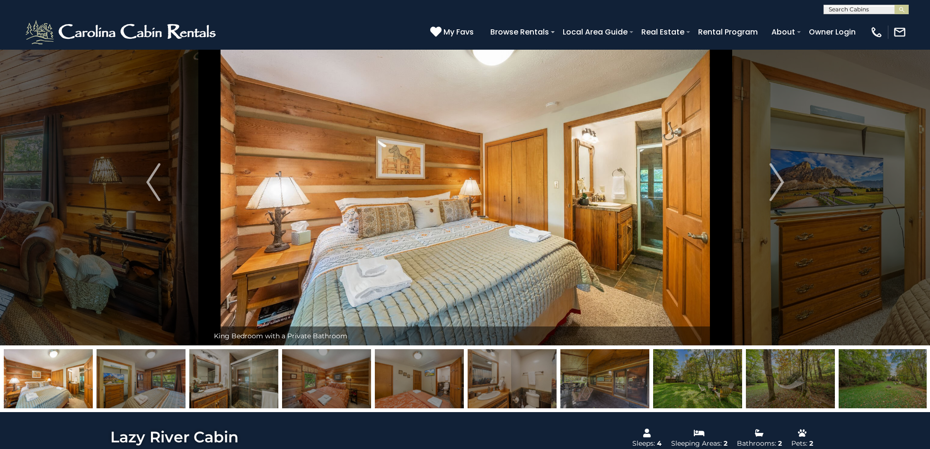
click at [223, 390] on img at bounding box center [233, 378] width 89 height 59
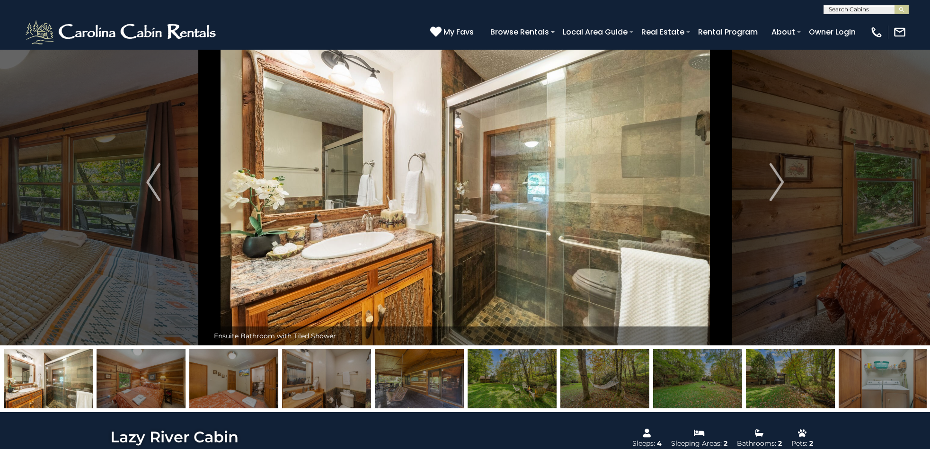
click at [160, 392] on img at bounding box center [141, 378] width 89 height 59
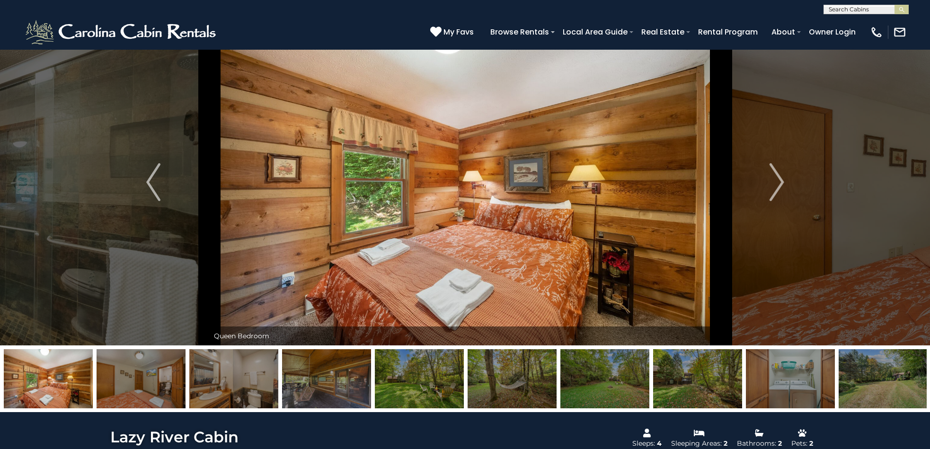
click at [227, 392] on img at bounding box center [233, 378] width 89 height 59
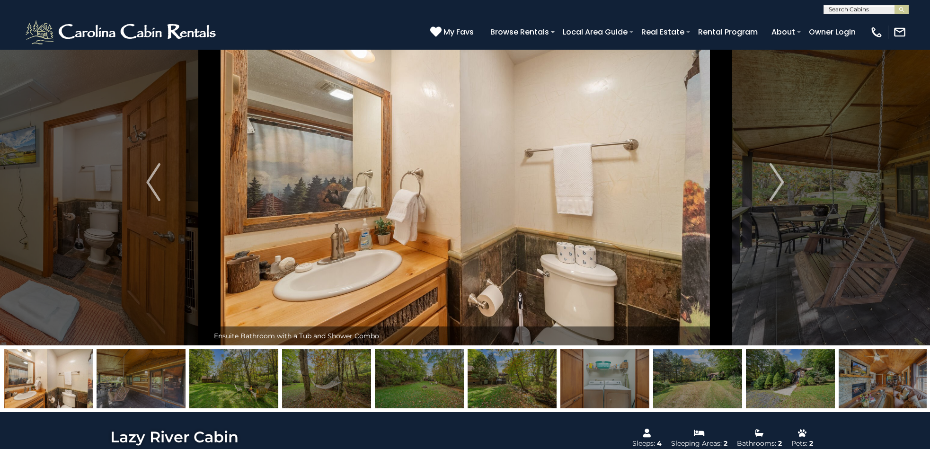
click at [298, 387] on img at bounding box center [326, 378] width 89 height 59
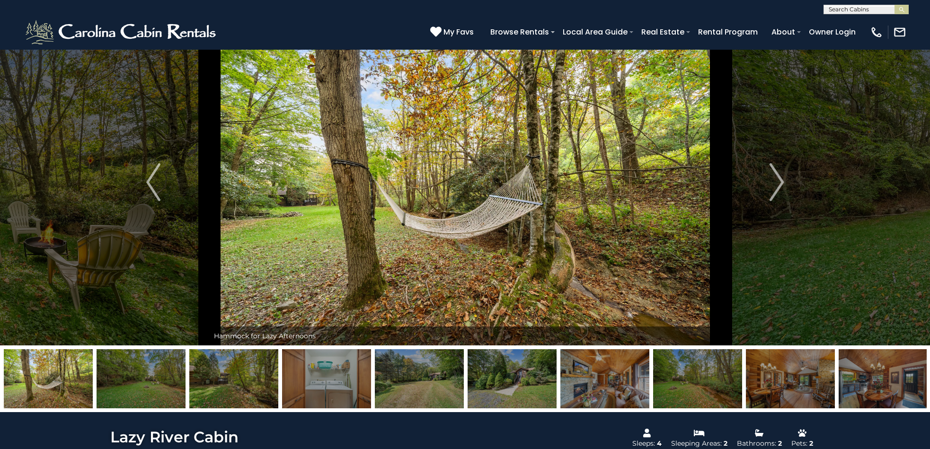
click at [160, 389] on img at bounding box center [141, 378] width 89 height 59
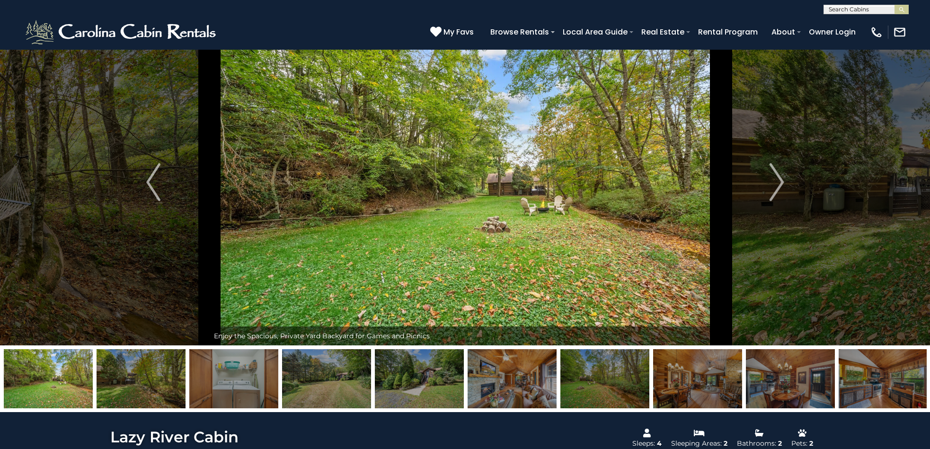
click at [156, 393] on img at bounding box center [141, 378] width 89 height 59
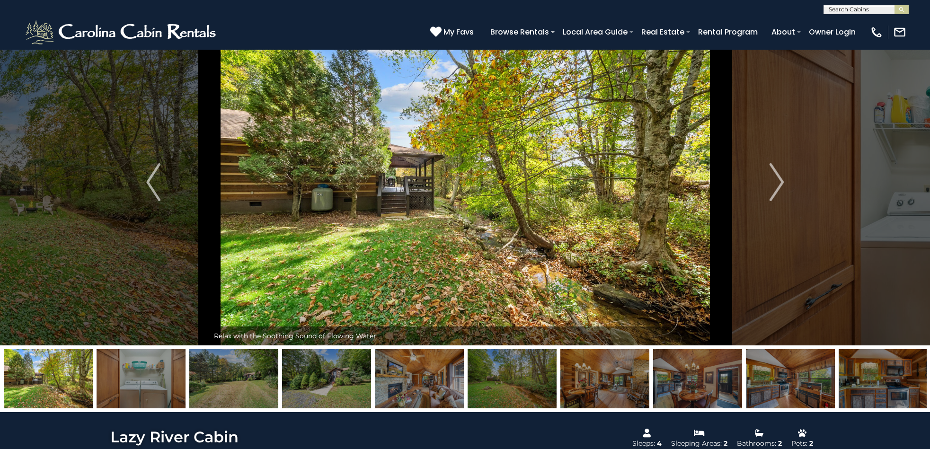
click at [129, 391] on img at bounding box center [141, 378] width 89 height 59
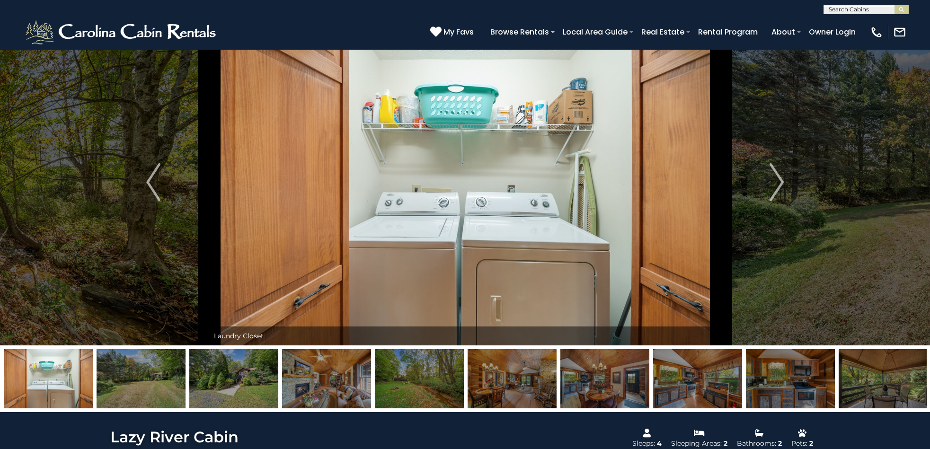
click at [143, 390] on img at bounding box center [141, 378] width 89 height 59
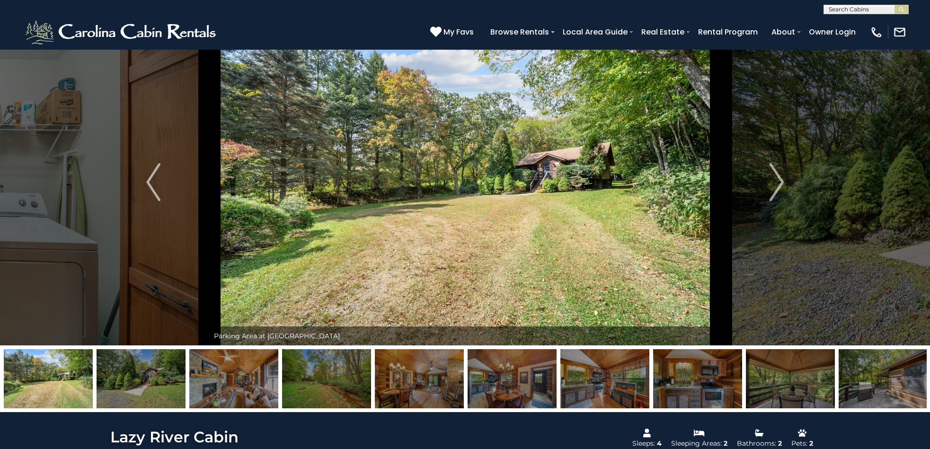
click at [218, 389] on img at bounding box center [233, 378] width 89 height 59
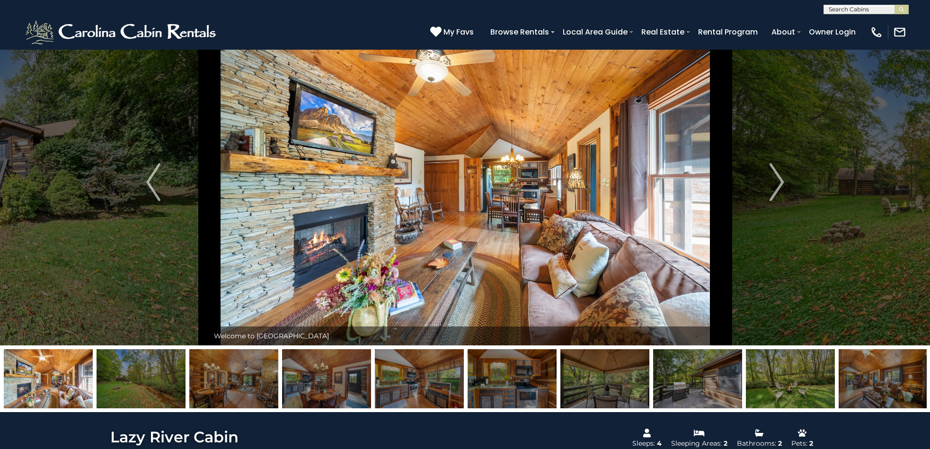
click at [158, 389] on img at bounding box center [141, 378] width 89 height 59
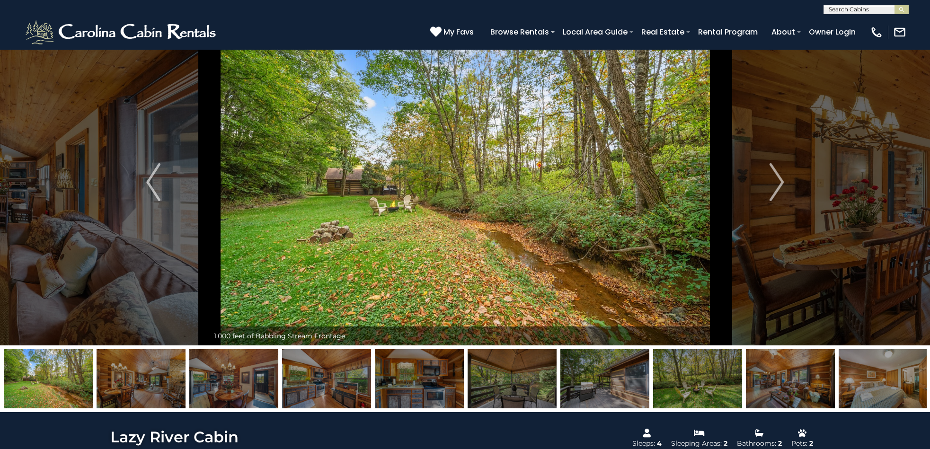
click at [155, 388] on img at bounding box center [141, 378] width 89 height 59
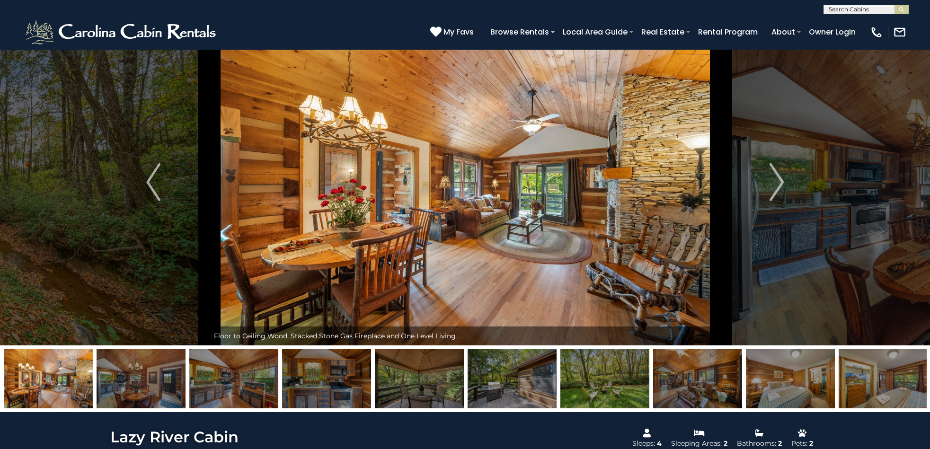
click at [155, 388] on img at bounding box center [141, 378] width 89 height 59
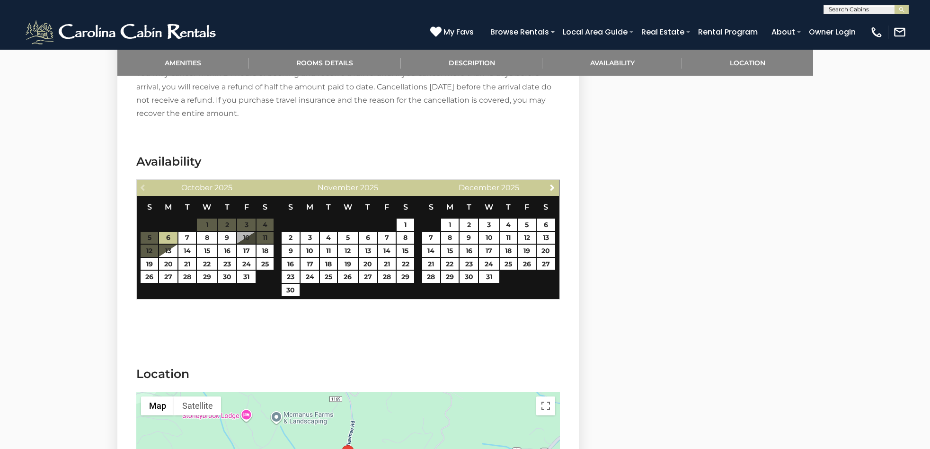
scroll to position [1409, 0]
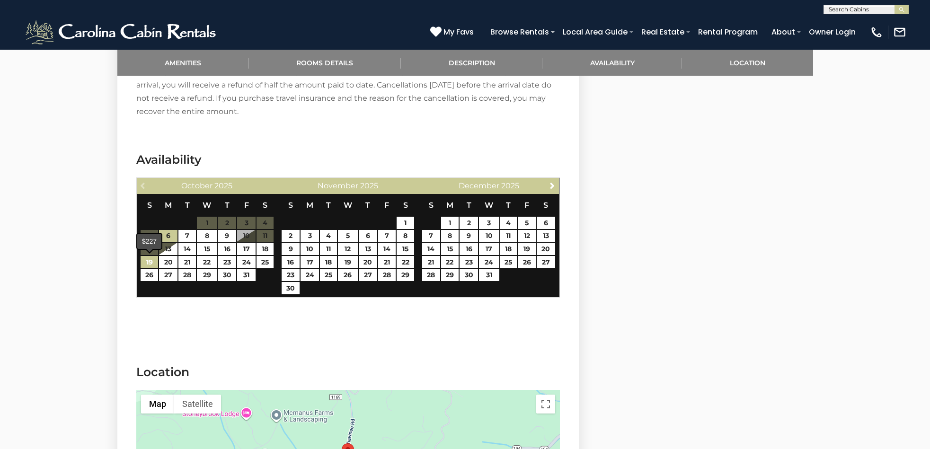
click at [148, 264] on link "19" at bounding box center [150, 262] width 18 height 12
type input "**********"
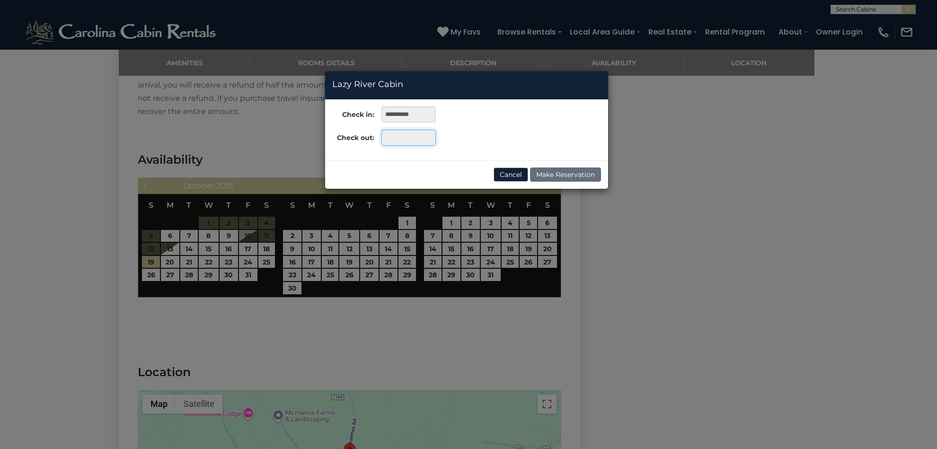
click at [405, 137] on input "text" at bounding box center [409, 138] width 54 height 16
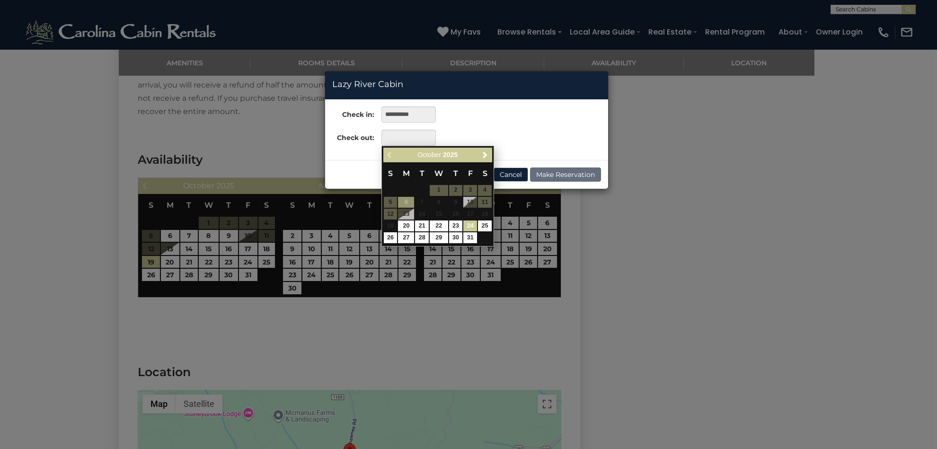
click at [470, 224] on link "24" at bounding box center [471, 226] width 14 height 11
type input "**********"
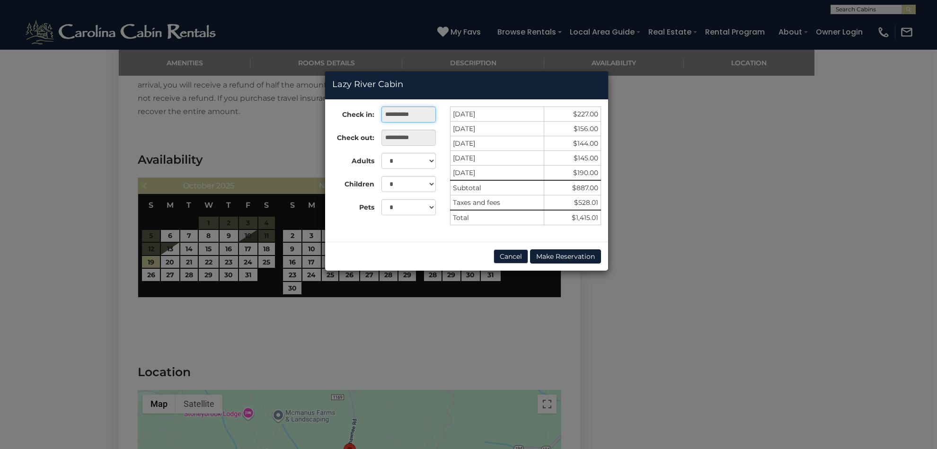
click at [398, 110] on input "**********" at bounding box center [409, 115] width 54 height 16
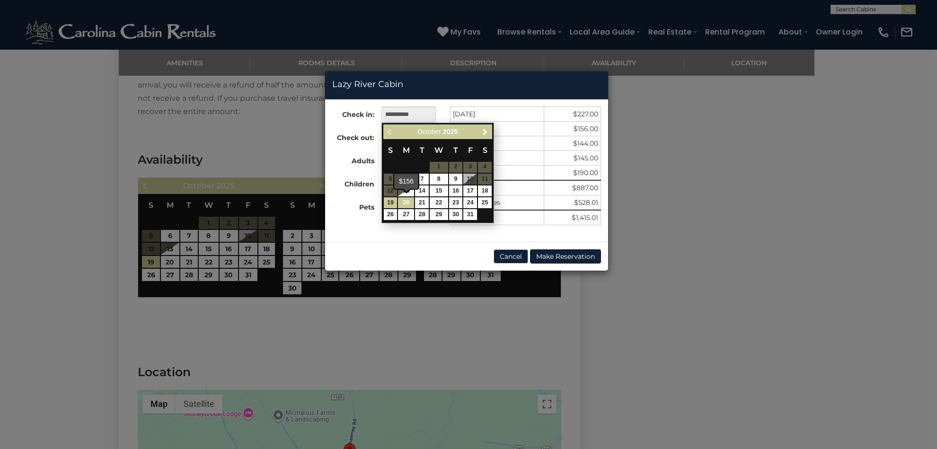
click at [404, 202] on link "20" at bounding box center [406, 202] width 16 height 11
type input "**********"
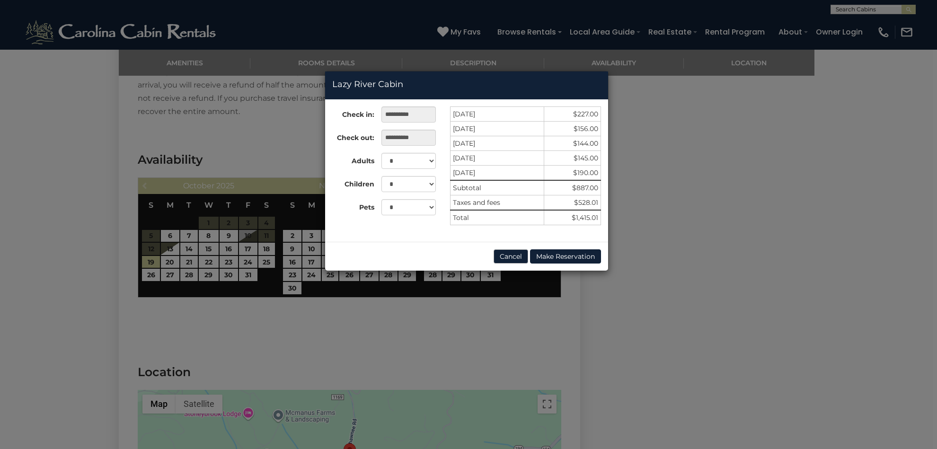
click at [516, 258] on button "Cancel" at bounding box center [511, 257] width 35 height 14
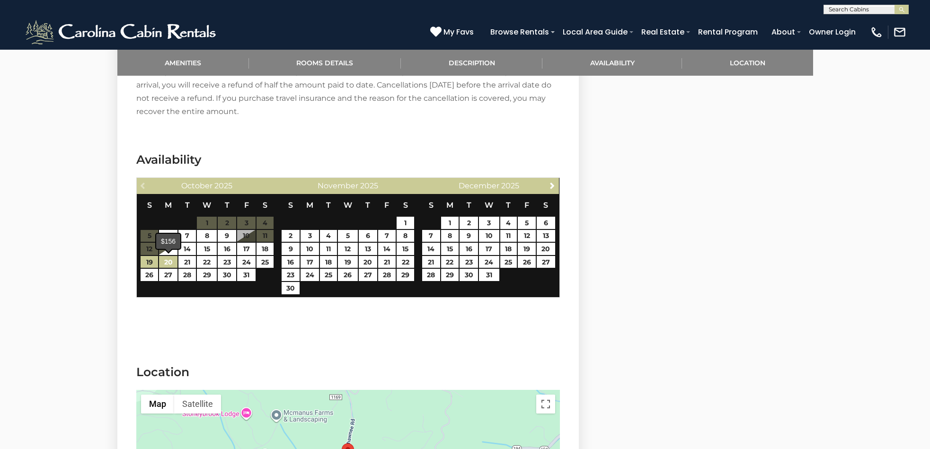
click at [168, 262] on link "20" at bounding box center [168, 262] width 18 height 12
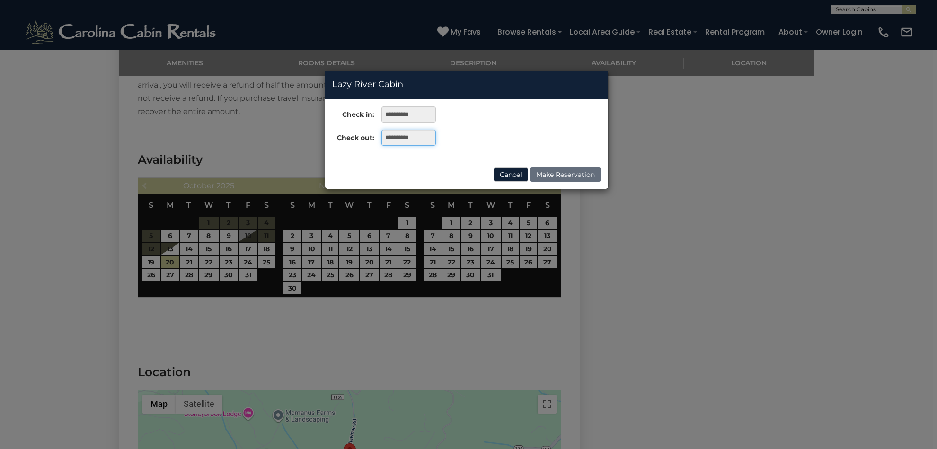
click at [420, 136] on input "**********" at bounding box center [409, 138] width 54 height 16
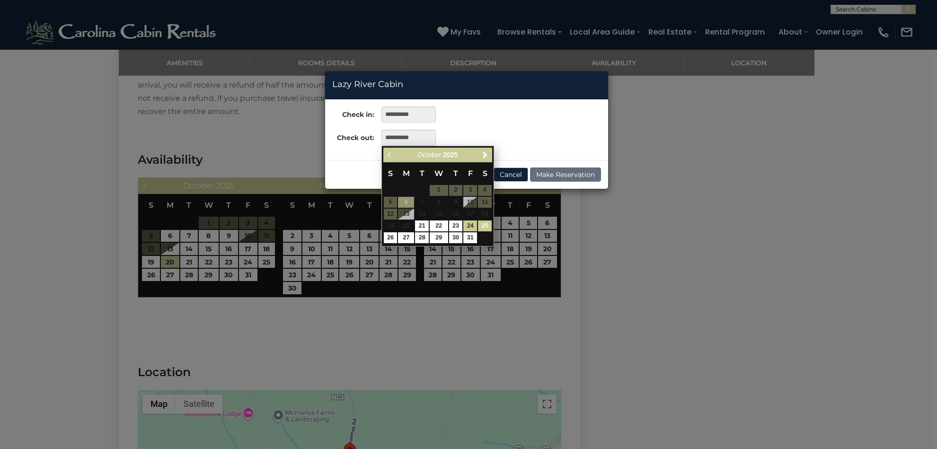
click at [487, 225] on link "25" at bounding box center [485, 226] width 14 height 11
type input "**********"
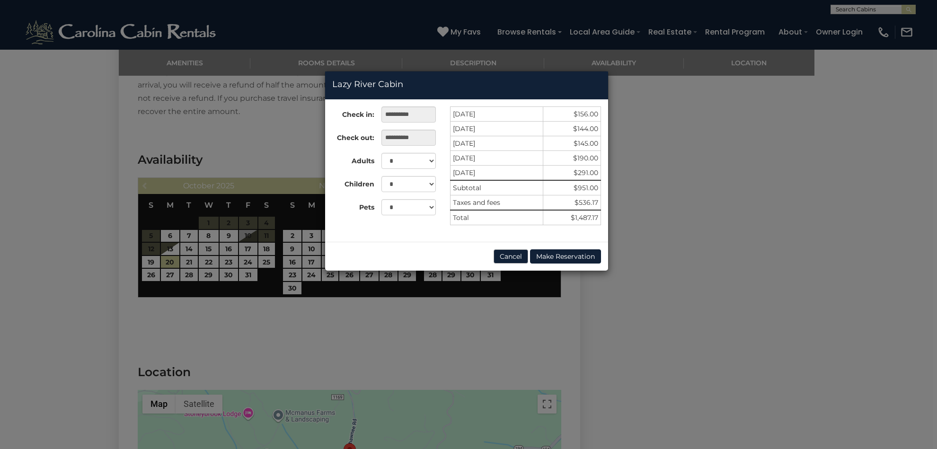
click at [509, 256] on button "Cancel" at bounding box center [511, 257] width 35 height 14
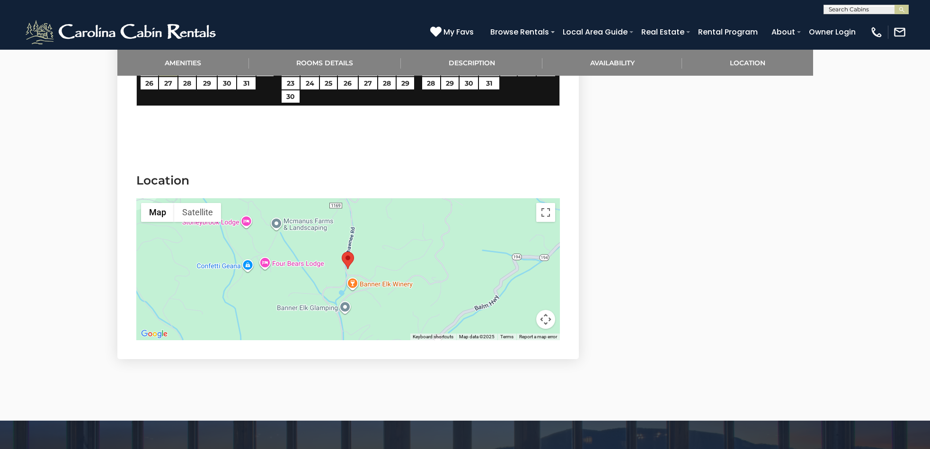
scroll to position [1608, 0]
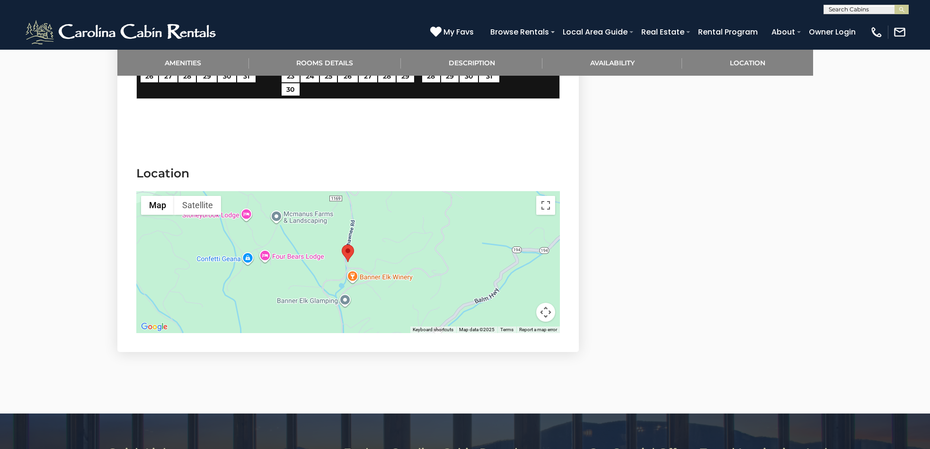
click at [545, 314] on button "Map camera controls" at bounding box center [545, 312] width 19 height 19
click at [520, 312] on button "Zoom out" at bounding box center [522, 312] width 19 height 19
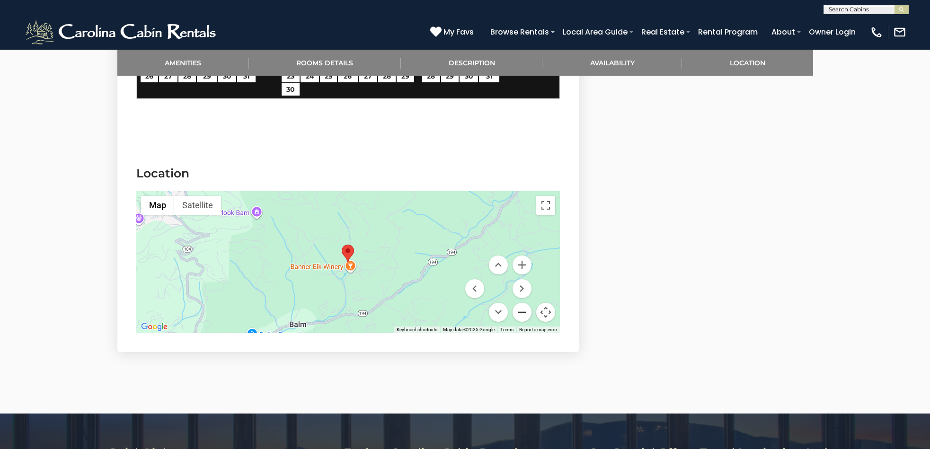
click at [520, 312] on button "Zoom out" at bounding box center [522, 312] width 19 height 19
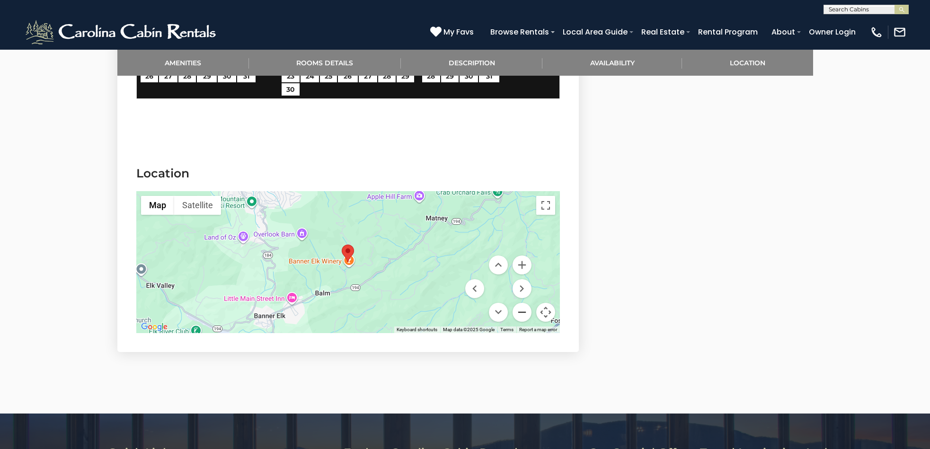
click at [520, 312] on button "Zoom out" at bounding box center [522, 312] width 19 height 19
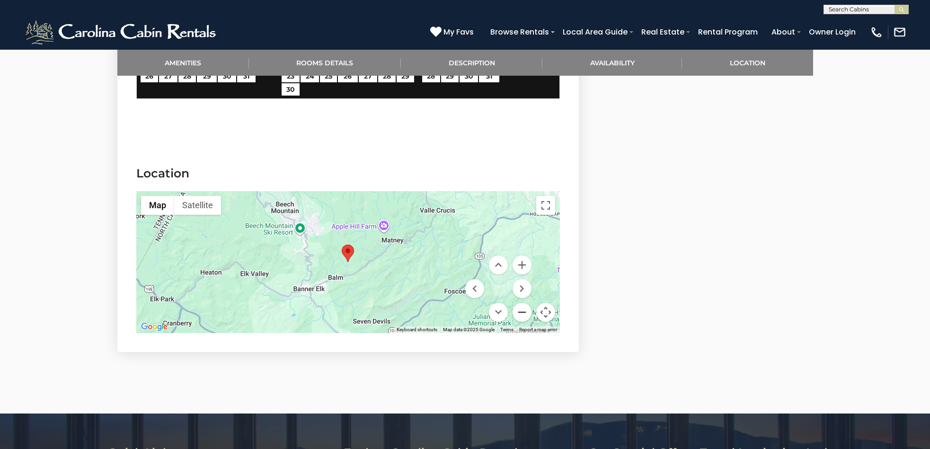
click at [520, 312] on button "Zoom out" at bounding box center [522, 312] width 19 height 19
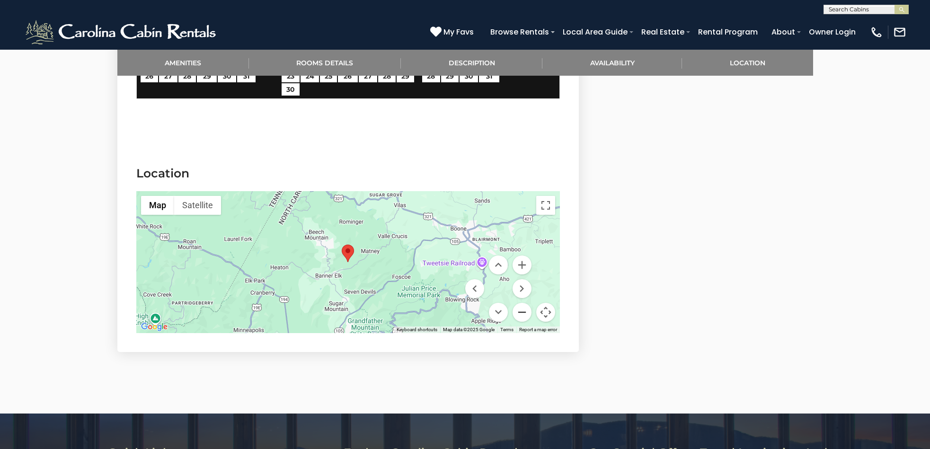
click at [520, 312] on button "Zoom out" at bounding box center [522, 312] width 19 height 19
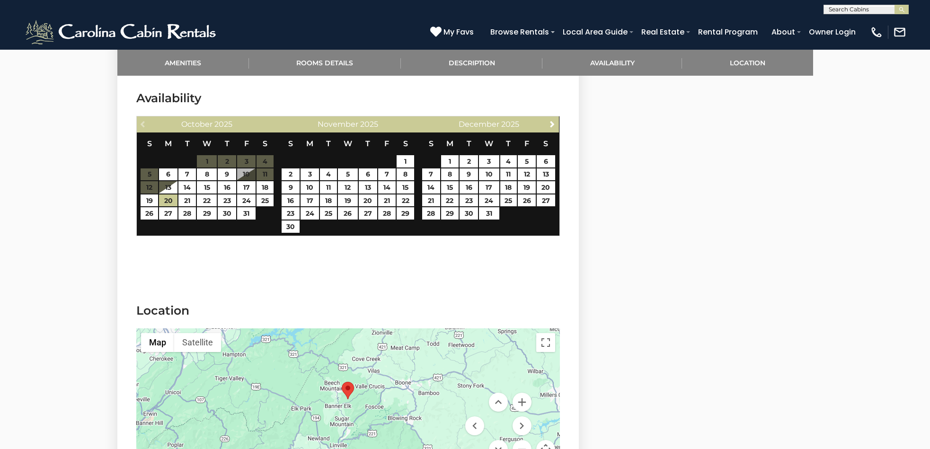
scroll to position [1469, 0]
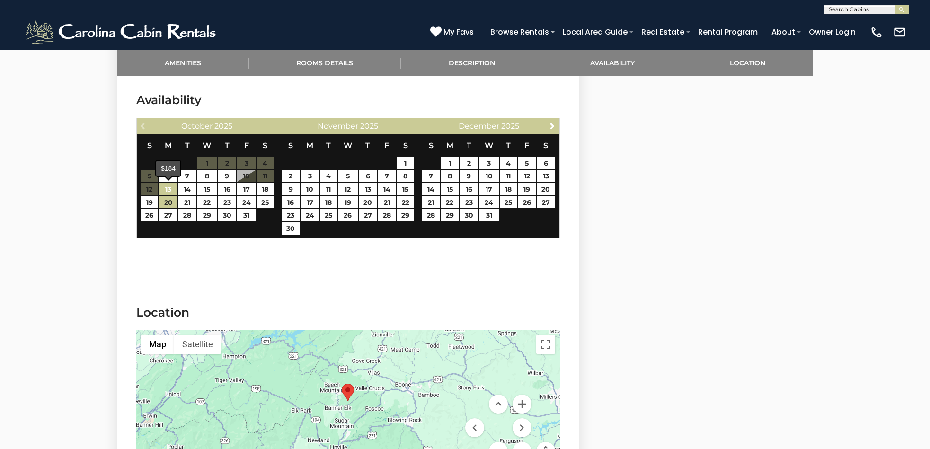
click at [172, 190] on link "13" at bounding box center [168, 189] width 18 height 12
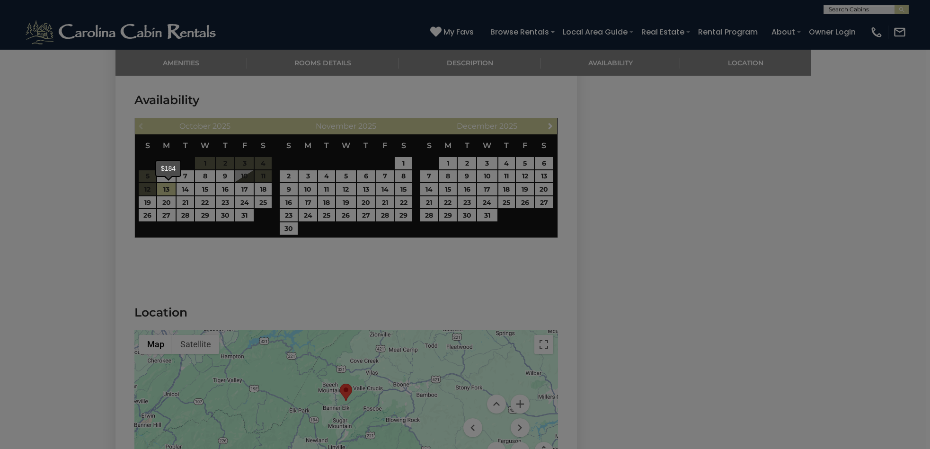
type input "**********"
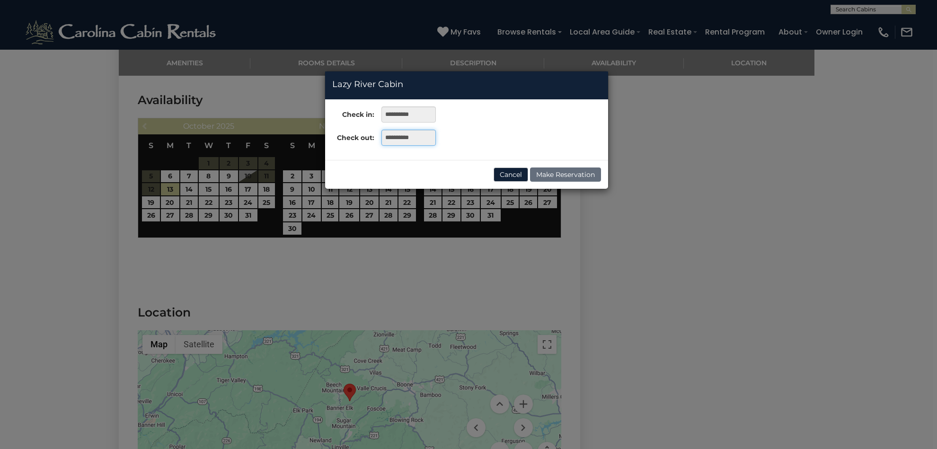
click at [393, 139] on input "**********" at bounding box center [409, 138] width 54 height 16
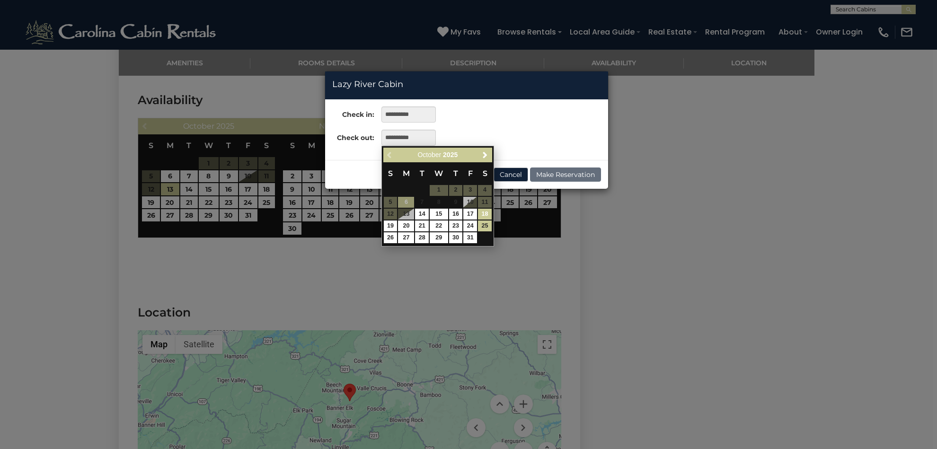
click at [485, 212] on link "18" at bounding box center [485, 214] width 14 height 11
type input "**********"
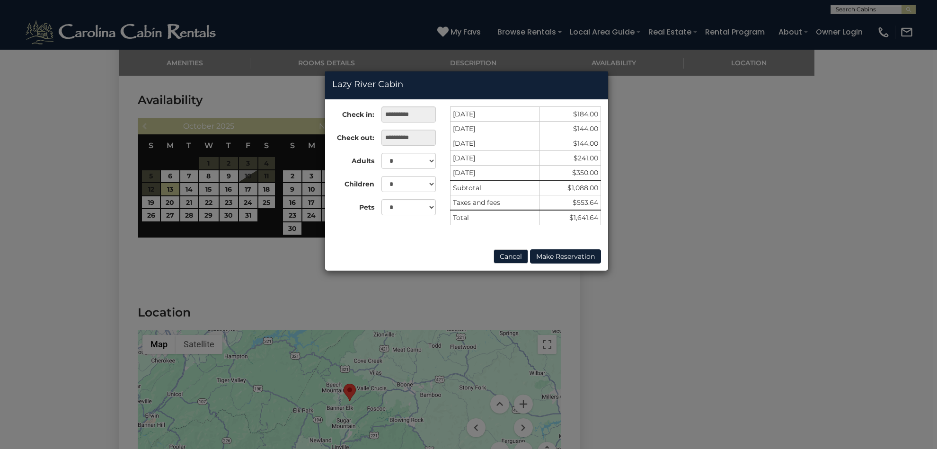
click at [508, 254] on button "Cancel" at bounding box center [511, 257] width 35 height 14
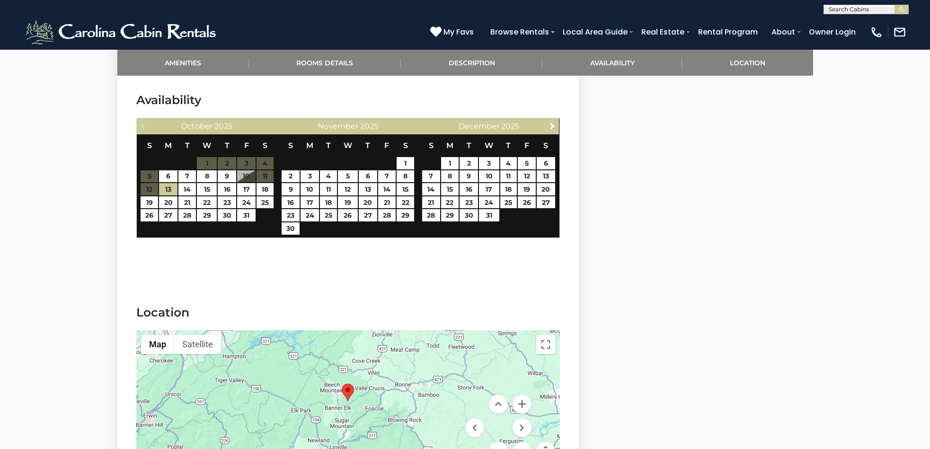
select select "*"
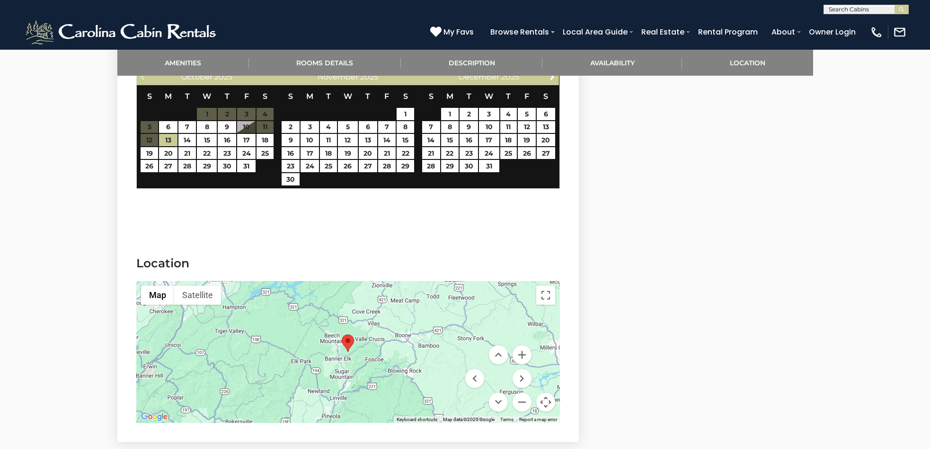
scroll to position [1535, 0]
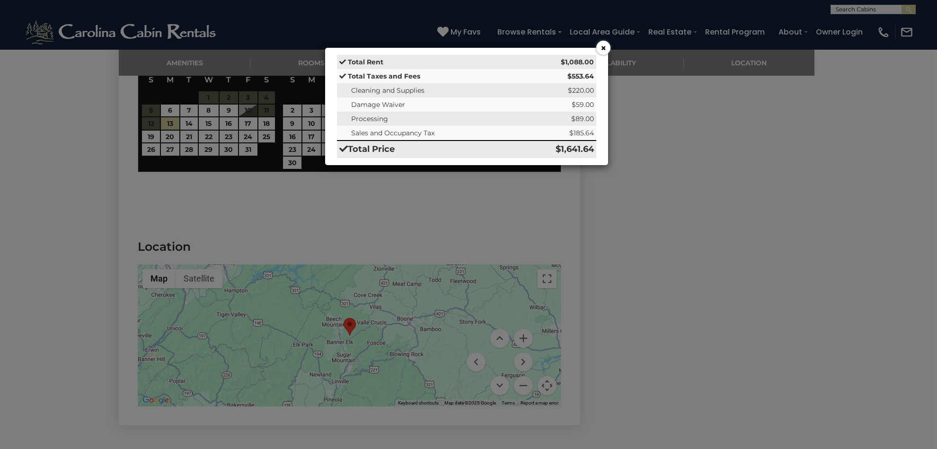
click at [603, 46] on button "×" at bounding box center [604, 48] width 14 height 14
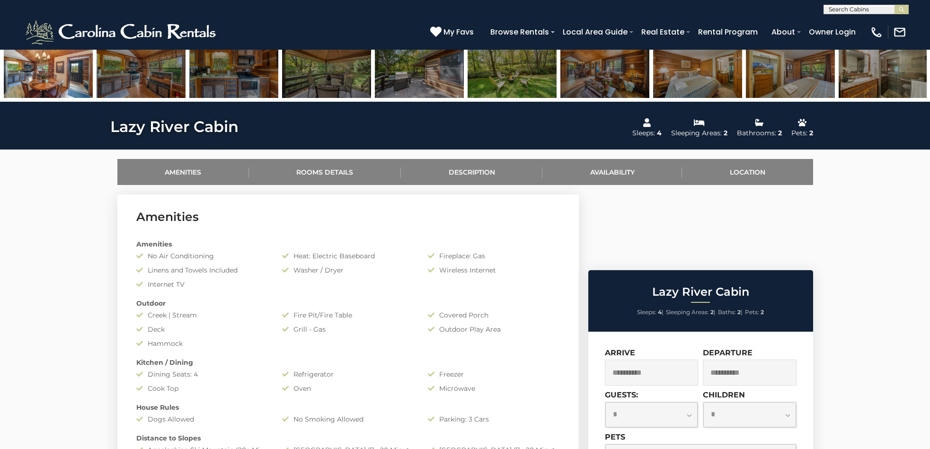
scroll to position [270, 0]
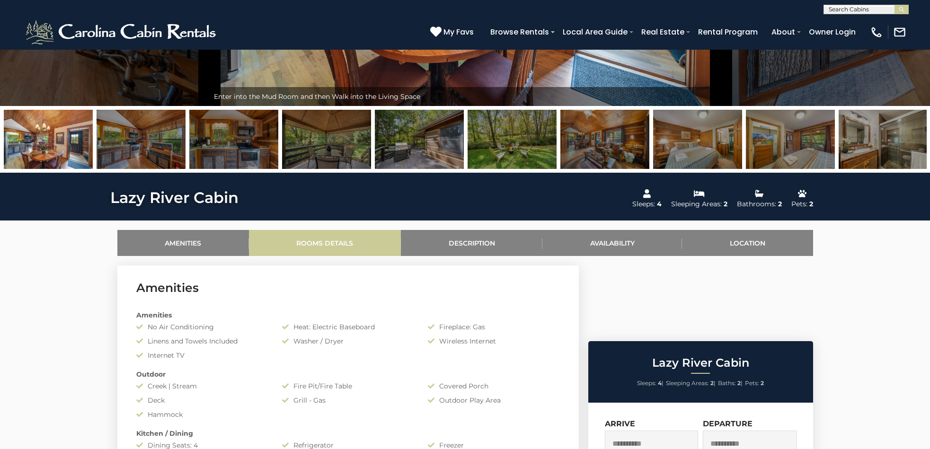
click at [330, 239] on link "Rooms Details" at bounding box center [325, 243] width 152 height 26
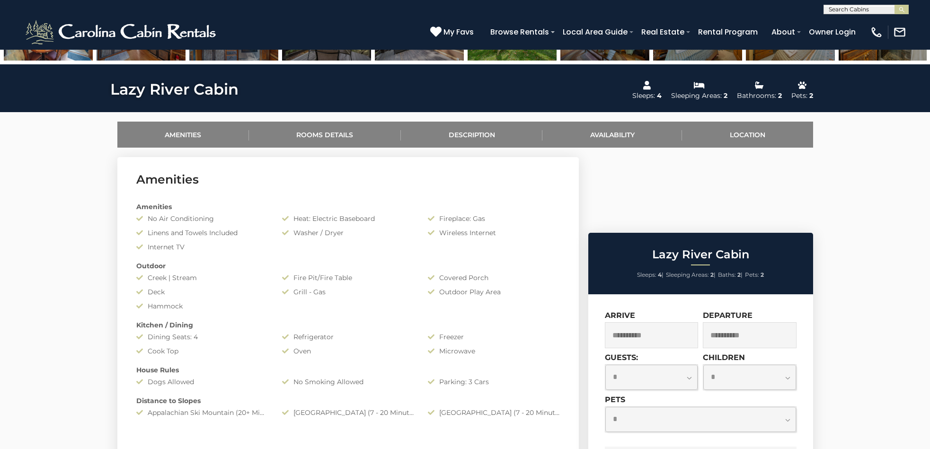
scroll to position [329, 0]
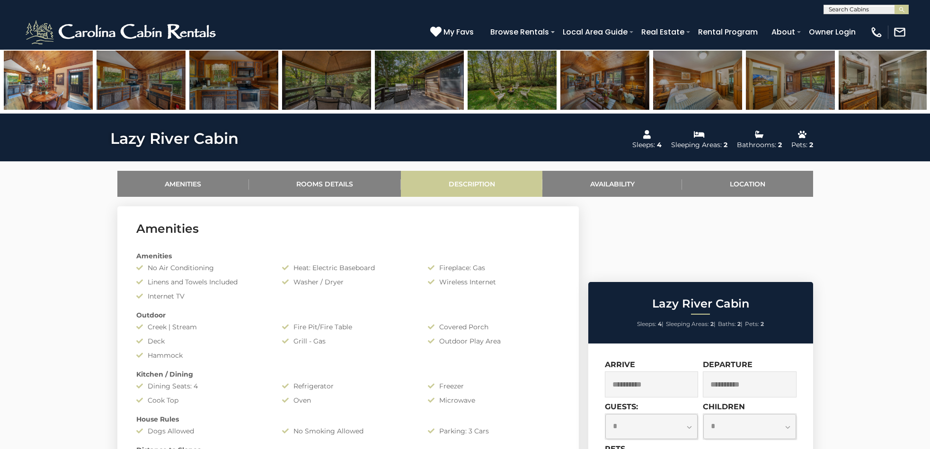
click at [488, 186] on link "Description" at bounding box center [472, 184] width 142 height 26
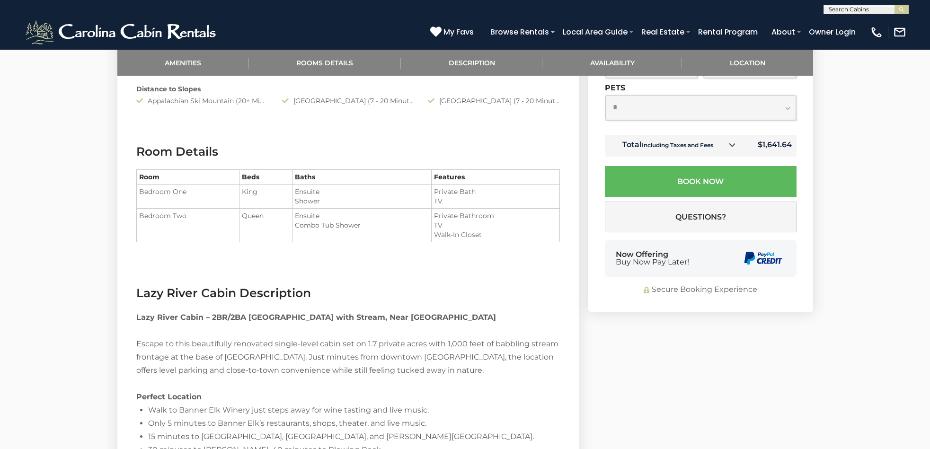
scroll to position [0, 0]
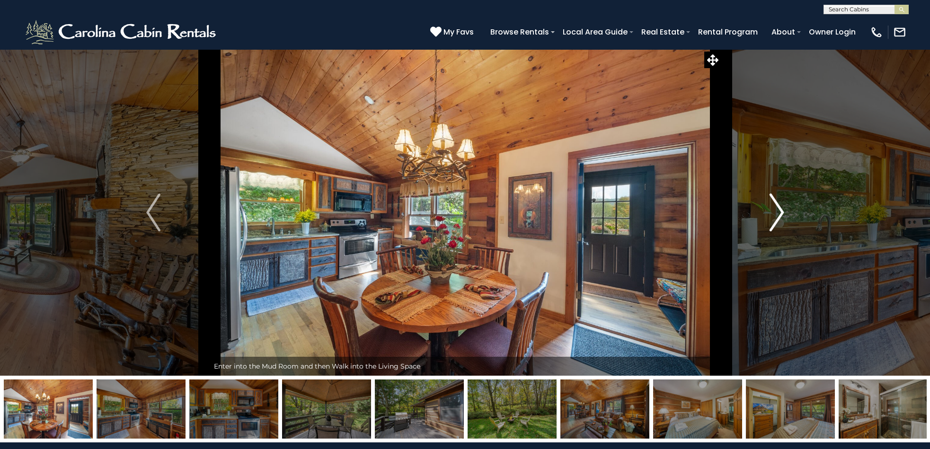
click at [778, 214] on img "Next" at bounding box center [777, 213] width 14 height 38
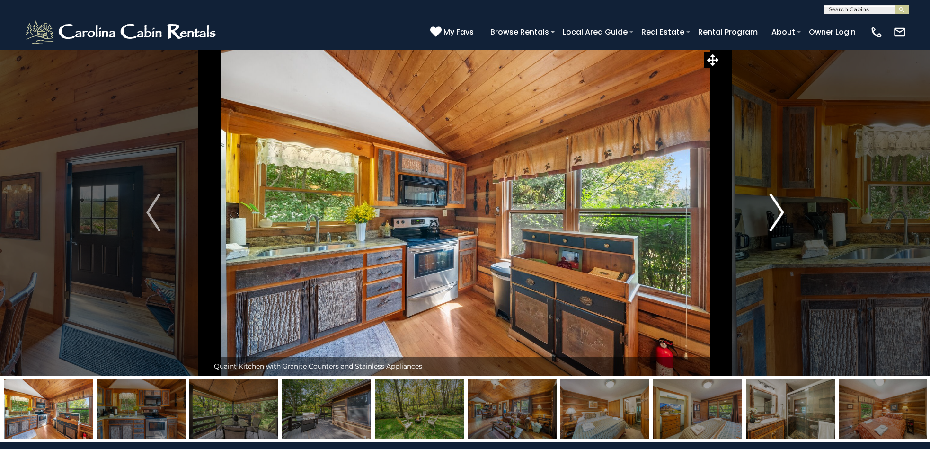
click at [778, 214] on img "Next" at bounding box center [777, 213] width 14 height 38
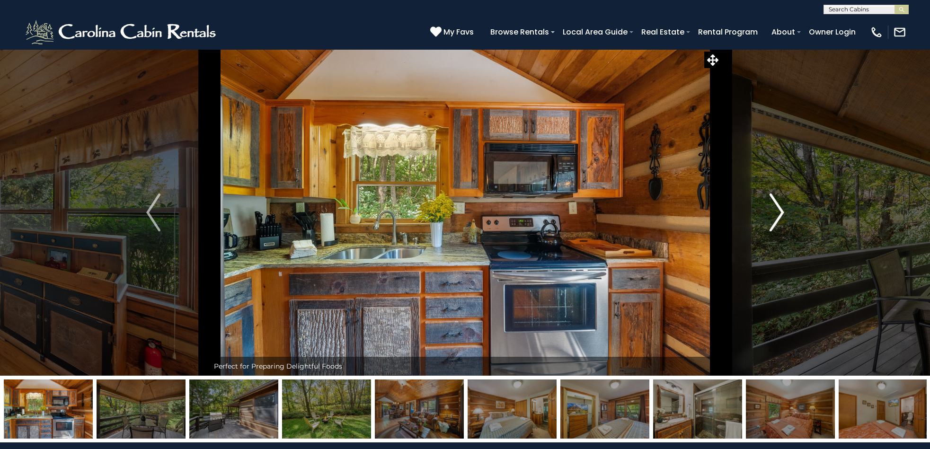
click at [778, 214] on img "Next" at bounding box center [777, 213] width 14 height 38
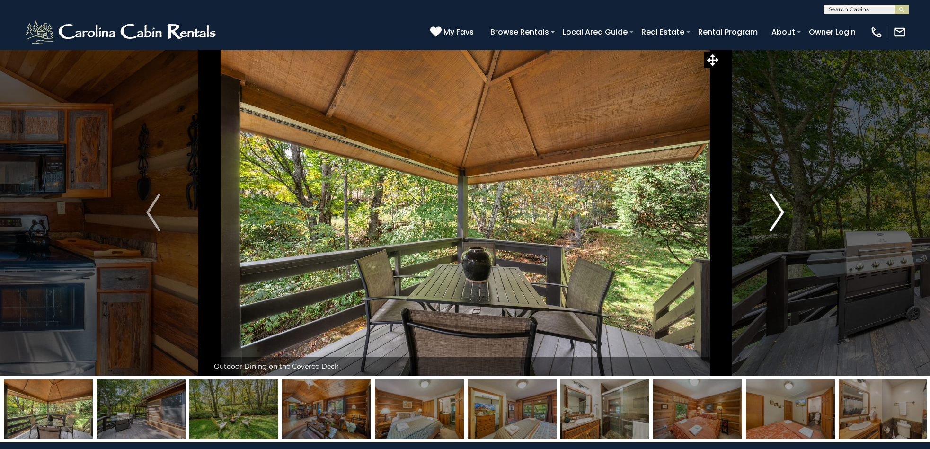
click at [778, 214] on img "Next" at bounding box center [777, 213] width 14 height 38
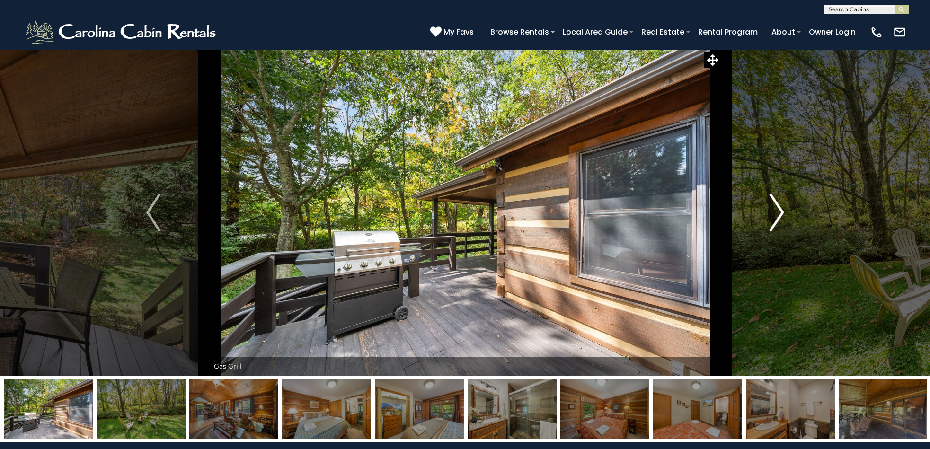
click at [778, 214] on img "Next" at bounding box center [777, 213] width 14 height 38
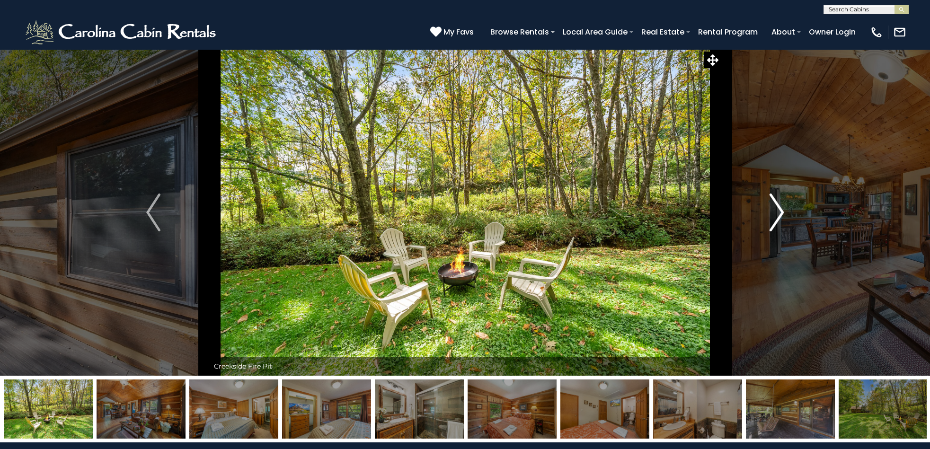
click at [778, 214] on img "Next" at bounding box center [777, 213] width 14 height 38
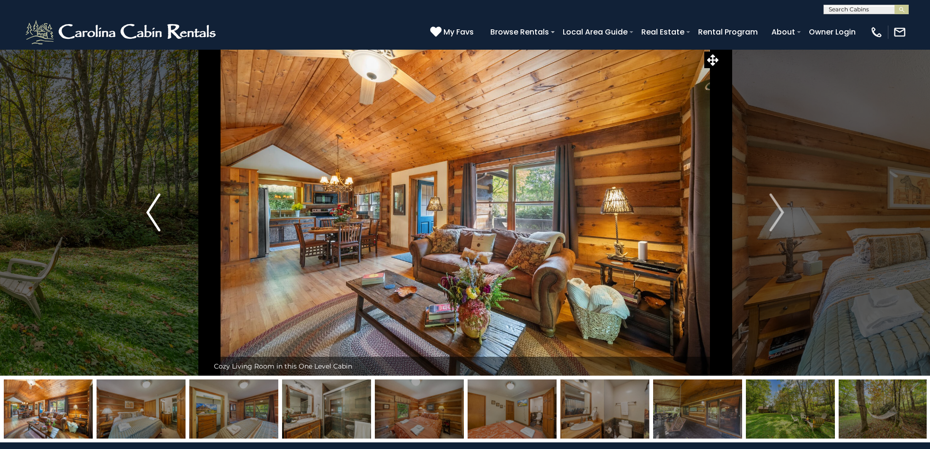
click at [151, 216] on img "Previous" at bounding box center [153, 213] width 14 height 38
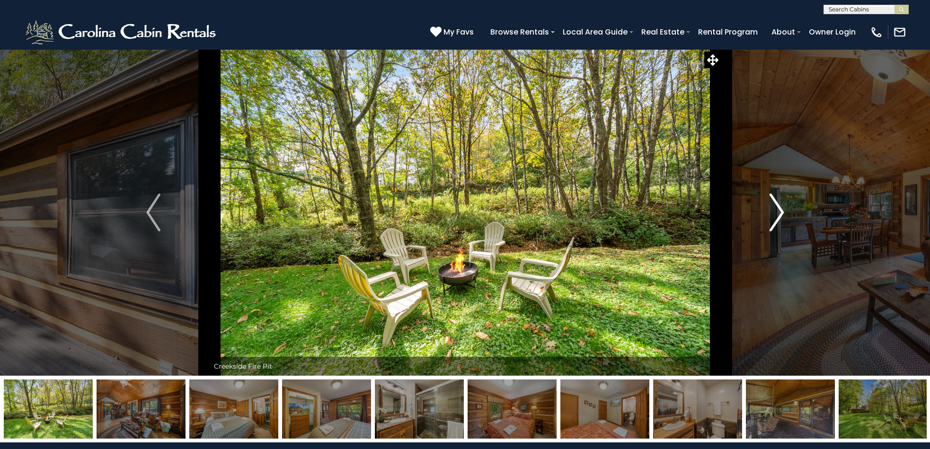
click at [779, 207] on img "Next" at bounding box center [777, 213] width 14 height 38
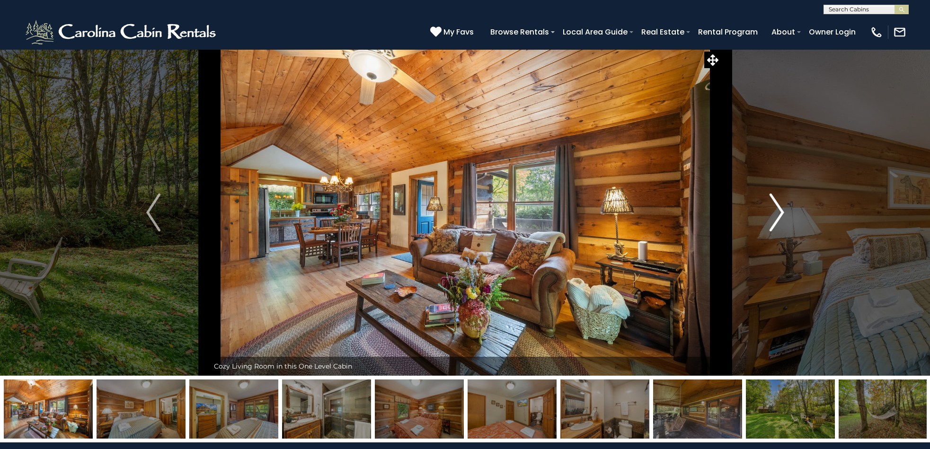
click at [778, 208] on img "Next" at bounding box center [777, 213] width 14 height 38
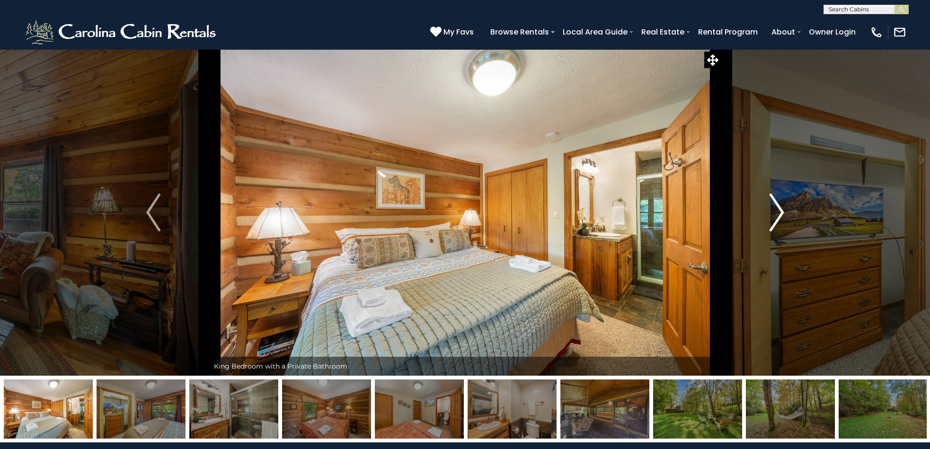
click at [778, 208] on img "Next" at bounding box center [777, 213] width 14 height 38
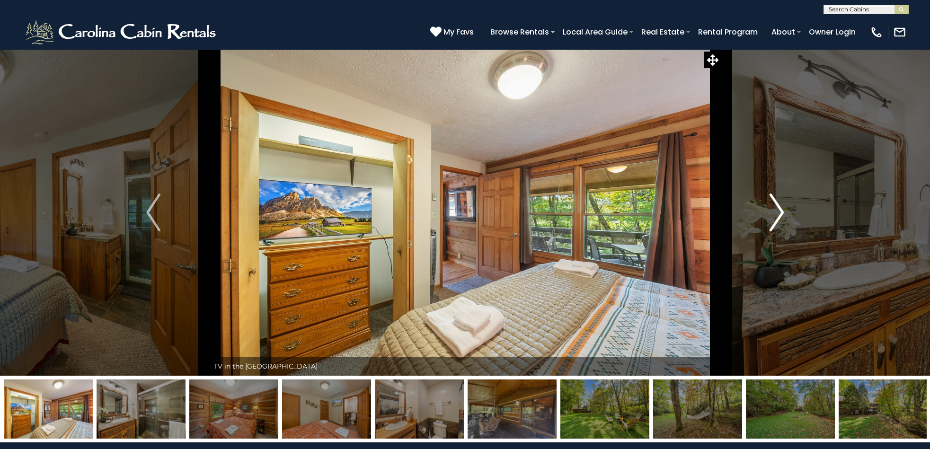
click at [778, 208] on img "Next" at bounding box center [777, 213] width 14 height 38
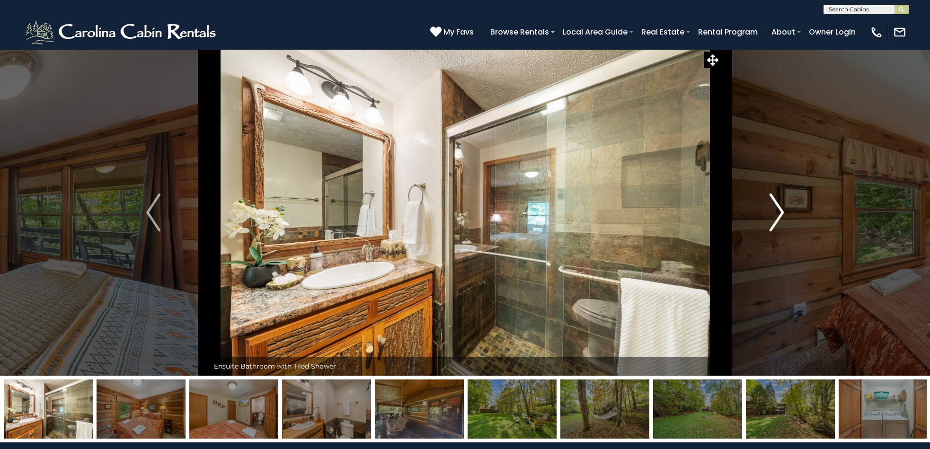
click at [778, 208] on img "Next" at bounding box center [777, 213] width 14 height 38
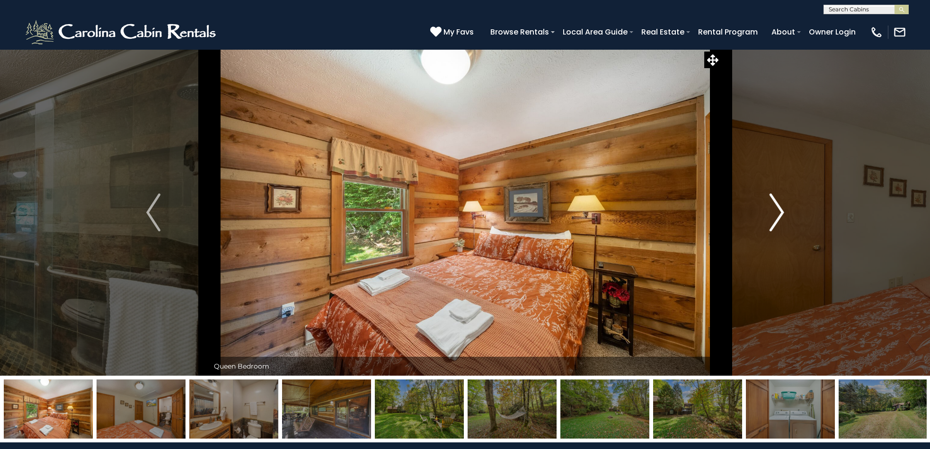
click at [778, 208] on img "Next" at bounding box center [777, 213] width 14 height 38
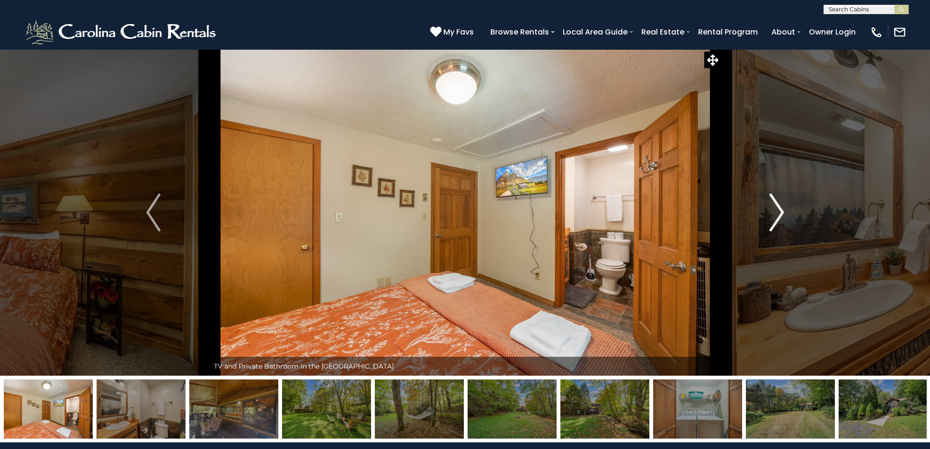
click at [778, 208] on img "Next" at bounding box center [777, 213] width 14 height 38
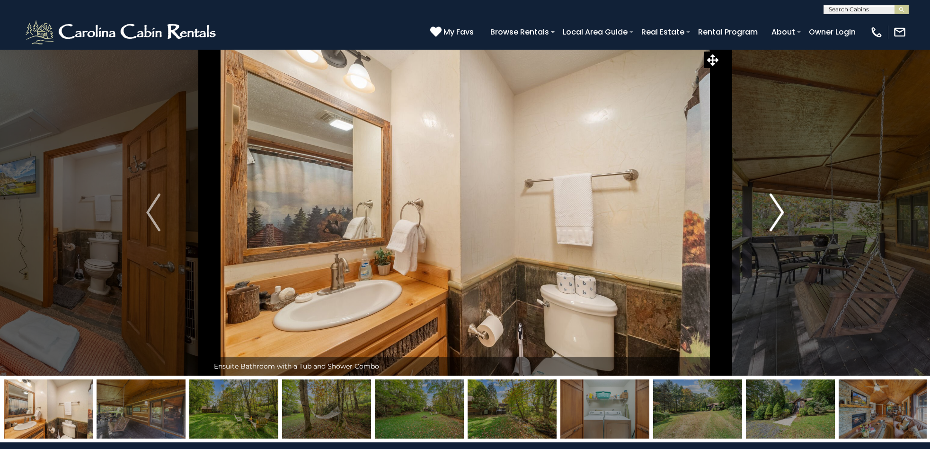
click at [778, 208] on img "Next" at bounding box center [777, 213] width 14 height 38
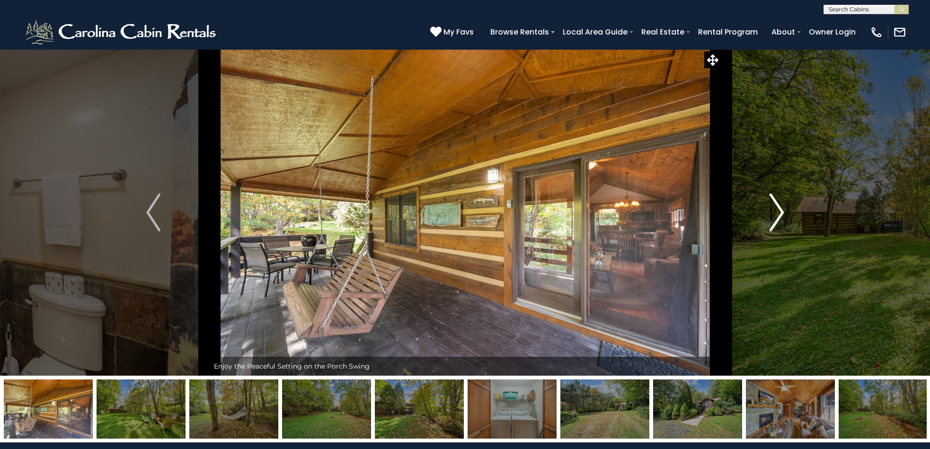
click at [778, 207] on img "Next" at bounding box center [777, 213] width 14 height 38
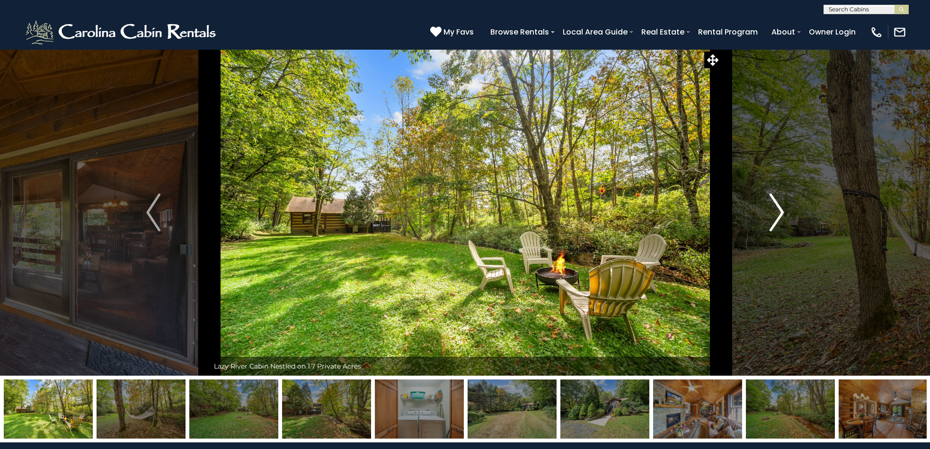
click at [778, 207] on img "Next" at bounding box center [777, 213] width 14 height 38
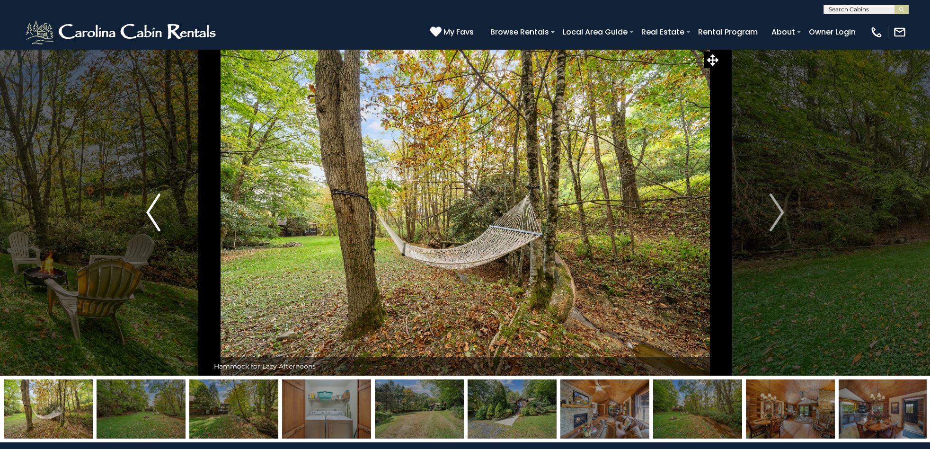
click at [151, 216] on img "Previous" at bounding box center [153, 213] width 14 height 38
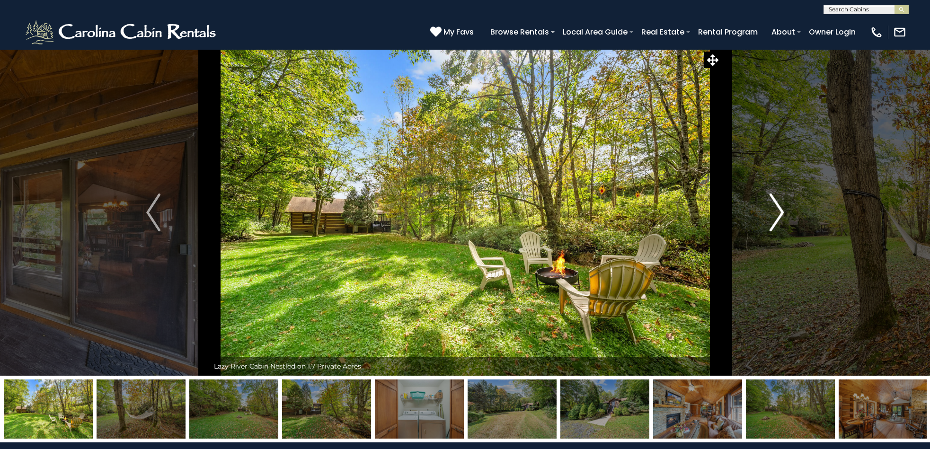
click at [780, 209] on img "Next" at bounding box center [777, 213] width 14 height 38
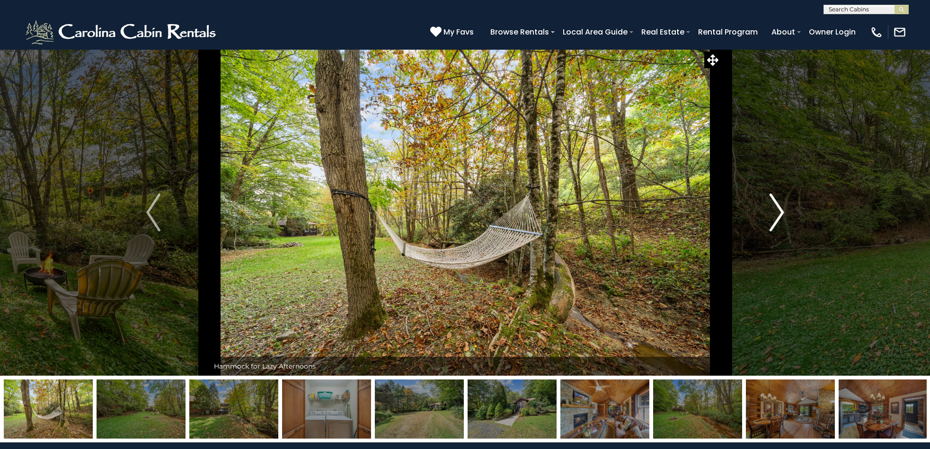
click at [780, 209] on img "Next" at bounding box center [777, 213] width 14 height 38
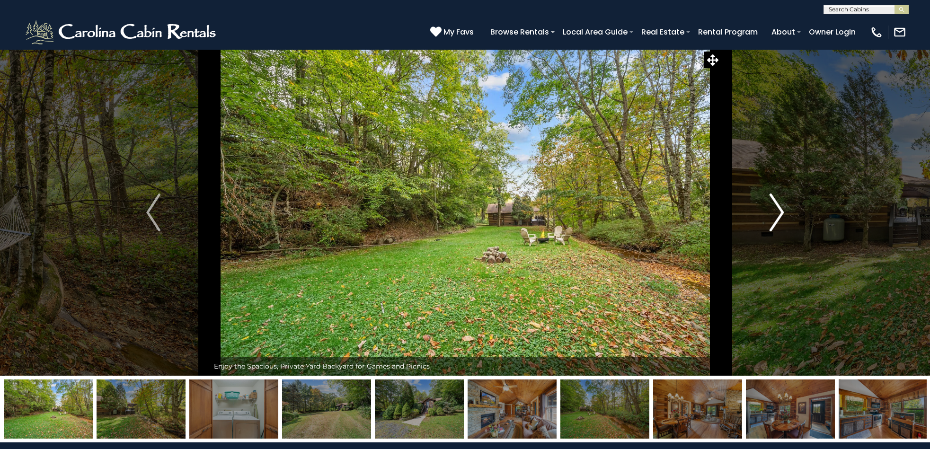
click at [780, 209] on img "Next" at bounding box center [777, 213] width 14 height 38
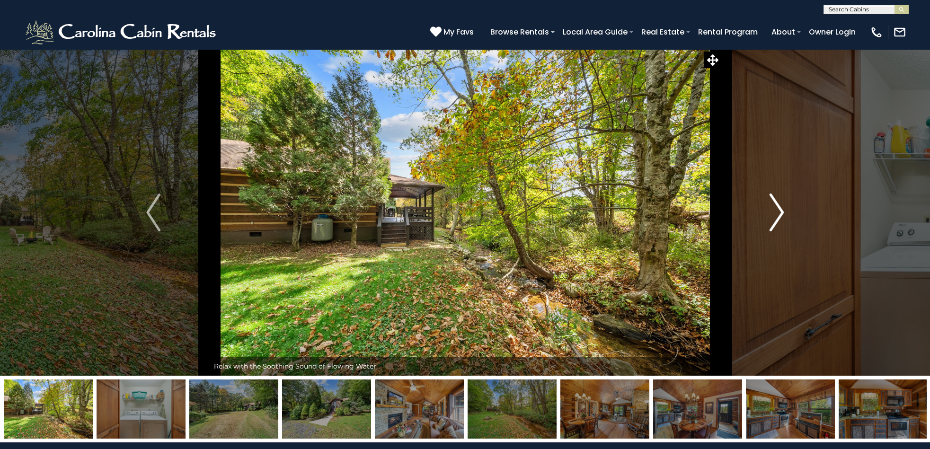
click at [780, 209] on img "Next" at bounding box center [777, 213] width 14 height 38
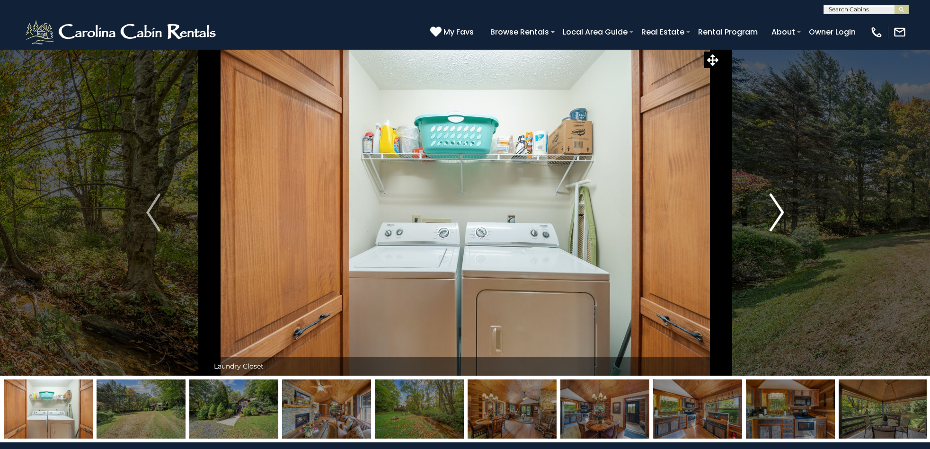
click at [780, 209] on img "Next" at bounding box center [777, 213] width 14 height 38
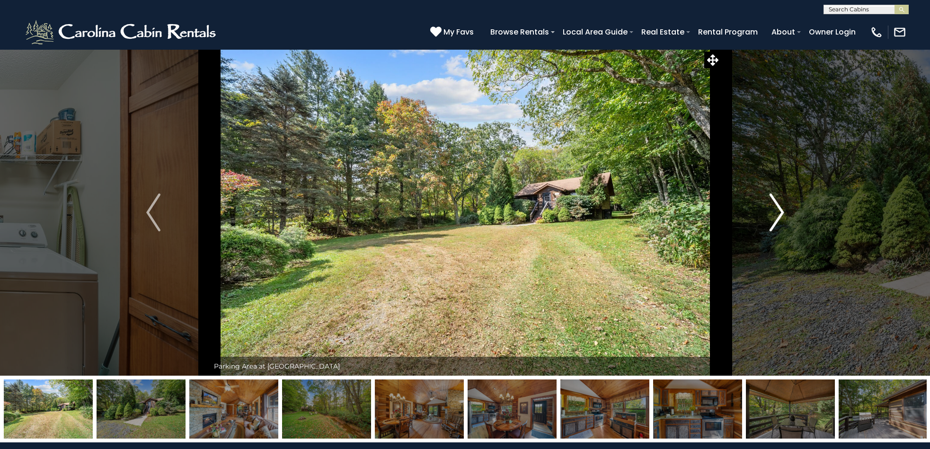
click at [780, 209] on img "Next" at bounding box center [777, 213] width 14 height 38
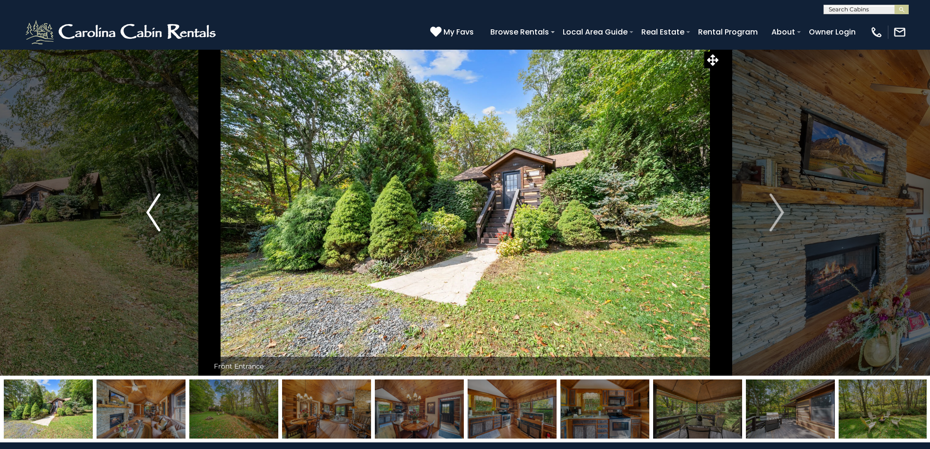
click at [152, 214] on img "Previous" at bounding box center [153, 213] width 14 height 38
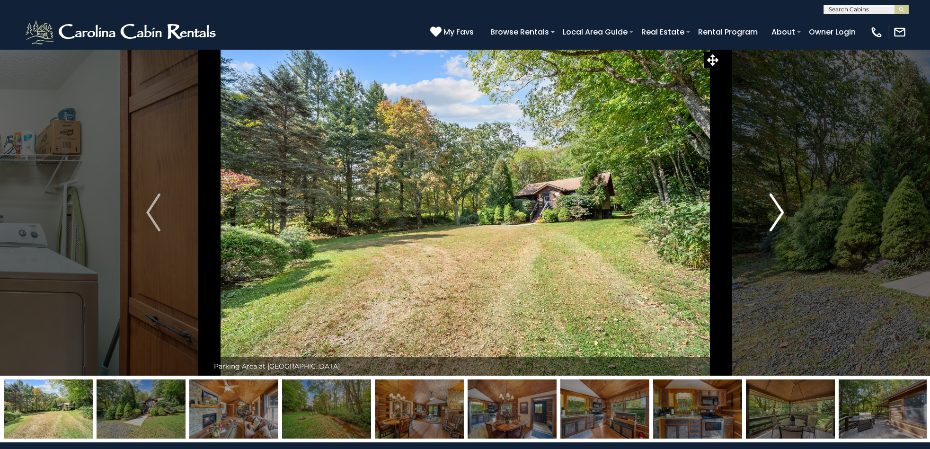
click at [781, 213] on img "Next" at bounding box center [777, 213] width 14 height 38
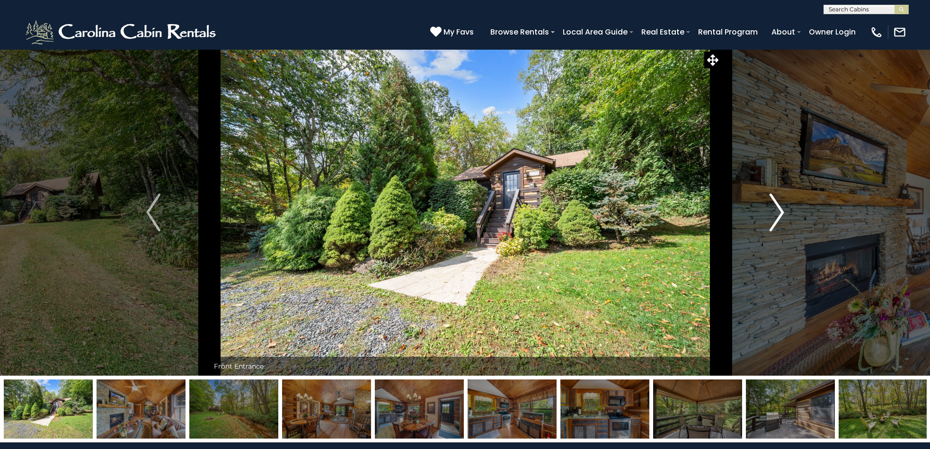
click at [781, 213] on img "Next" at bounding box center [777, 213] width 14 height 38
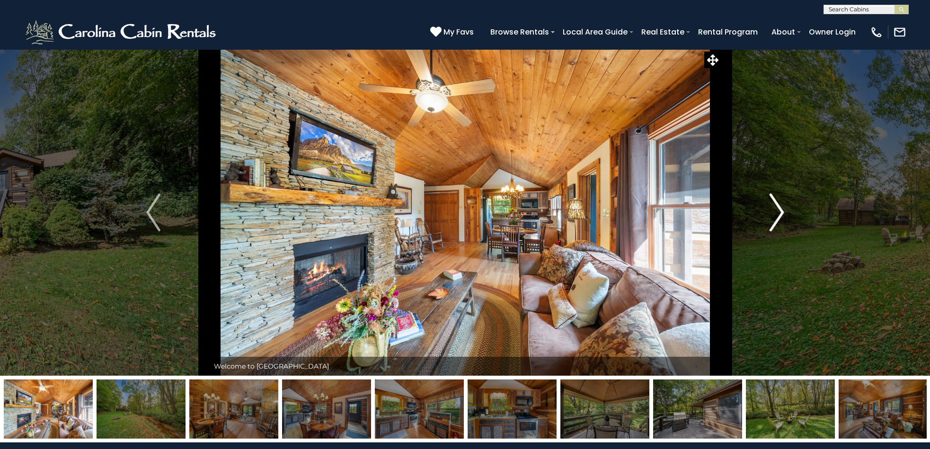
click at [781, 213] on img "Next" at bounding box center [777, 213] width 14 height 38
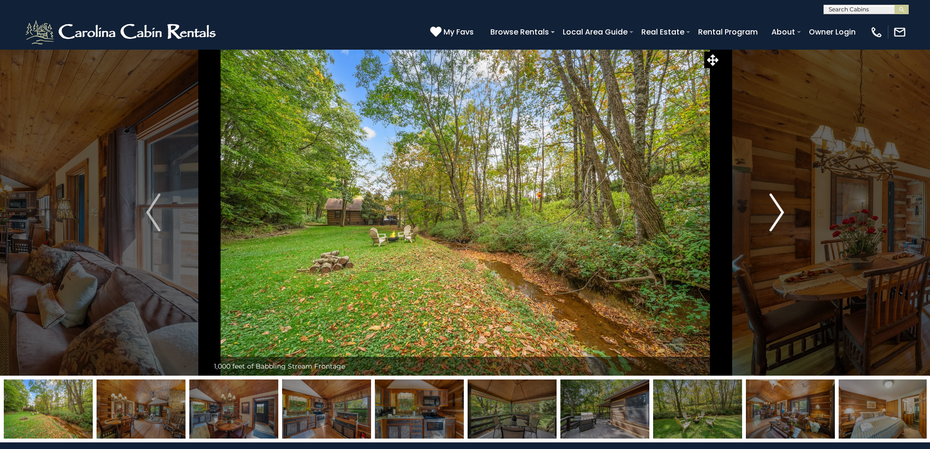
click at [781, 213] on img "Next" at bounding box center [777, 213] width 14 height 38
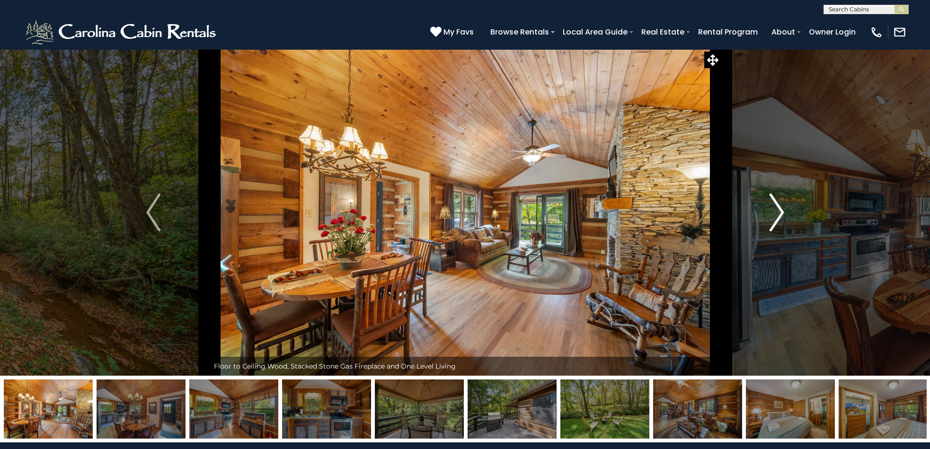
click at [781, 213] on img "Next" at bounding box center [777, 213] width 14 height 38
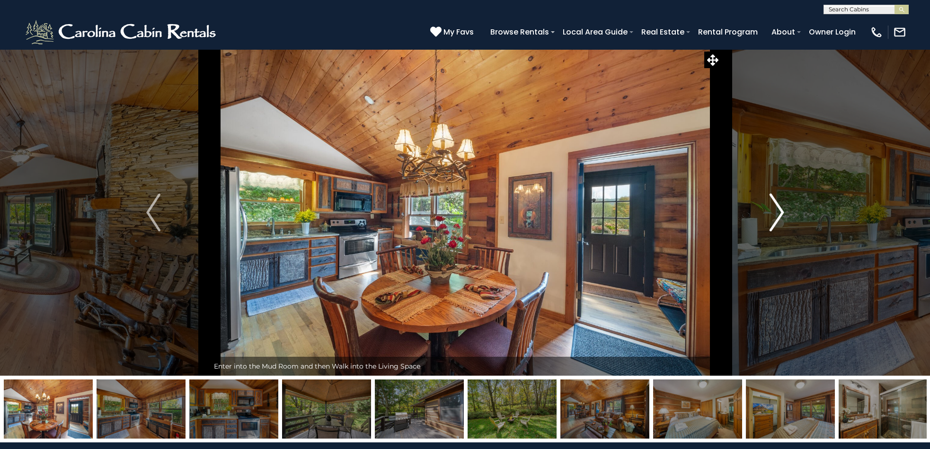
click at [781, 209] on img "Next" at bounding box center [777, 213] width 14 height 38
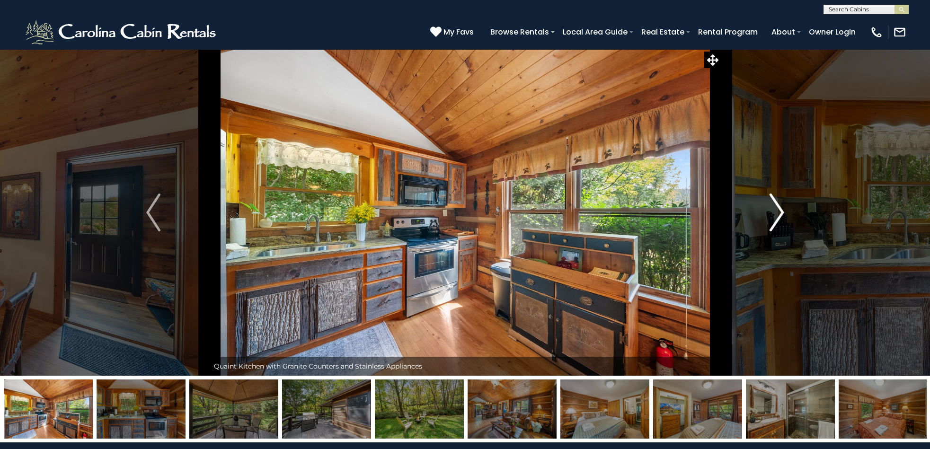
click at [781, 209] on img "Next" at bounding box center [777, 213] width 14 height 38
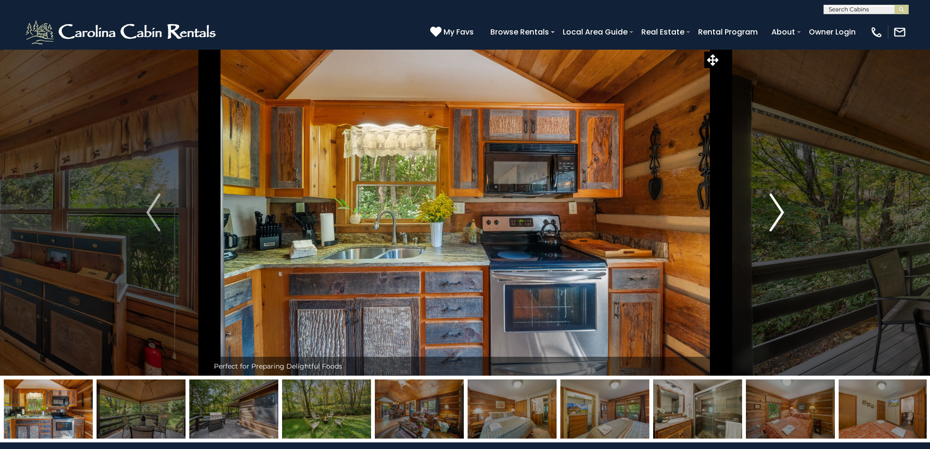
click at [781, 209] on img "Next" at bounding box center [777, 213] width 14 height 38
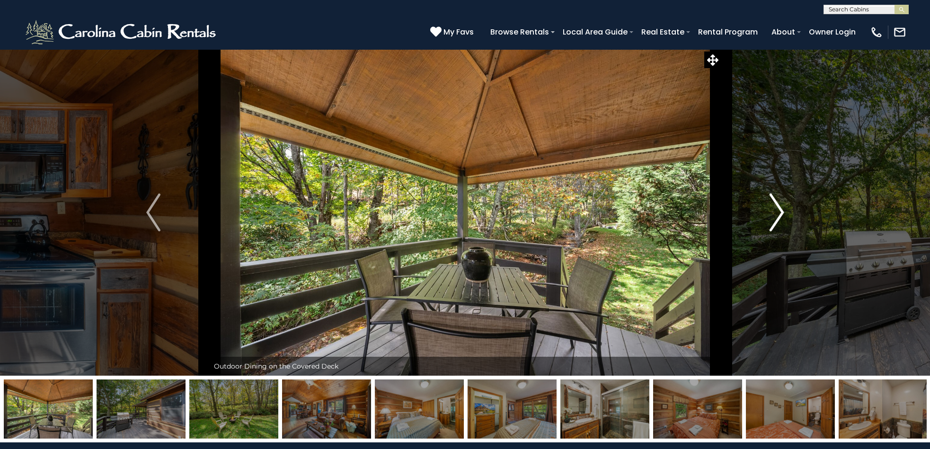
click at [781, 209] on img "Next" at bounding box center [777, 213] width 14 height 38
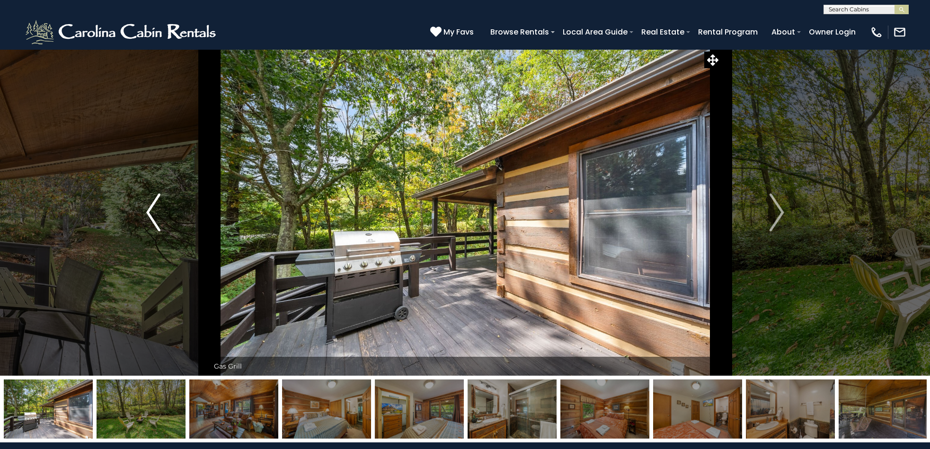
click at [149, 218] on img "Previous" at bounding box center [153, 213] width 14 height 38
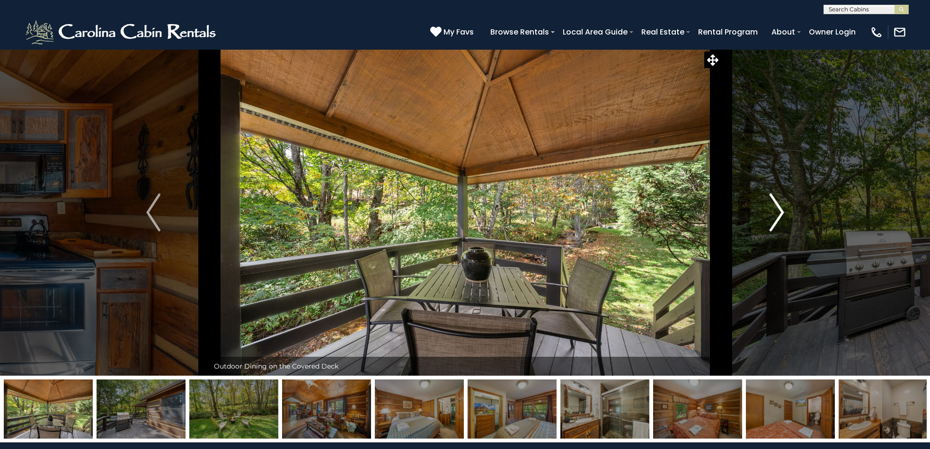
click at [781, 213] on img "Next" at bounding box center [777, 213] width 14 height 38
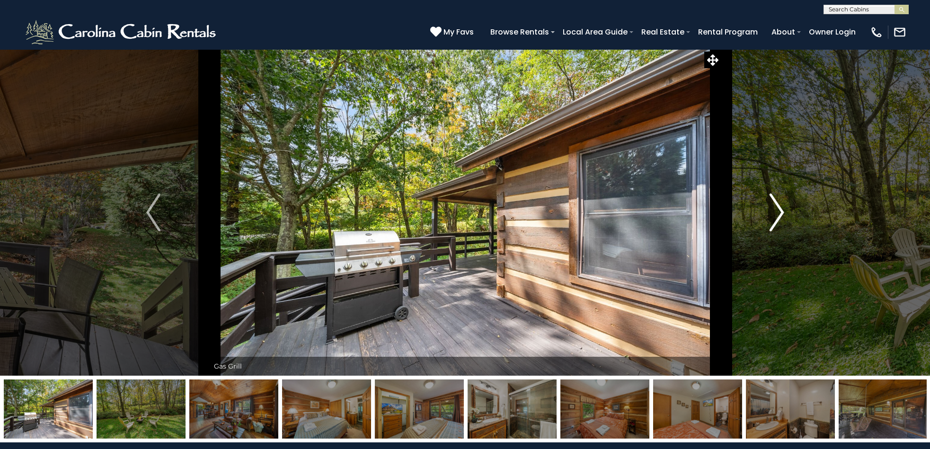
click at [781, 213] on img "Next" at bounding box center [777, 213] width 14 height 38
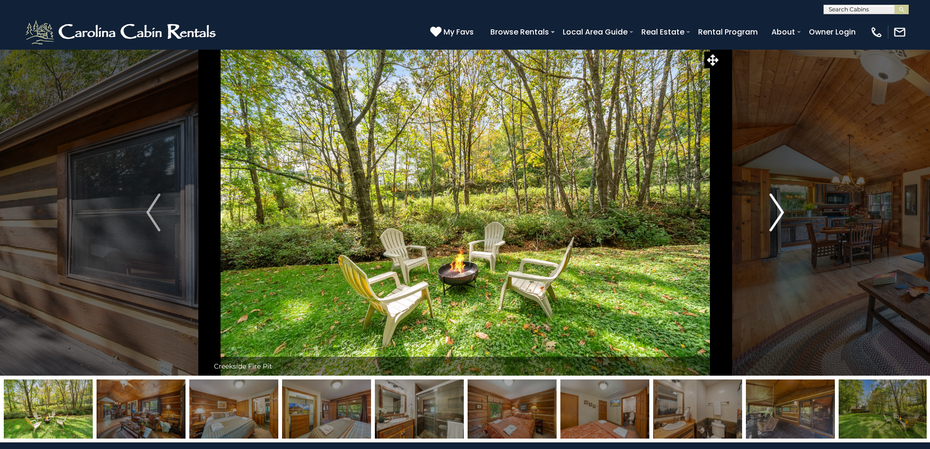
click at [780, 213] on img "Next" at bounding box center [777, 213] width 14 height 38
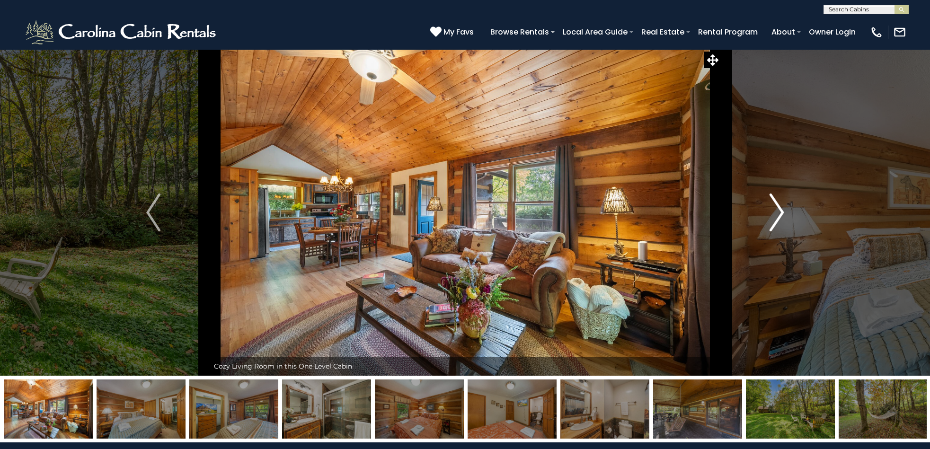
click at [779, 213] on img "Next" at bounding box center [777, 213] width 14 height 38
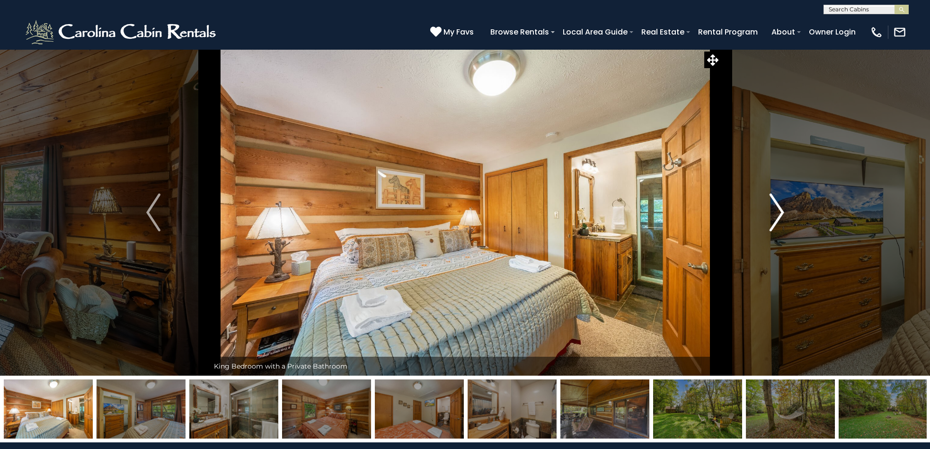
click at [776, 213] on img "Next" at bounding box center [777, 213] width 14 height 38
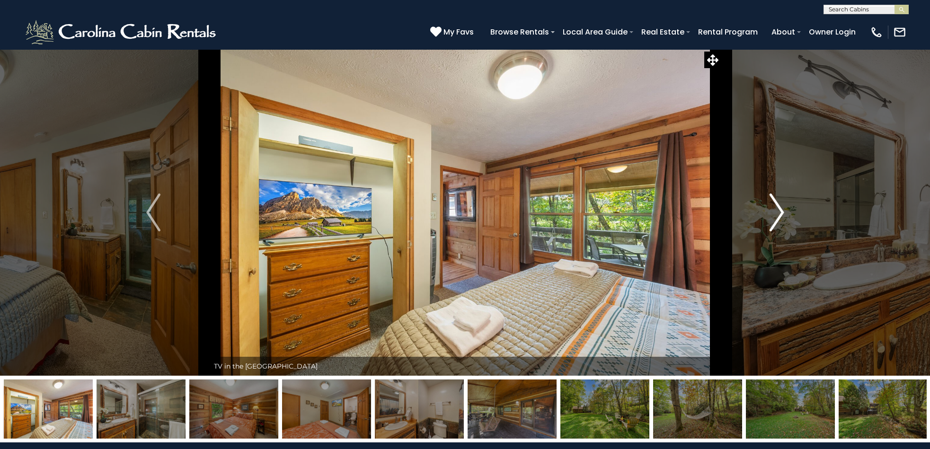
click at [774, 213] on img "Next" at bounding box center [777, 213] width 14 height 38
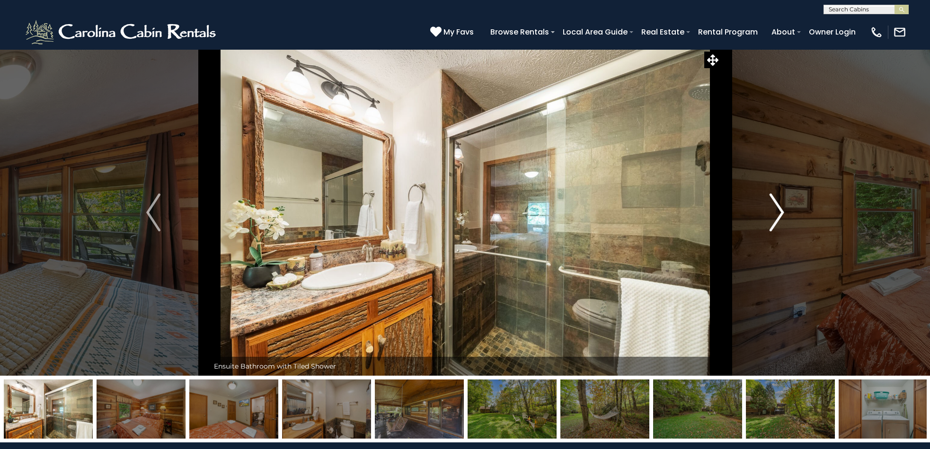
click at [773, 213] on img "Next" at bounding box center [777, 213] width 14 height 38
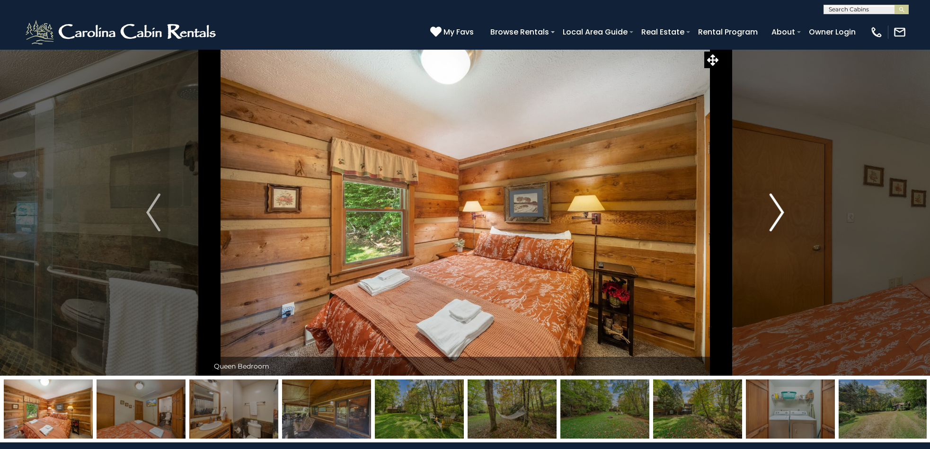
click at [773, 213] on img "Next" at bounding box center [777, 213] width 14 height 38
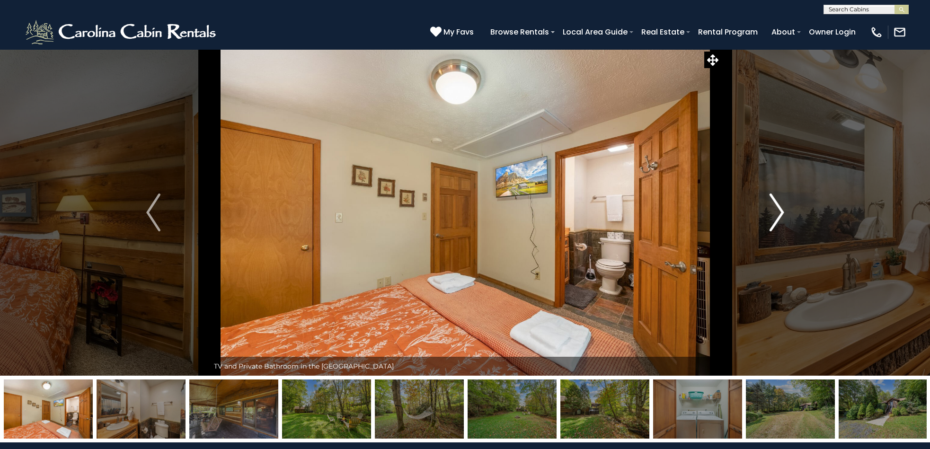
click at [773, 213] on img "Next" at bounding box center [777, 213] width 14 height 38
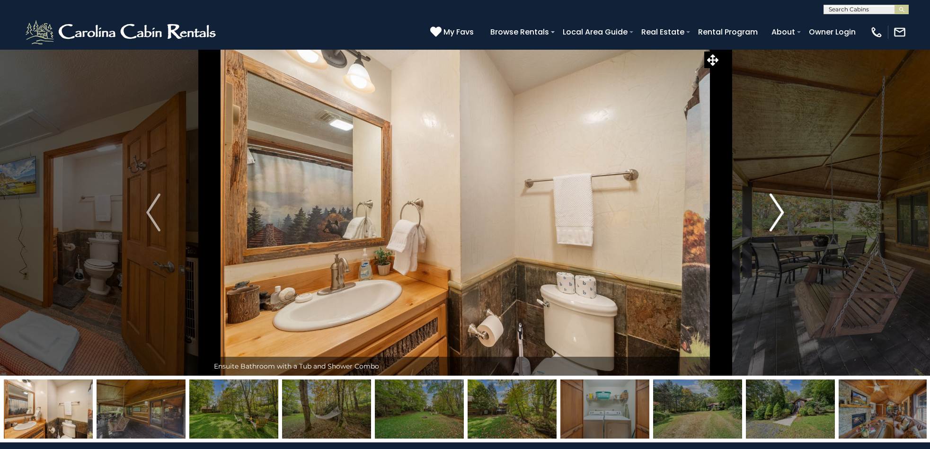
click at [772, 214] on img "Next" at bounding box center [777, 213] width 14 height 38
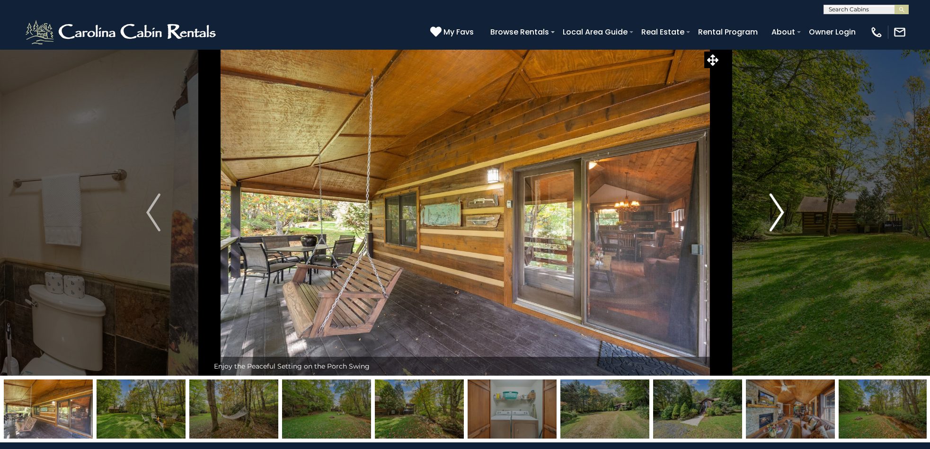
click at [772, 214] on img "Next" at bounding box center [777, 213] width 14 height 38
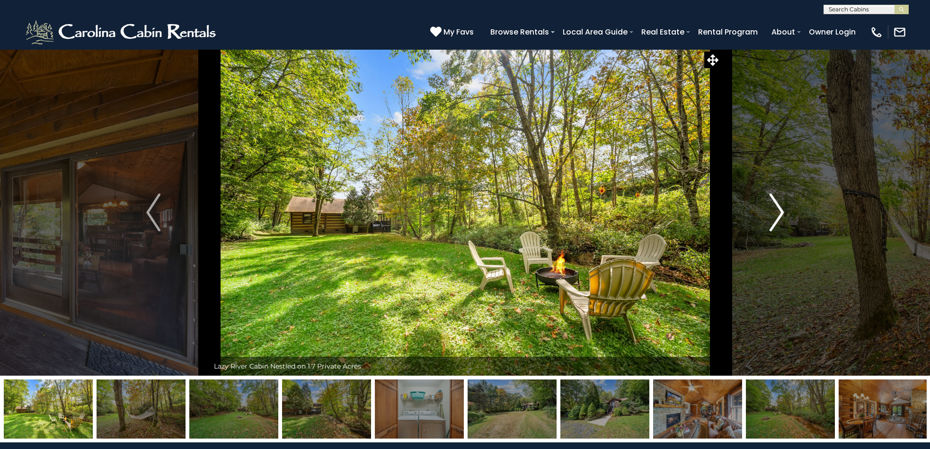
click at [772, 214] on img "Next" at bounding box center [777, 213] width 14 height 38
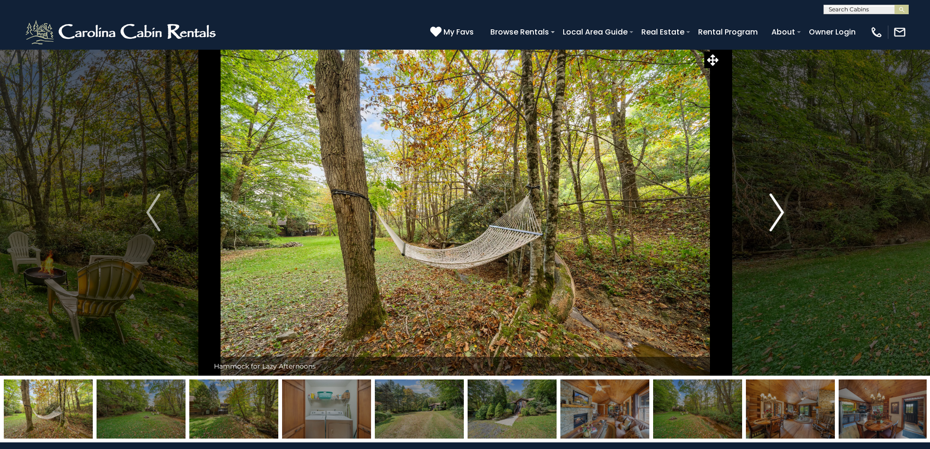
click at [771, 213] on img "Next" at bounding box center [777, 213] width 14 height 38
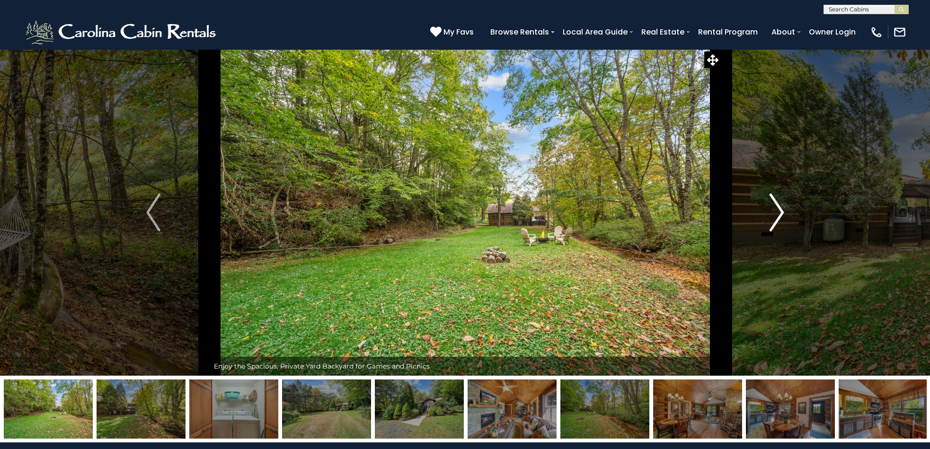
click at [771, 213] on img "Next" at bounding box center [777, 213] width 14 height 38
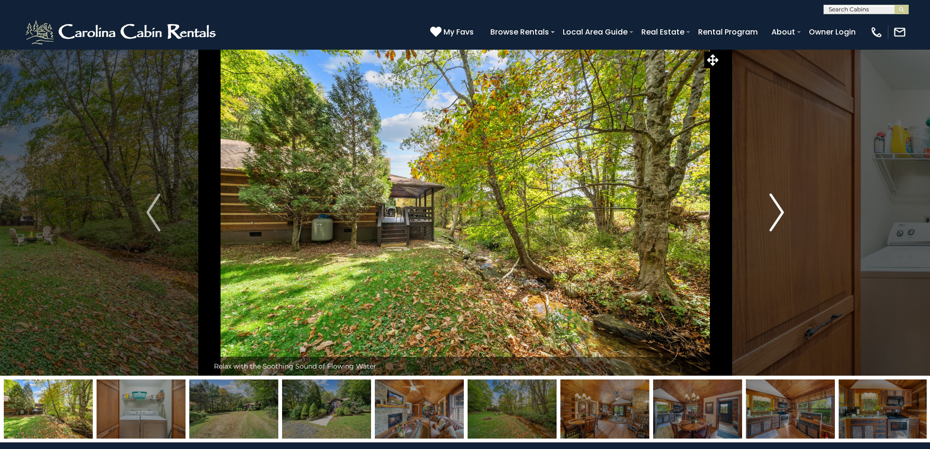
click at [770, 213] on img "Next" at bounding box center [777, 213] width 14 height 38
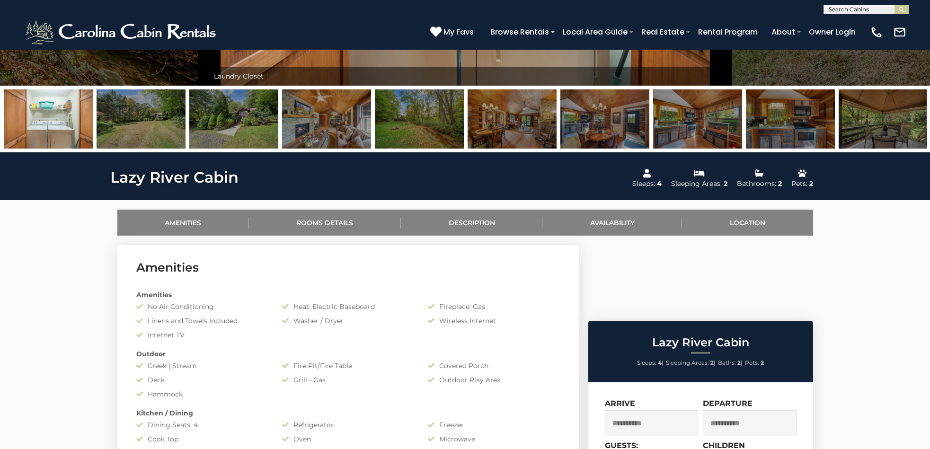
scroll to position [276, 0]
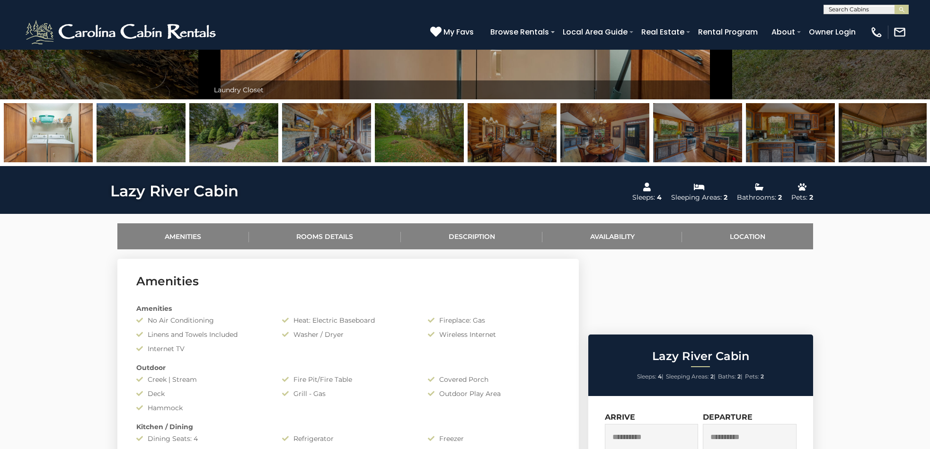
click at [330, 154] on img at bounding box center [326, 132] width 89 height 59
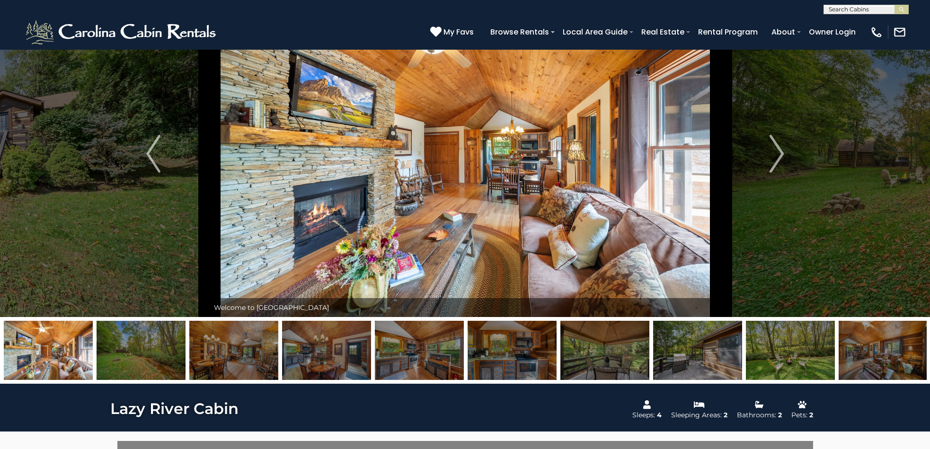
scroll to position [57, 0]
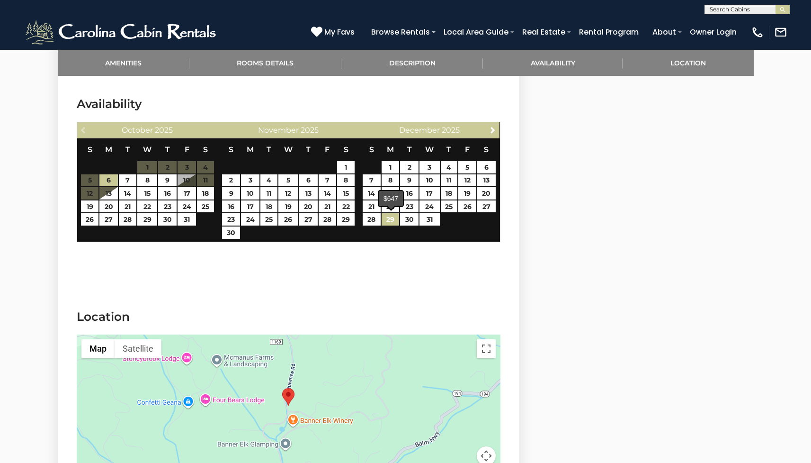
scroll to position [1591, 0]
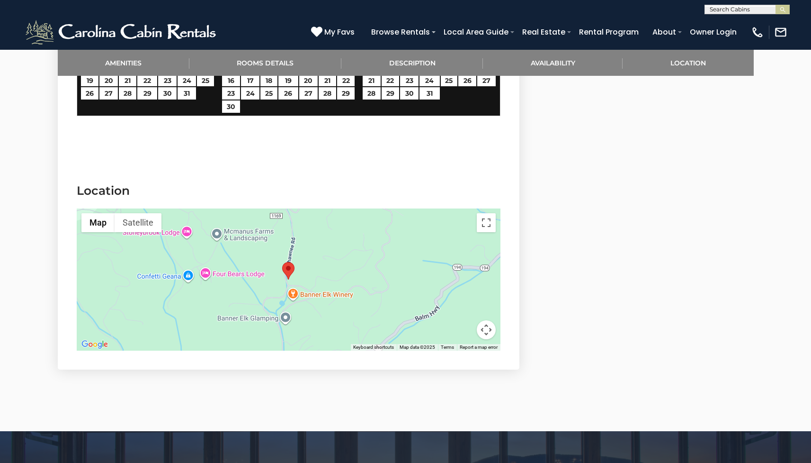
click at [486, 328] on button "Map camera controls" at bounding box center [486, 329] width 19 height 19
click at [464, 329] on button "Zoom out" at bounding box center [462, 329] width 19 height 19
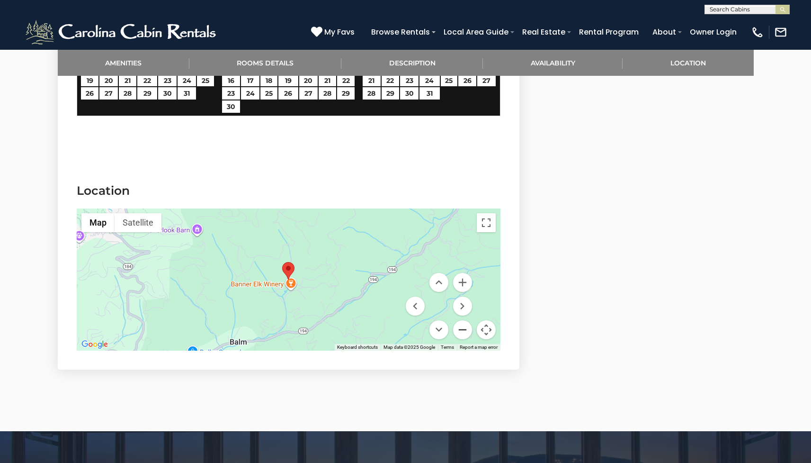
click at [464, 329] on button "Zoom out" at bounding box center [462, 329] width 19 height 19
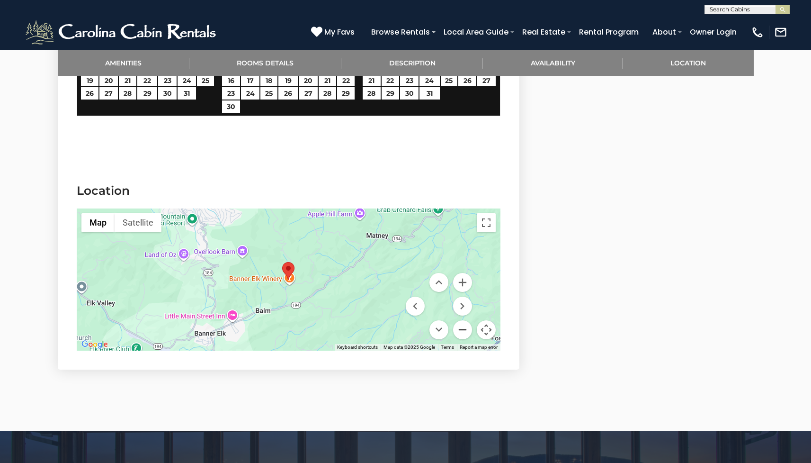
click at [464, 329] on button "Zoom out" at bounding box center [462, 329] width 19 height 19
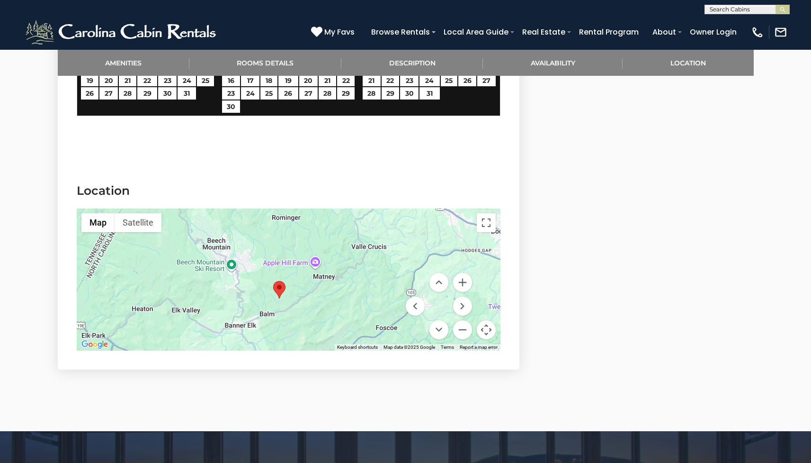
drag, startPoint x: 314, startPoint y: 309, endPoint x: 305, endPoint y: 328, distance: 21.0
click at [305, 328] on div at bounding box center [289, 279] width 424 height 142
click at [465, 329] on button "Zoom out" at bounding box center [462, 329] width 19 height 19
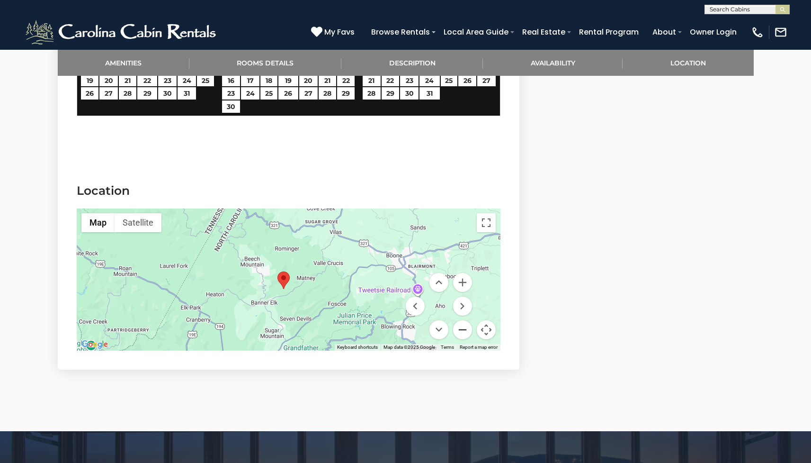
click at [465, 329] on button "Zoom out" at bounding box center [462, 329] width 19 height 19
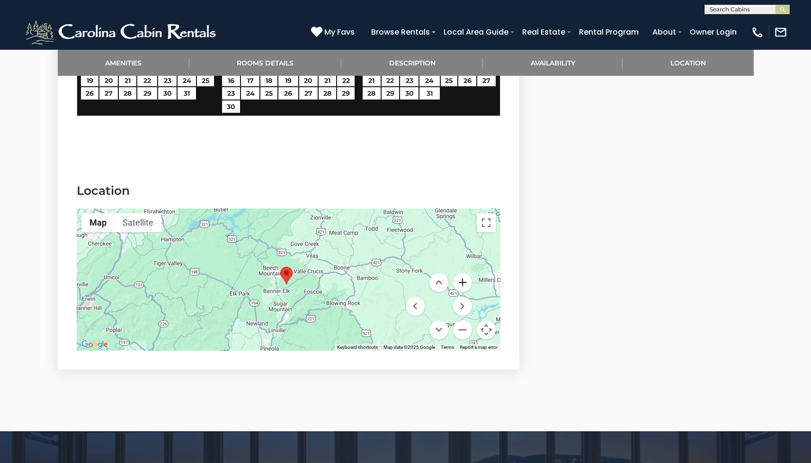
click at [464, 279] on button "Zoom in" at bounding box center [462, 282] width 19 height 19
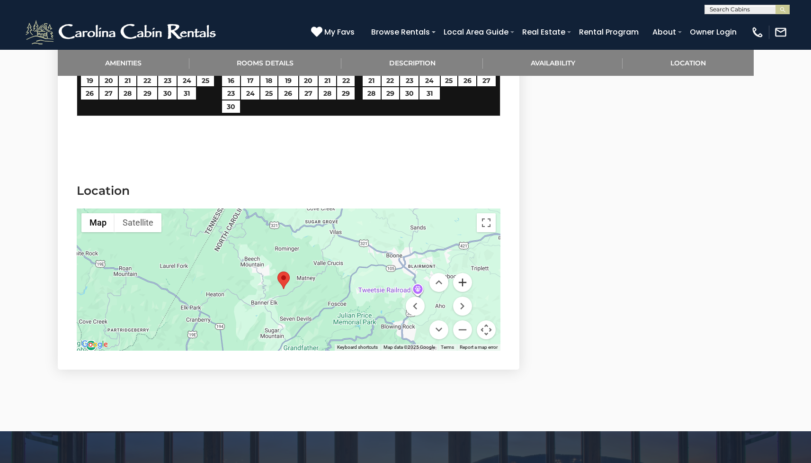
click at [463, 281] on button "Zoom in" at bounding box center [462, 282] width 19 height 19
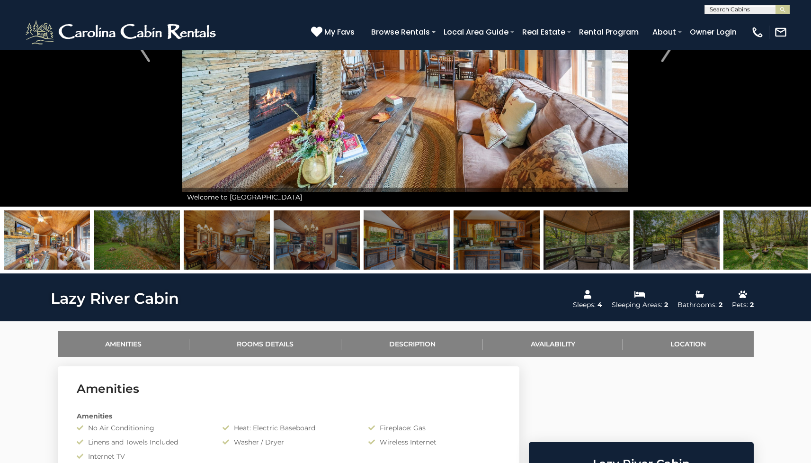
scroll to position [0, 0]
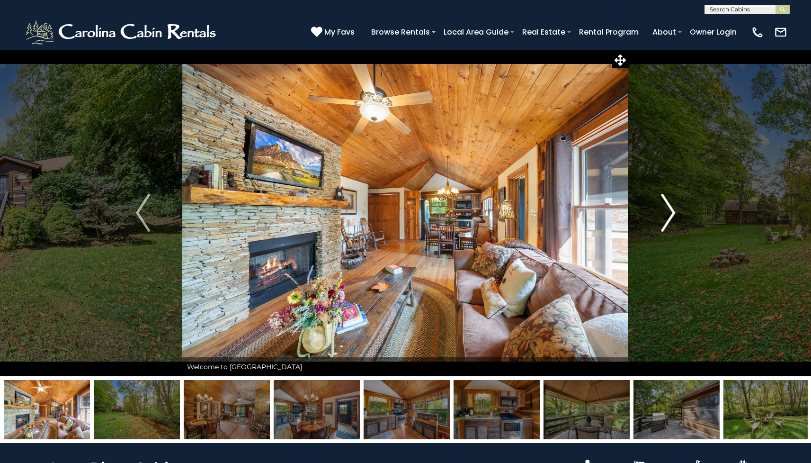
click at [667, 211] on img "Next" at bounding box center [668, 213] width 14 height 38
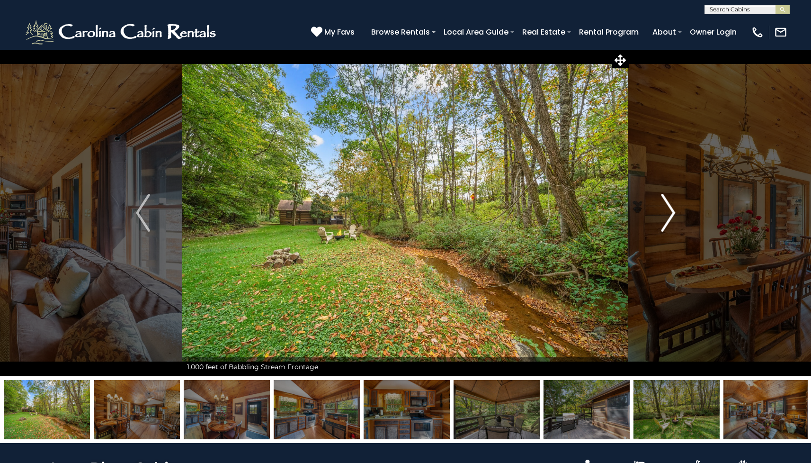
click at [667, 211] on img "Next" at bounding box center [668, 213] width 14 height 38
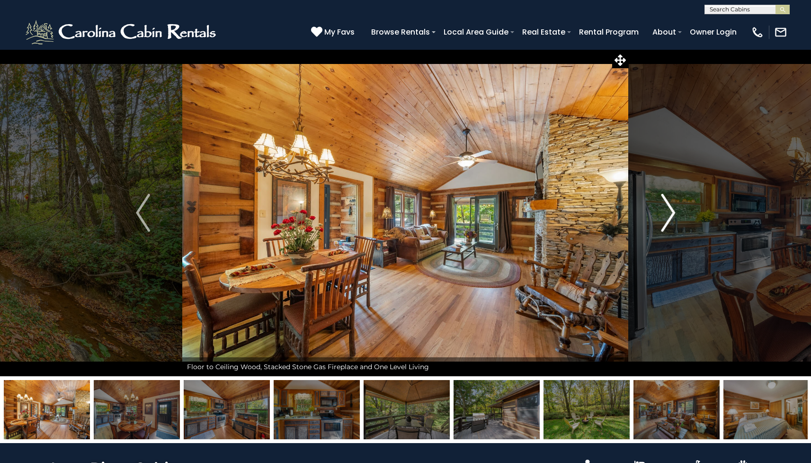
click at [667, 211] on img "Next" at bounding box center [668, 213] width 14 height 38
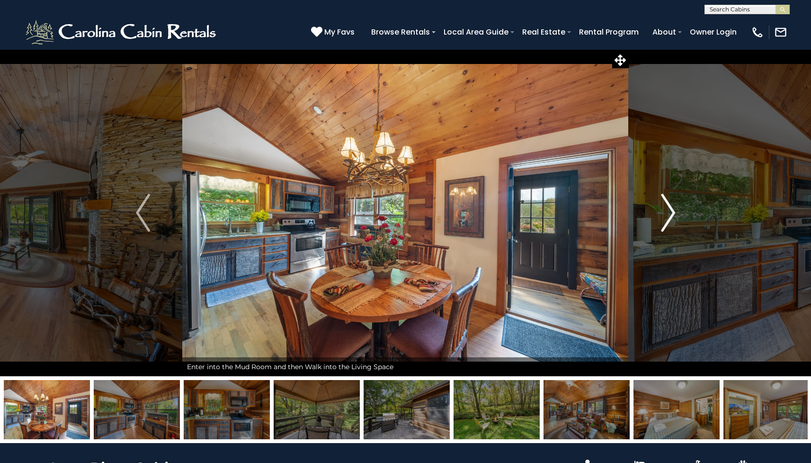
click at [667, 211] on img "Next" at bounding box center [668, 213] width 14 height 38
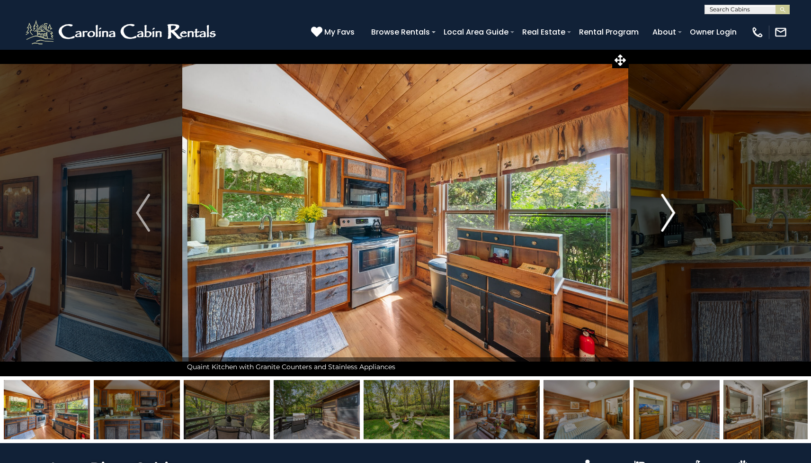
click at [667, 209] on img "Next" at bounding box center [668, 213] width 14 height 38
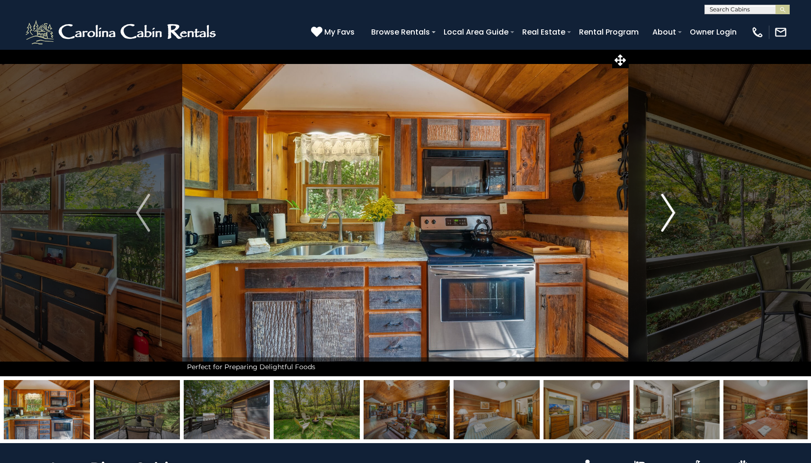
click at [667, 209] on img "Next" at bounding box center [668, 213] width 14 height 38
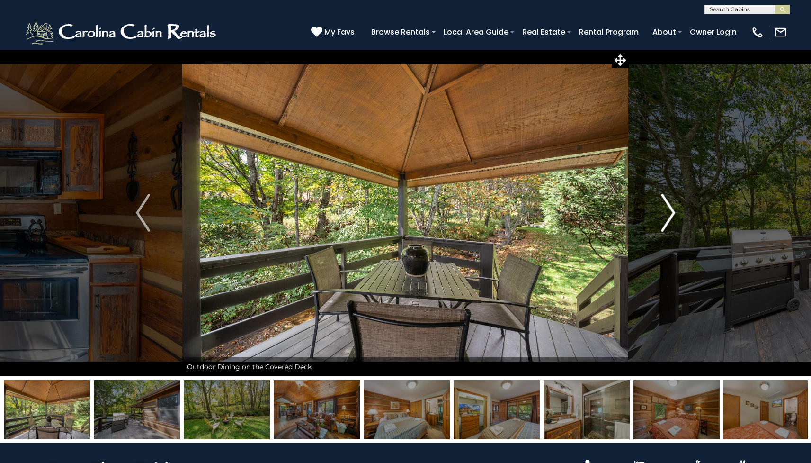
click at [672, 211] on img "Next" at bounding box center [668, 213] width 14 height 38
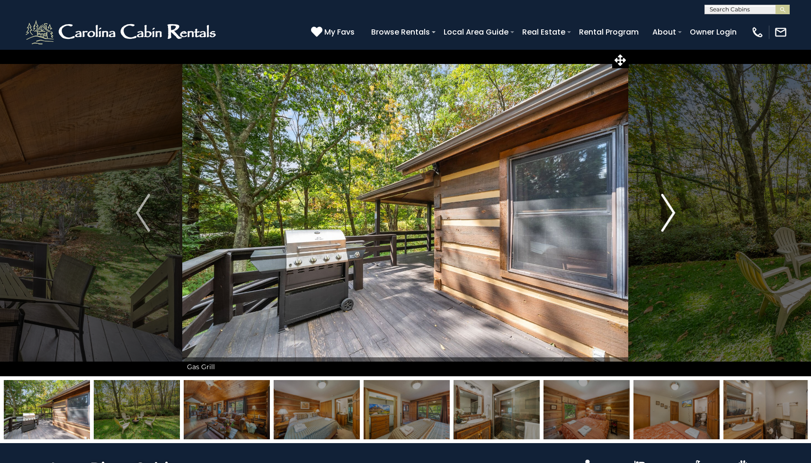
click at [672, 211] on img "Next" at bounding box center [668, 213] width 14 height 38
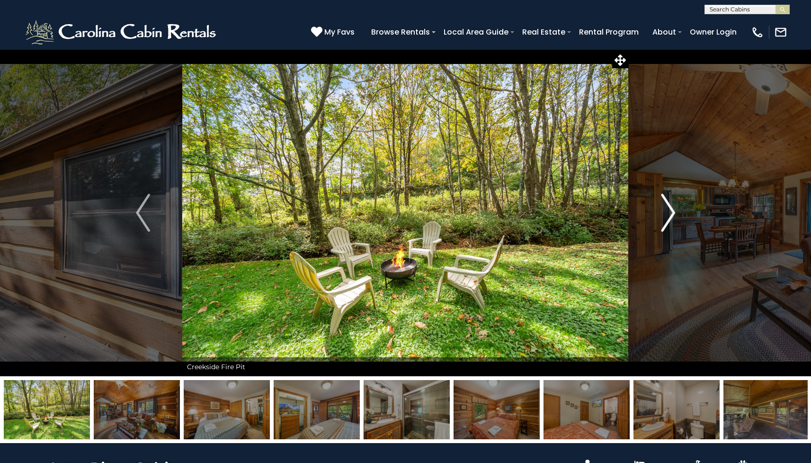
click at [672, 211] on img "Next" at bounding box center [668, 213] width 14 height 38
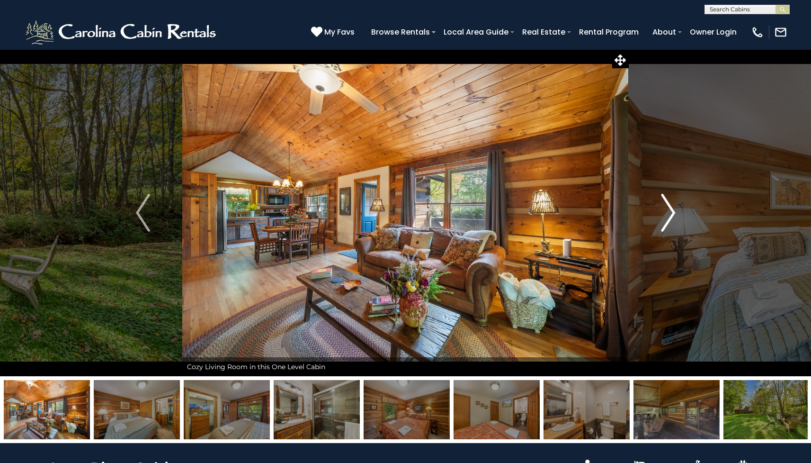
click at [668, 213] on img "Next" at bounding box center [668, 213] width 14 height 38
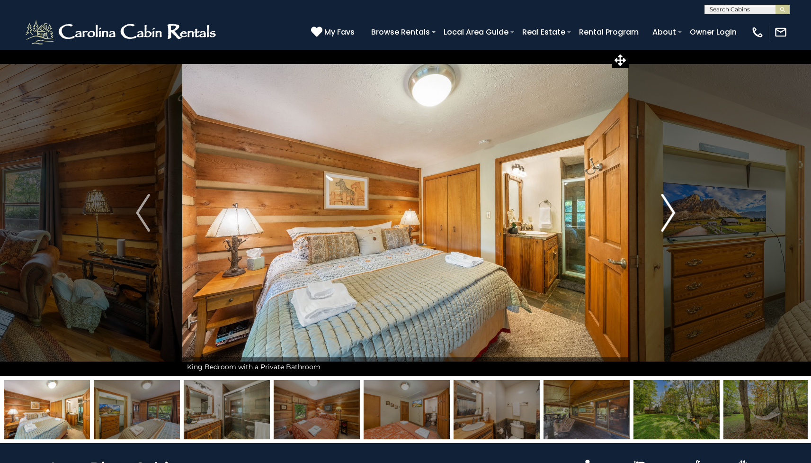
click at [668, 213] on img "Next" at bounding box center [668, 213] width 14 height 38
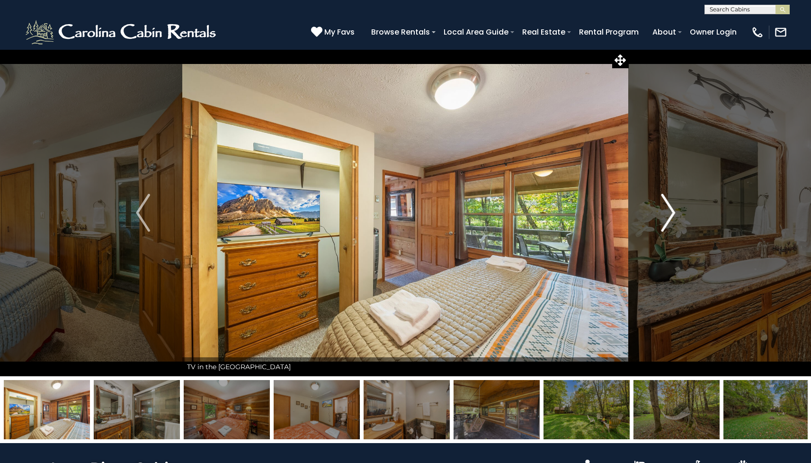
click at [668, 213] on img "Next" at bounding box center [668, 213] width 14 height 38
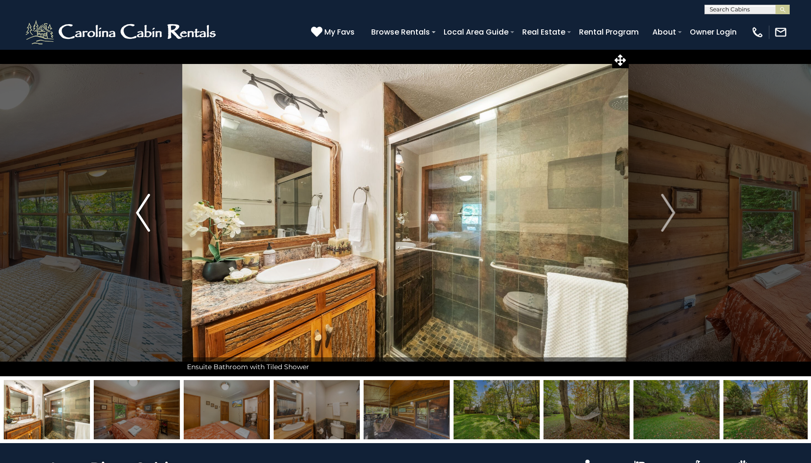
click at [141, 213] on img "Previous" at bounding box center [143, 213] width 14 height 38
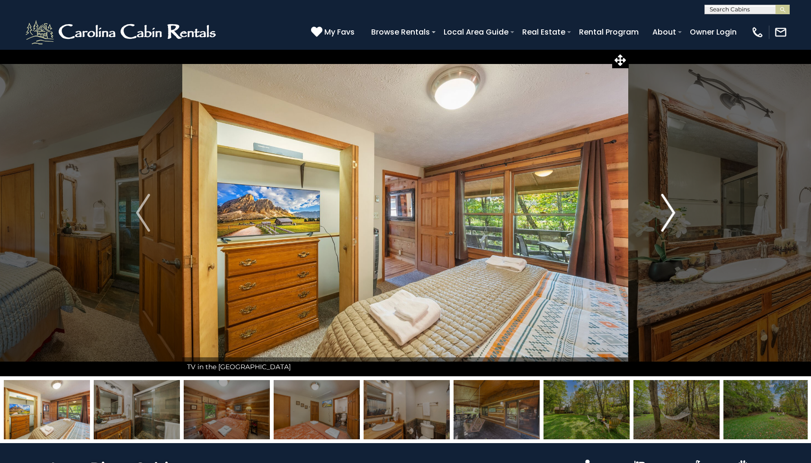
click at [669, 213] on img "Next" at bounding box center [668, 213] width 14 height 38
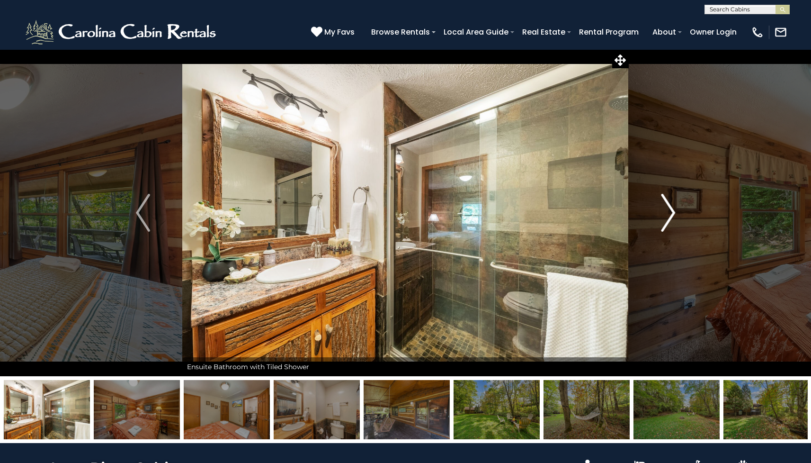
click at [670, 211] on img "Next" at bounding box center [668, 213] width 14 height 38
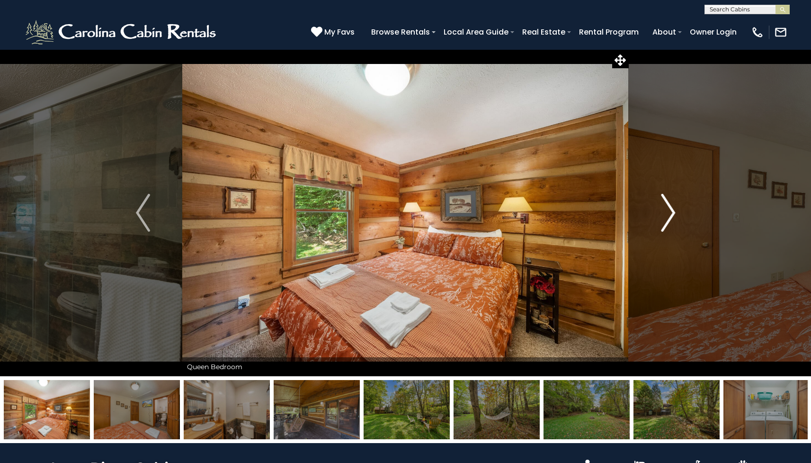
click at [670, 211] on img "Next" at bounding box center [668, 213] width 14 height 38
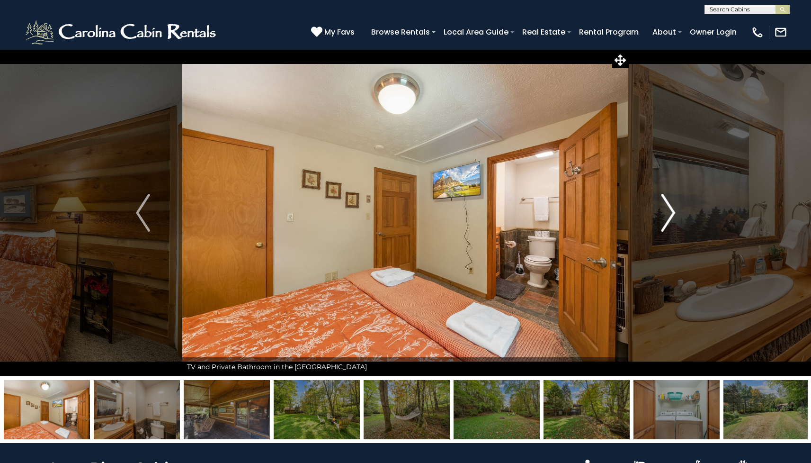
click at [673, 214] on img "Next" at bounding box center [668, 213] width 14 height 38
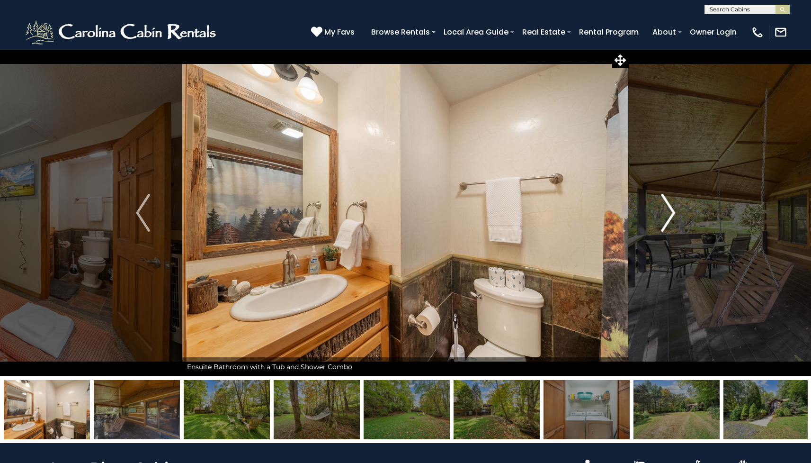
click at [673, 215] on img "Next" at bounding box center [668, 213] width 14 height 38
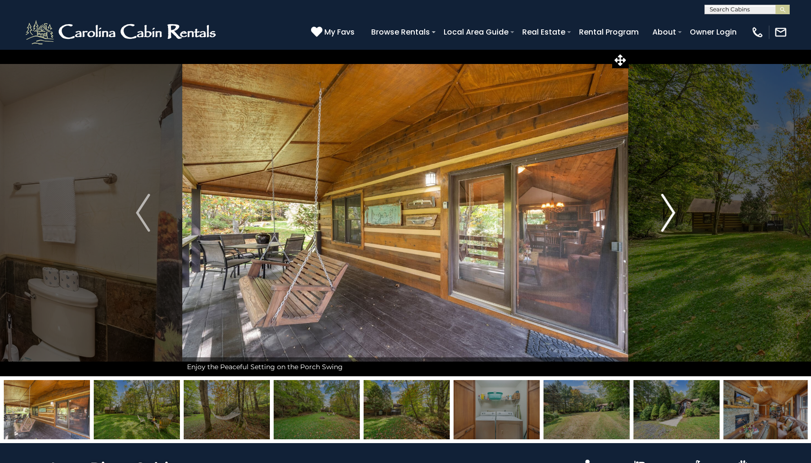
click at [673, 215] on img "Next" at bounding box center [668, 213] width 14 height 38
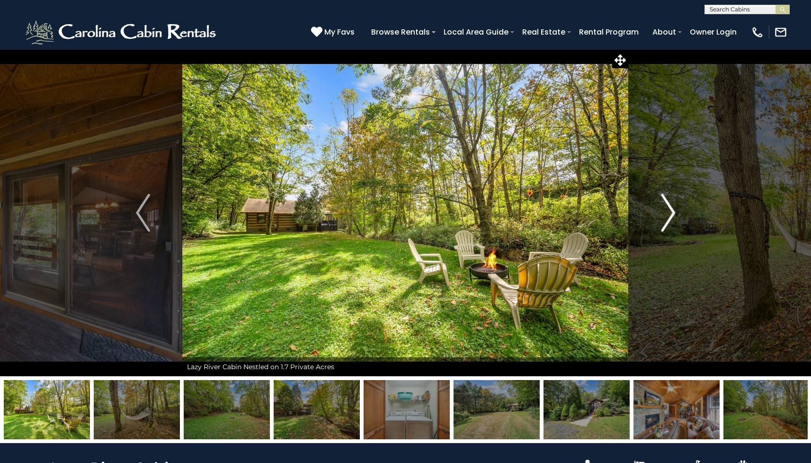
click at [672, 211] on img "Next" at bounding box center [668, 213] width 14 height 38
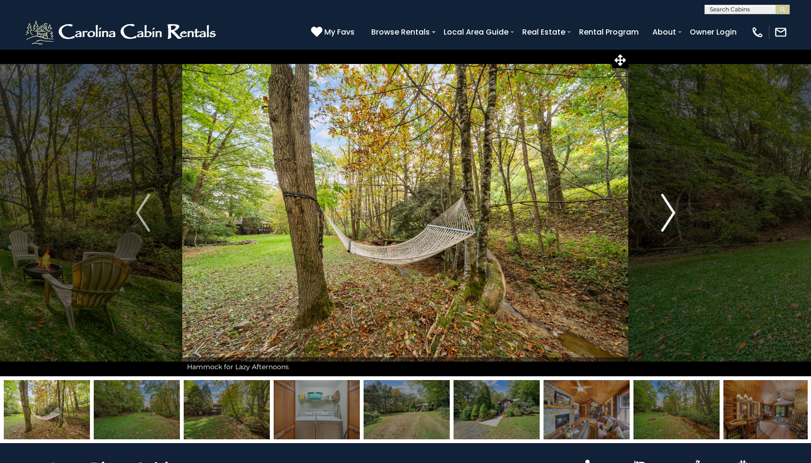
click at [672, 211] on img "Next" at bounding box center [668, 213] width 14 height 38
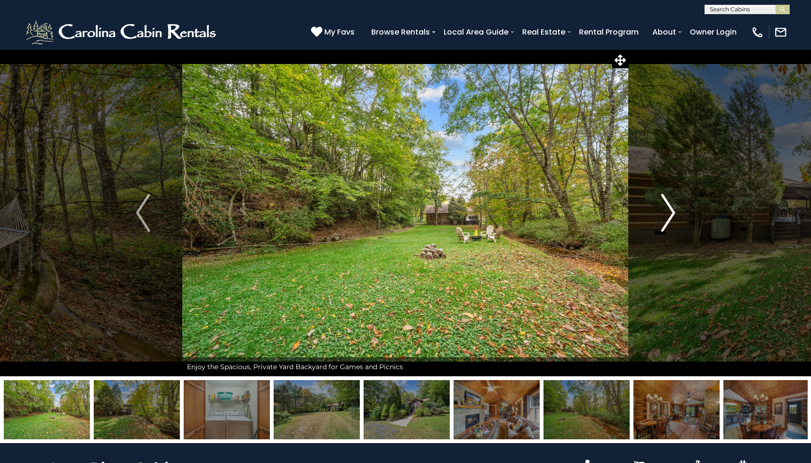
click at [672, 211] on img "Next" at bounding box center [668, 213] width 14 height 38
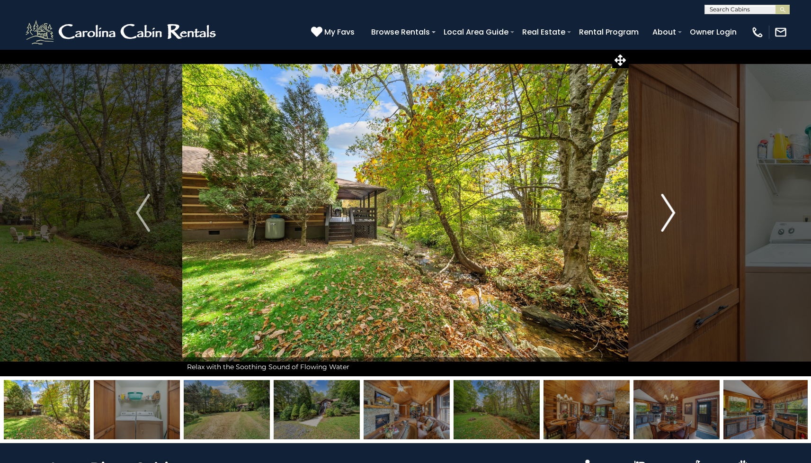
click at [672, 211] on img "Next" at bounding box center [668, 213] width 14 height 38
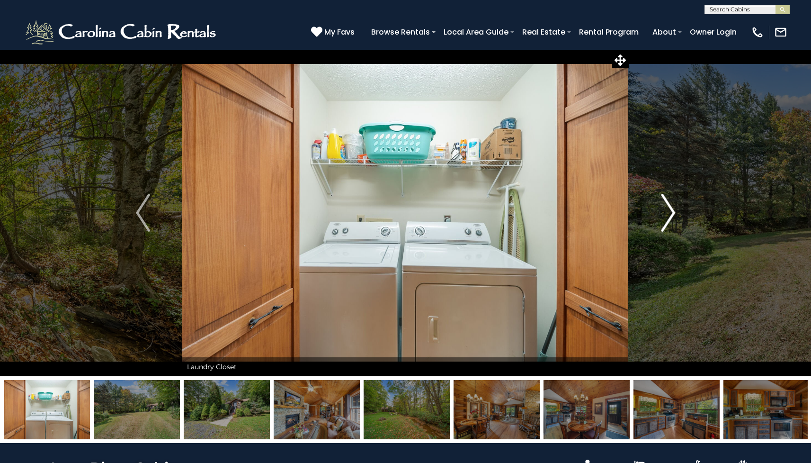
click at [672, 211] on img "Next" at bounding box center [668, 213] width 14 height 38
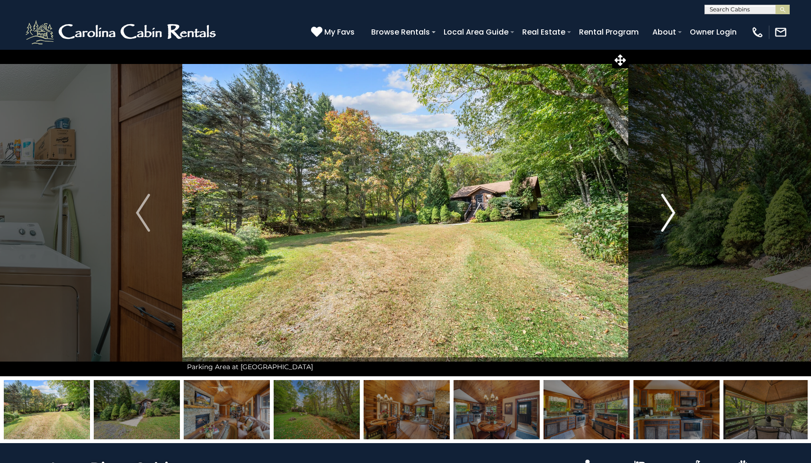
click at [672, 210] on img "Next" at bounding box center [668, 213] width 14 height 38
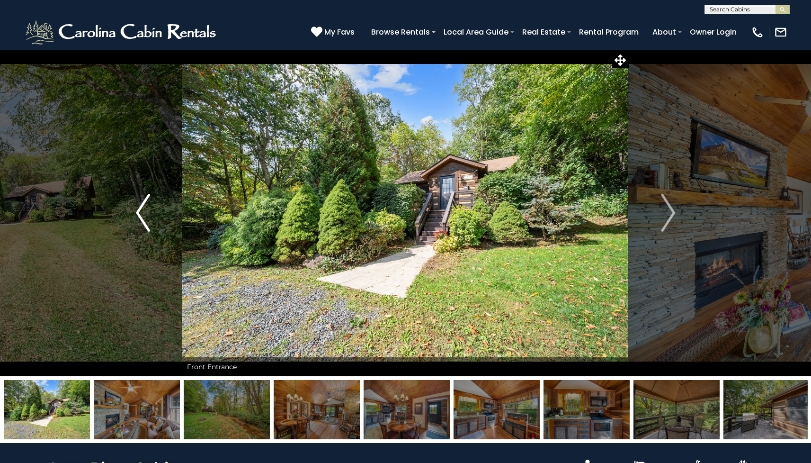
click at [141, 211] on img "Previous" at bounding box center [143, 213] width 14 height 38
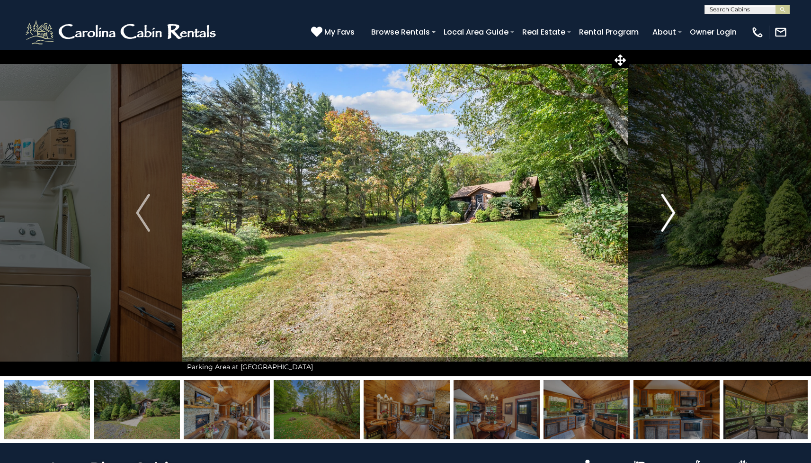
click at [674, 205] on img "Next" at bounding box center [668, 213] width 14 height 38
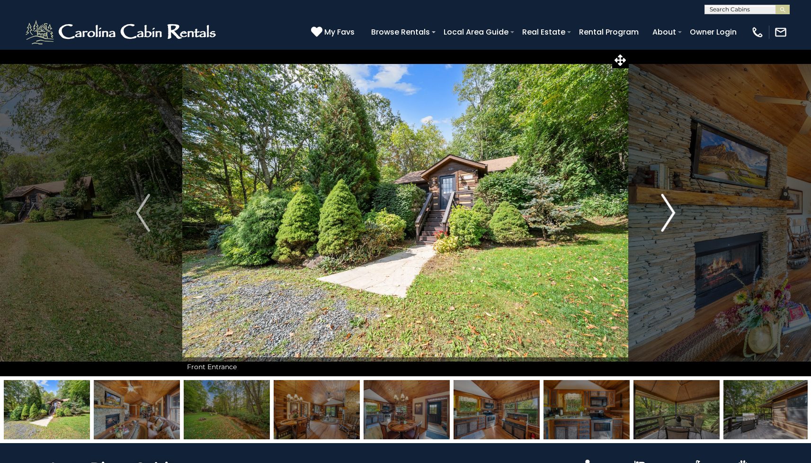
click at [671, 212] on img "Next" at bounding box center [668, 213] width 14 height 38
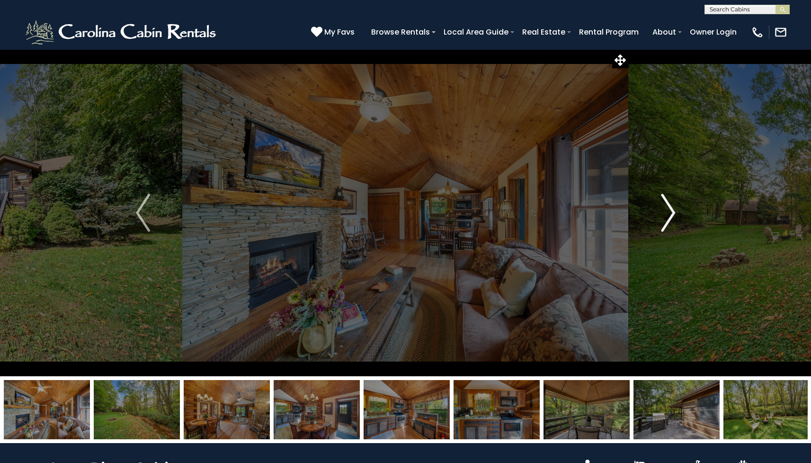
click at [671, 212] on img "Next" at bounding box center [668, 213] width 14 height 38
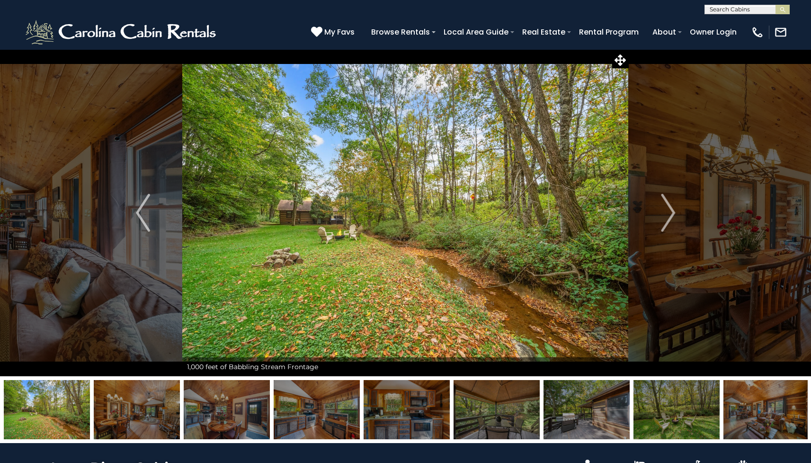
click at [46, 416] on img at bounding box center [47, 409] width 86 height 59
click at [772, 423] on img at bounding box center [766, 409] width 86 height 59
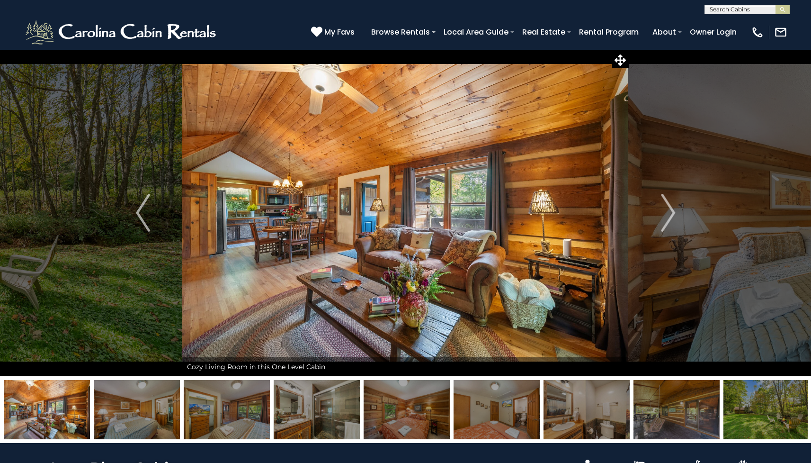
click at [770, 419] on img at bounding box center [766, 409] width 86 height 59
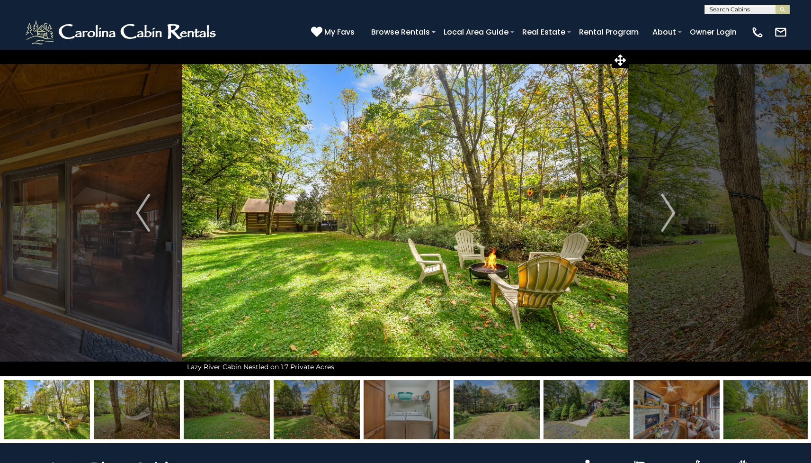
click at [417, 420] on img at bounding box center [407, 409] width 86 height 59
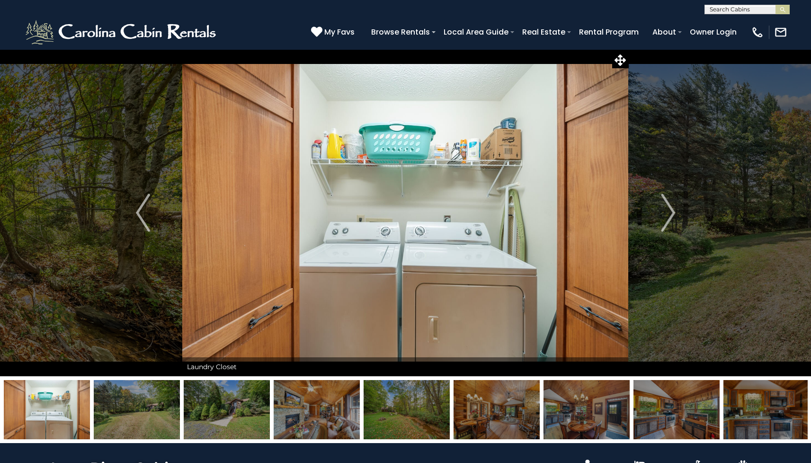
click at [153, 412] on img at bounding box center [137, 409] width 86 height 59
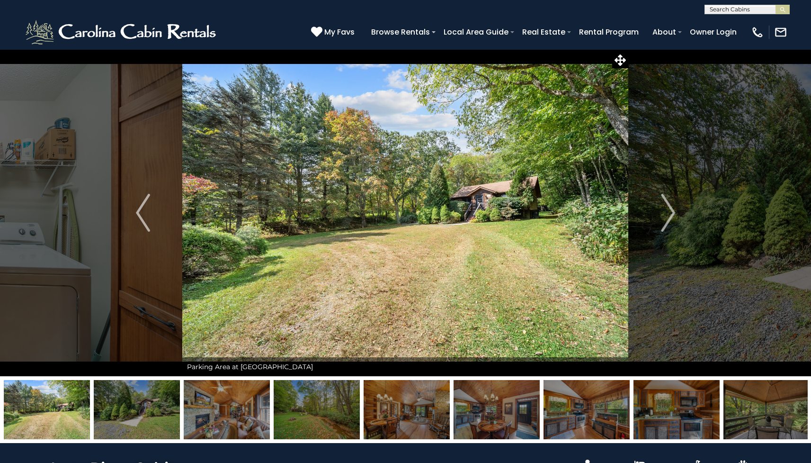
click at [150, 414] on img at bounding box center [137, 409] width 86 height 59
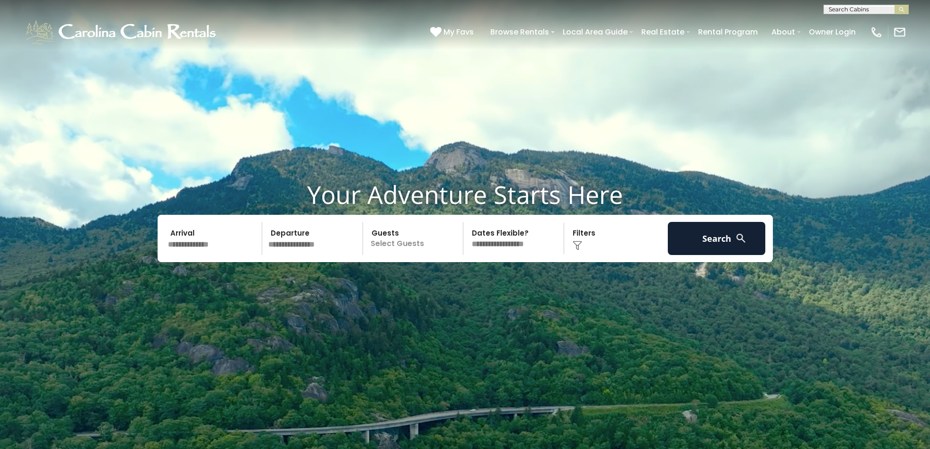
click at [192, 238] on input "text" at bounding box center [214, 238] width 98 height 33
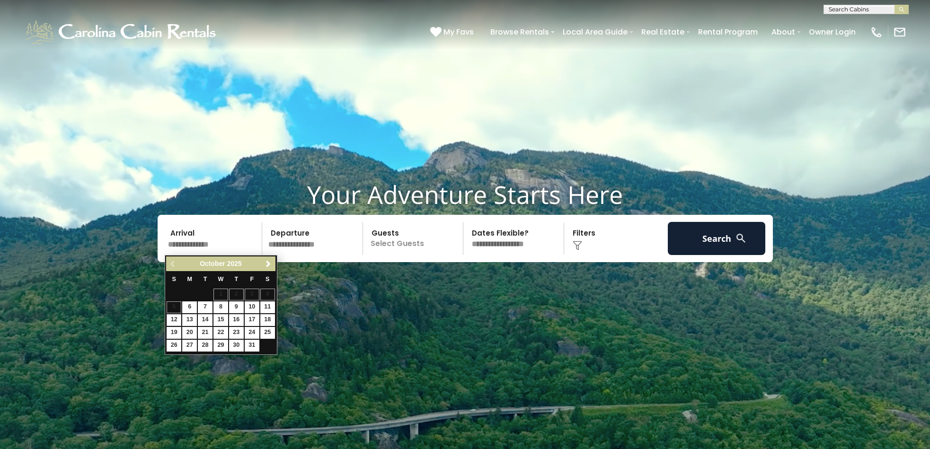
click at [173, 317] on link "12" at bounding box center [174, 320] width 15 height 12
type input "********"
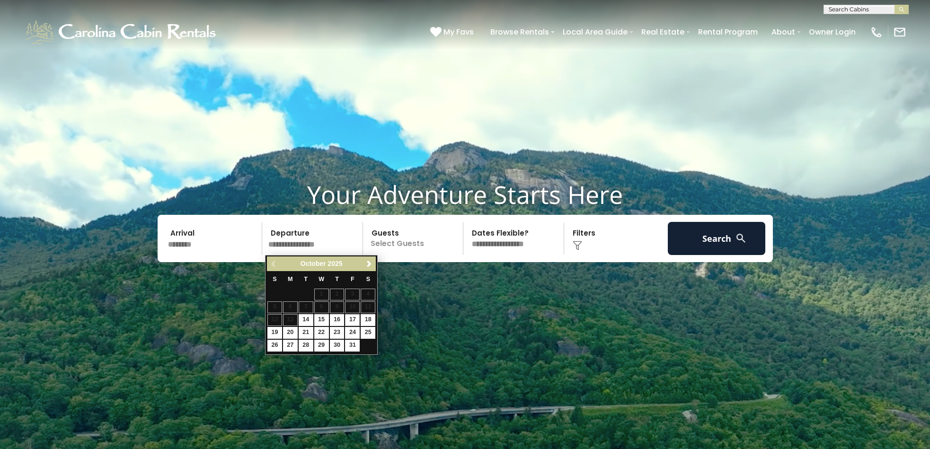
click at [355, 320] on link "17" at bounding box center [352, 320] width 15 height 12
type input "********"
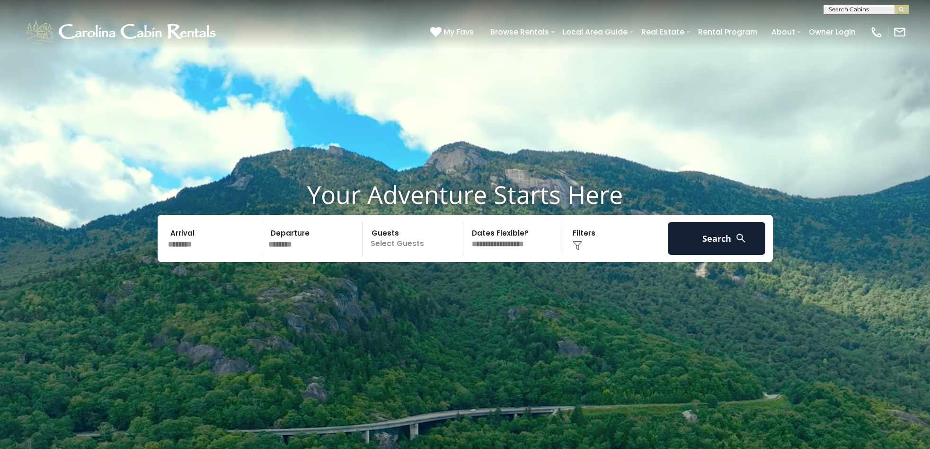
select select "*"
click at [725, 240] on button "Search" at bounding box center [717, 238] width 98 height 33
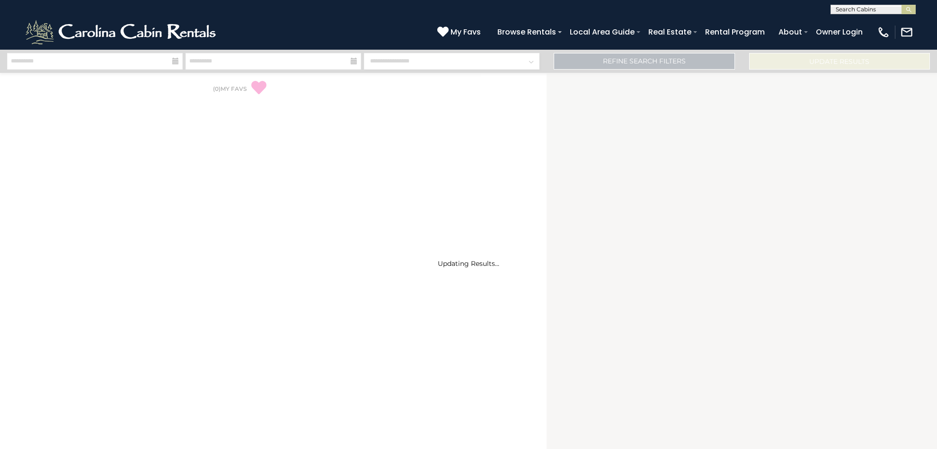
select select "*"
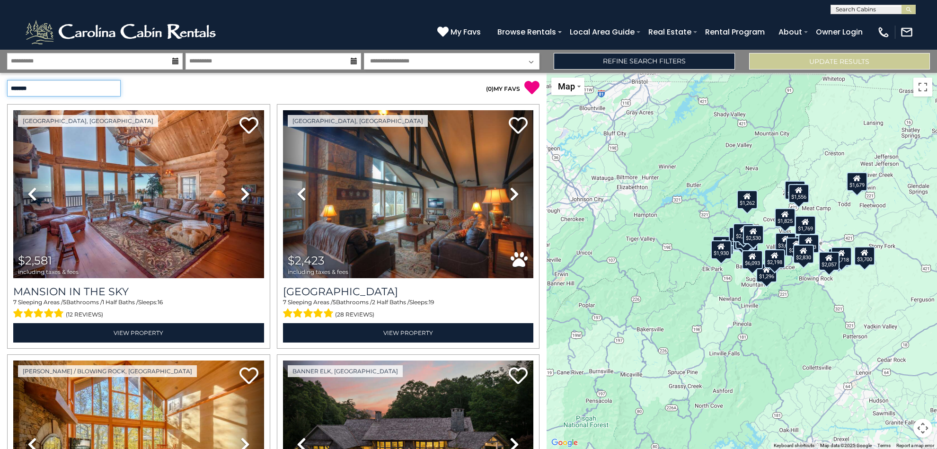
select select "*********"
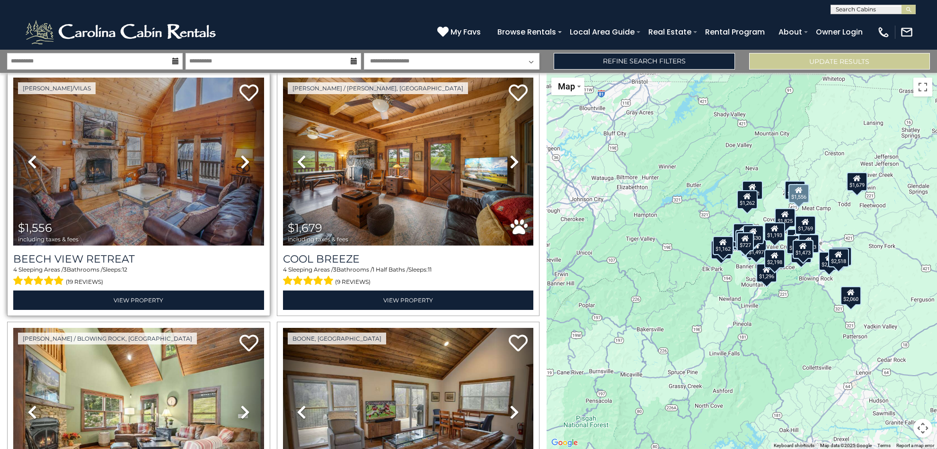
scroll to position [1299, 0]
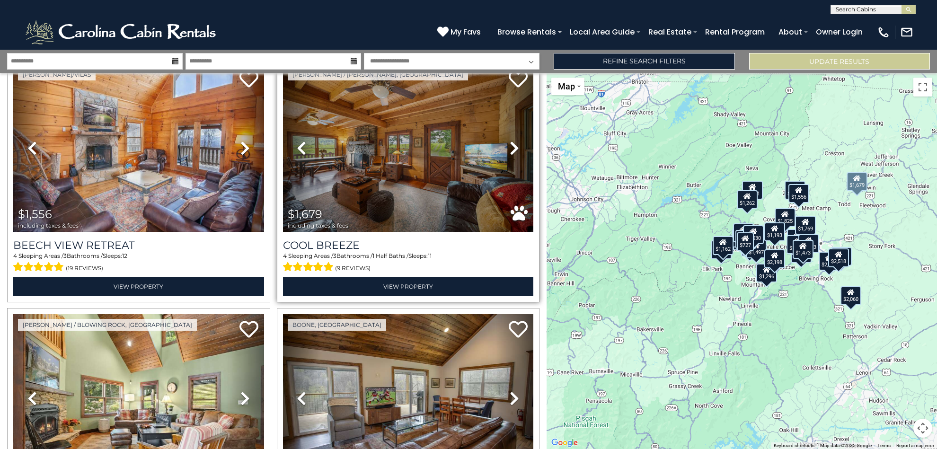
click at [416, 174] on img at bounding box center [408, 148] width 251 height 168
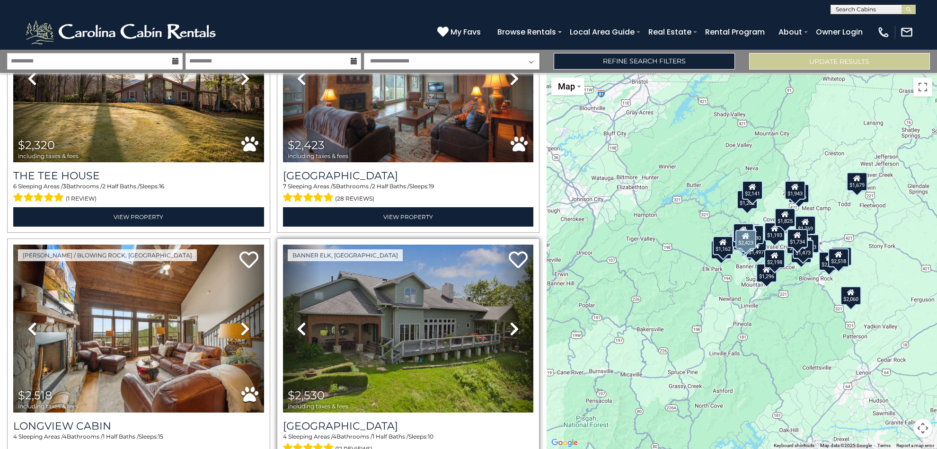
scroll to position [3442, 0]
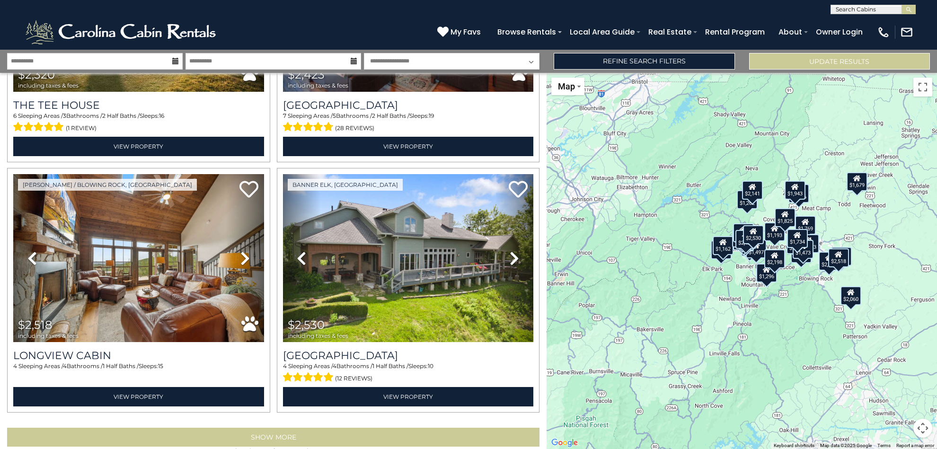
click at [283, 428] on button "Show More" at bounding box center [273, 437] width 533 height 19
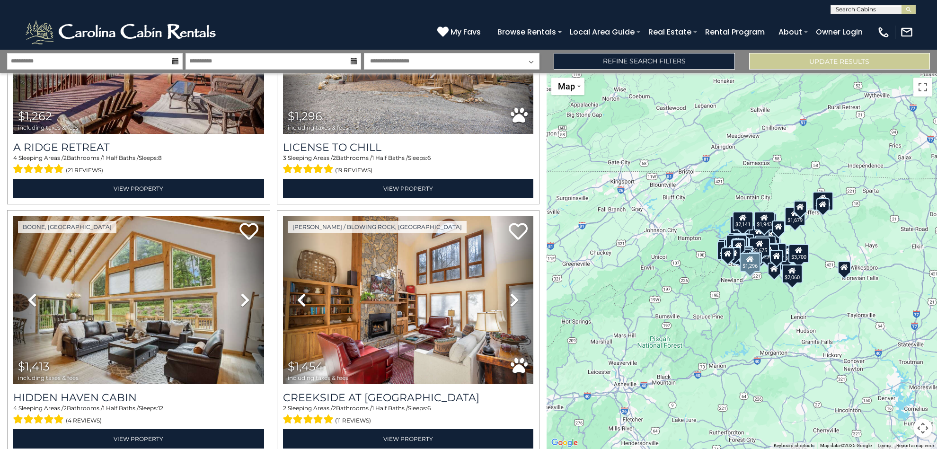
scroll to position [0, 0]
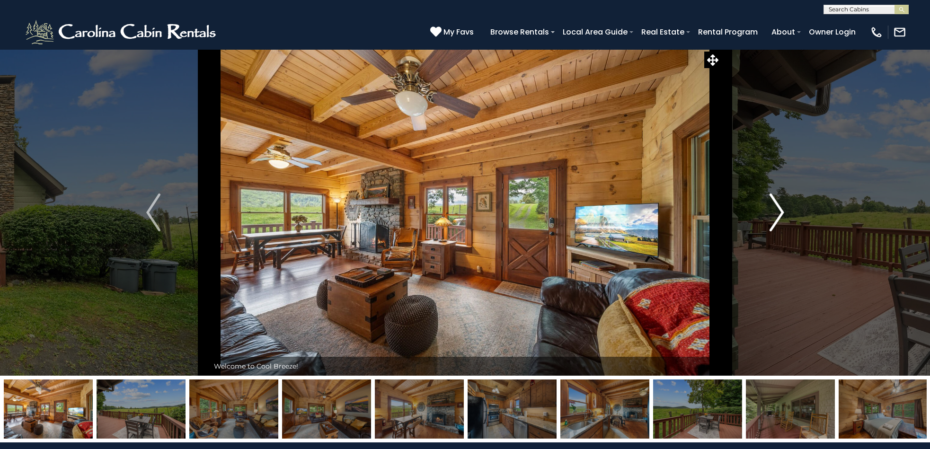
click at [781, 214] on img "Next" at bounding box center [777, 213] width 14 height 38
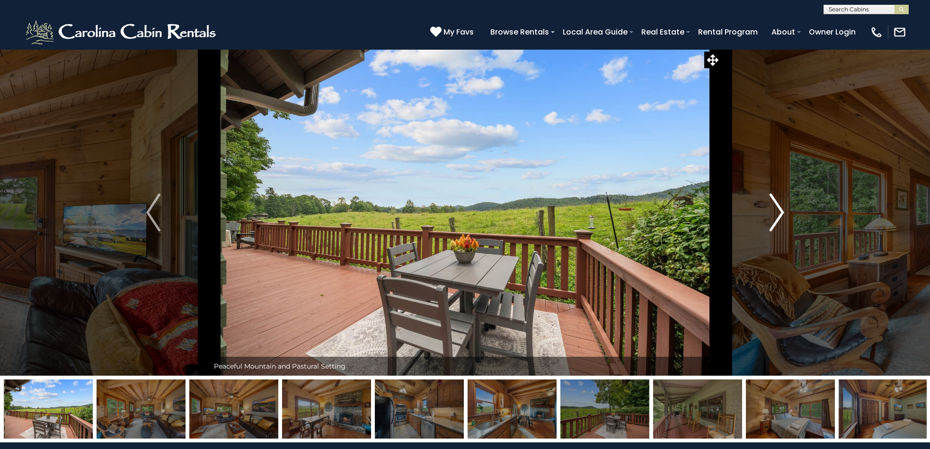
click at [776, 213] on img "Next" at bounding box center [777, 213] width 14 height 38
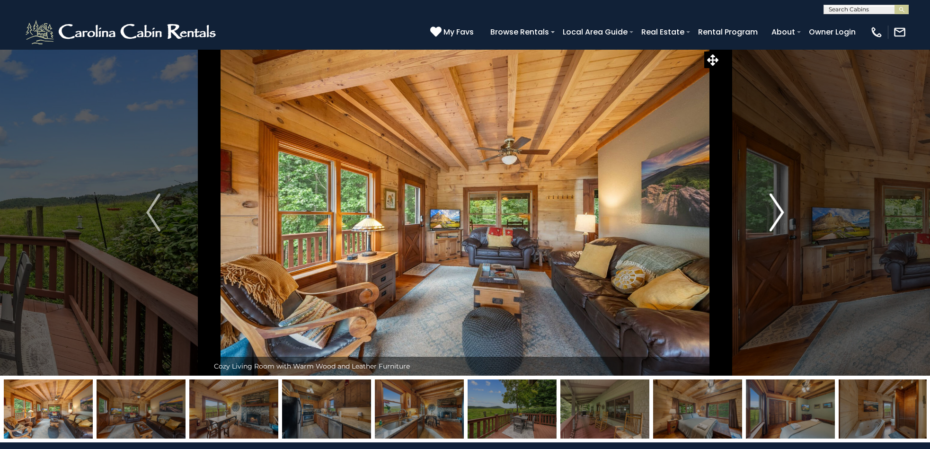
click at [776, 213] on img "Next" at bounding box center [777, 213] width 14 height 38
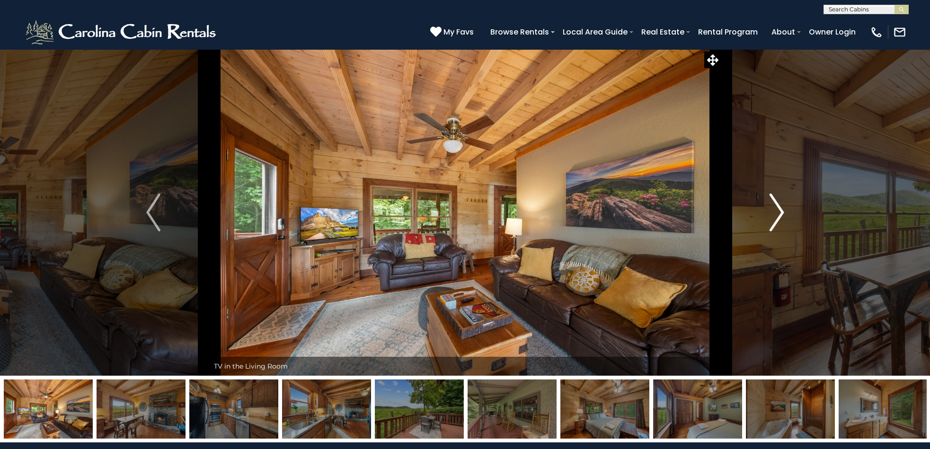
click at [776, 213] on img "Next" at bounding box center [777, 213] width 14 height 38
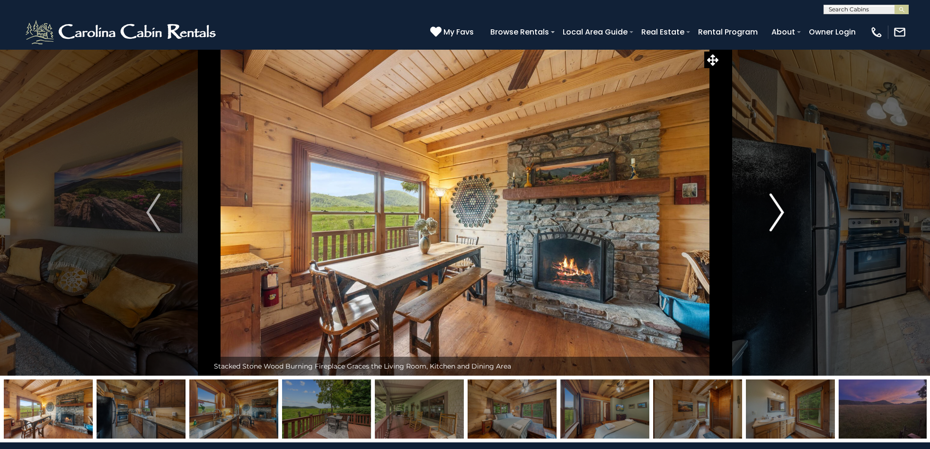
click at [775, 213] on img "Next" at bounding box center [777, 213] width 14 height 38
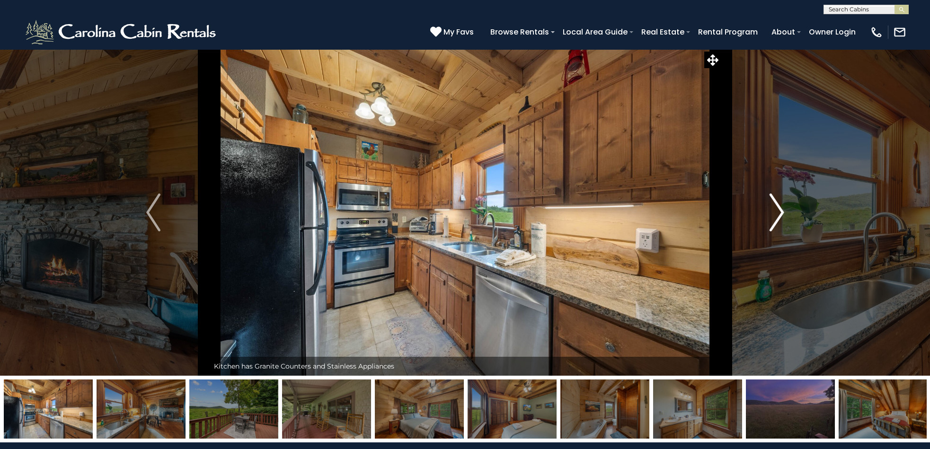
click at [773, 213] on img "Next" at bounding box center [777, 213] width 14 height 38
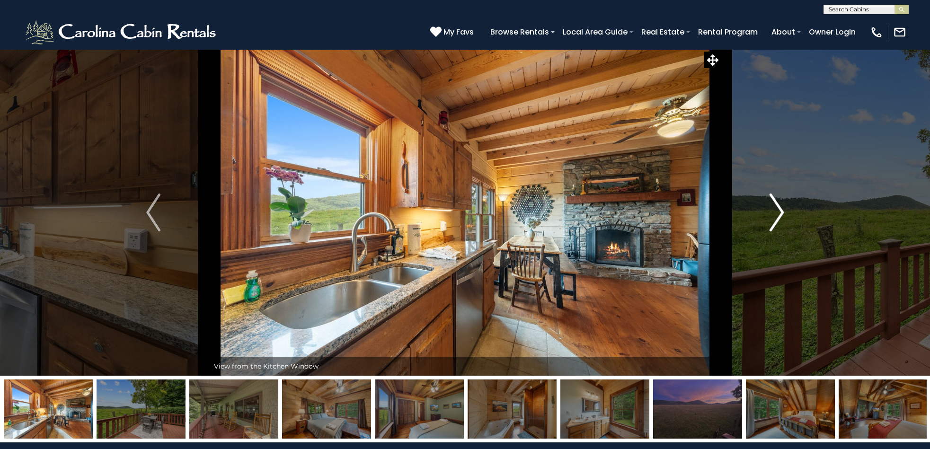
click at [771, 213] on img "Next" at bounding box center [777, 213] width 14 height 38
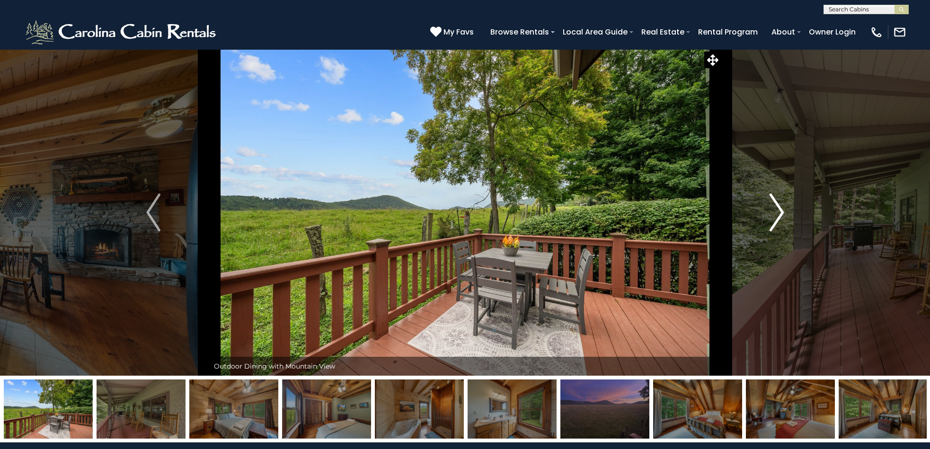
click at [769, 213] on button "Next" at bounding box center [777, 212] width 112 height 327
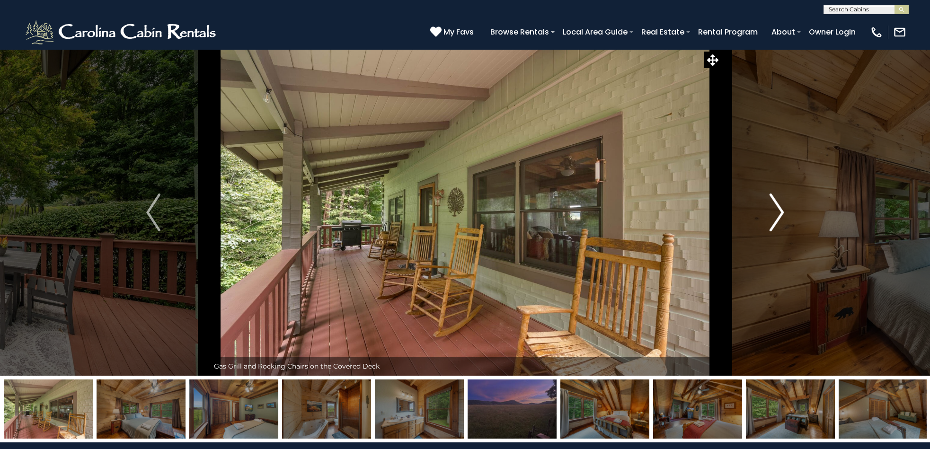
click at [768, 213] on button "Next" at bounding box center [777, 212] width 112 height 327
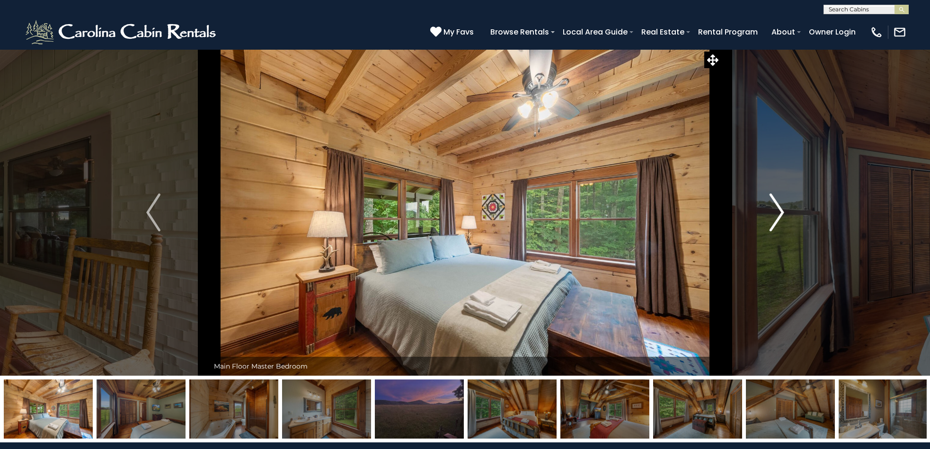
click at [768, 213] on button "Next" at bounding box center [777, 212] width 112 height 327
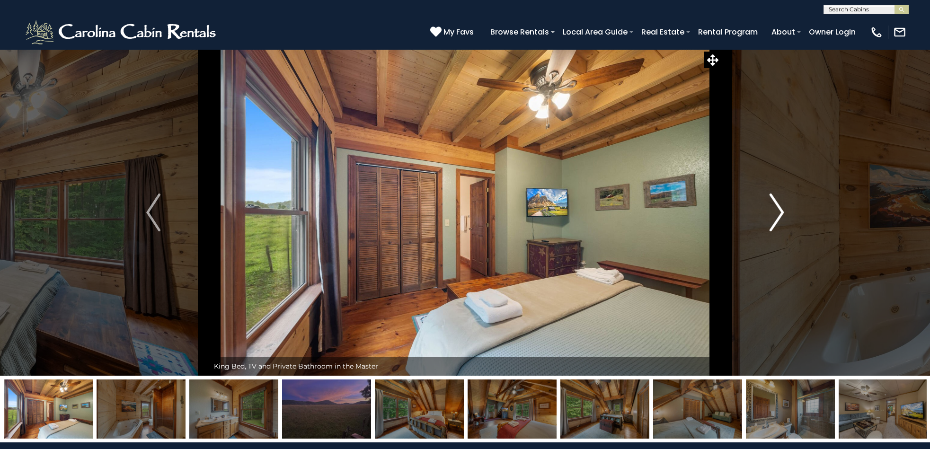
click at [767, 213] on button "Next" at bounding box center [777, 212] width 112 height 327
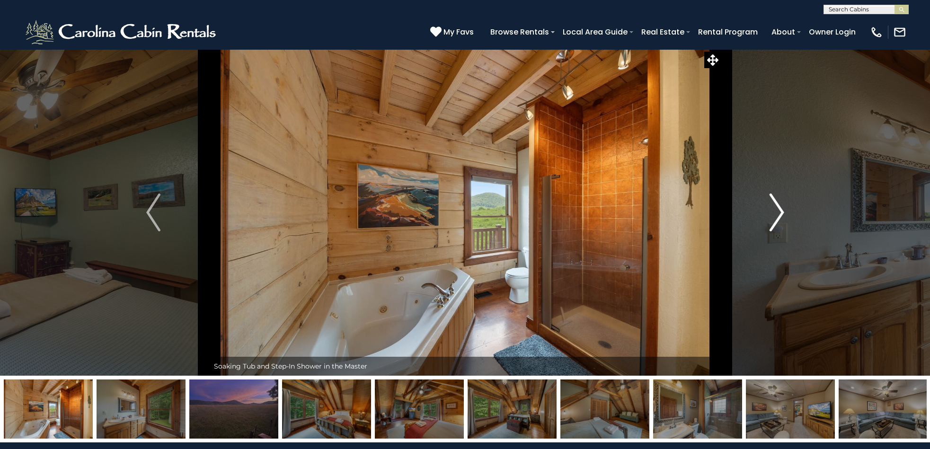
click at [766, 213] on button "Next" at bounding box center [777, 212] width 112 height 327
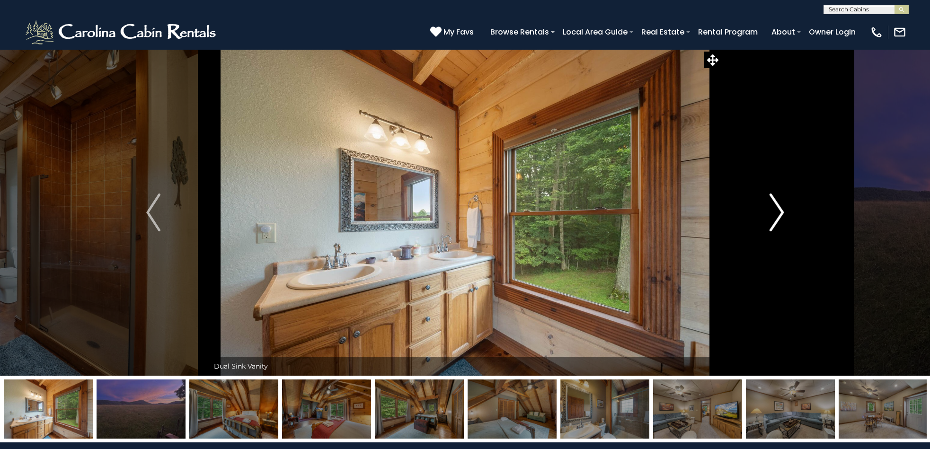
click at [766, 213] on button "Next" at bounding box center [777, 212] width 112 height 327
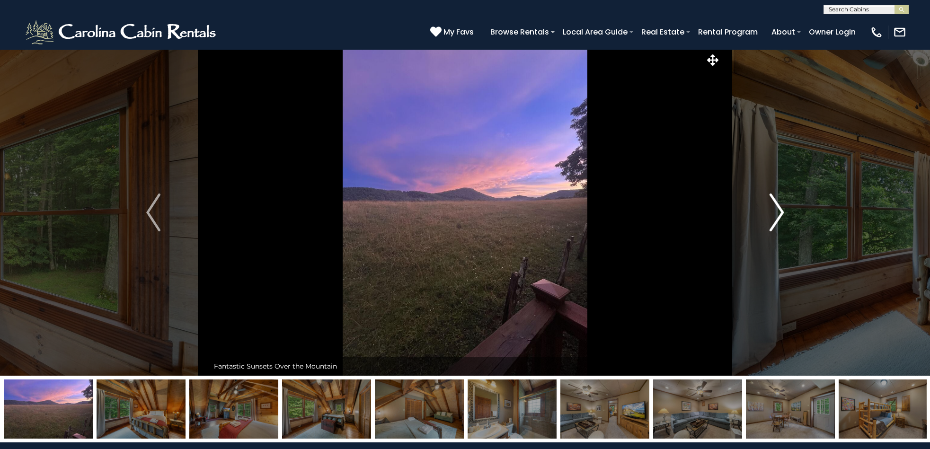
click at [766, 212] on button "Next" at bounding box center [777, 212] width 112 height 327
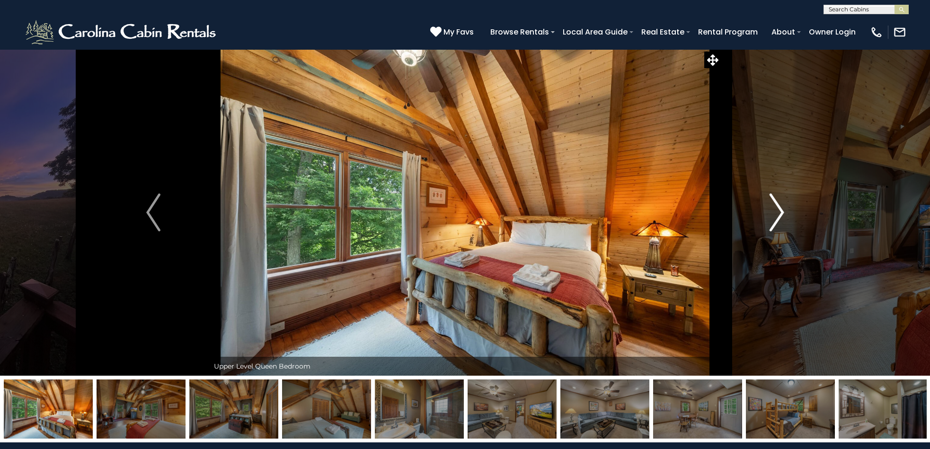
click at [765, 212] on button "Next" at bounding box center [777, 212] width 112 height 327
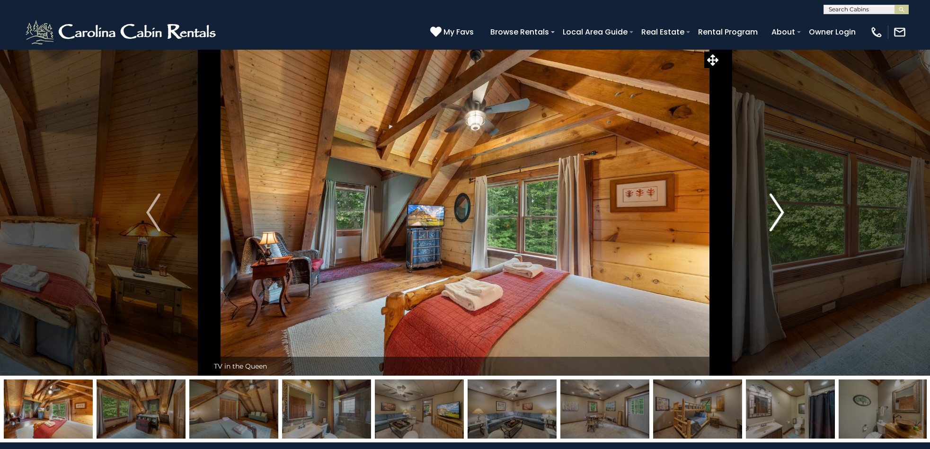
click at [765, 212] on button "Next" at bounding box center [777, 212] width 112 height 327
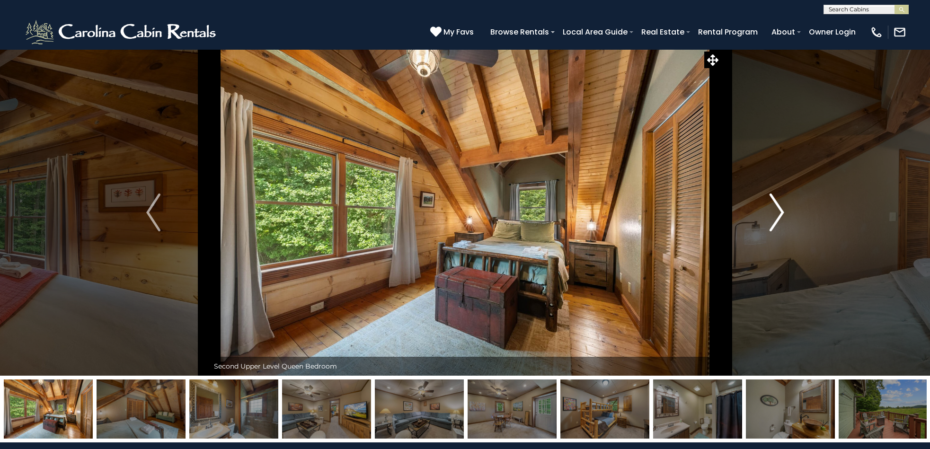
click at [765, 212] on button "Next" at bounding box center [777, 212] width 112 height 327
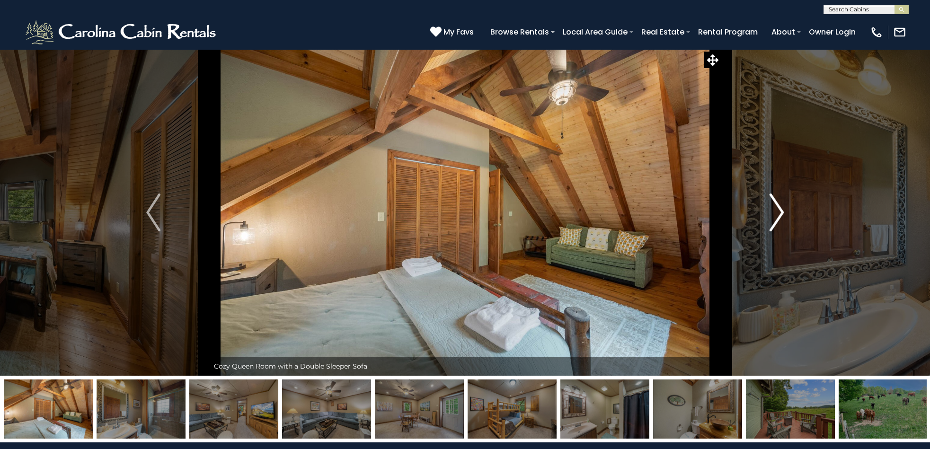
click at [765, 212] on button "Next" at bounding box center [777, 212] width 112 height 327
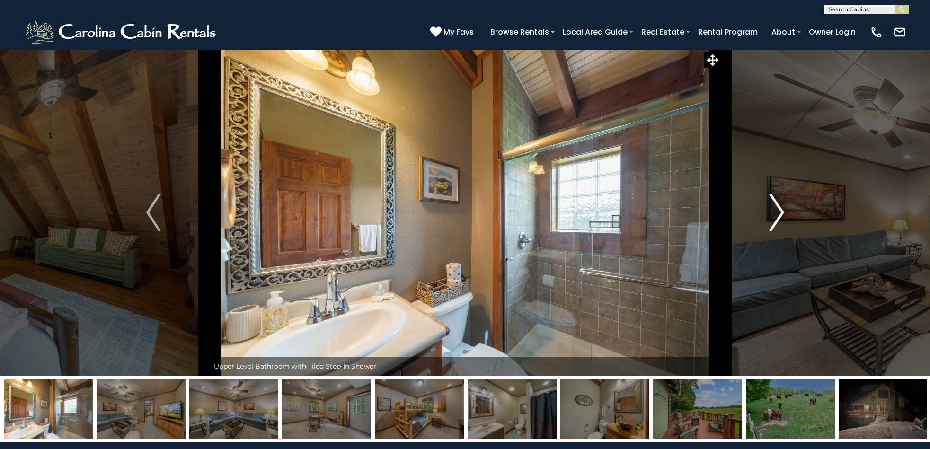
click at [764, 212] on button "Next" at bounding box center [777, 212] width 112 height 327
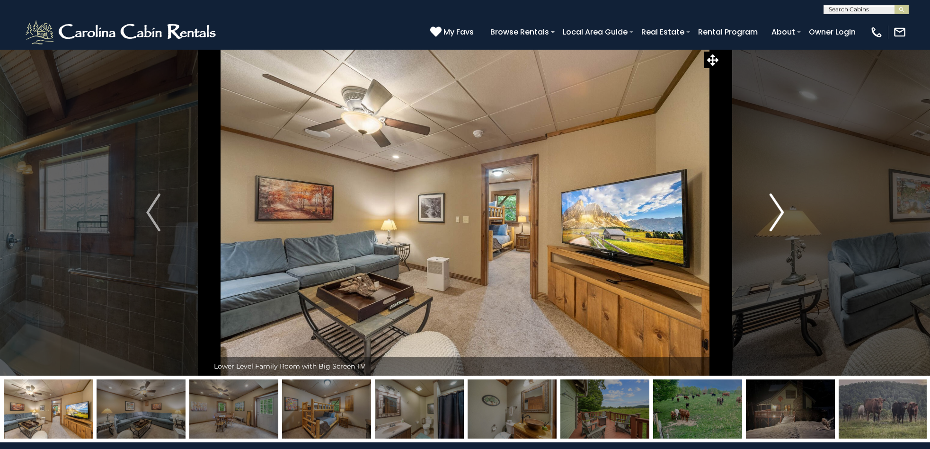
click at [764, 212] on button "Next" at bounding box center [777, 212] width 112 height 327
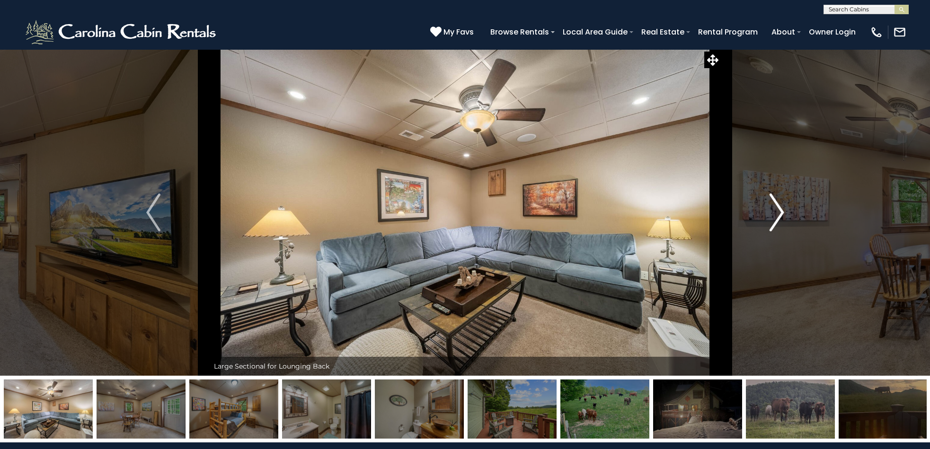
click at [764, 212] on button "Next" at bounding box center [777, 212] width 112 height 327
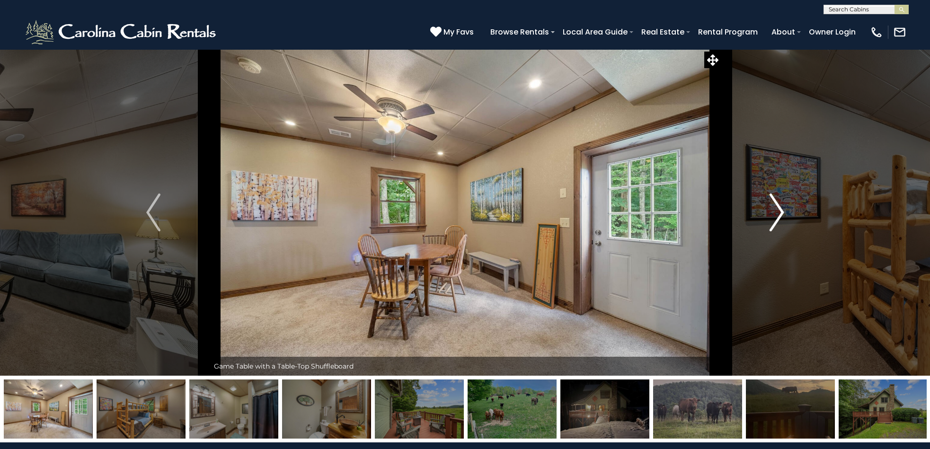
click at [763, 212] on button "Next" at bounding box center [777, 212] width 112 height 327
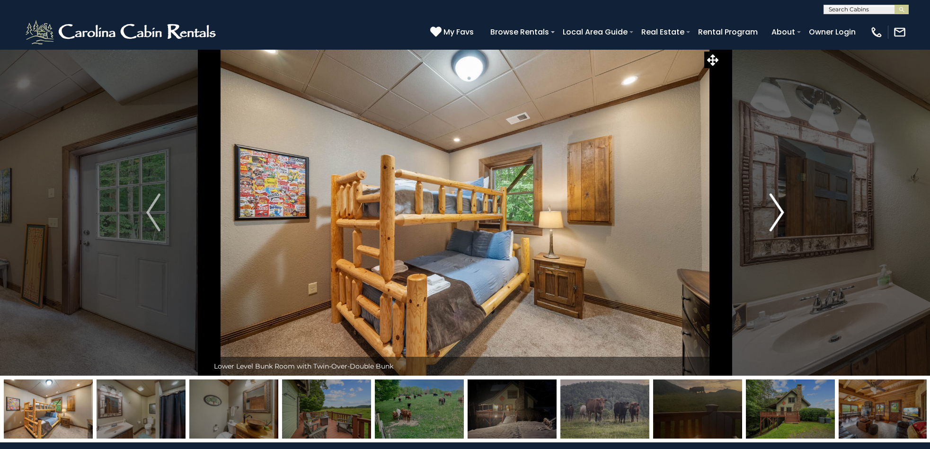
click at [768, 212] on button "Next" at bounding box center [777, 212] width 112 height 327
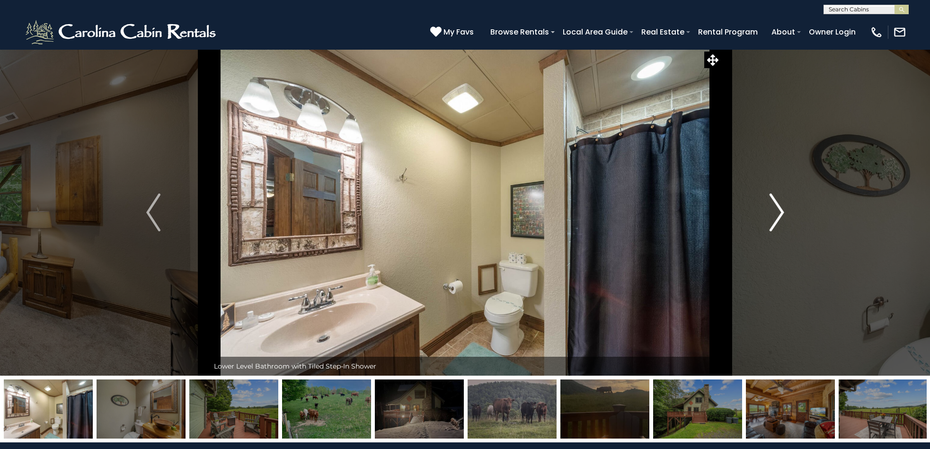
click at [768, 212] on button "Next" at bounding box center [777, 212] width 112 height 327
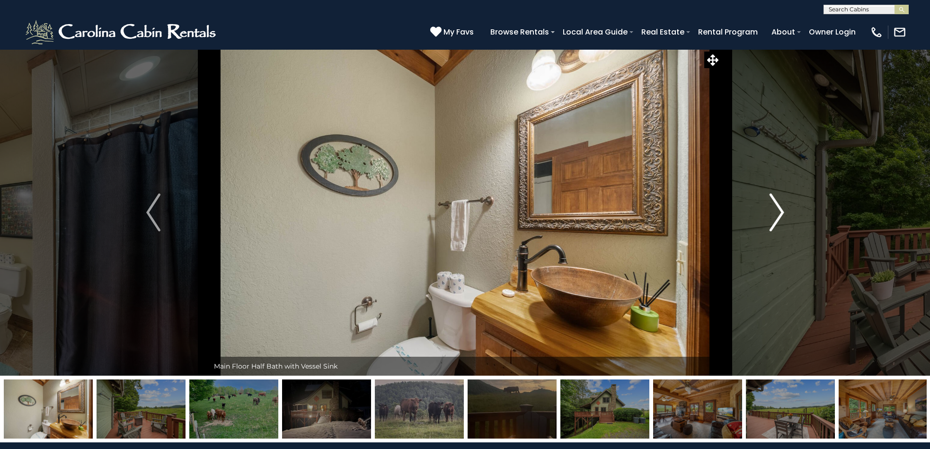
click at [767, 212] on button "Next" at bounding box center [777, 212] width 112 height 327
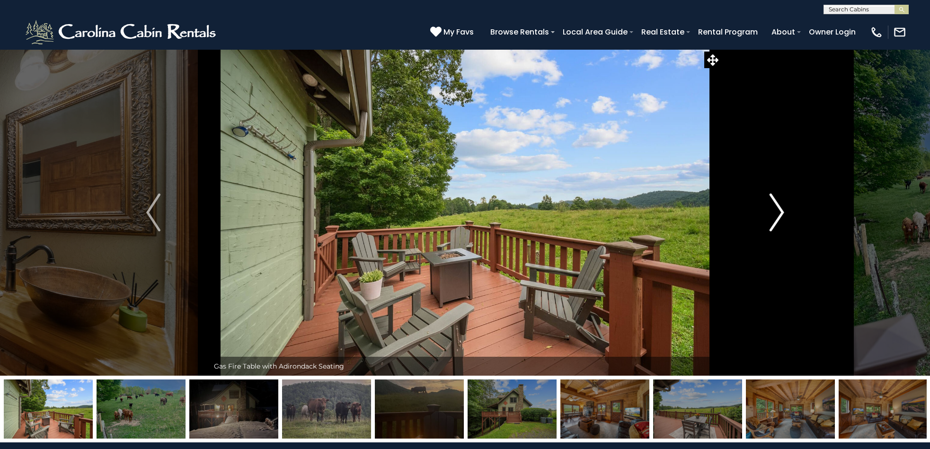
click at [766, 212] on button "Next" at bounding box center [777, 212] width 112 height 327
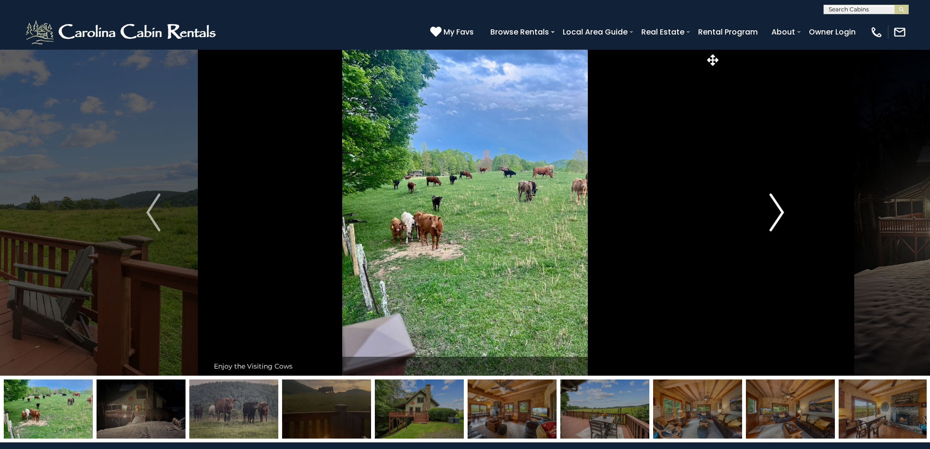
click at [783, 212] on img "Next" at bounding box center [777, 213] width 14 height 38
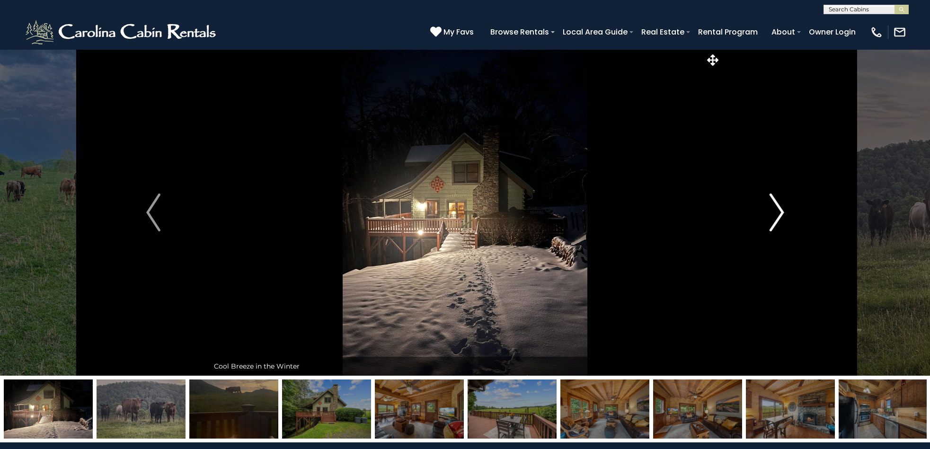
click at [782, 213] on img "Next" at bounding box center [777, 213] width 14 height 38
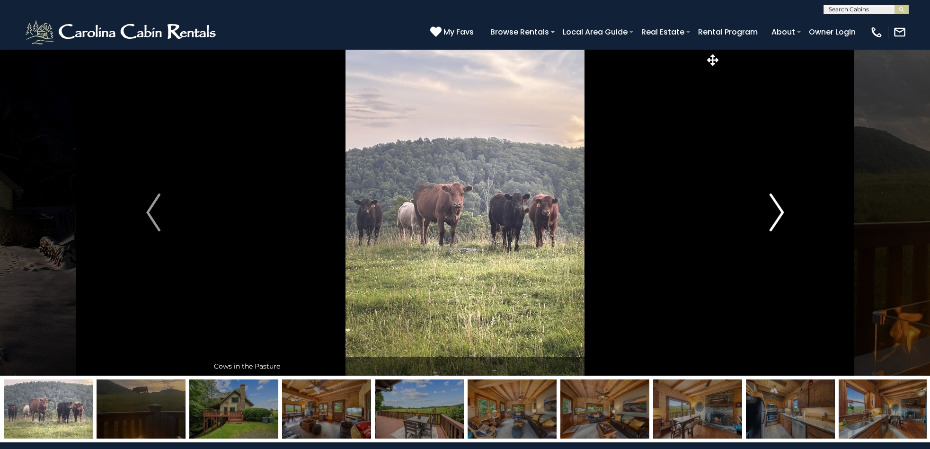
click at [780, 213] on img "Next" at bounding box center [777, 213] width 14 height 38
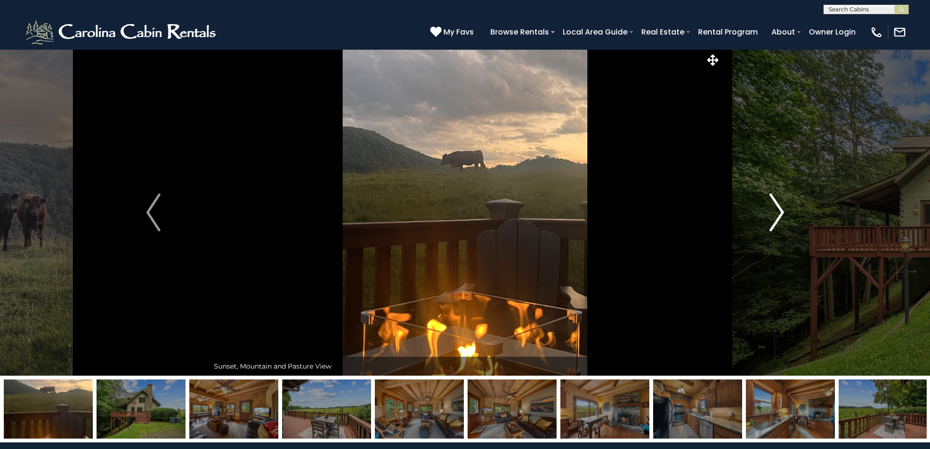
click at [779, 213] on img "Next" at bounding box center [777, 213] width 14 height 38
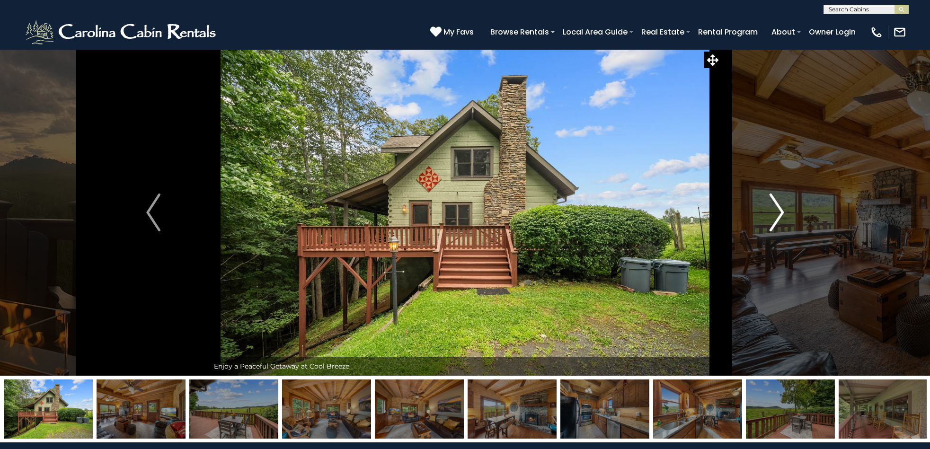
click at [778, 212] on img "Next" at bounding box center [777, 213] width 14 height 38
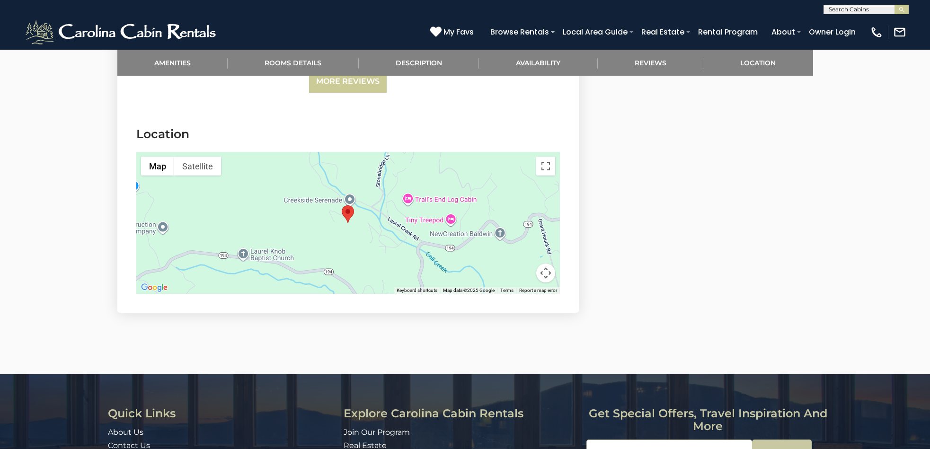
scroll to position [2054, 0]
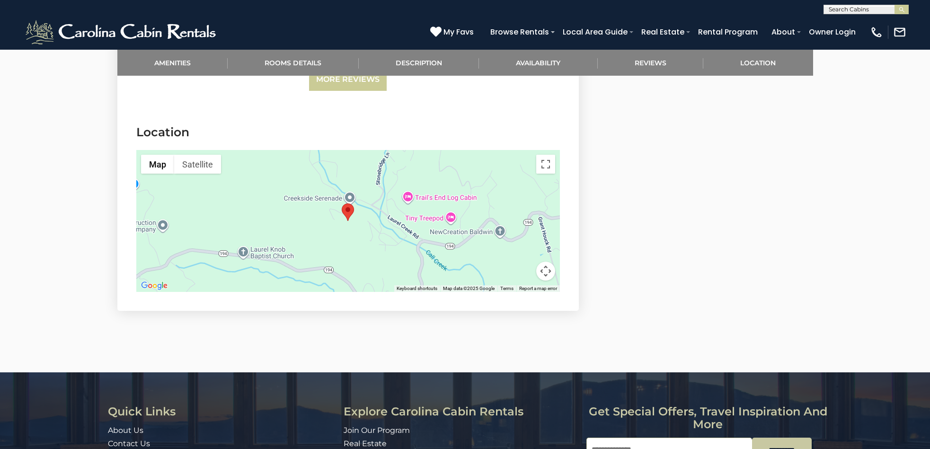
click at [549, 271] on button "Map camera controls" at bounding box center [545, 271] width 19 height 19
click at [521, 270] on button "Zoom out" at bounding box center [522, 271] width 19 height 19
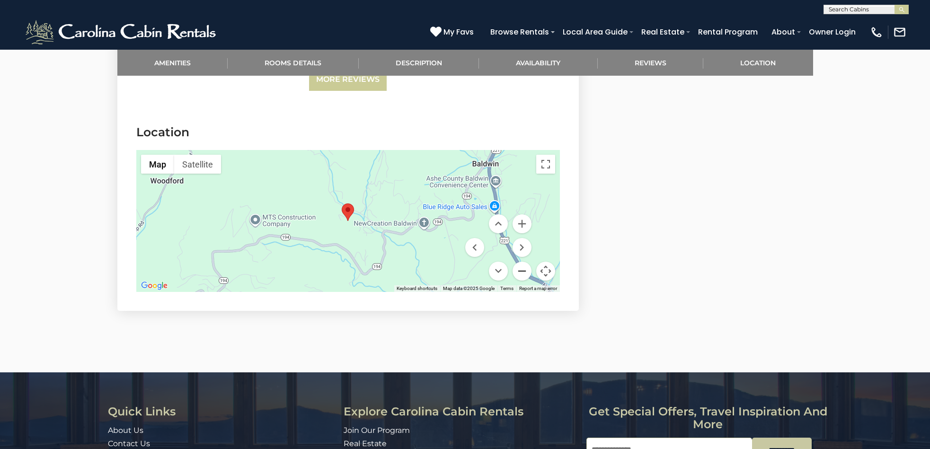
click at [521, 270] on button "Zoom out" at bounding box center [522, 271] width 19 height 19
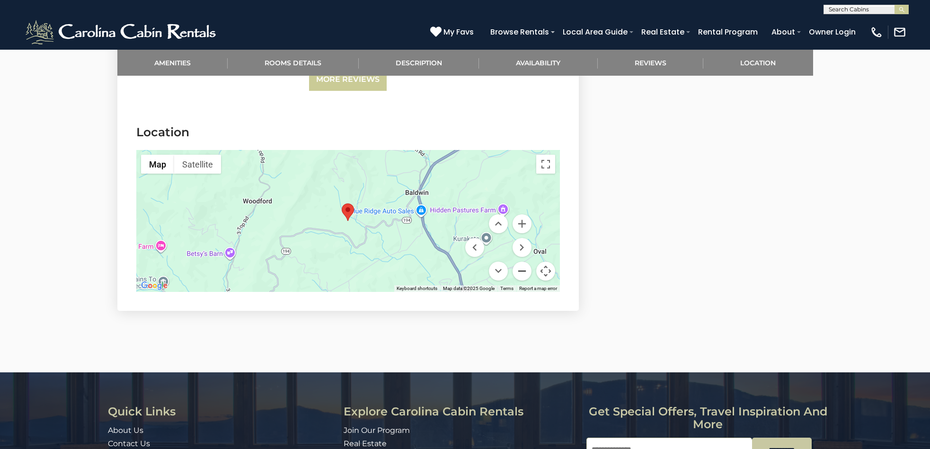
click at [519, 270] on button "Zoom out" at bounding box center [522, 271] width 19 height 19
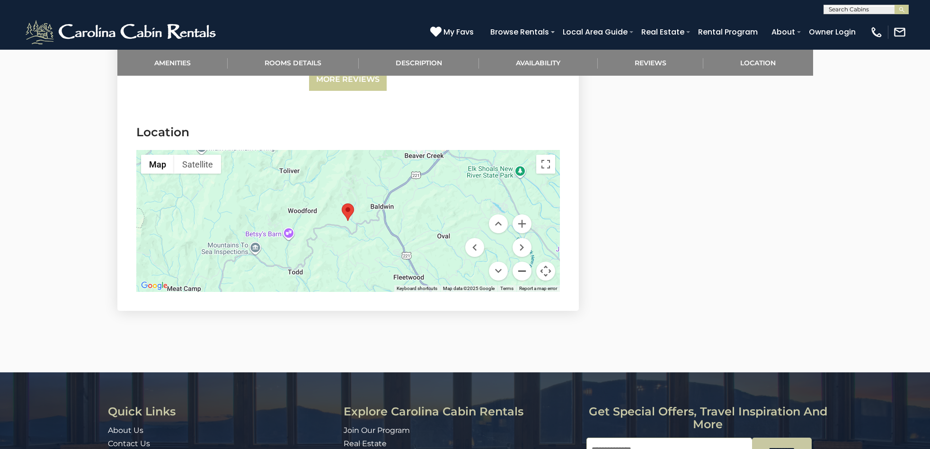
click at [519, 269] on button "Zoom out" at bounding box center [522, 271] width 19 height 19
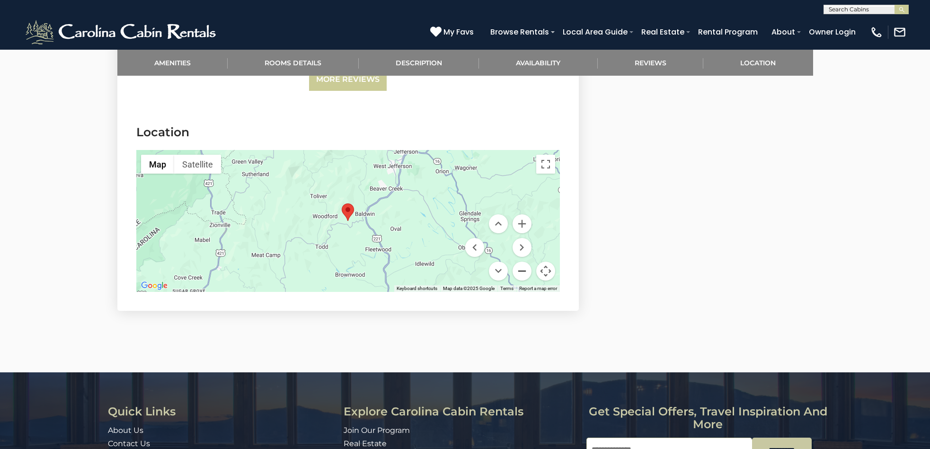
click at [520, 269] on button "Zoom out" at bounding box center [522, 271] width 19 height 19
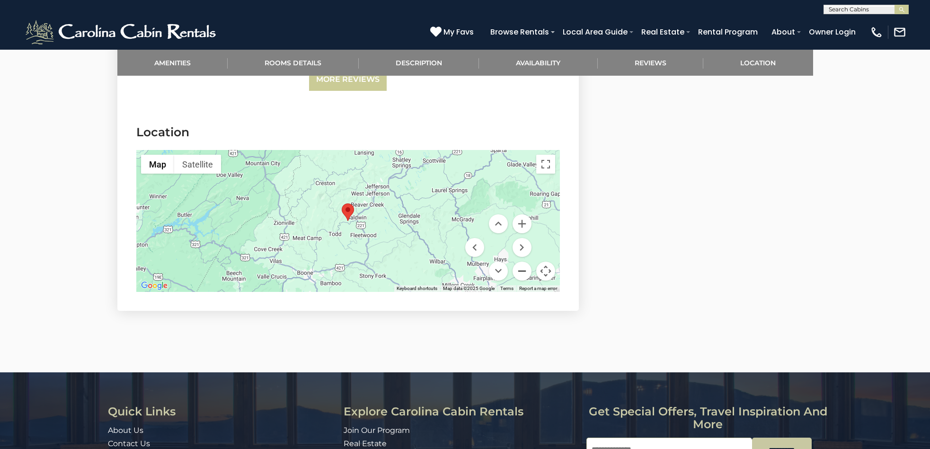
click at [524, 267] on button "Zoom out" at bounding box center [522, 271] width 19 height 19
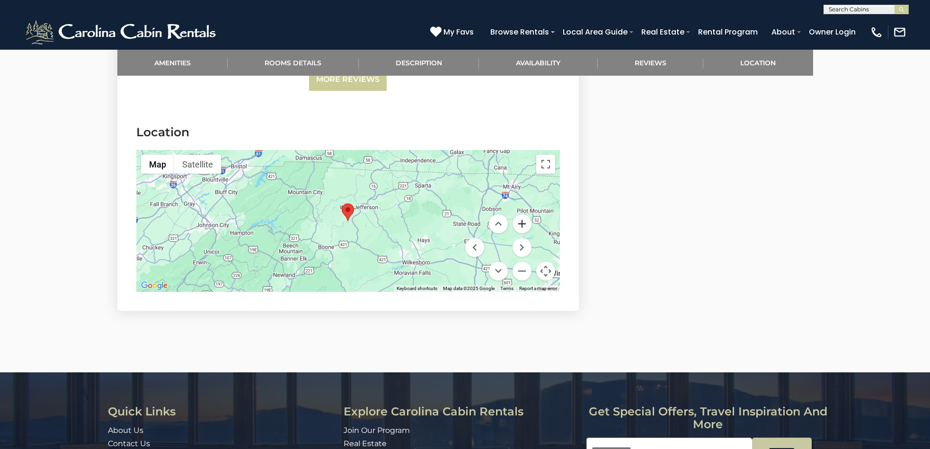
click at [520, 221] on button "Zoom in" at bounding box center [522, 223] width 19 height 19
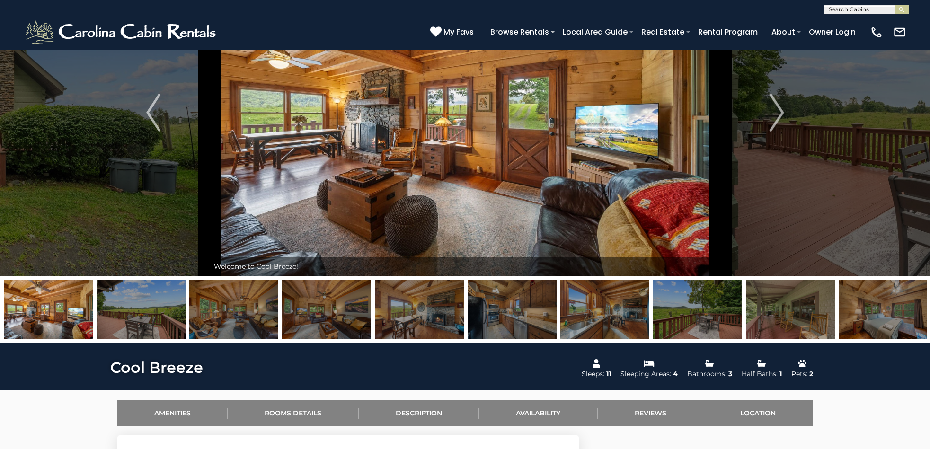
scroll to position [0, 0]
